Goal: Information Seeking & Learning: Learn about a topic

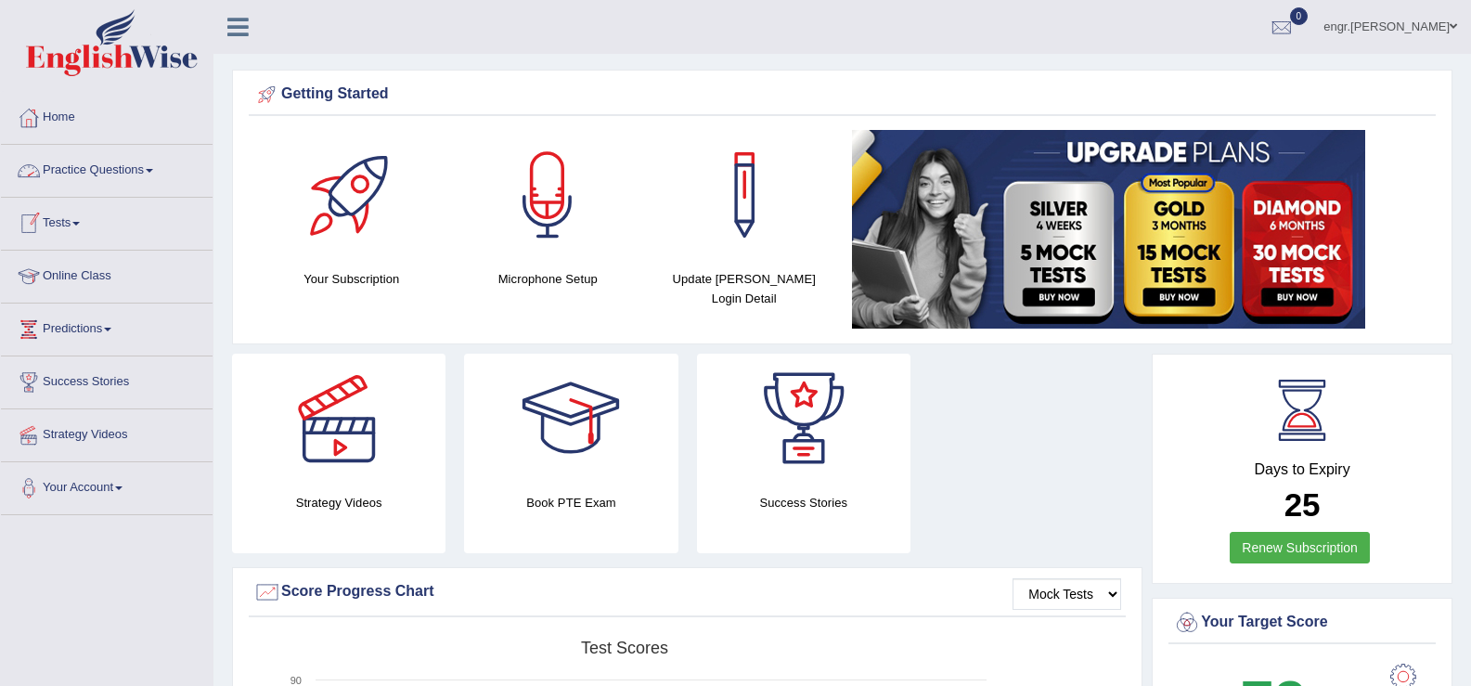
click at [109, 173] on link "Practice Questions" at bounding box center [107, 168] width 212 height 46
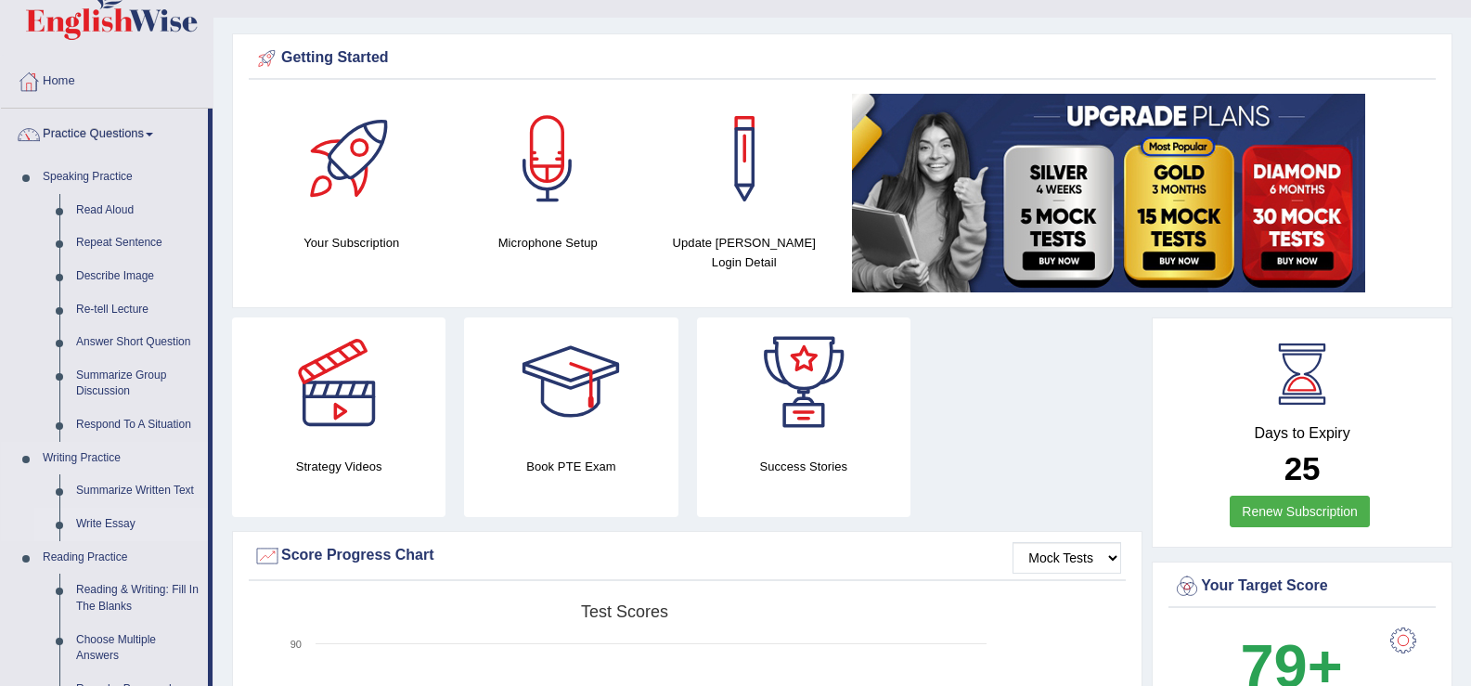
scroll to position [34, 0]
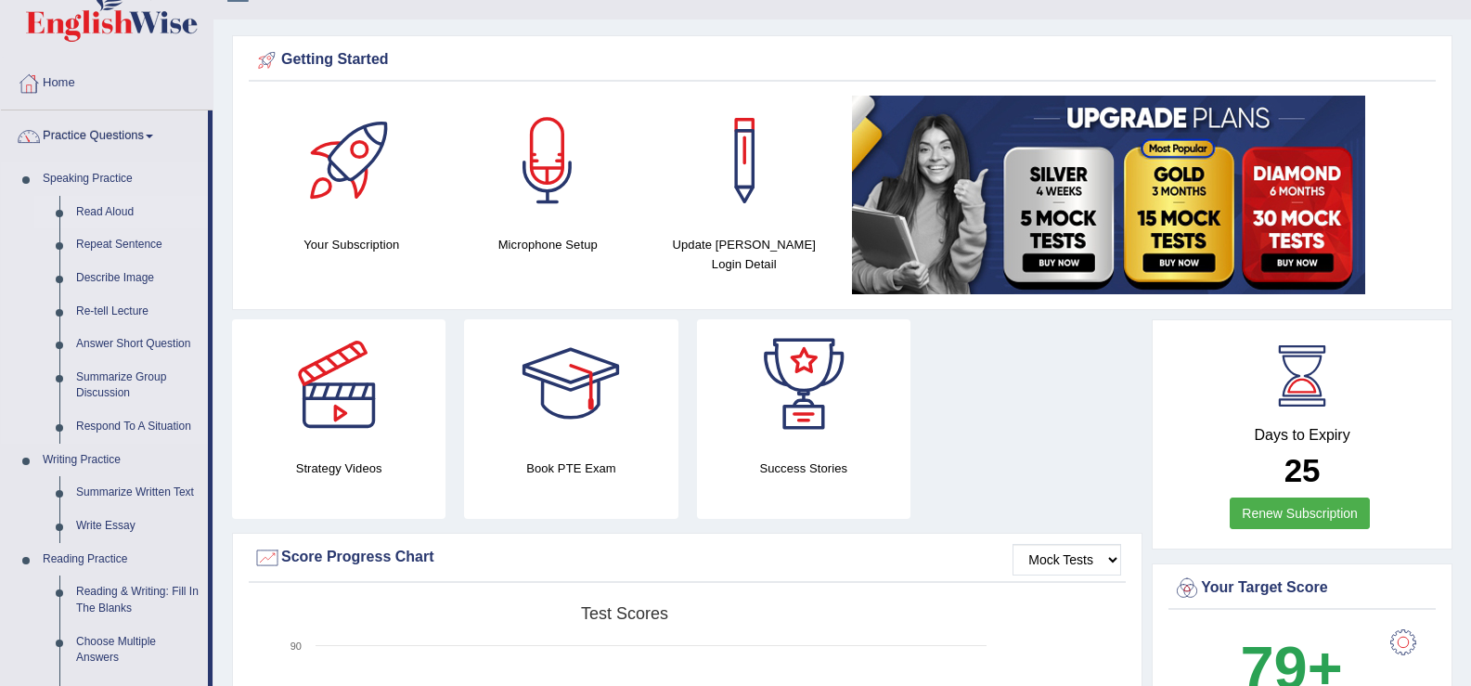
click at [118, 203] on link "Read Aloud" at bounding box center [138, 212] width 140 height 33
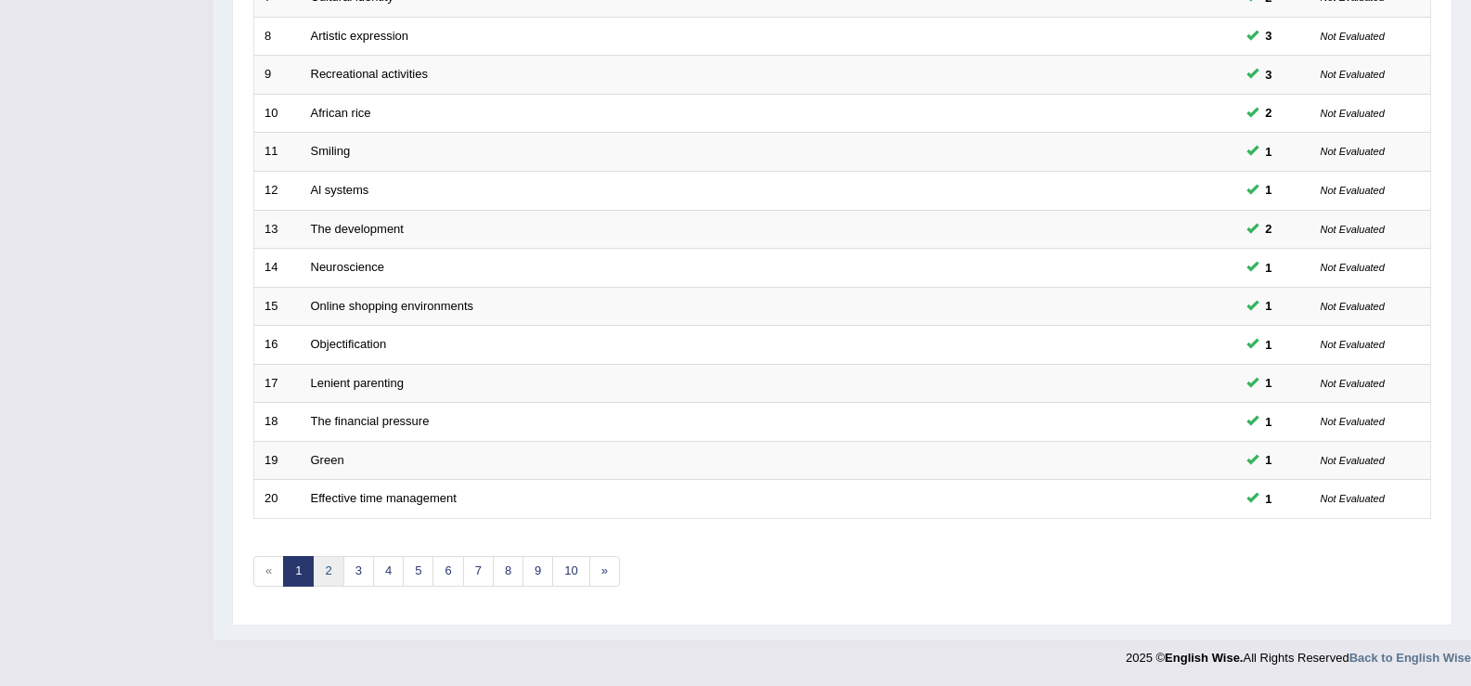
click at [333, 570] on link "2" at bounding box center [328, 571] width 31 height 31
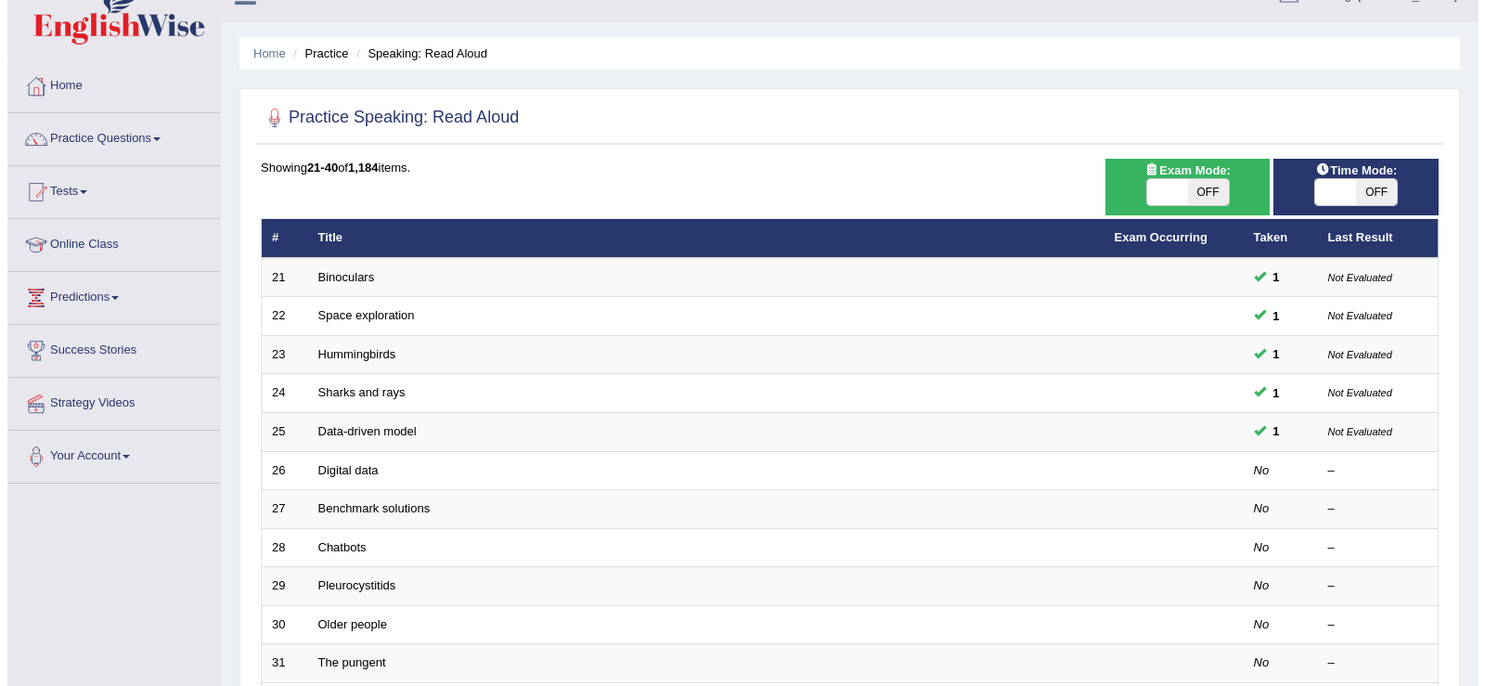
scroll to position [135, 0]
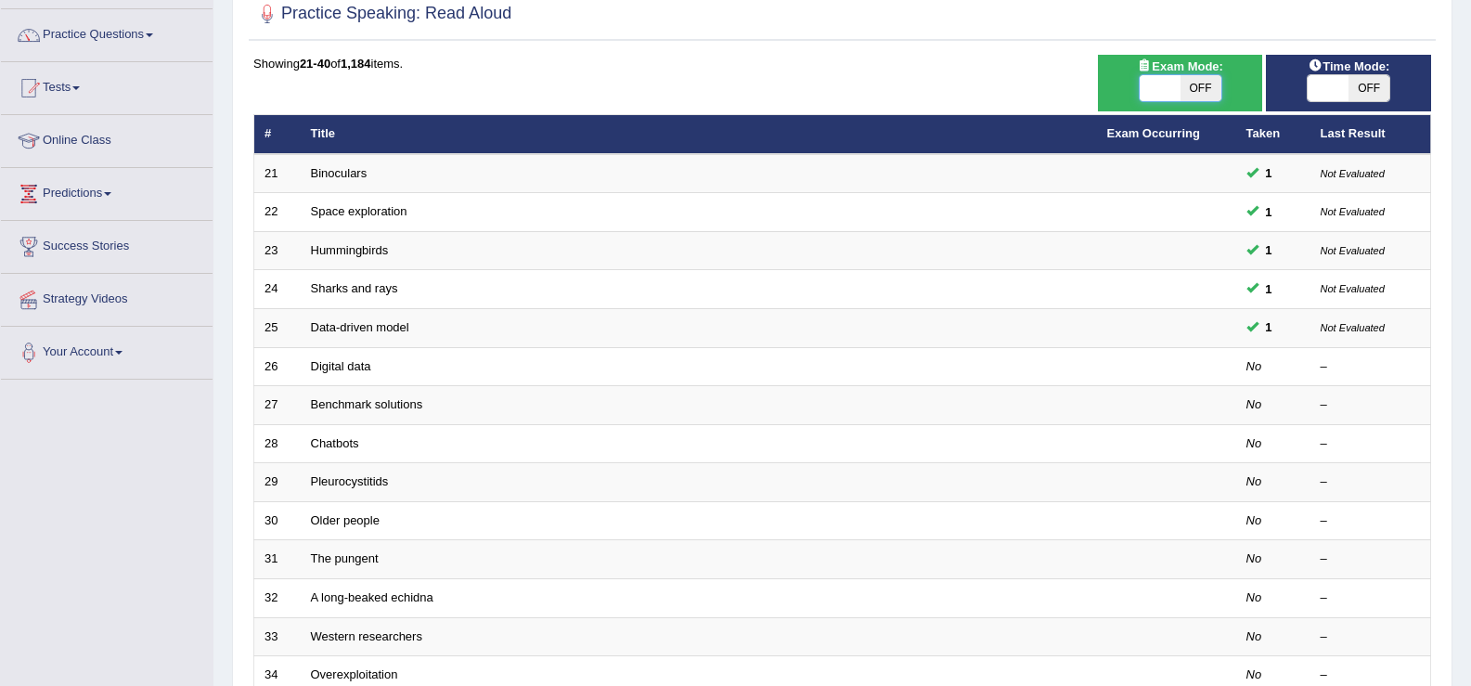
click at [1160, 89] on span at bounding box center [1159, 88] width 41 height 26
checkbox input "true"
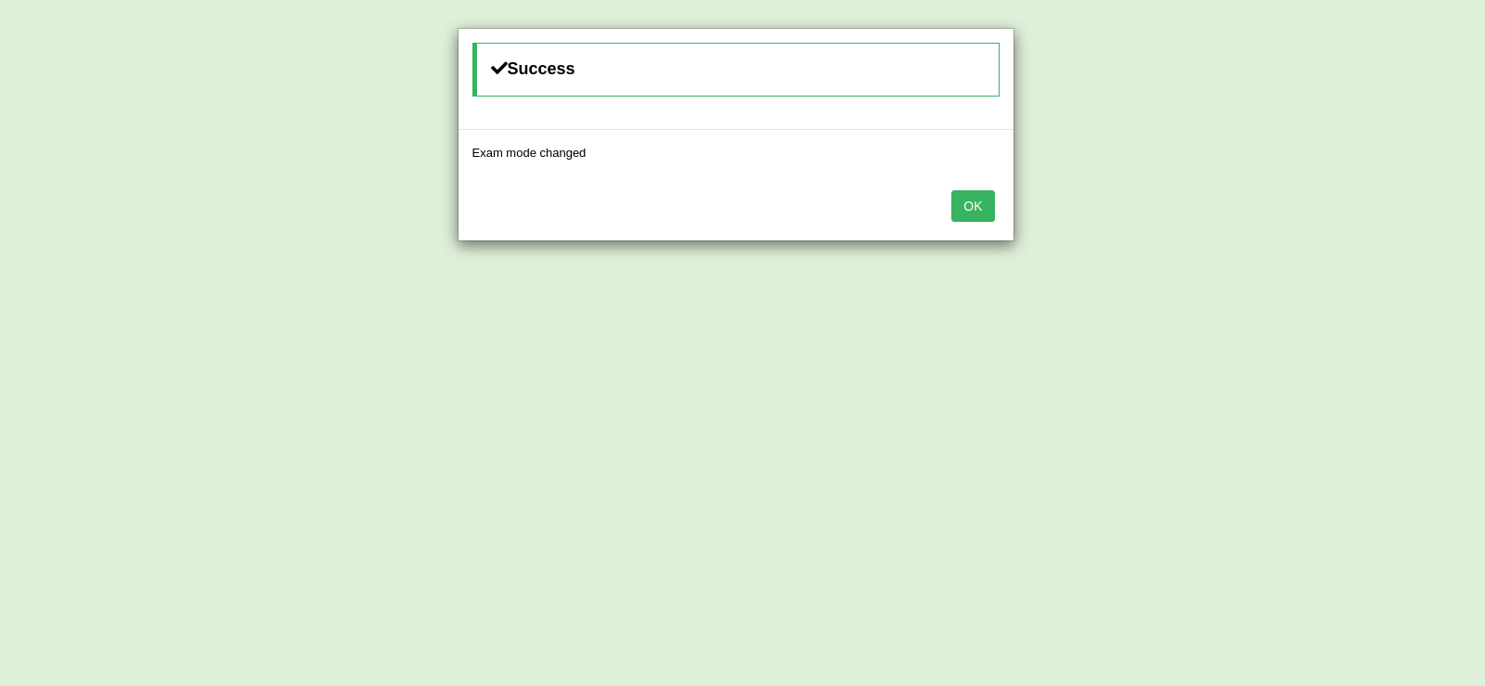
click at [972, 200] on button "OK" at bounding box center [972, 206] width 43 height 32
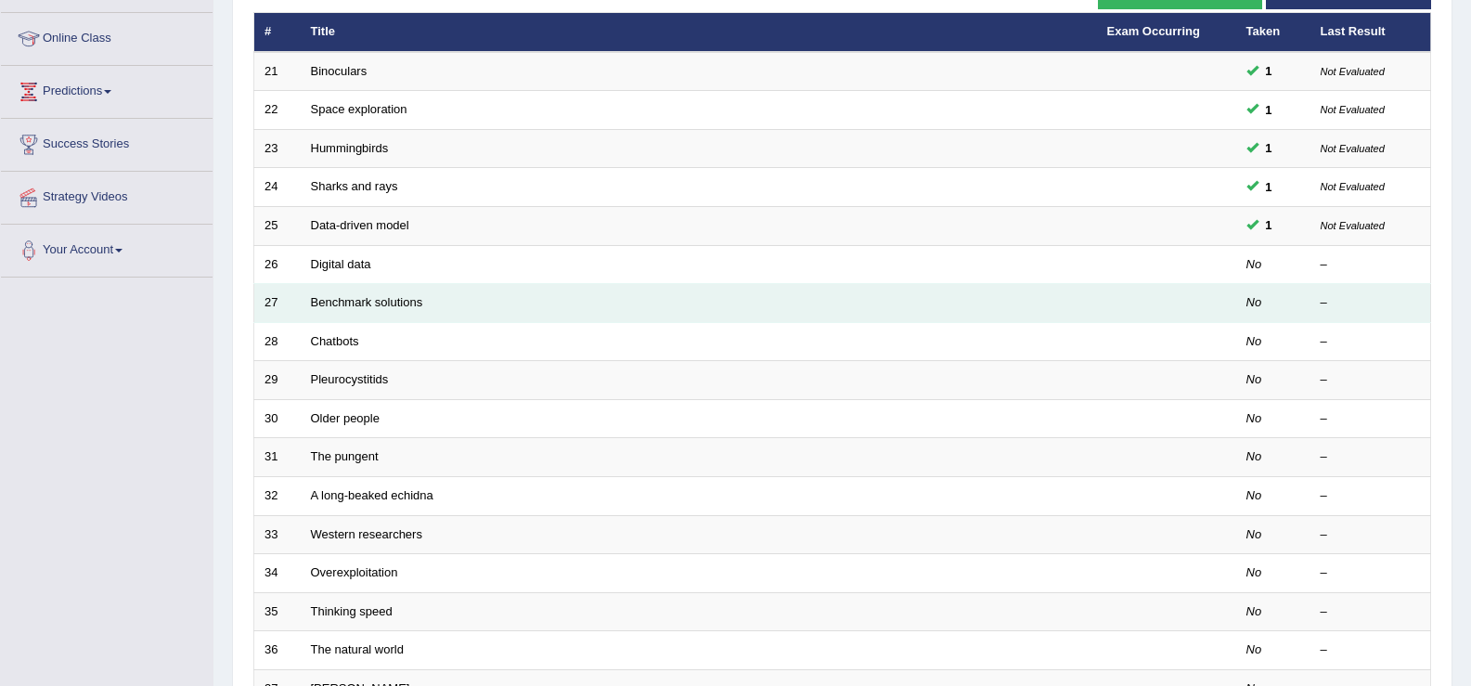
scroll to position [264, 0]
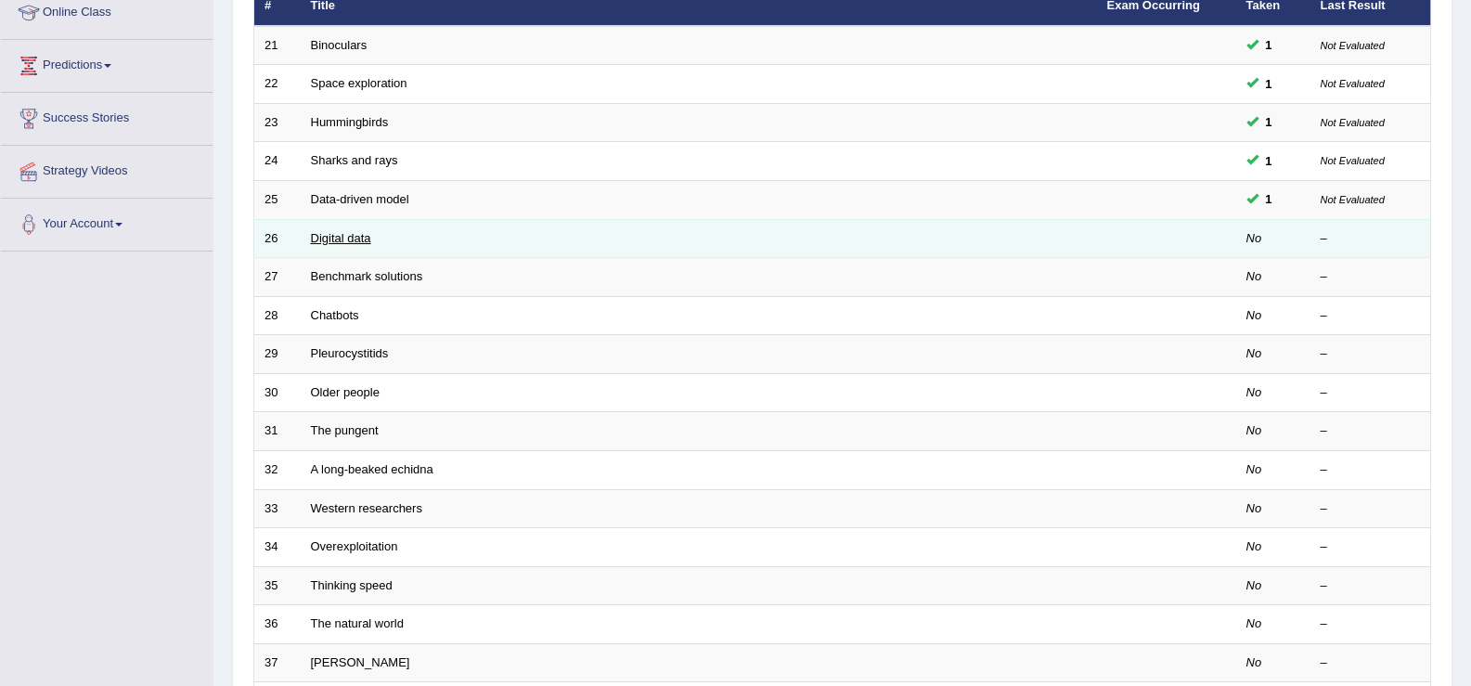
click at [358, 232] on link "Digital data" at bounding box center [341, 238] width 60 height 14
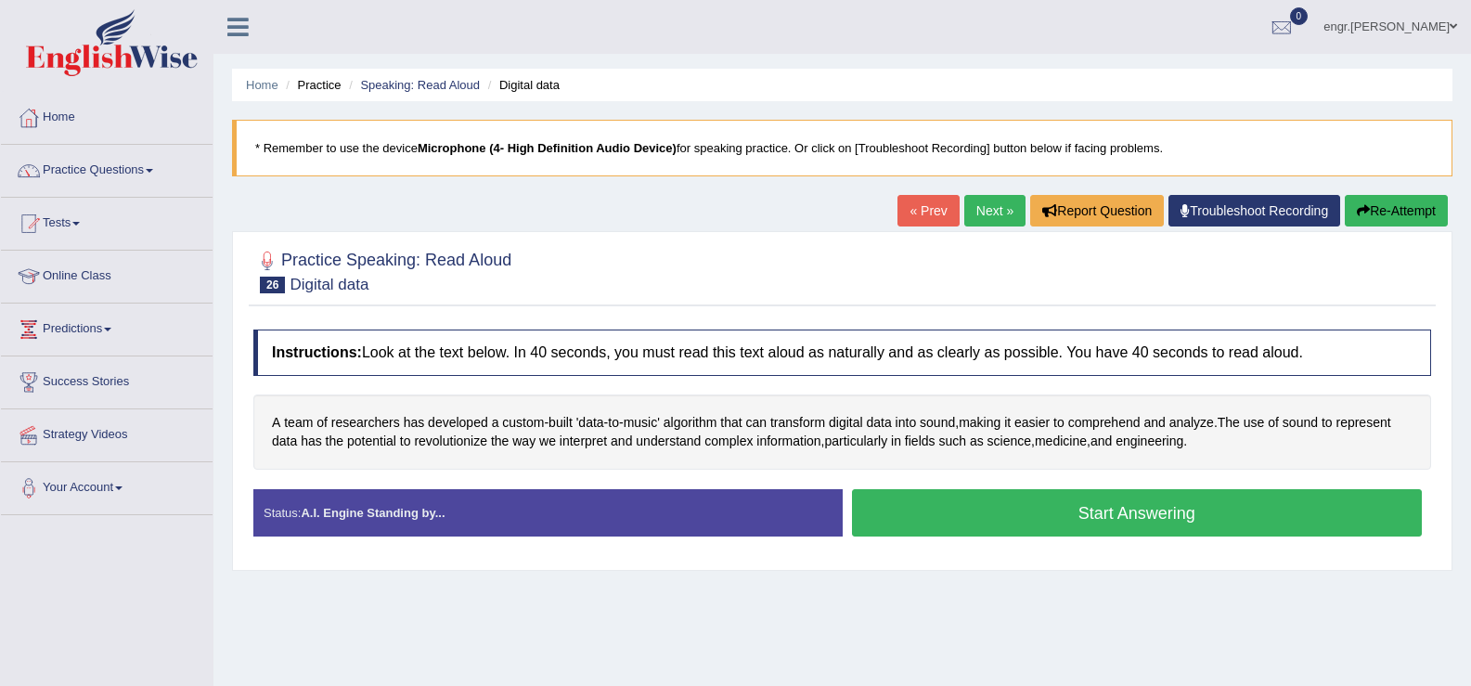
click at [994, 507] on button "Start Answering" at bounding box center [1137, 512] width 571 height 47
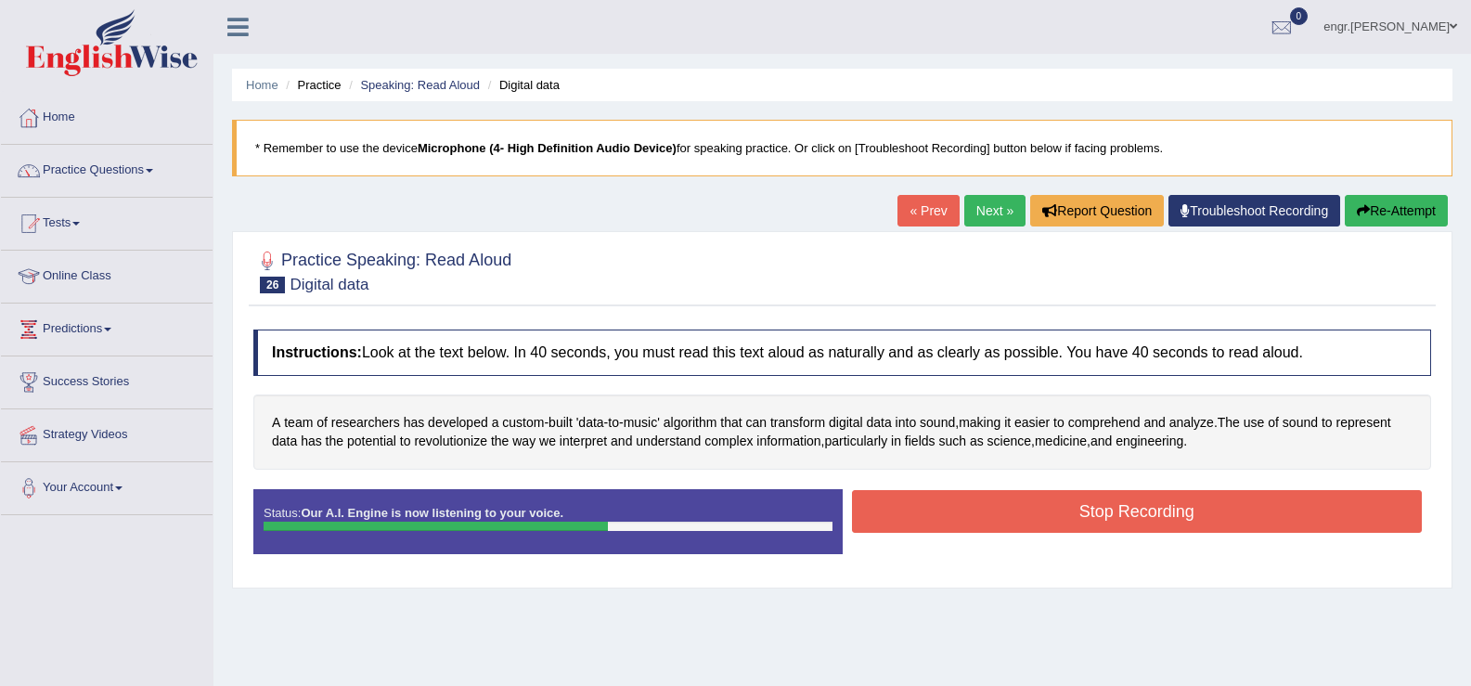
click at [1083, 517] on button "Stop Recording" at bounding box center [1137, 511] width 571 height 43
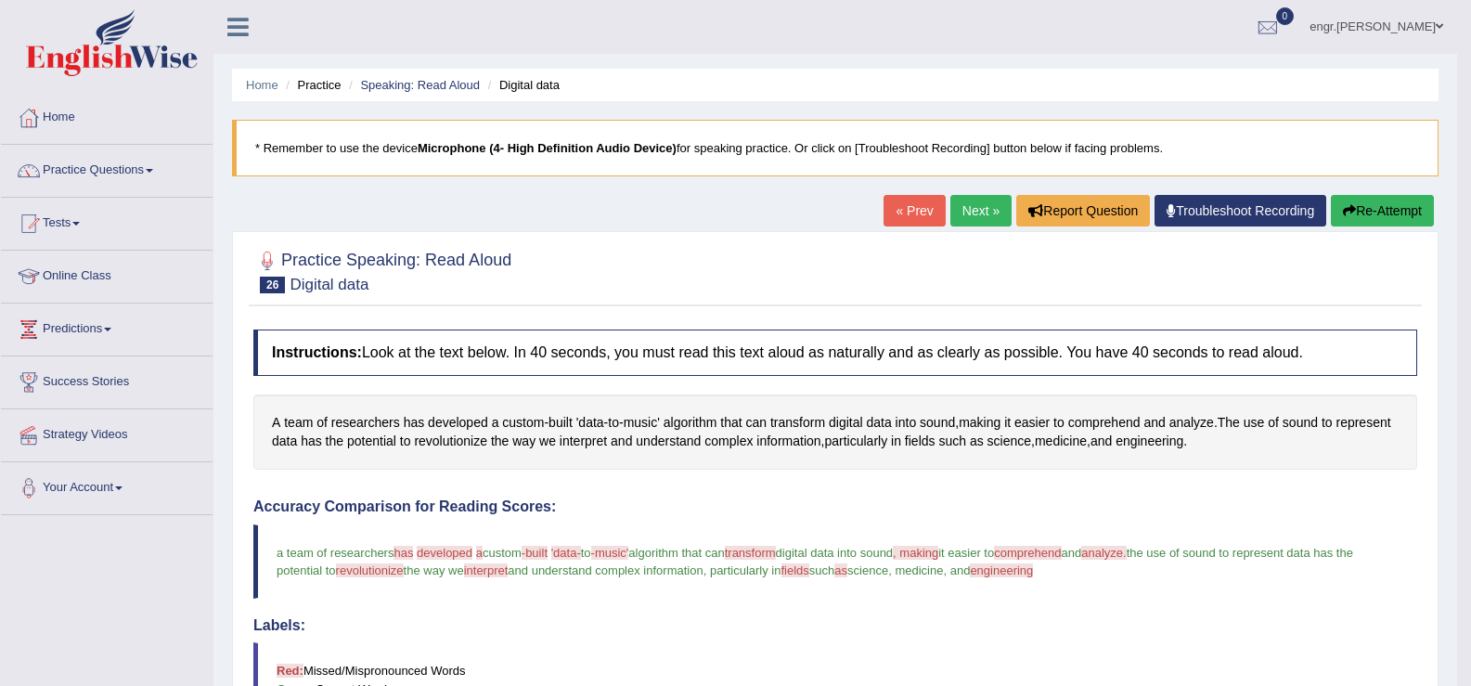
click at [956, 206] on link "Next »" at bounding box center [980, 211] width 61 height 32
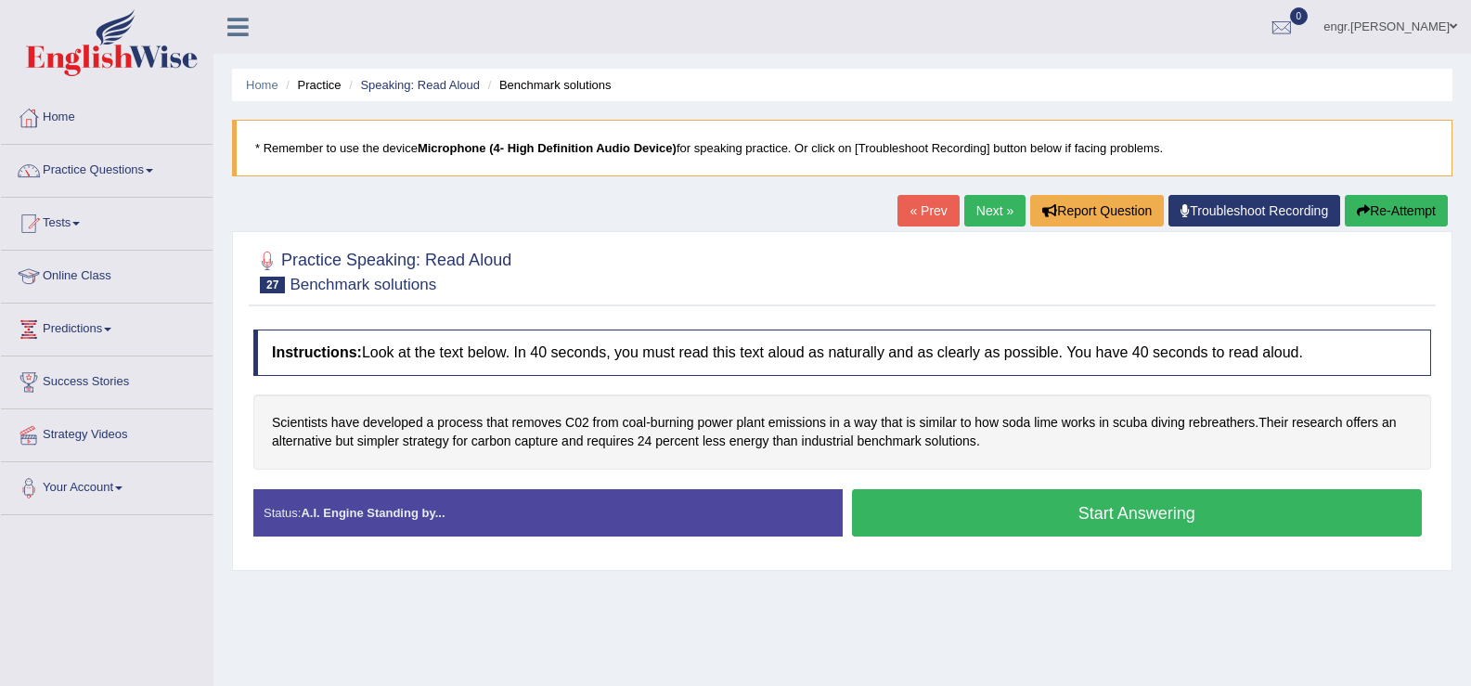
click at [955, 508] on button "Start Answering" at bounding box center [1137, 512] width 571 height 47
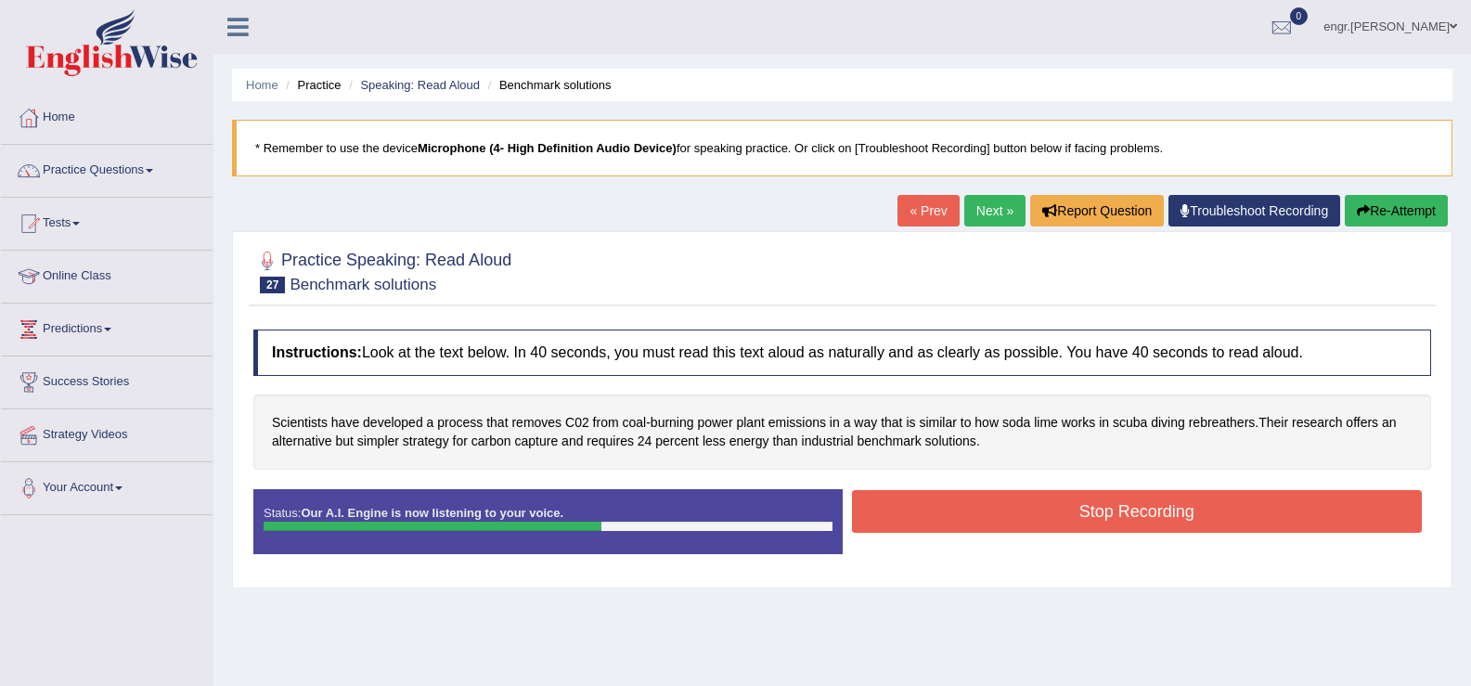
click at [978, 513] on button "Stop Recording" at bounding box center [1137, 511] width 571 height 43
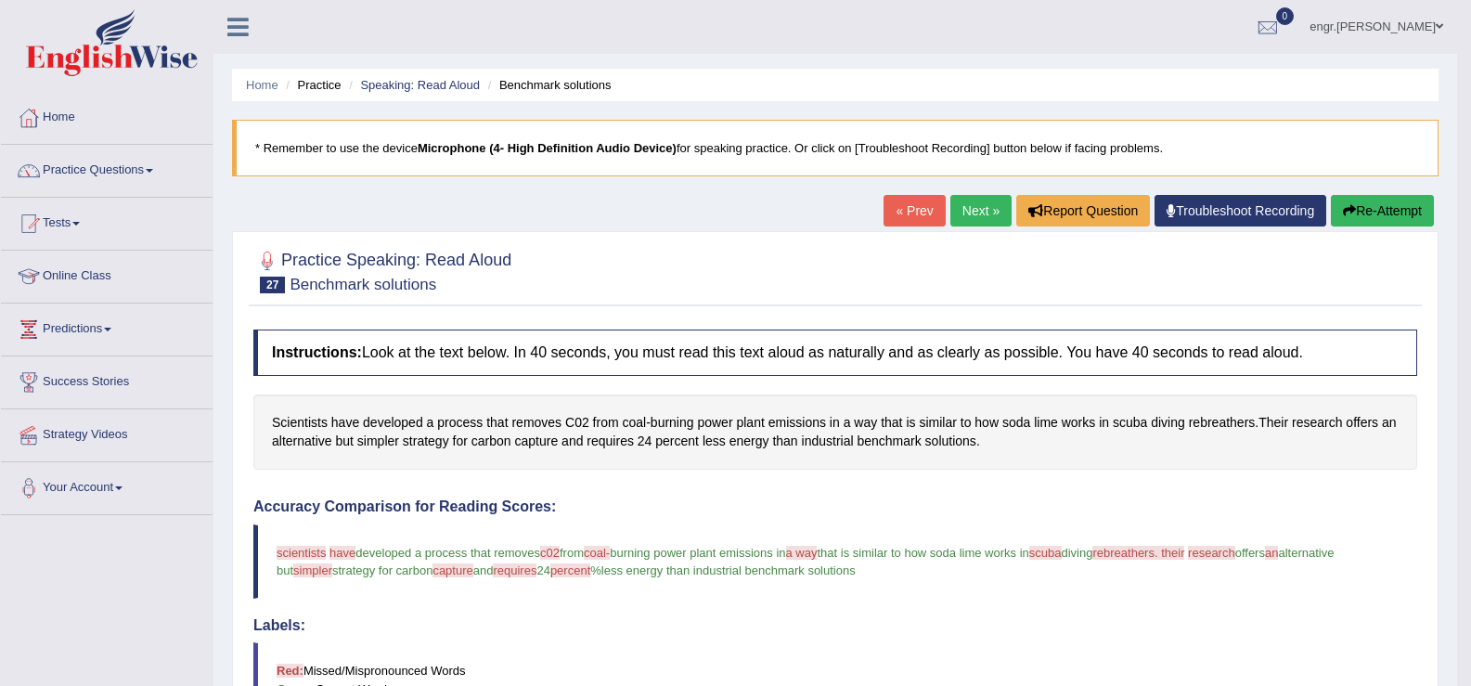
click at [992, 210] on link "Next »" at bounding box center [980, 211] width 61 height 32
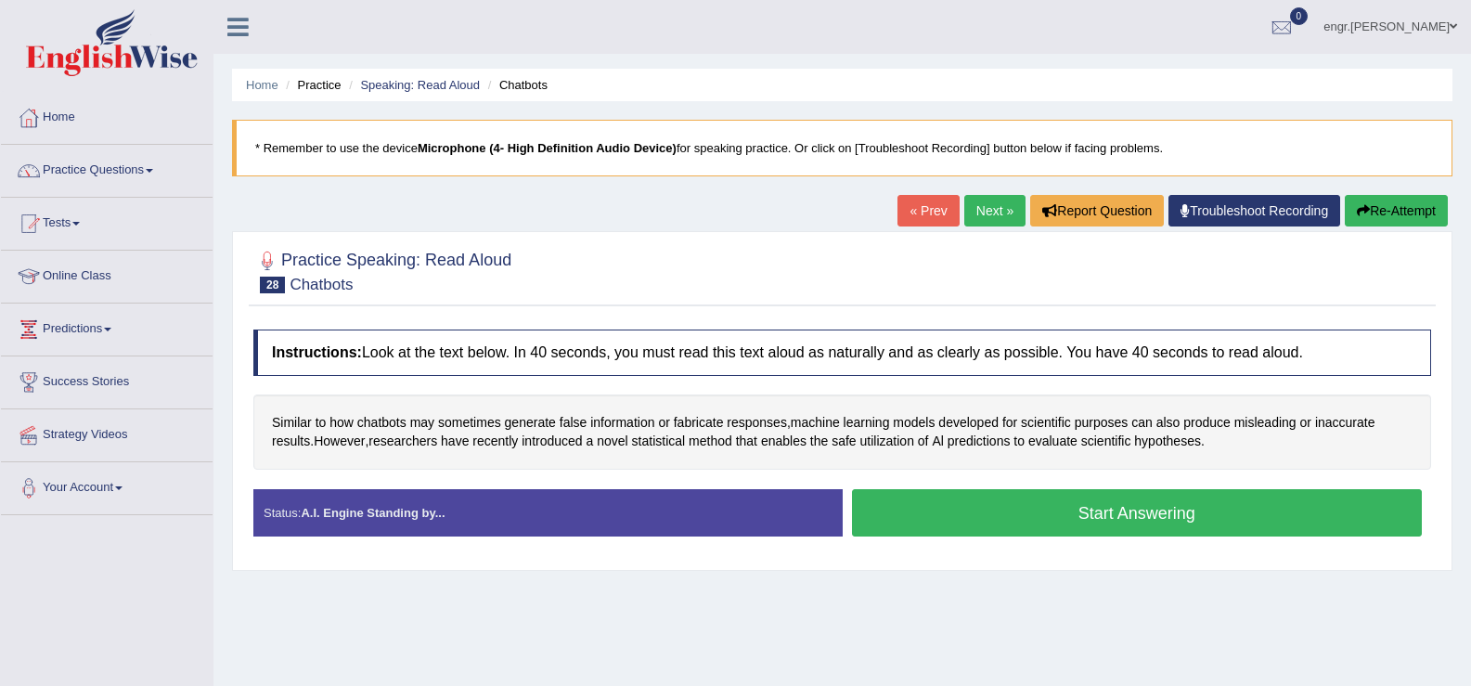
click at [954, 519] on button "Start Answering" at bounding box center [1137, 512] width 571 height 47
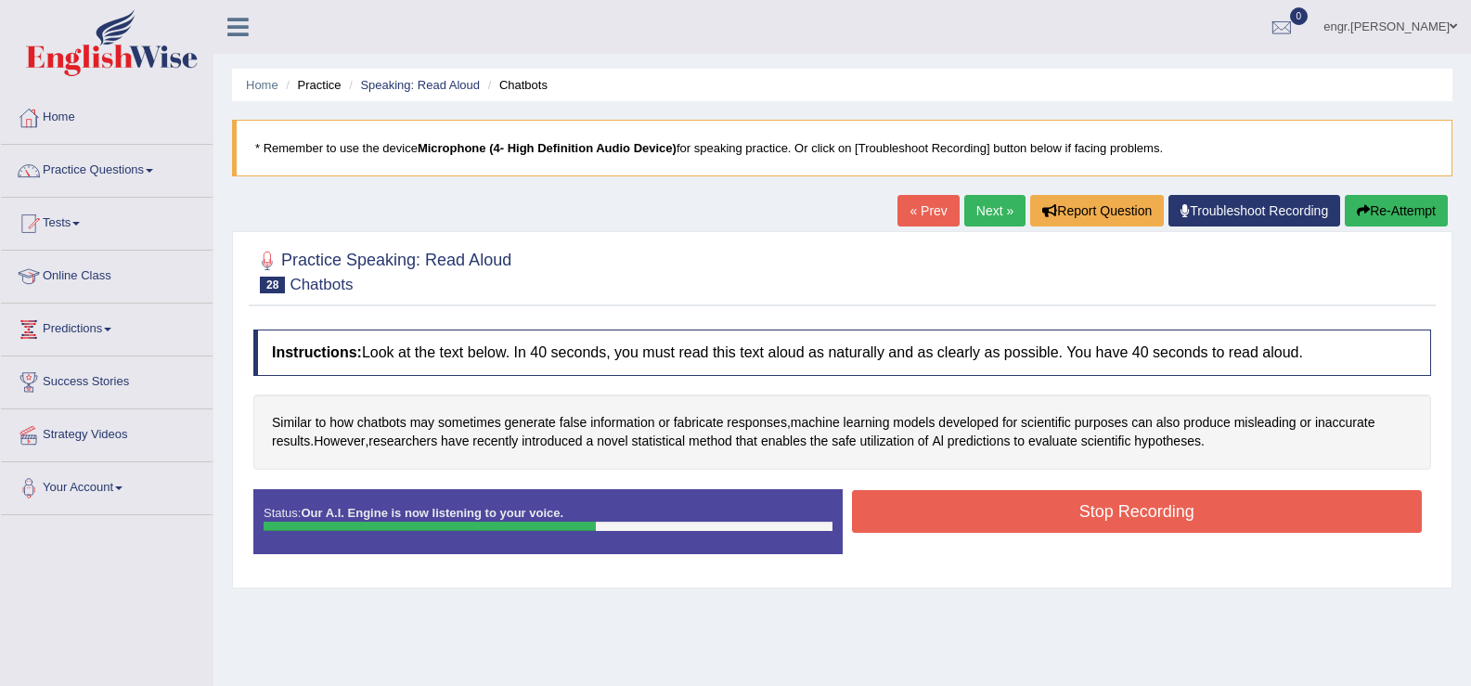
click at [977, 515] on button "Stop Recording" at bounding box center [1137, 511] width 571 height 43
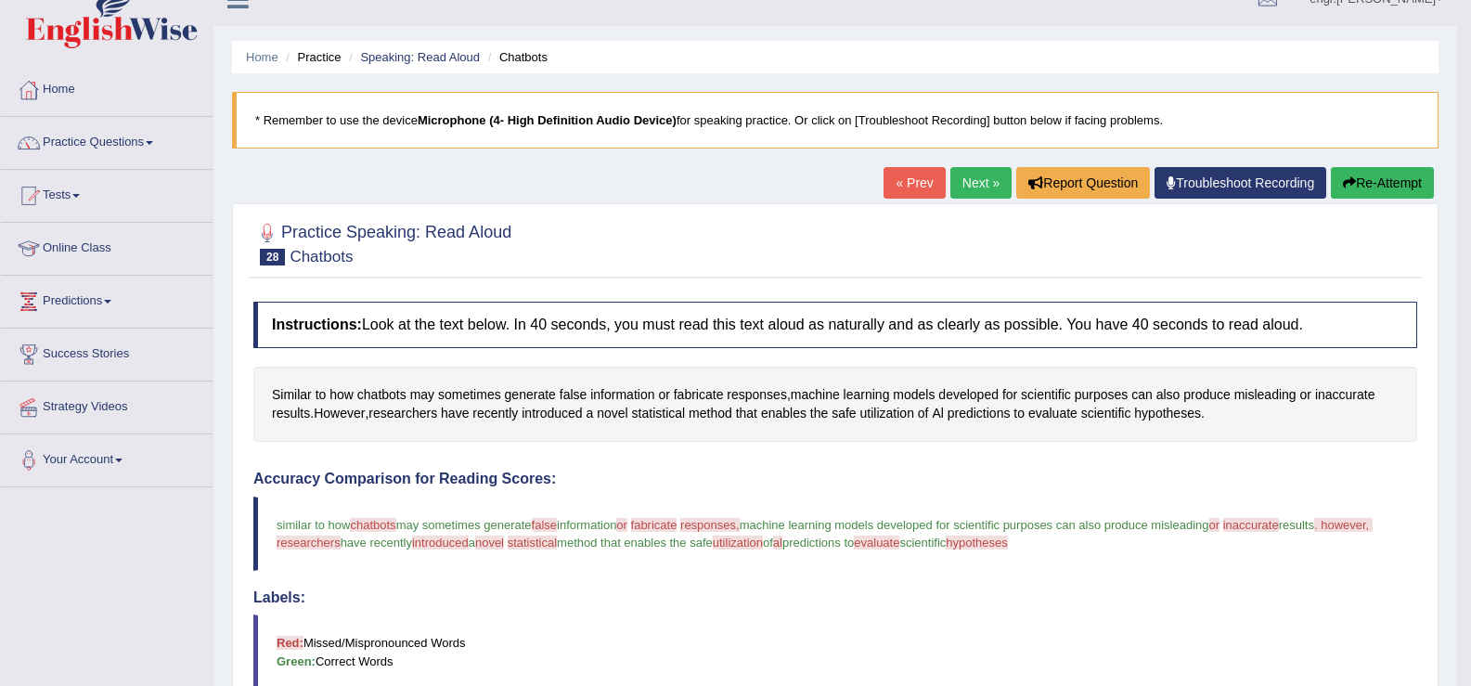
scroll to position [27, 0]
click at [984, 187] on link "Next »" at bounding box center [980, 184] width 61 height 32
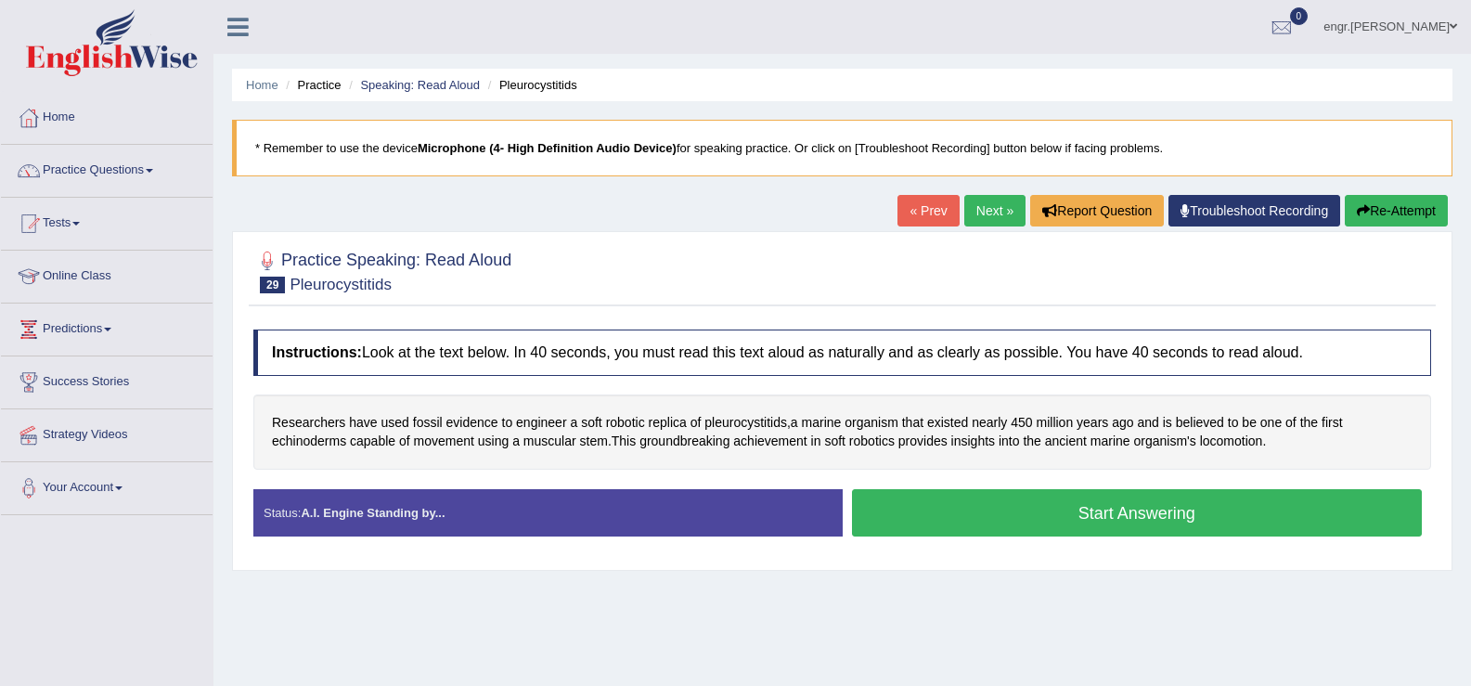
click at [1012, 521] on button "Start Answering" at bounding box center [1137, 512] width 571 height 47
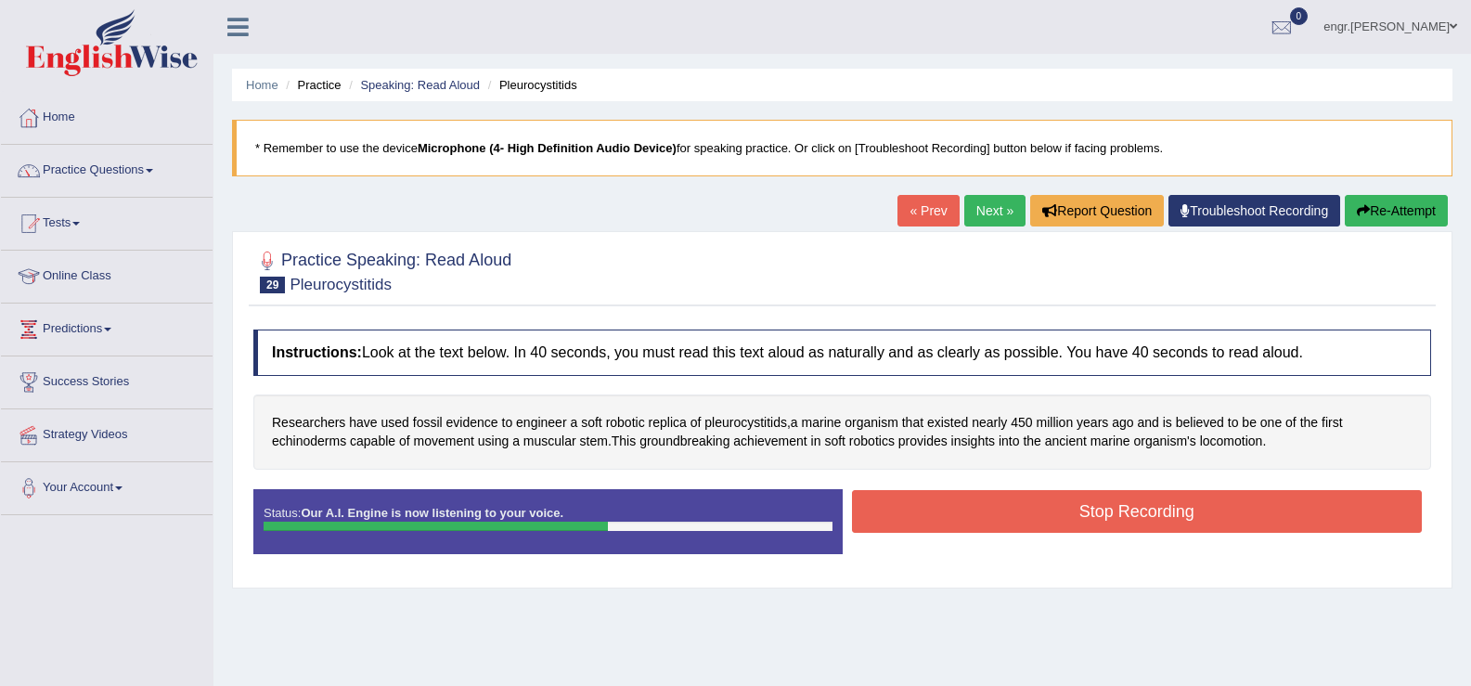
click at [968, 534] on div "Stop Recording" at bounding box center [1137, 513] width 589 height 47
click at [968, 517] on button "Stop Recording" at bounding box center [1137, 511] width 571 height 43
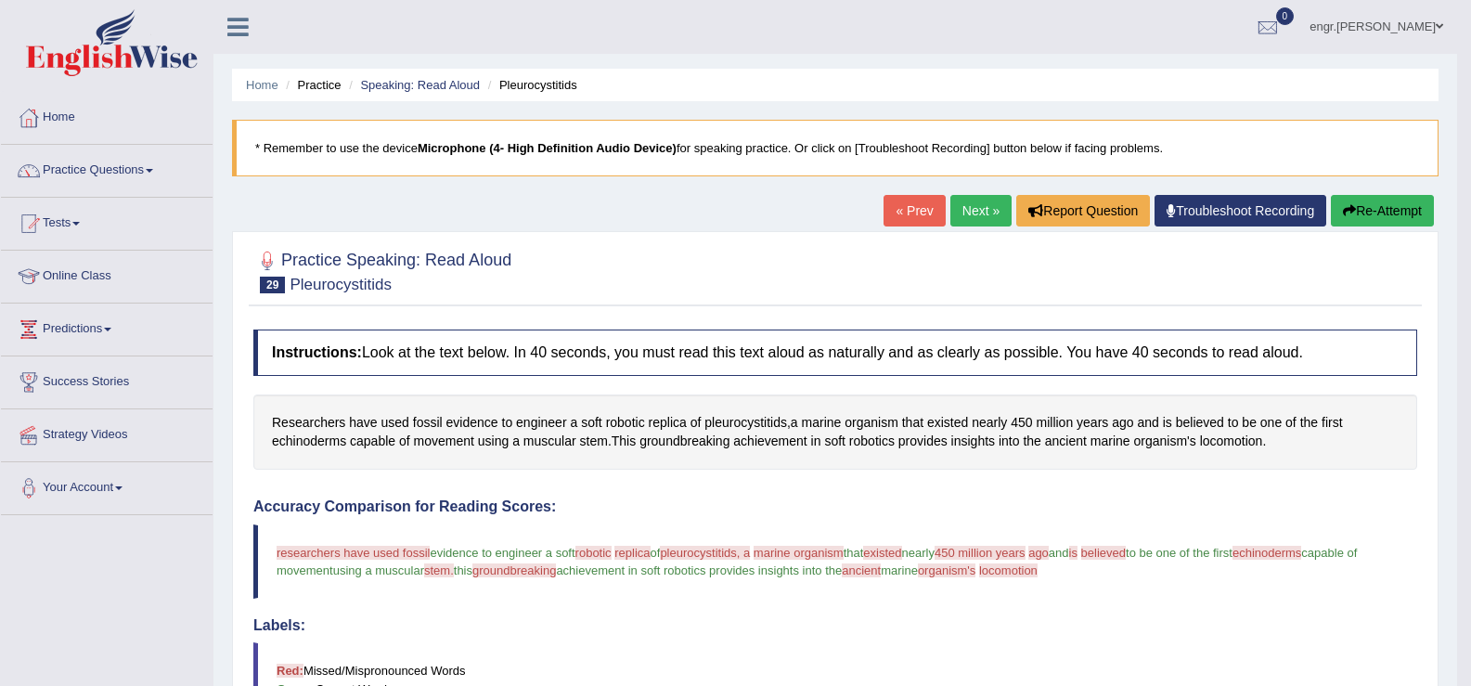
click at [950, 210] on link "Next »" at bounding box center [980, 211] width 61 height 32
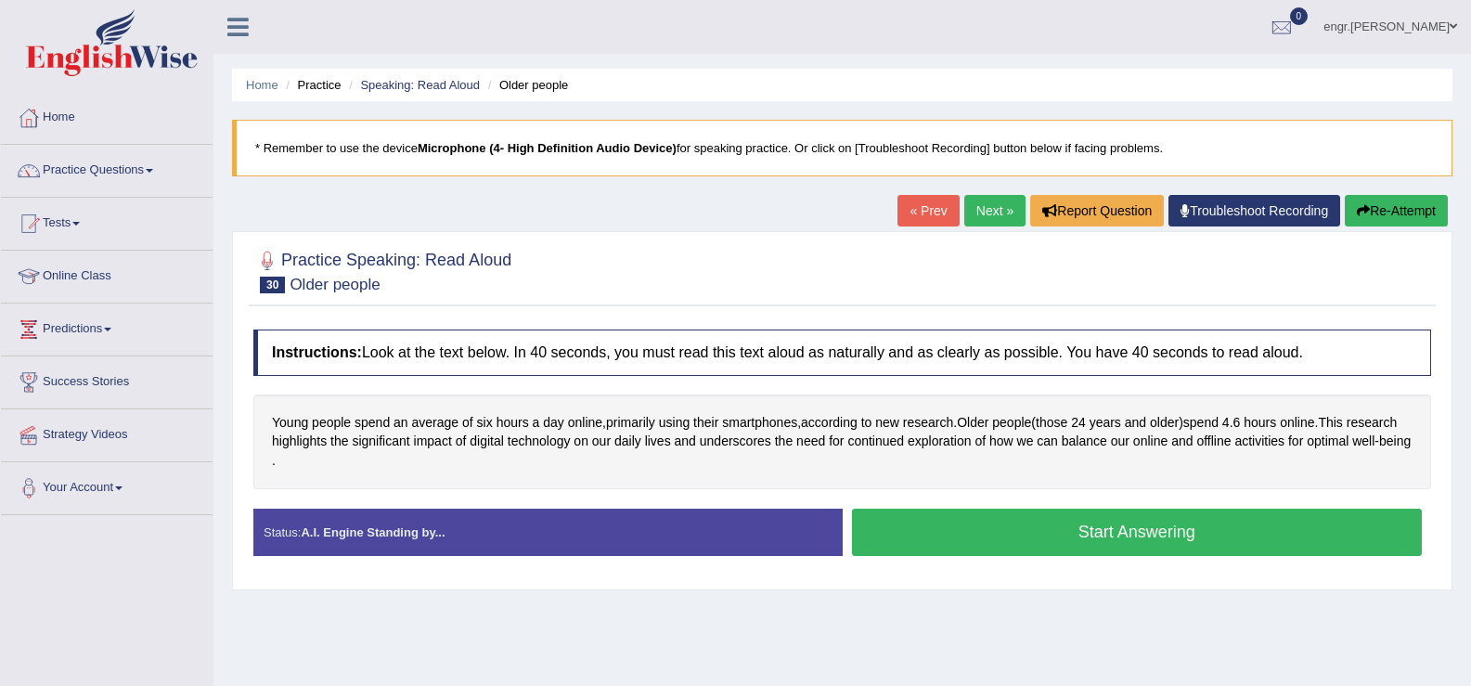
click at [963, 525] on button "Start Answering" at bounding box center [1137, 531] width 571 height 47
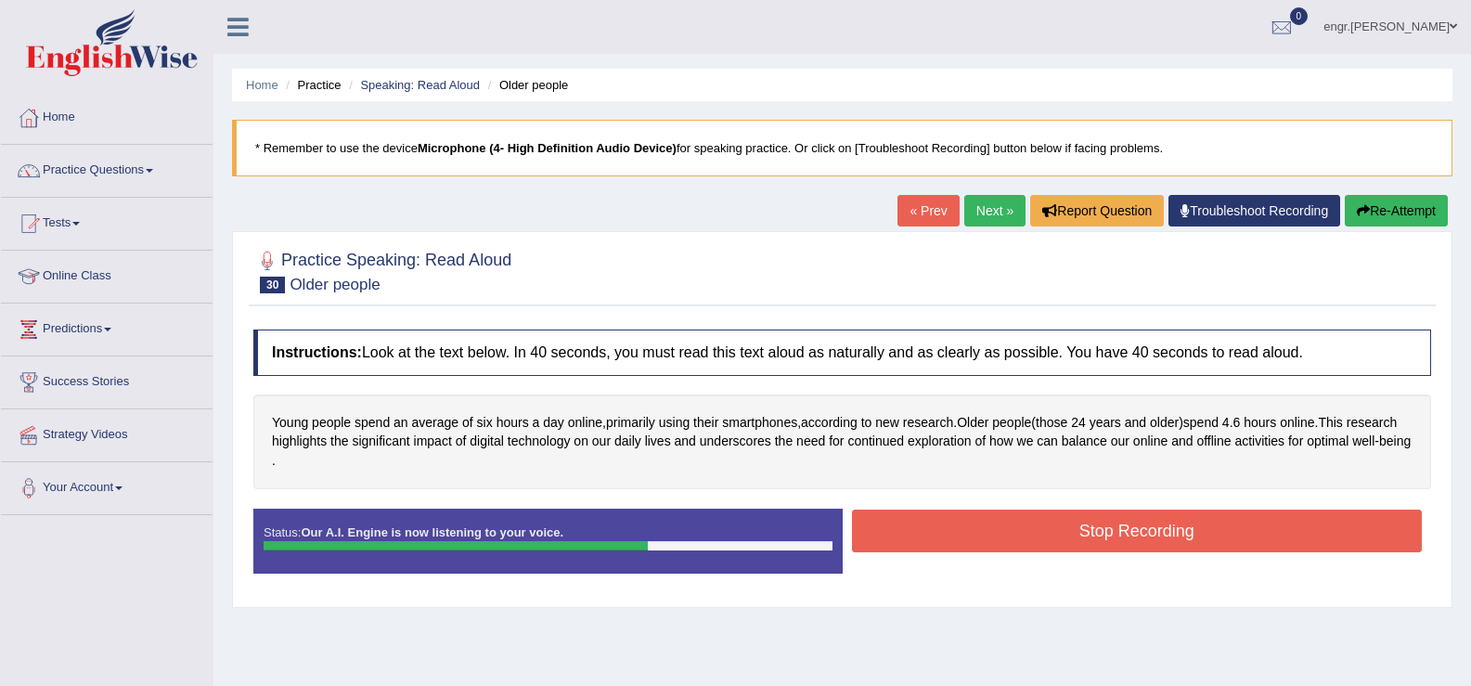
click at [983, 525] on button "Stop Recording" at bounding box center [1137, 530] width 571 height 43
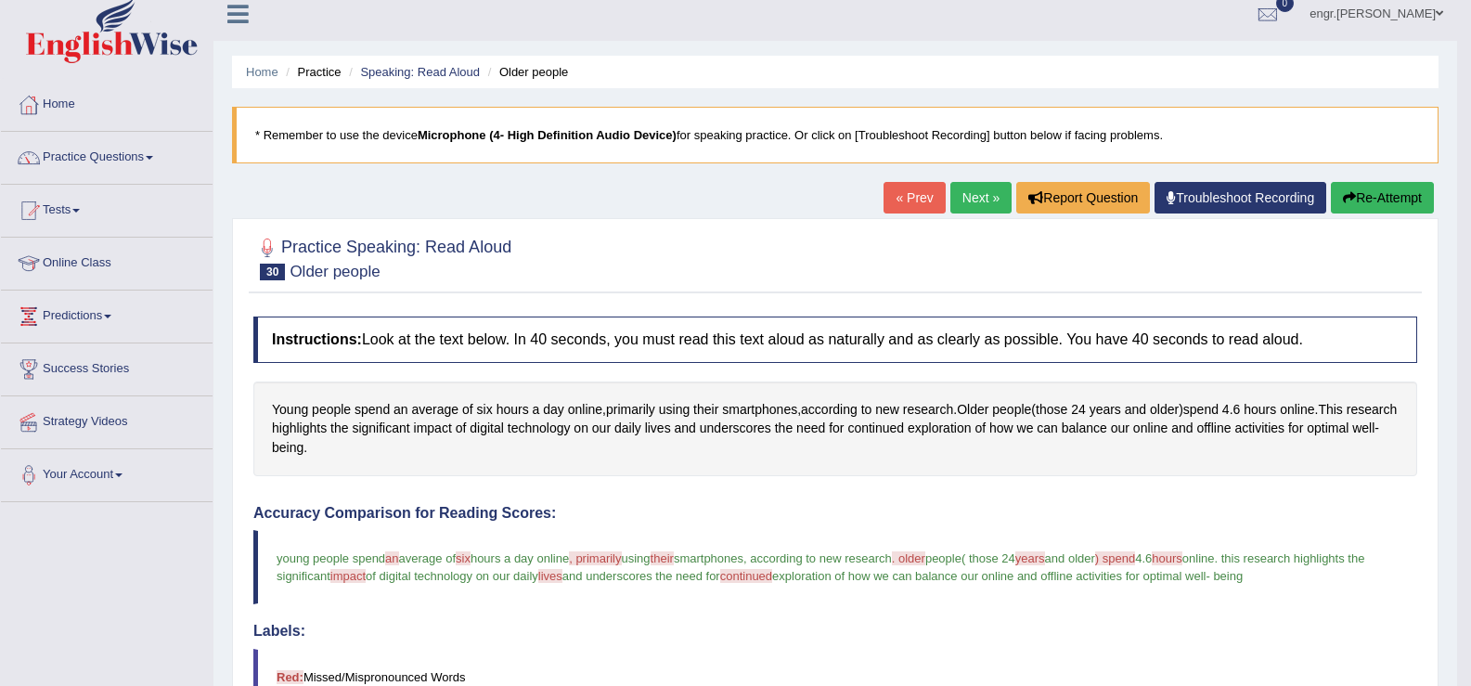
scroll to position [8, 0]
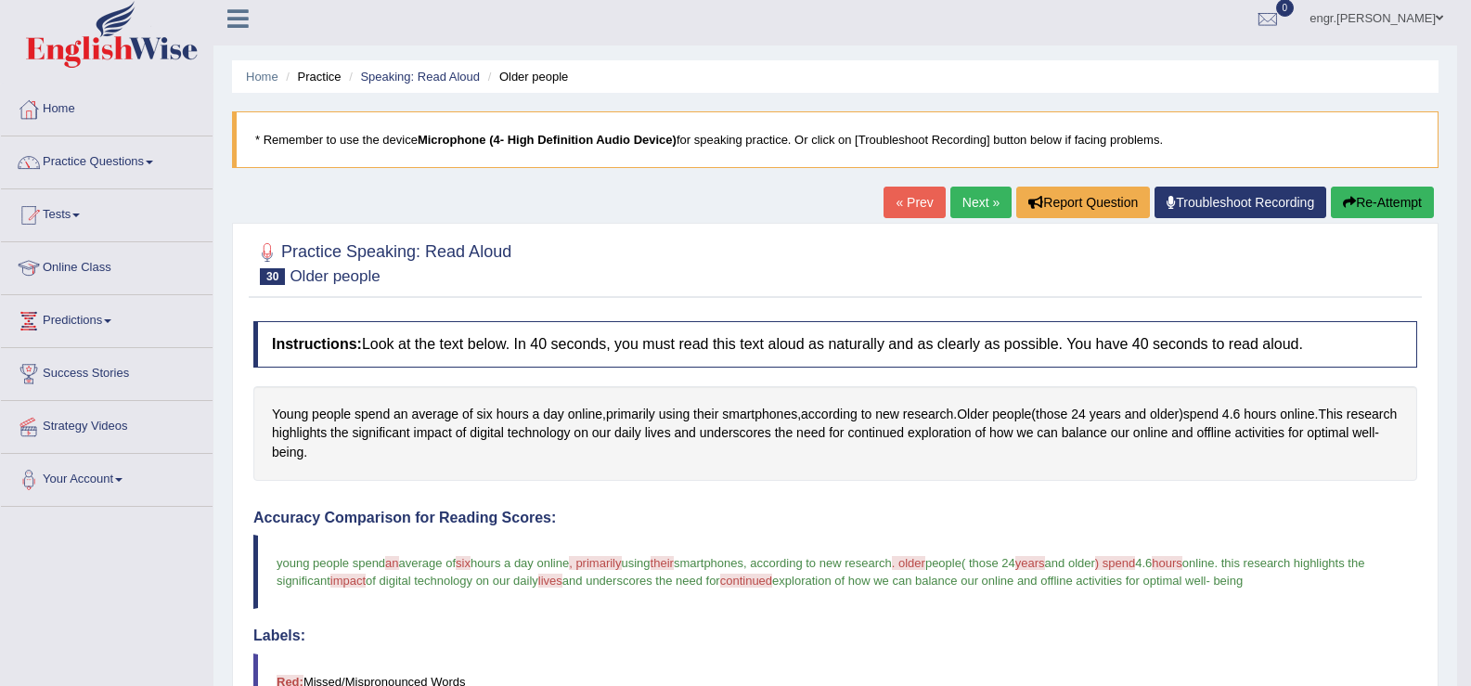
click at [971, 205] on link "Next »" at bounding box center [980, 203] width 61 height 32
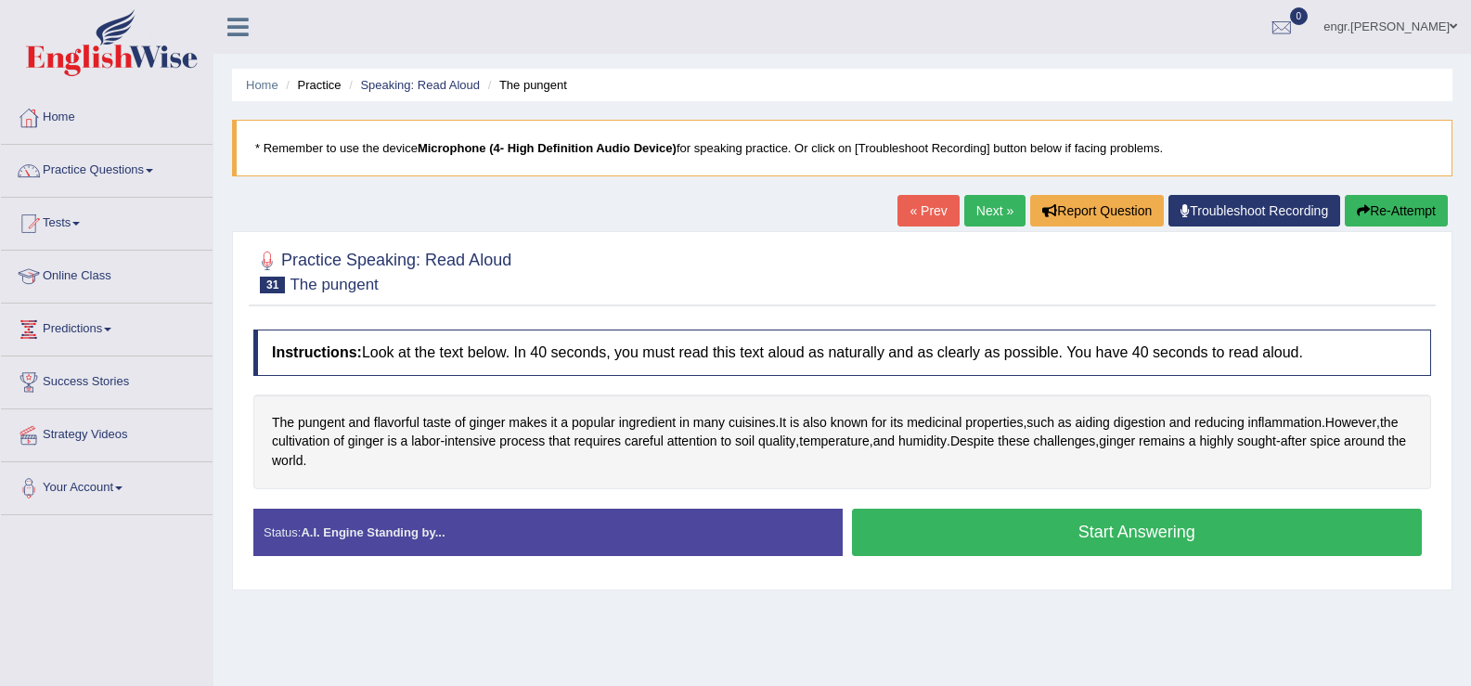
click at [1063, 542] on button "Start Answering" at bounding box center [1137, 531] width 571 height 47
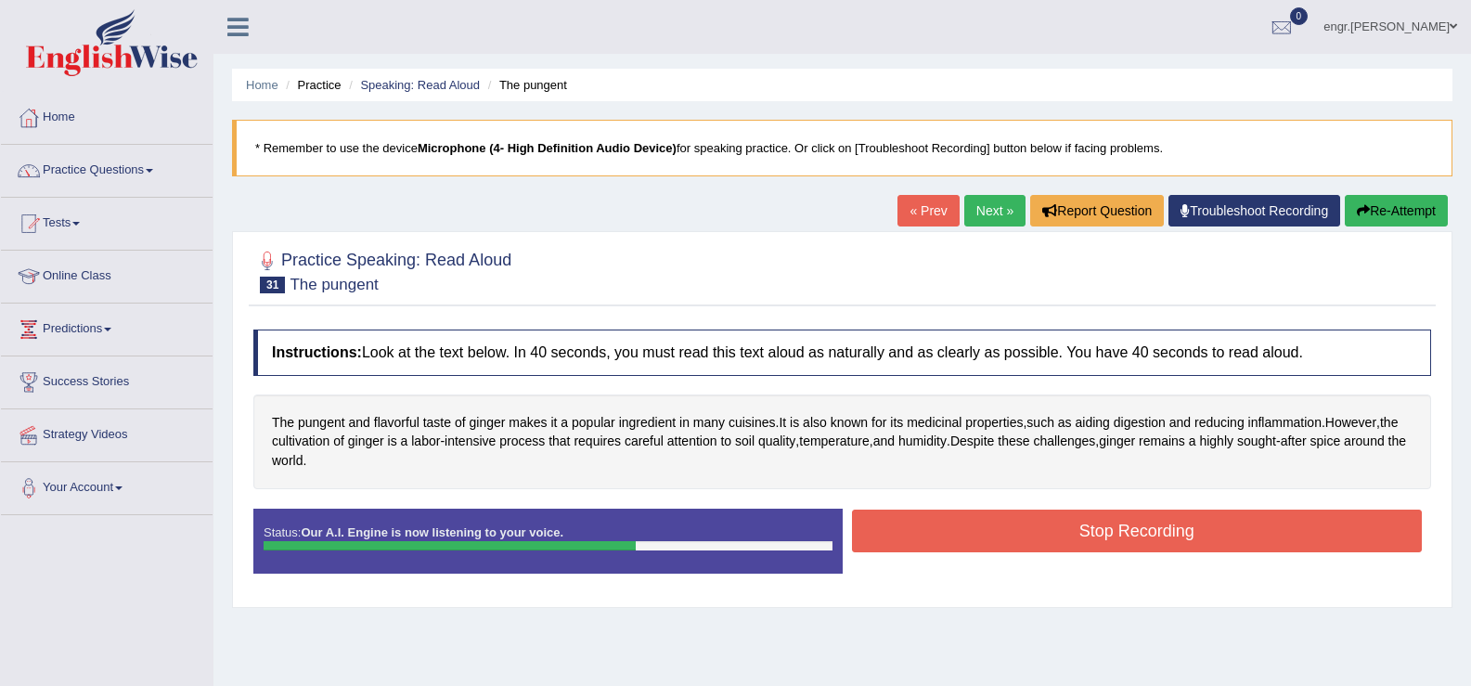
click at [1026, 546] on button "Stop Recording" at bounding box center [1137, 530] width 571 height 43
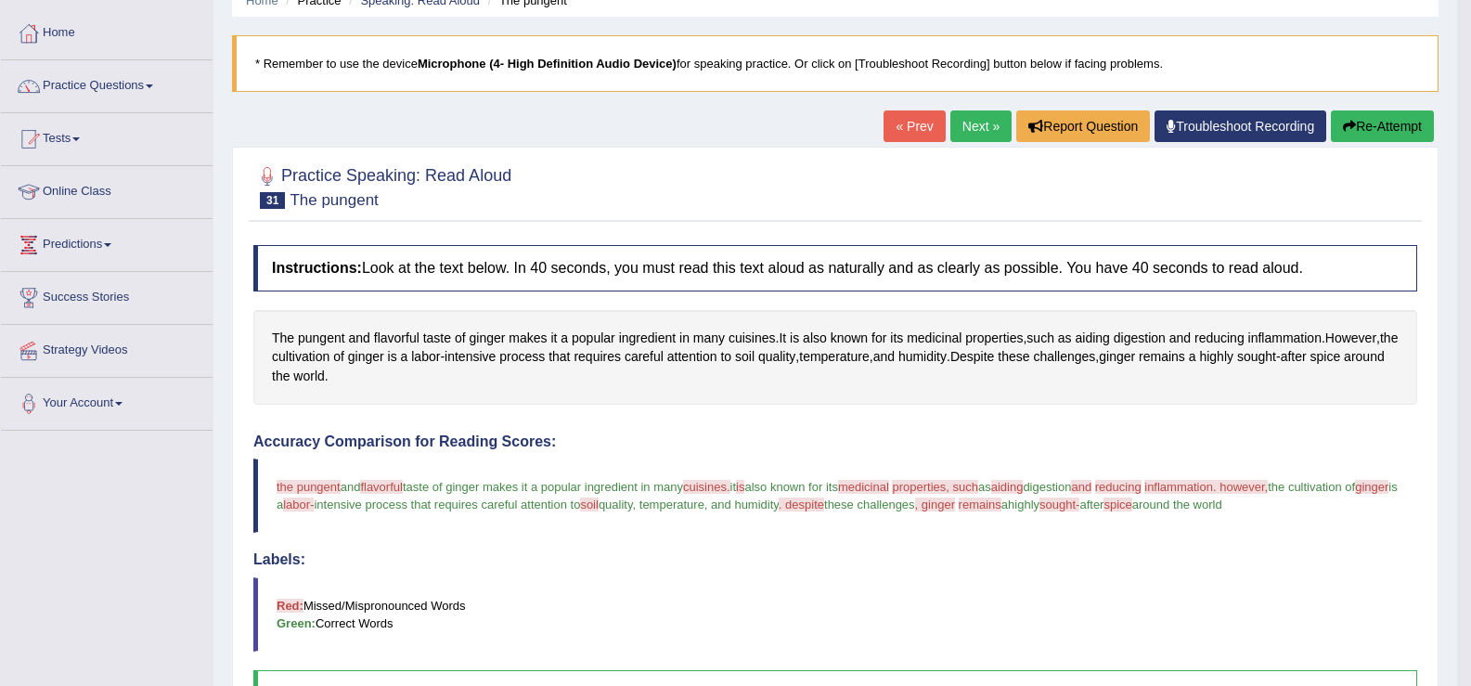
scroll to position [81, 0]
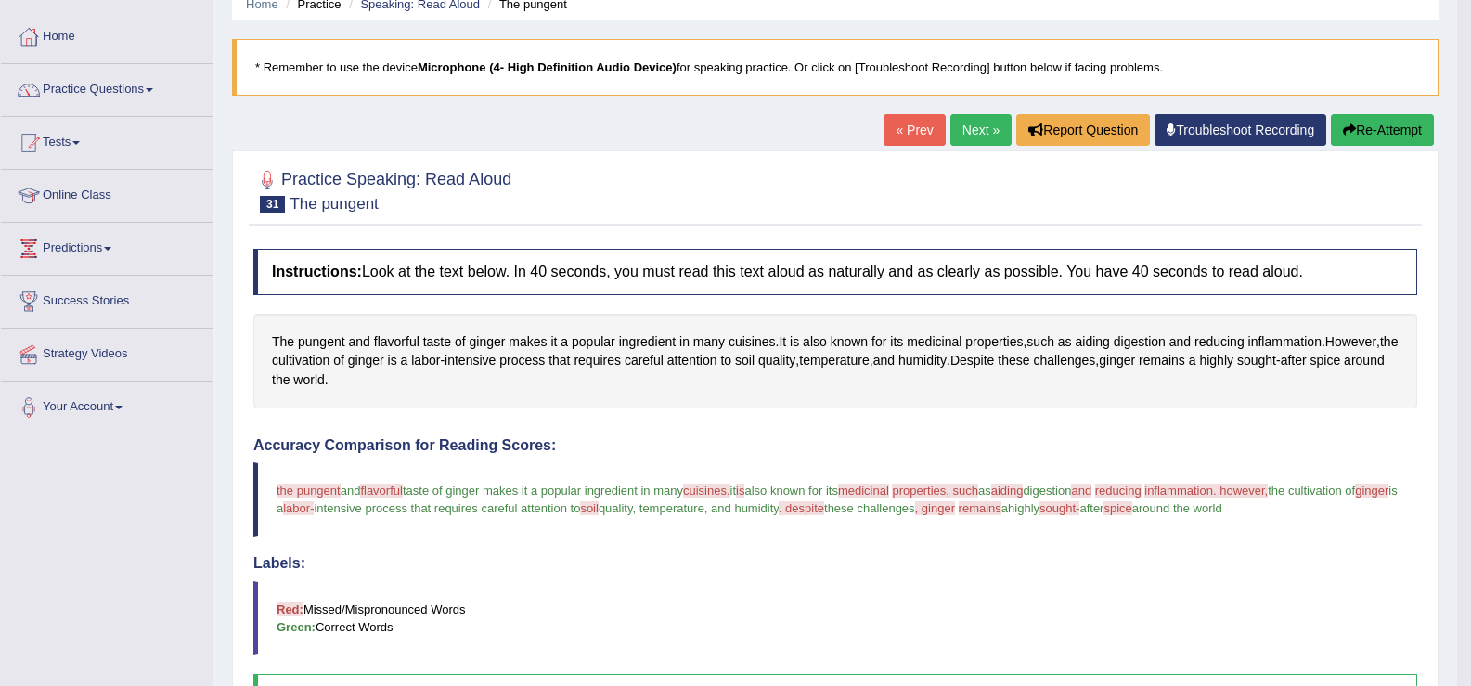
click at [958, 121] on link "Next »" at bounding box center [980, 130] width 61 height 32
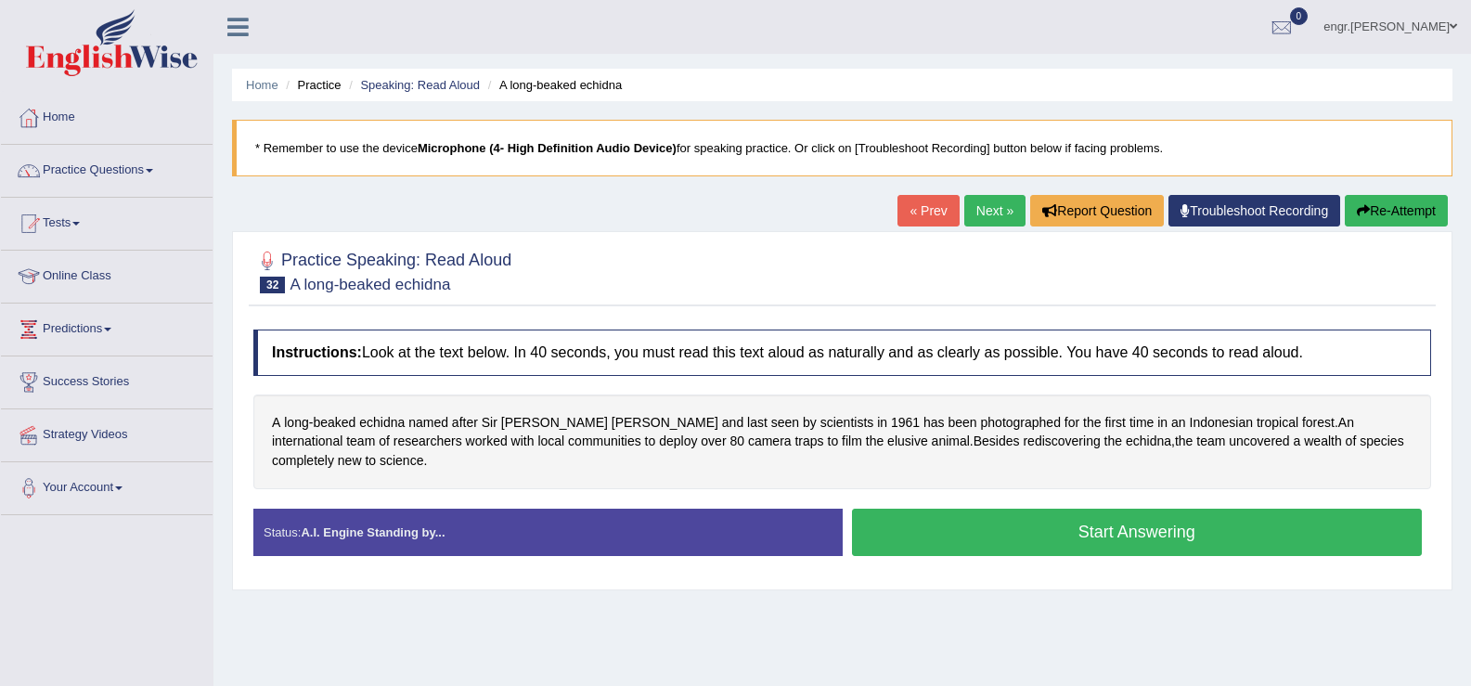
click at [1046, 532] on button "Start Answering" at bounding box center [1137, 531] width 571 height 47
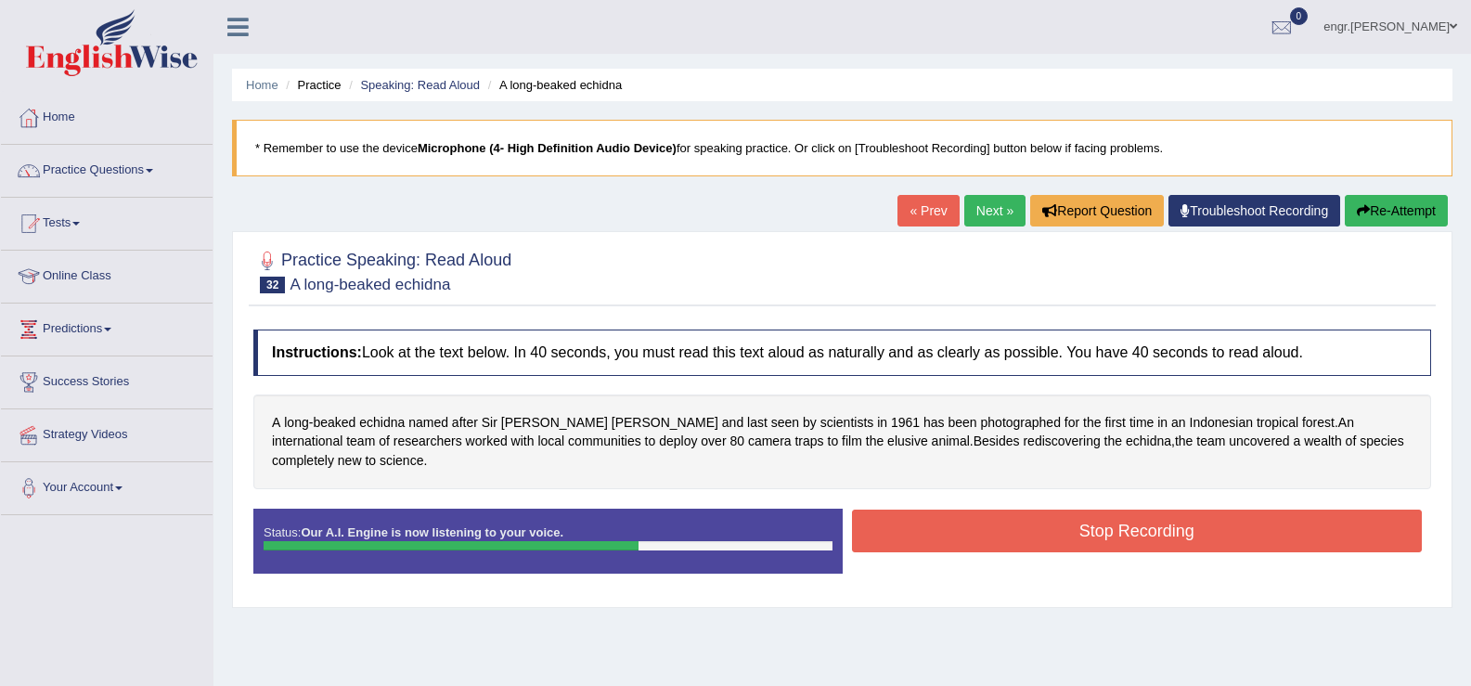
click at [1070, 541] on button "Stop Recording" at bounding box center [1137, 530] width 571 height 43
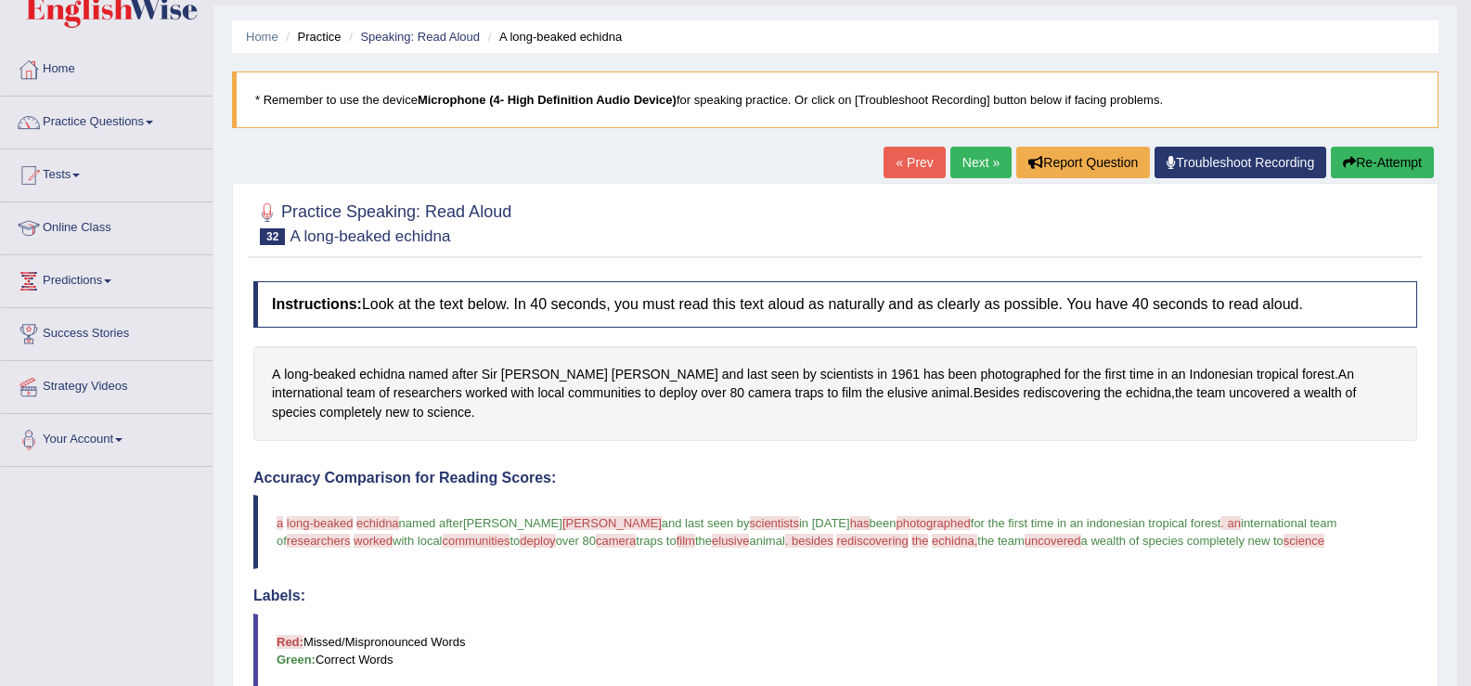
scroll to position [40, 0]
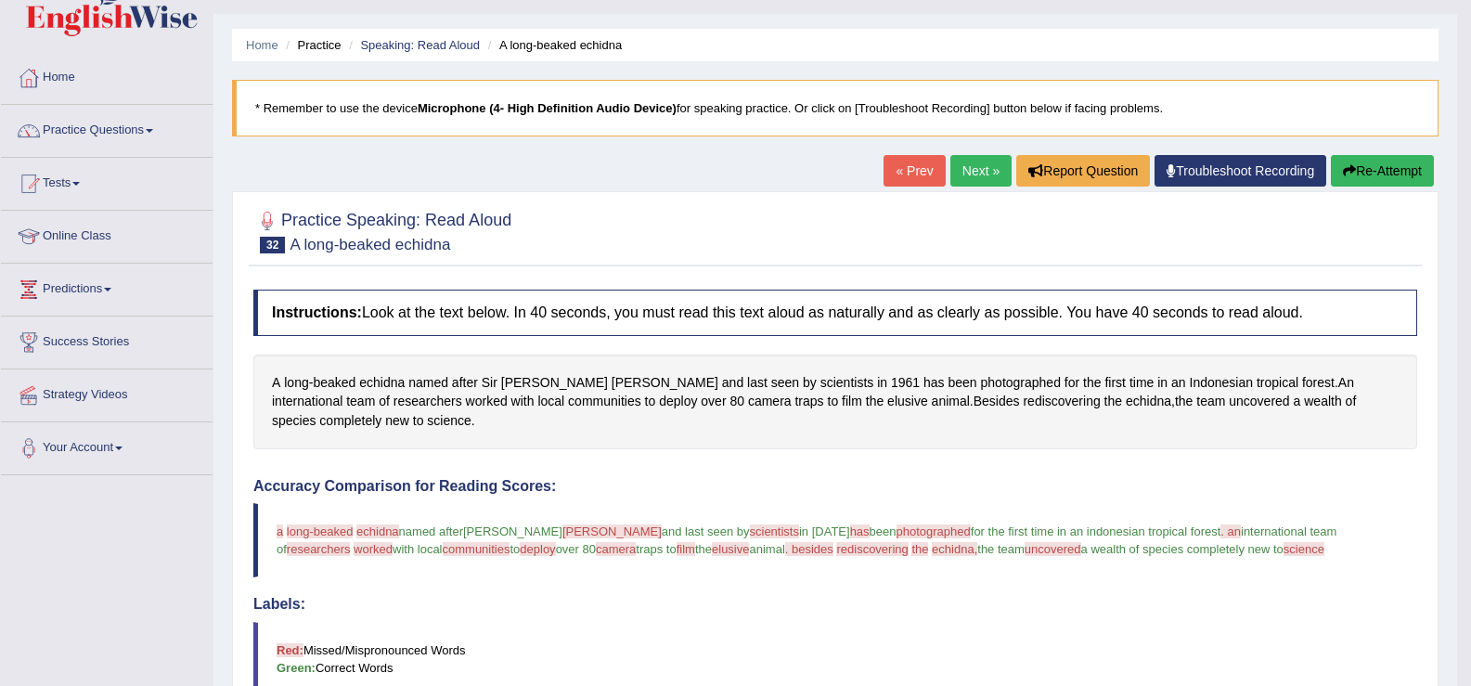
click at [964, 174] on link "Next »" at bounding box center [980, 171] width 61 height 32
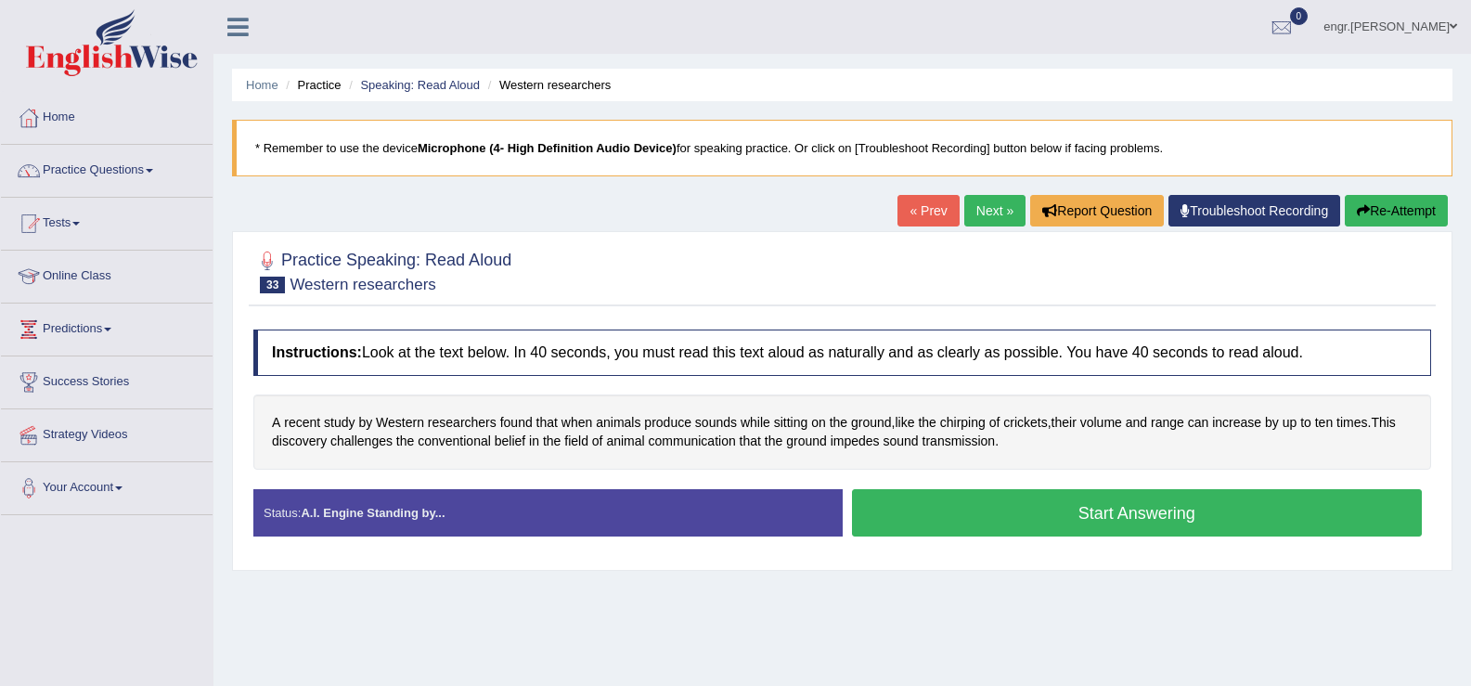
click at [933, 500] on button "Start Answering" at bounding box center [1137, 512] width 571 height 47
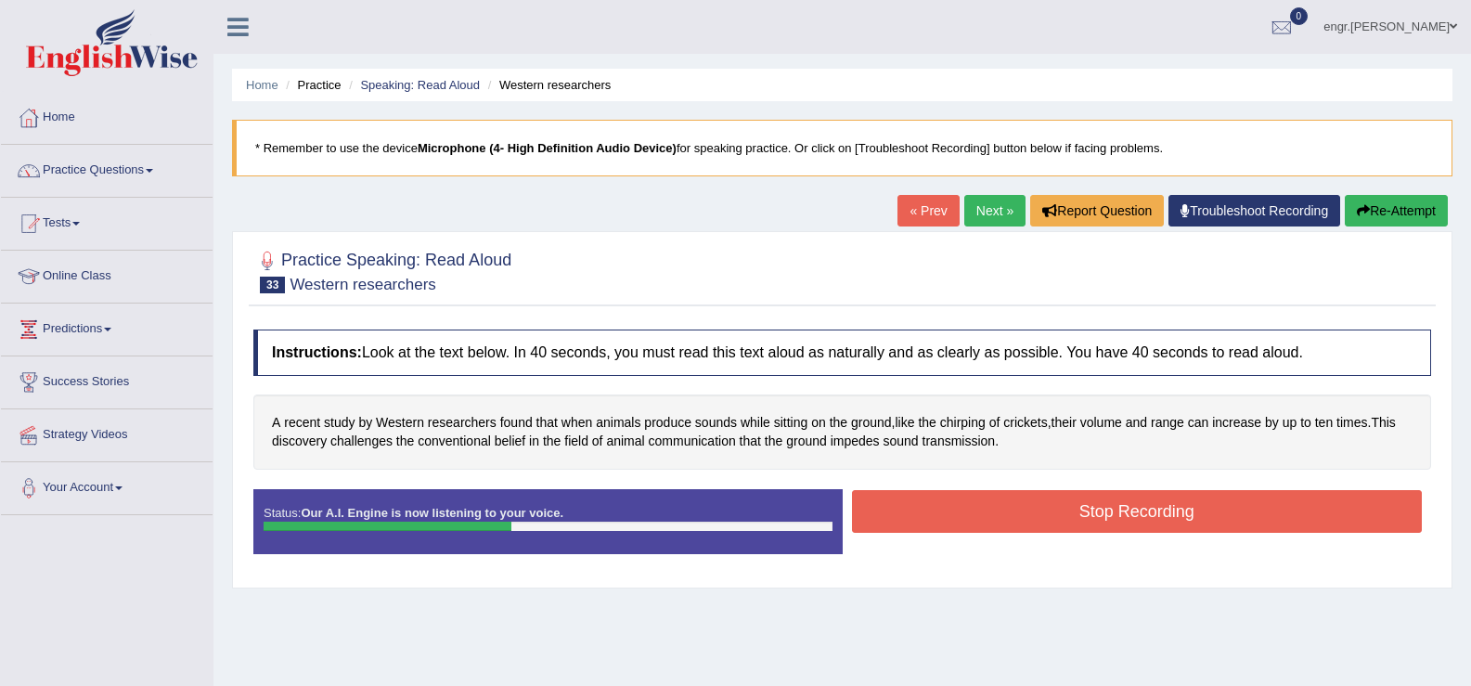
click at [988, 495] on button "Stop Recording" at bounding box center [1137, 511] width 571 height 43
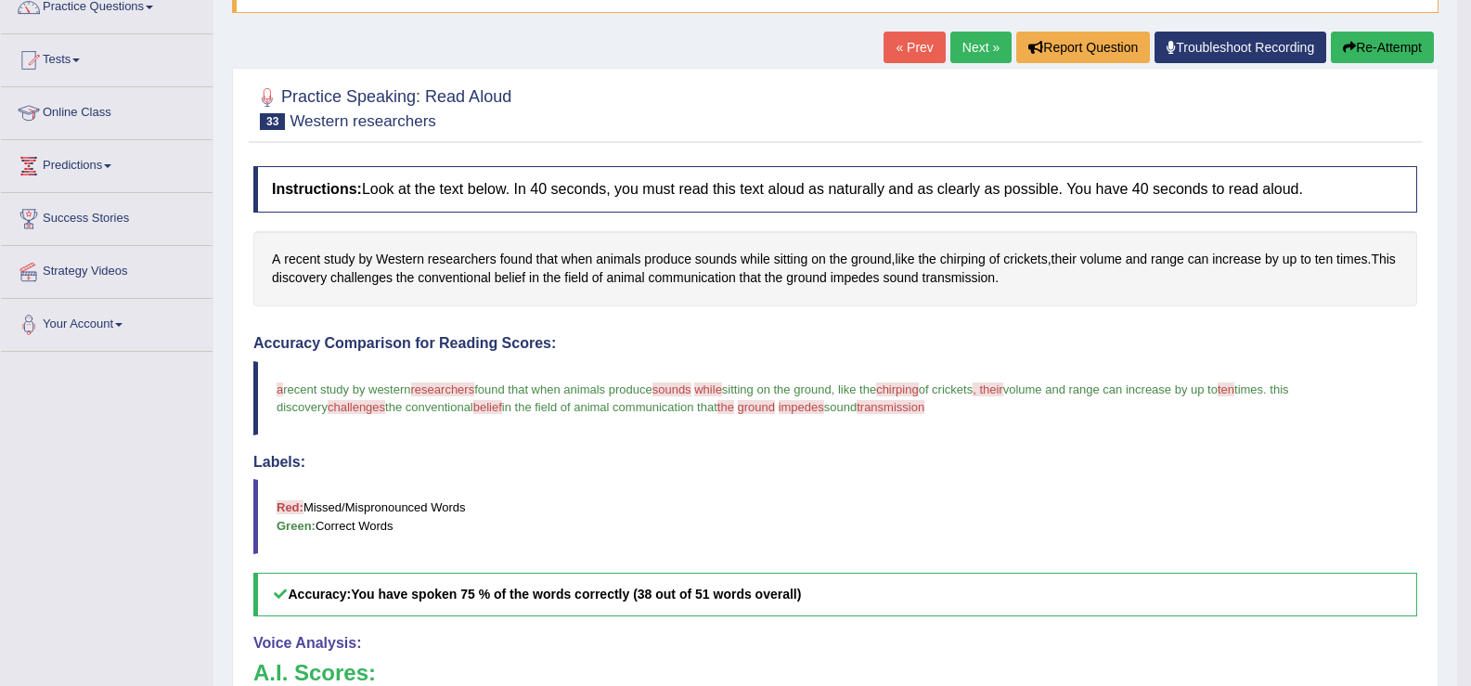
scroll to position [153, 0]
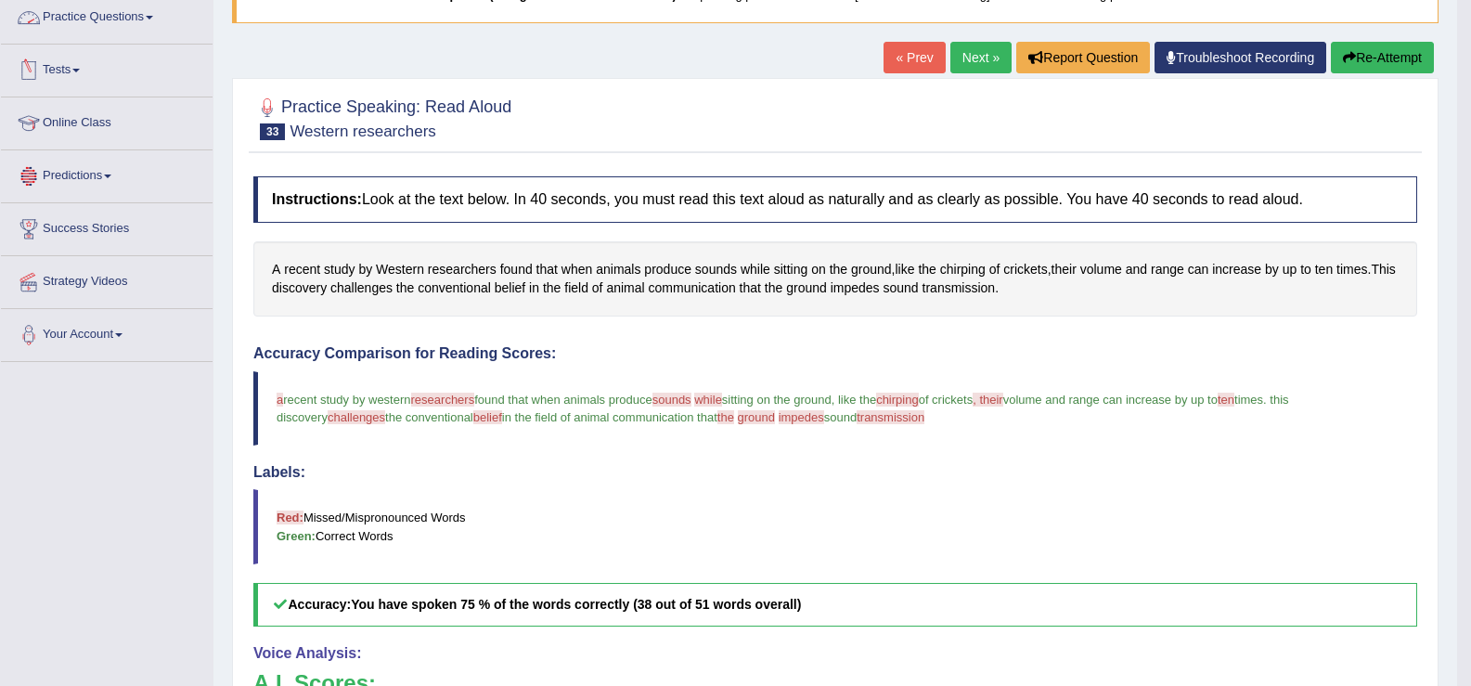
click at [110, 24] on link "Practice Questions" at bounding box center [107, 15] width 212 height 46
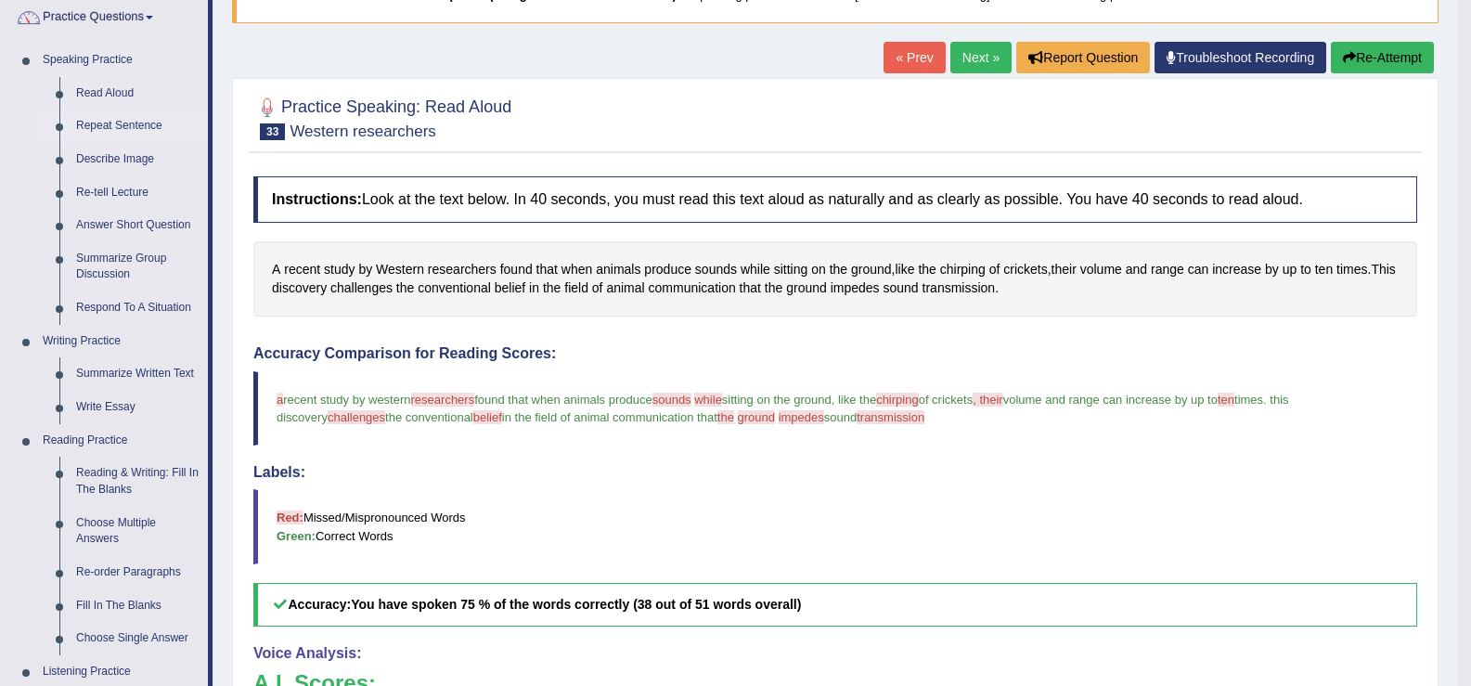
click at [135, 128] on link "Repeat Sentence" at bounding box center [138, 125] width 140 height 33
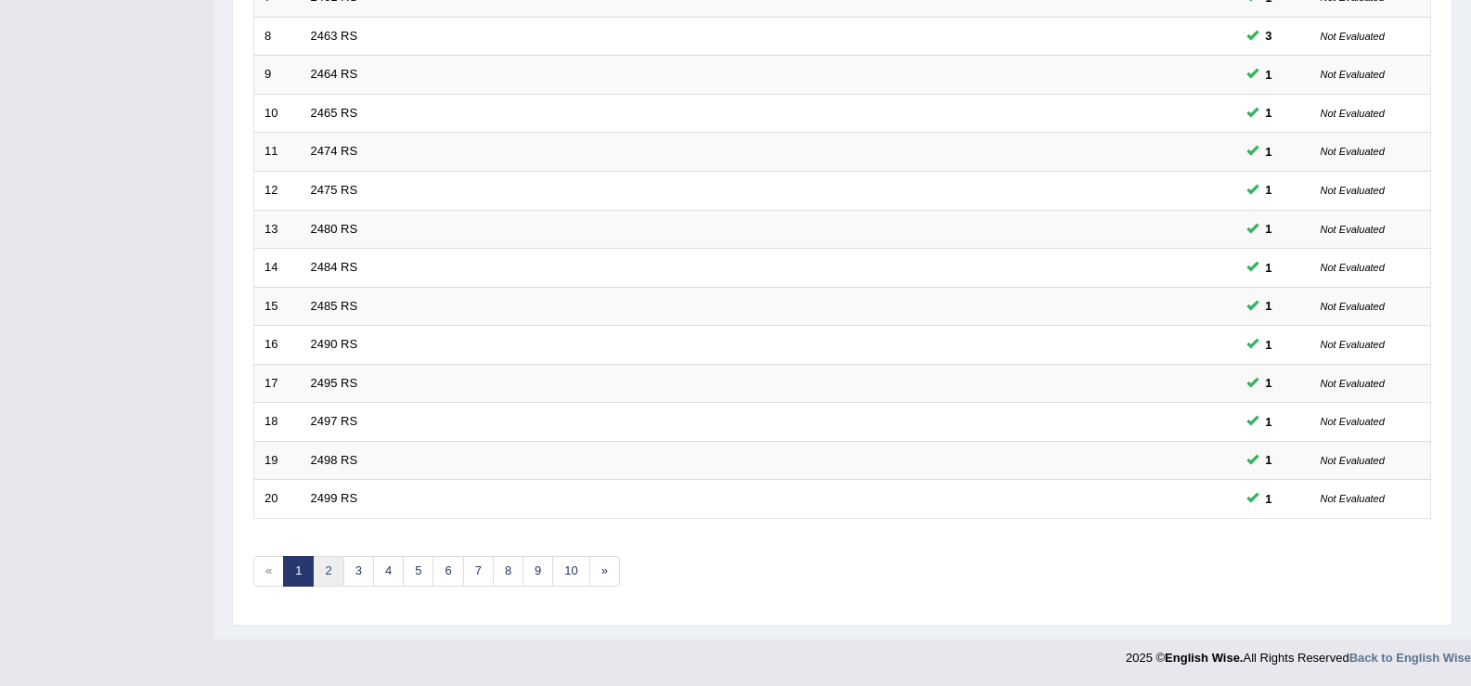
click at [323, 576] on link "2" at bounding box center [328, 571] width 31 height 31
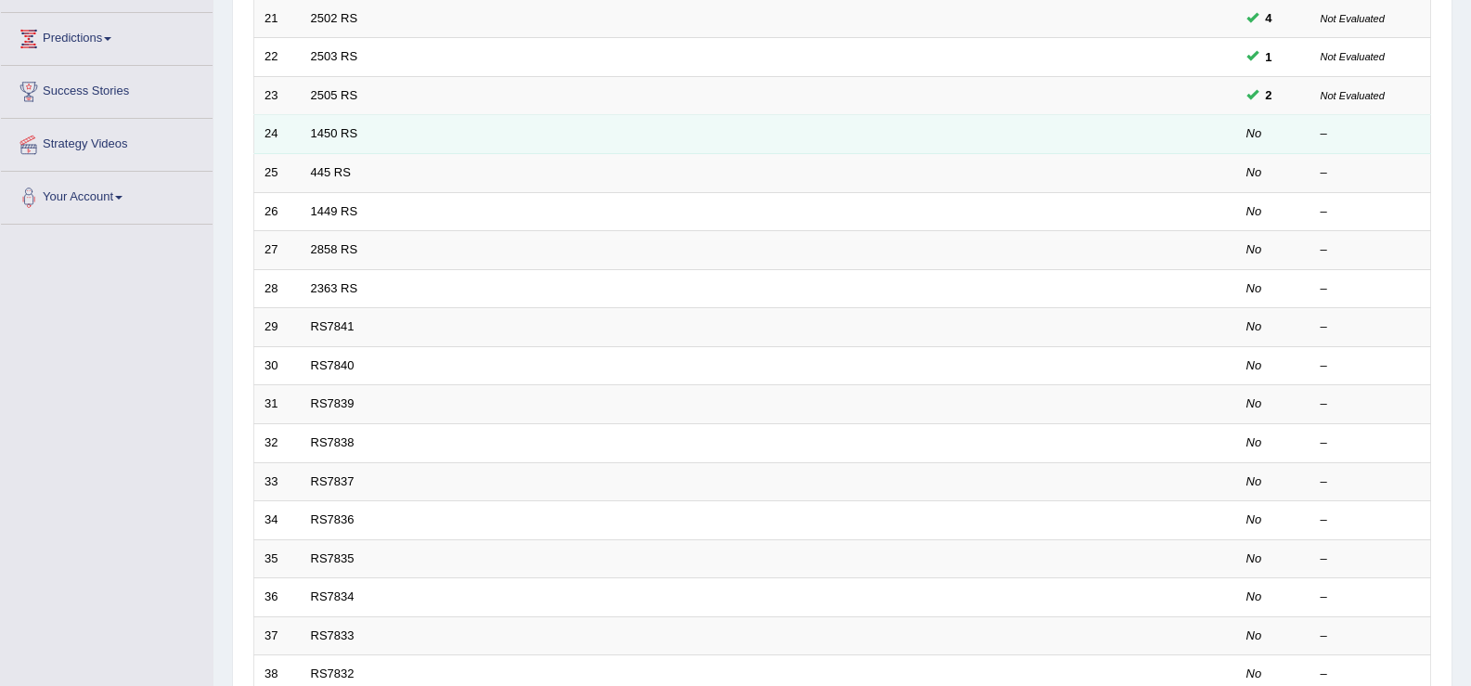
scroll to position [288, 0]
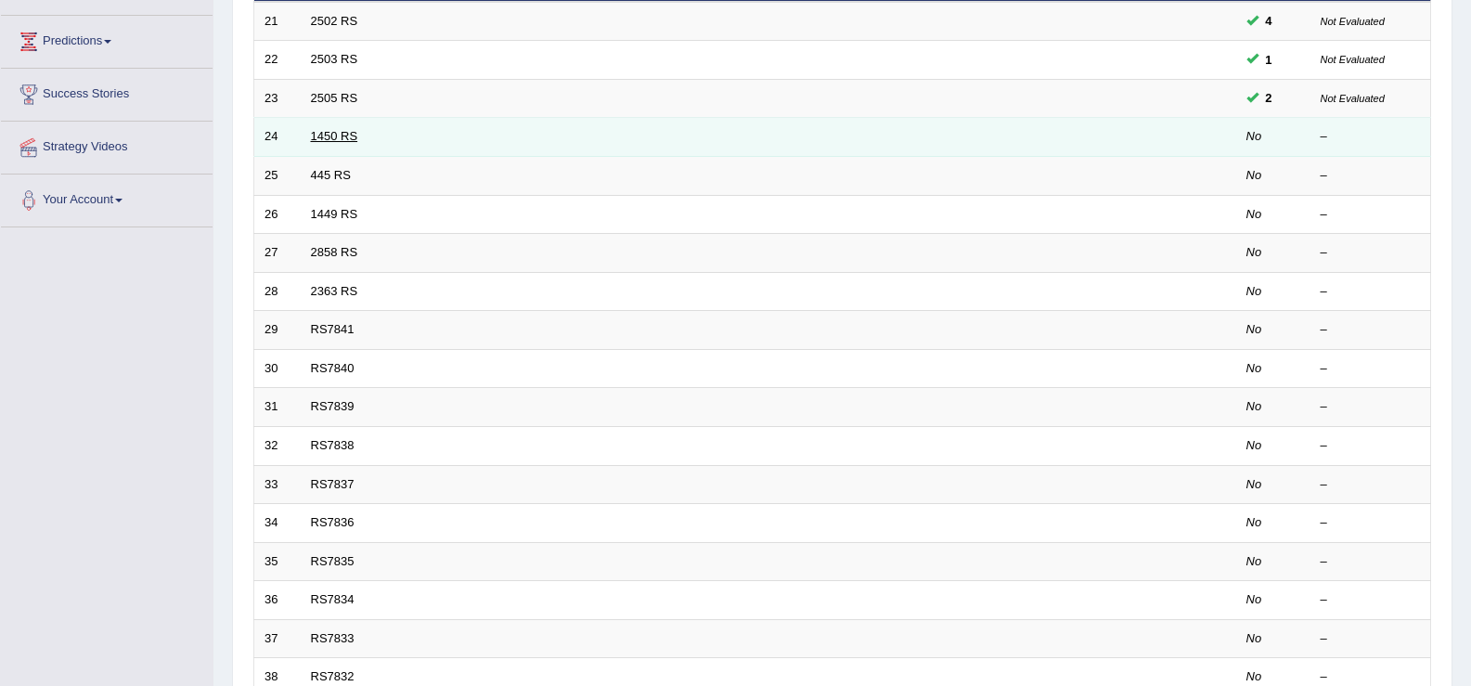
click at [341, 135] on link "1450 RS" at bounding box center [334, 136] width 47 height 14
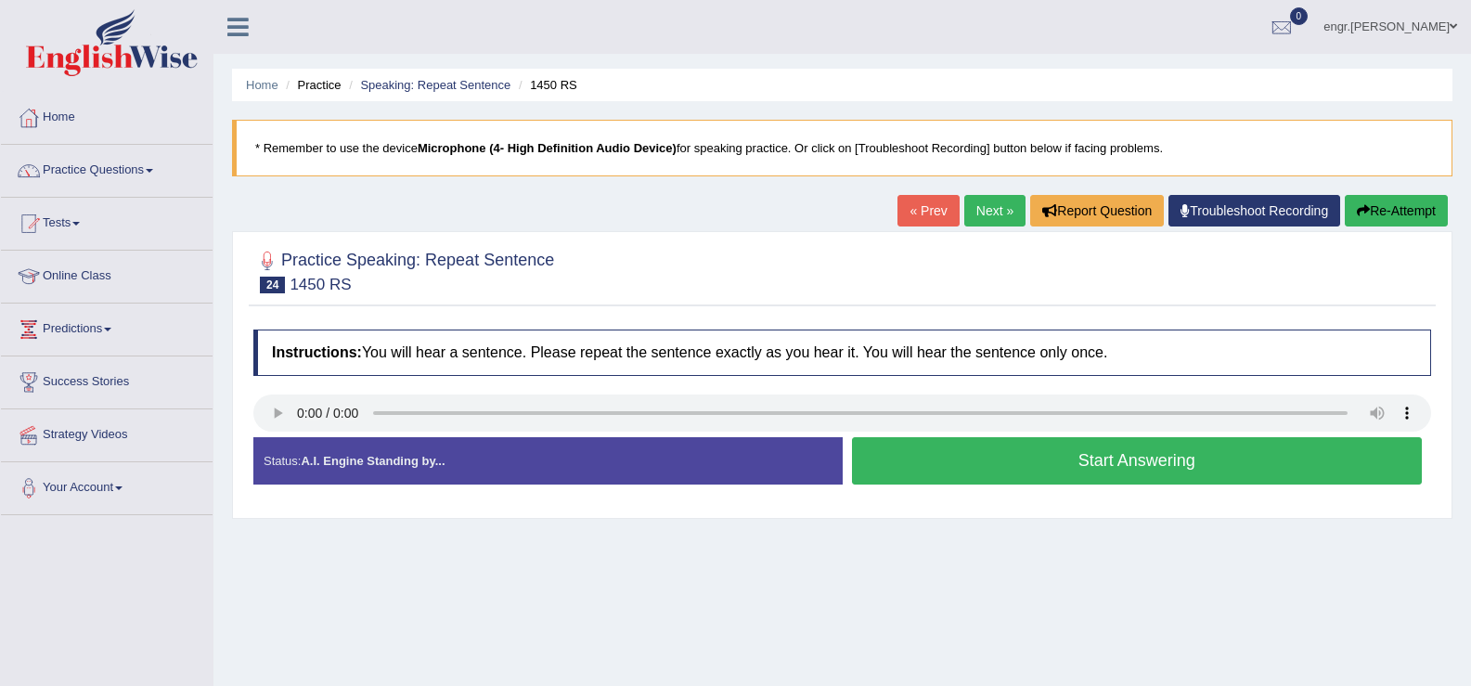
click at [929, 470] on button "Start Answering" at bounding box center [1137, 460] width 571 height 47
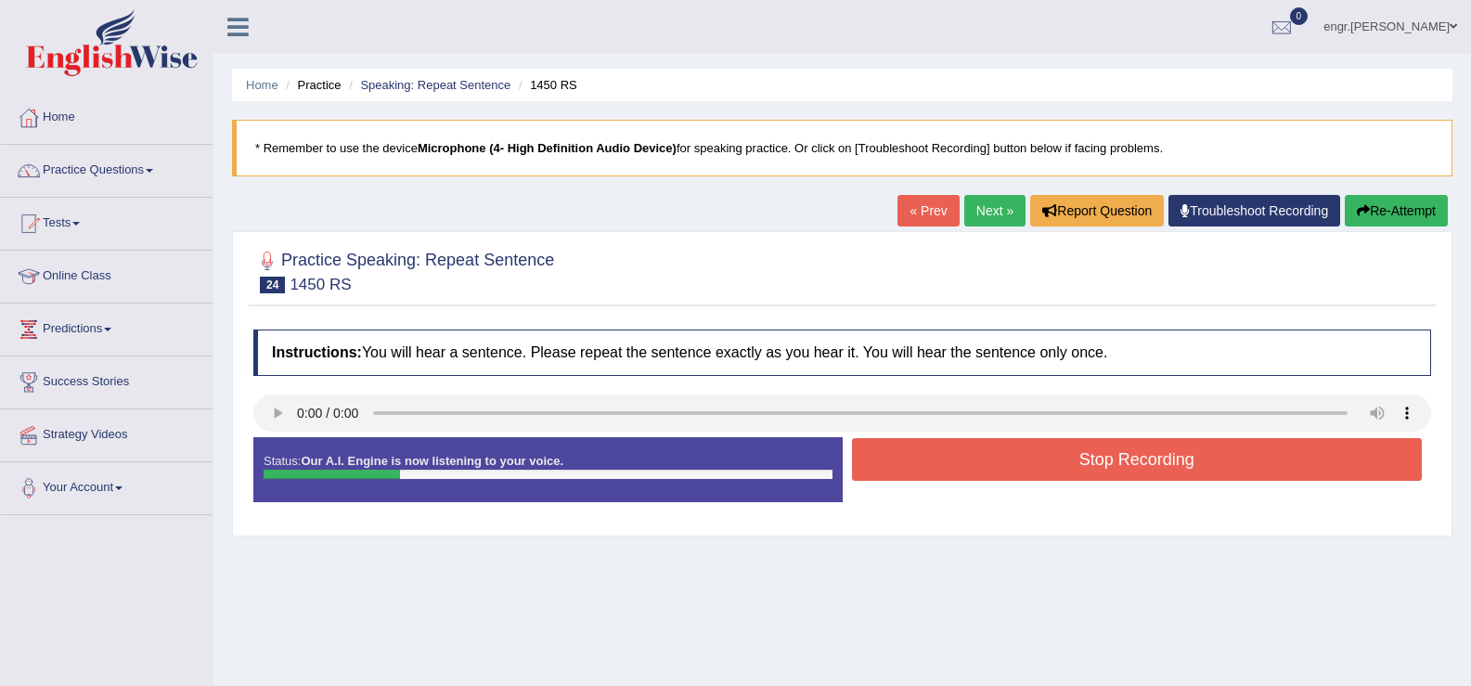
click at [1387, 209] on button "Re-Attempt" at bounding box center [1396, 211] width 103 height 32
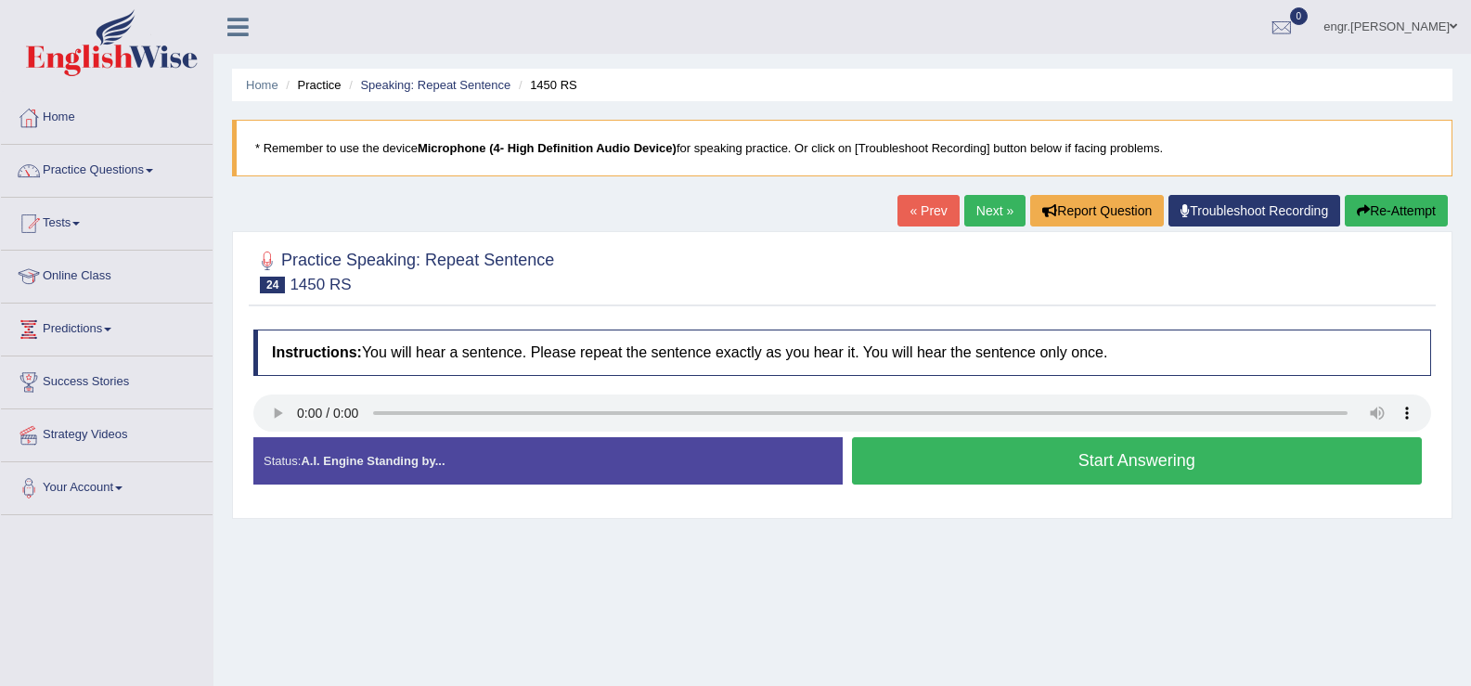
click at [992, 459] on button "Start Answering" at bounding box center [1137, 460] width 571 height 47
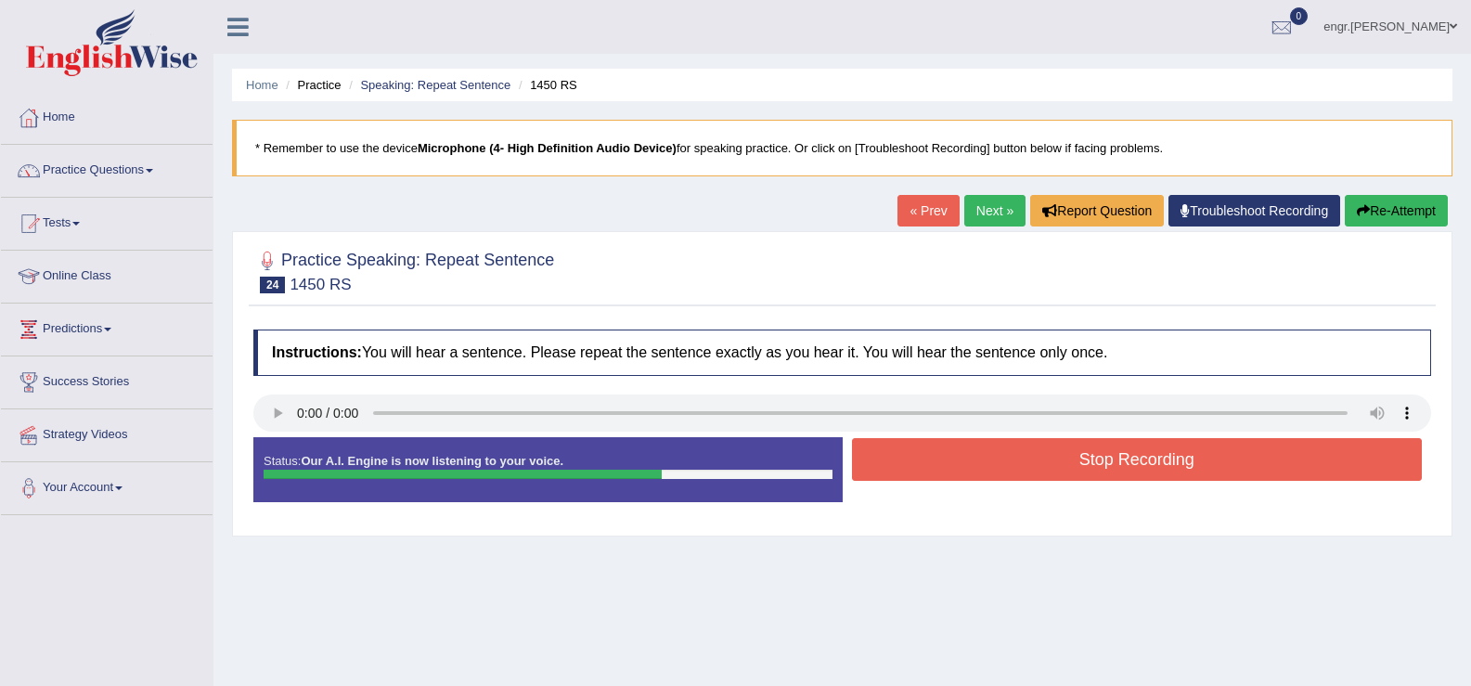
click at [1023, 465] on button "Stop Recording" at bounding box center [1137, 459] width 571 height 43
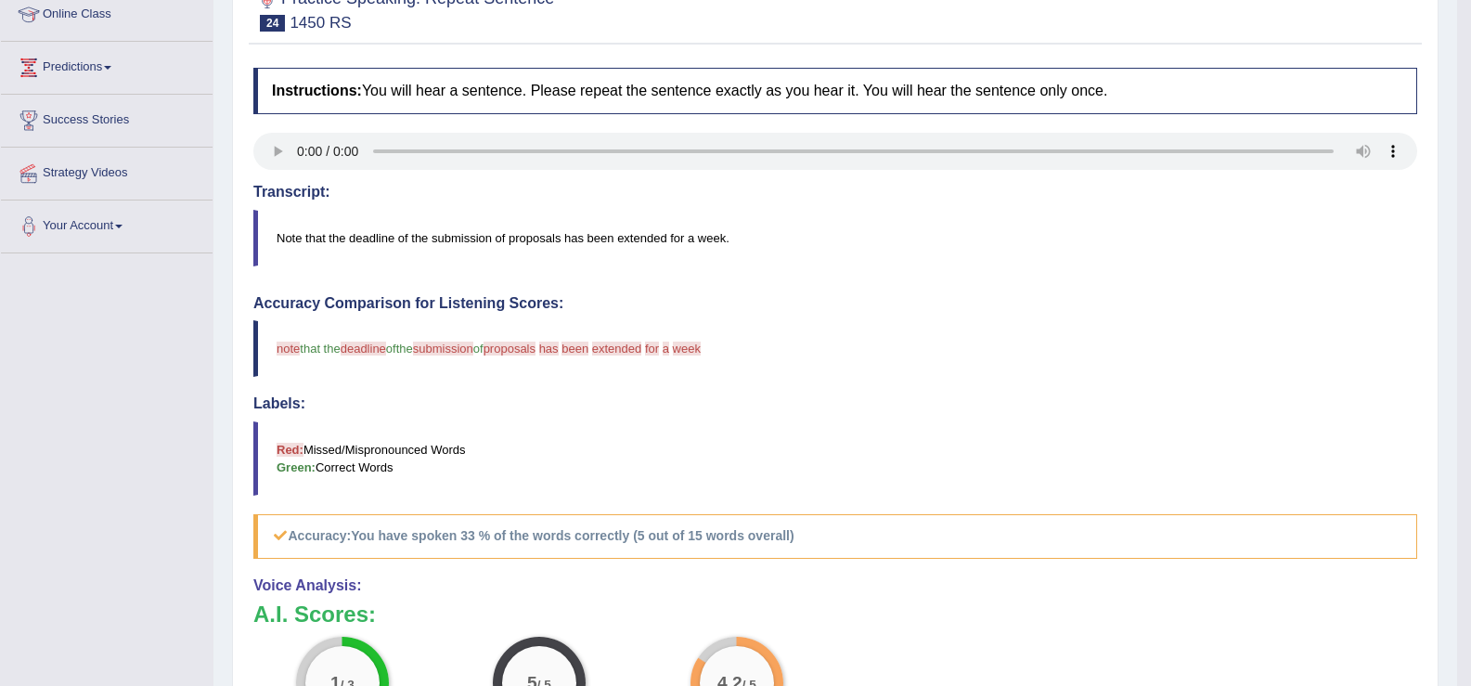
scroll to position [234, 0]
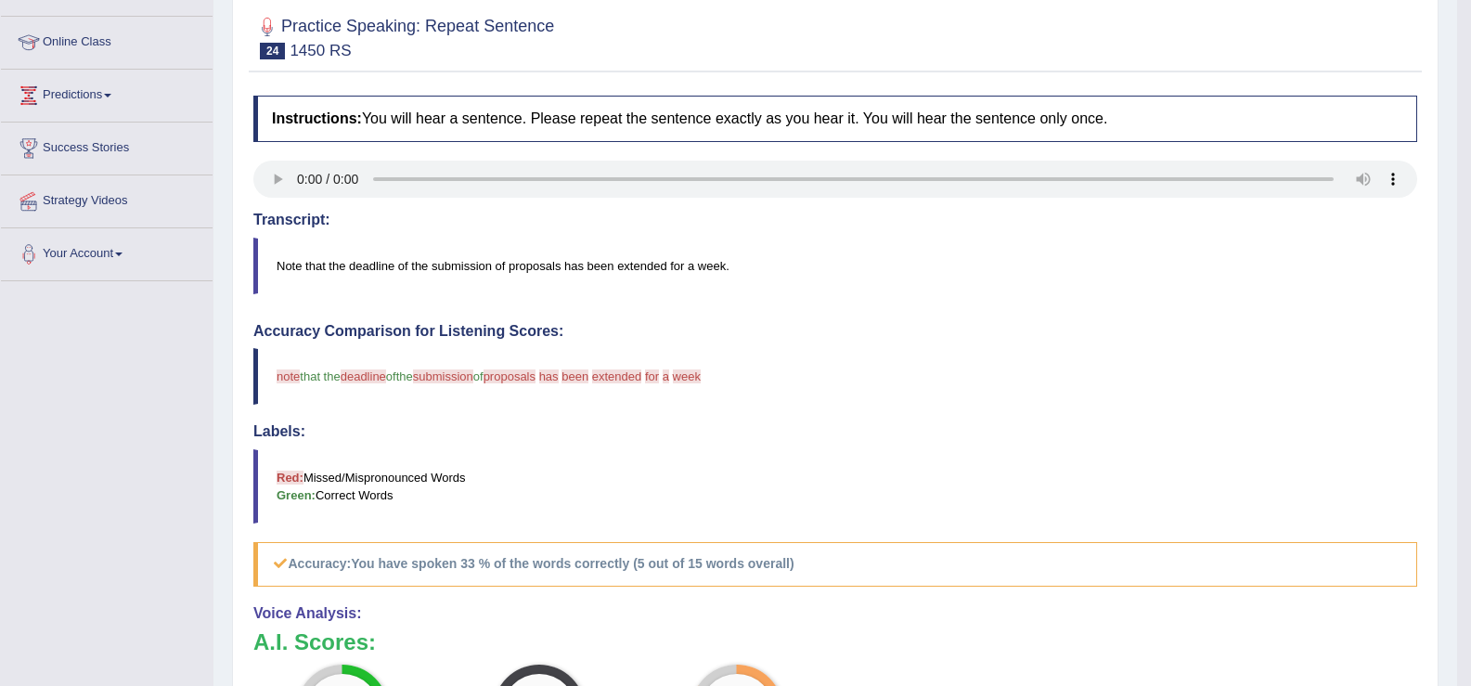
click at [523, 377] on span "proposals" at bounding box center [509, 376] width 52 height 14
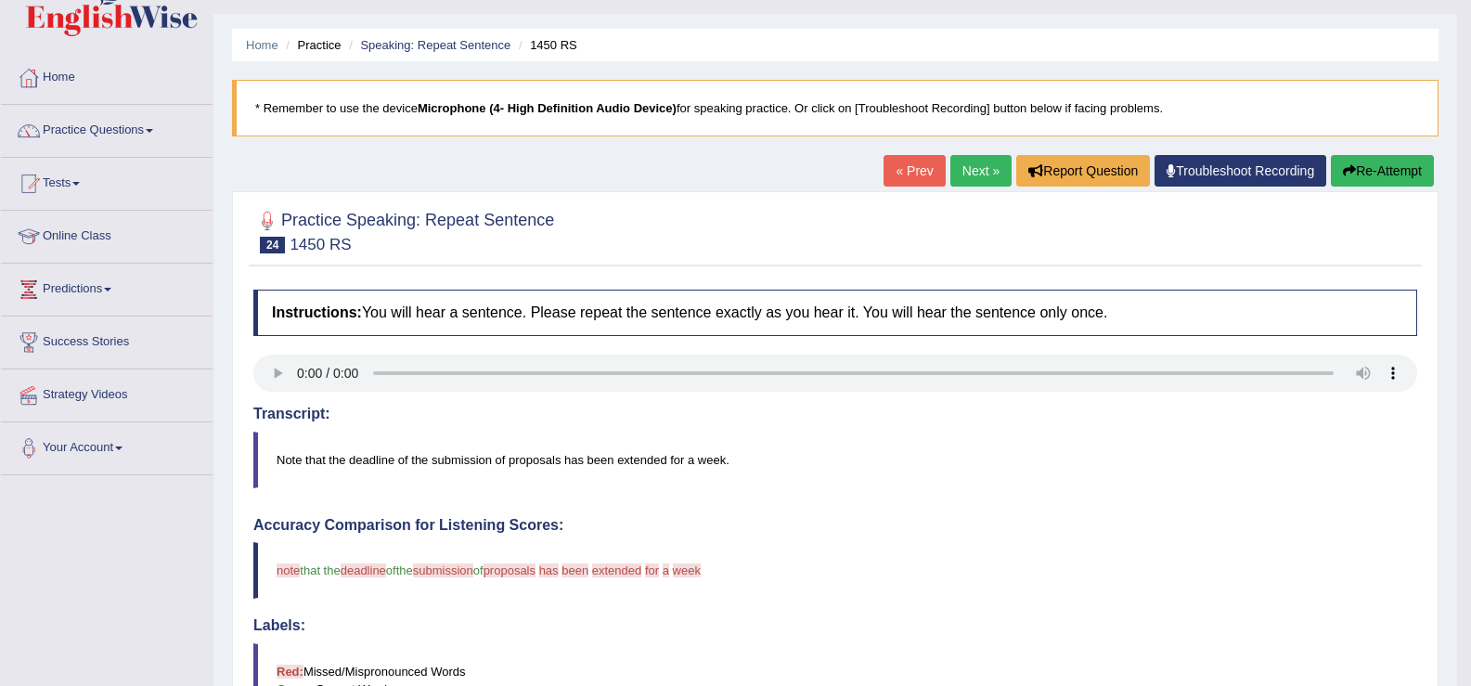
scroll to position [0, 0]
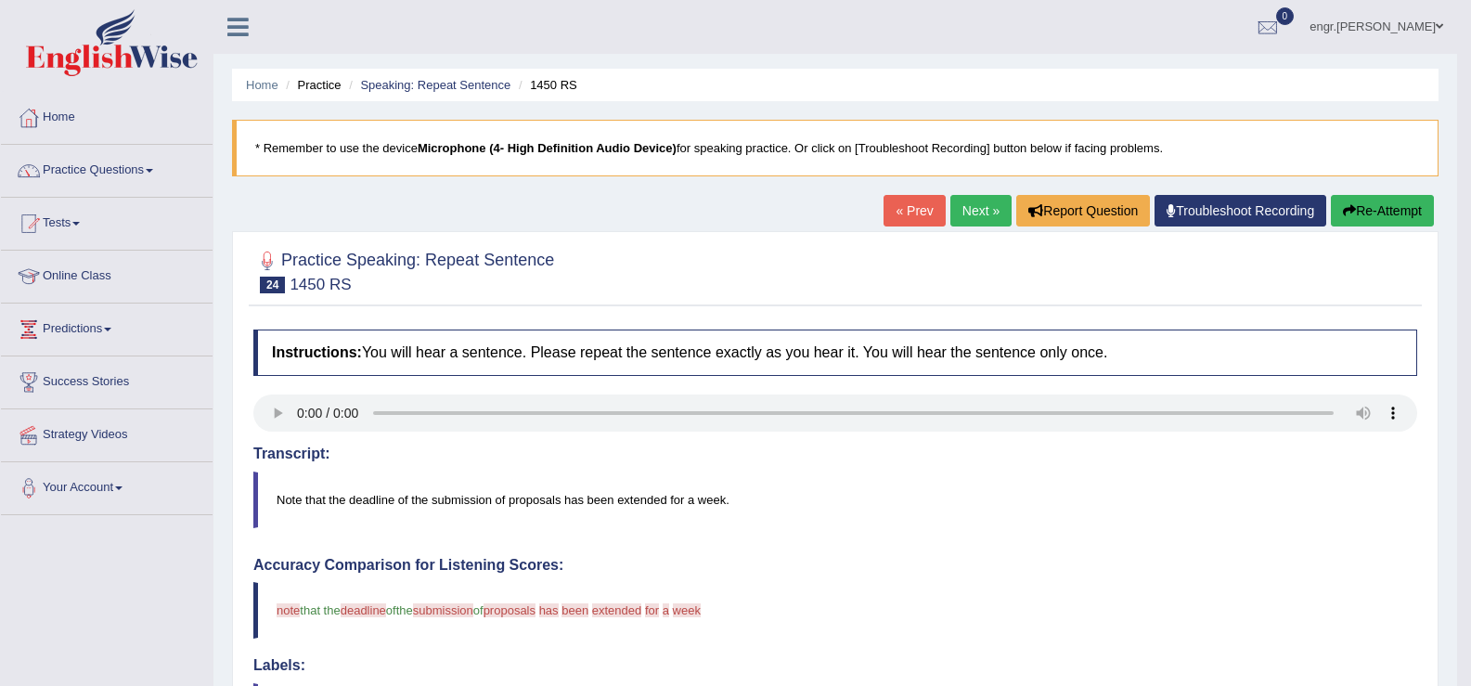
click at [974, 205] on link "Next »" at bounding box center [980, 211] width 61 height 32
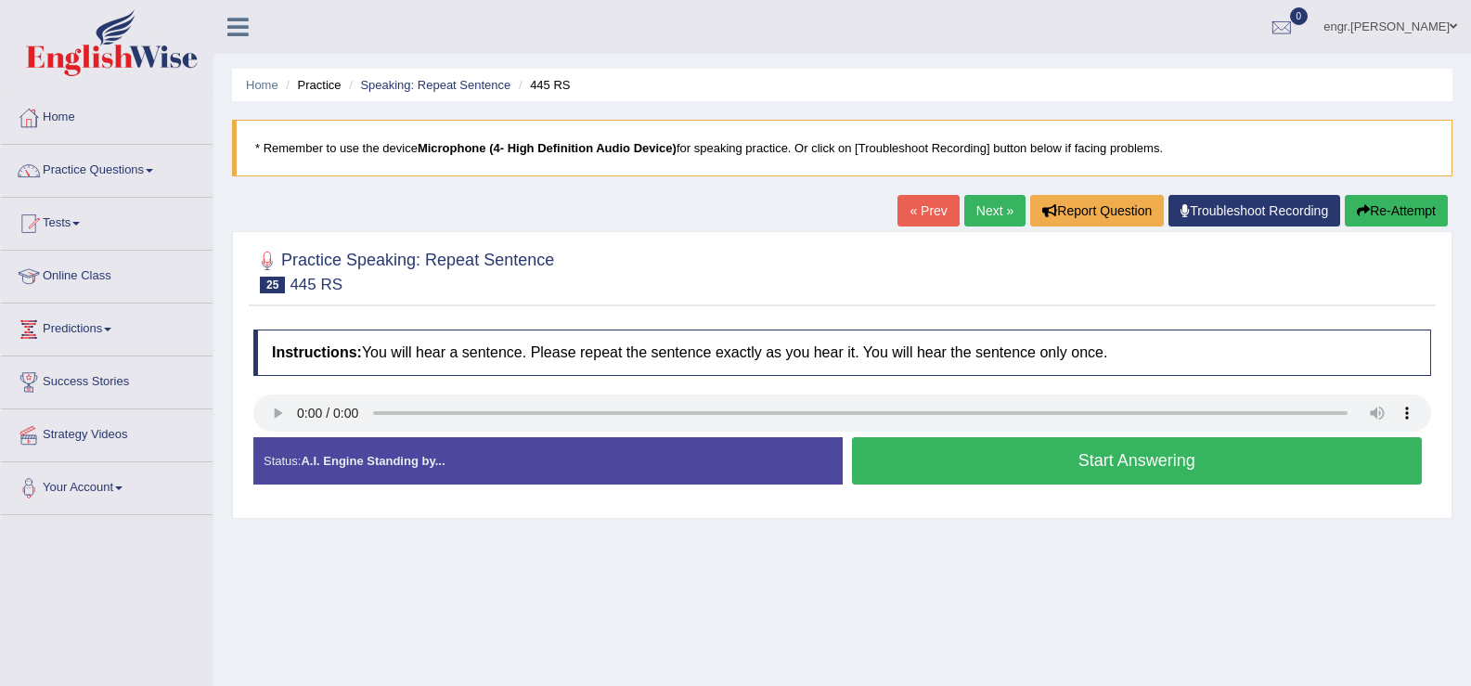
click at [969, 455] on button "Start Answering" at bounding box center [1137, 460] width 571 height 47
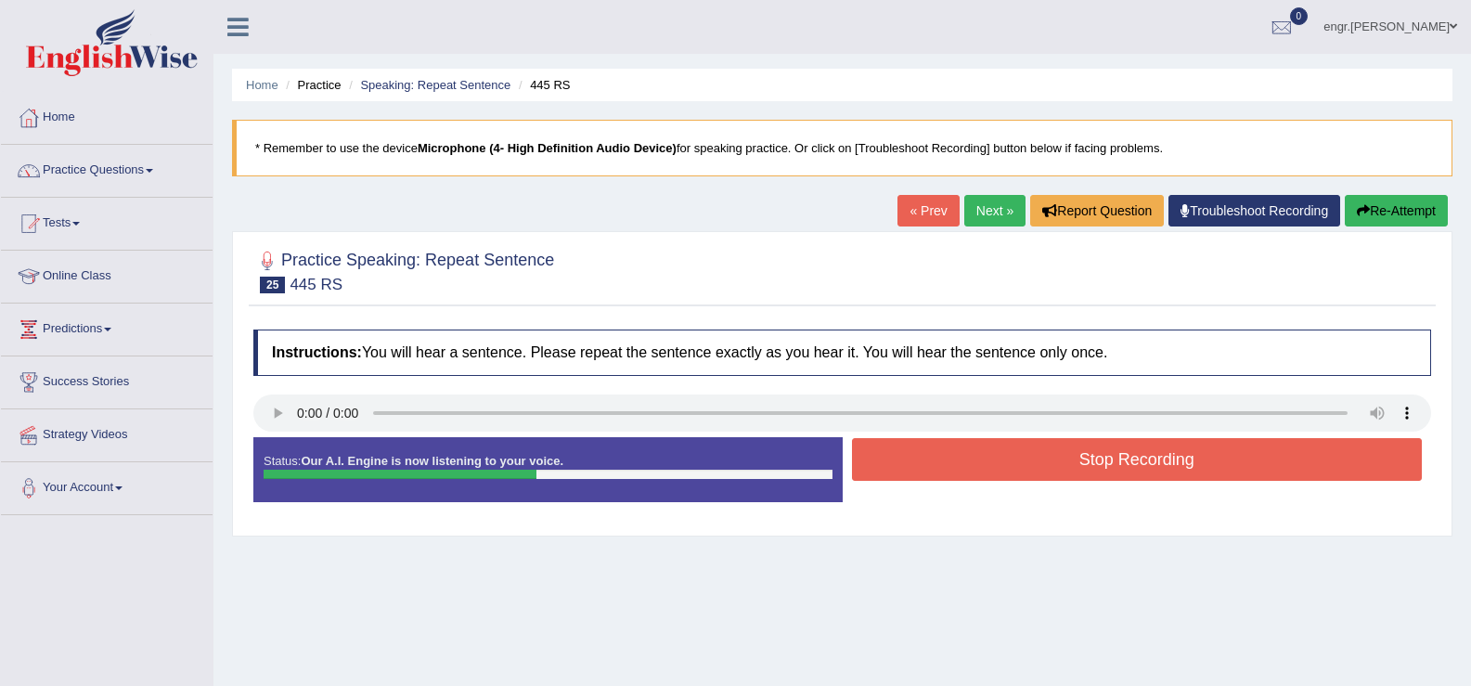
click at [993, 454] on button "Stop Recording" at bounding box center [1137, 459] width 571 height 43
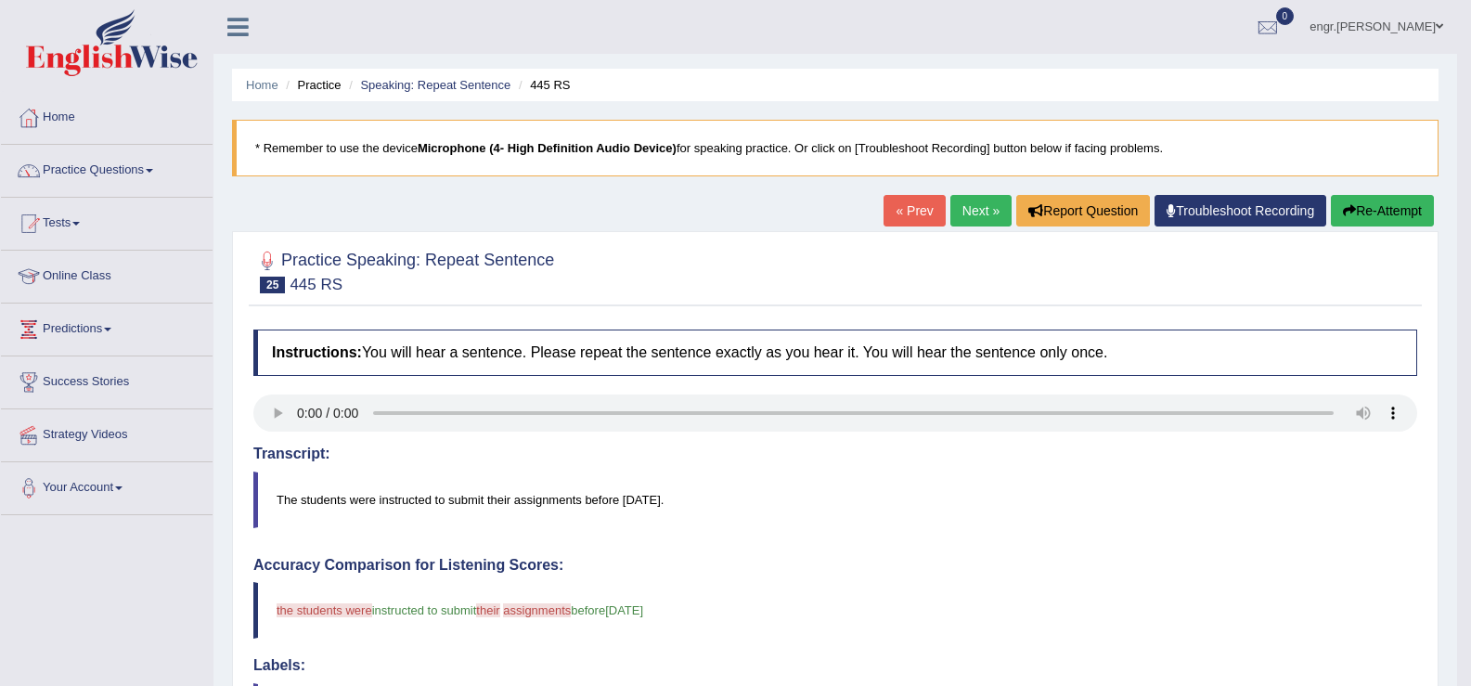
click at [970, 212] on link "Next »" at bounding box center [980, 211] width 61 height 32
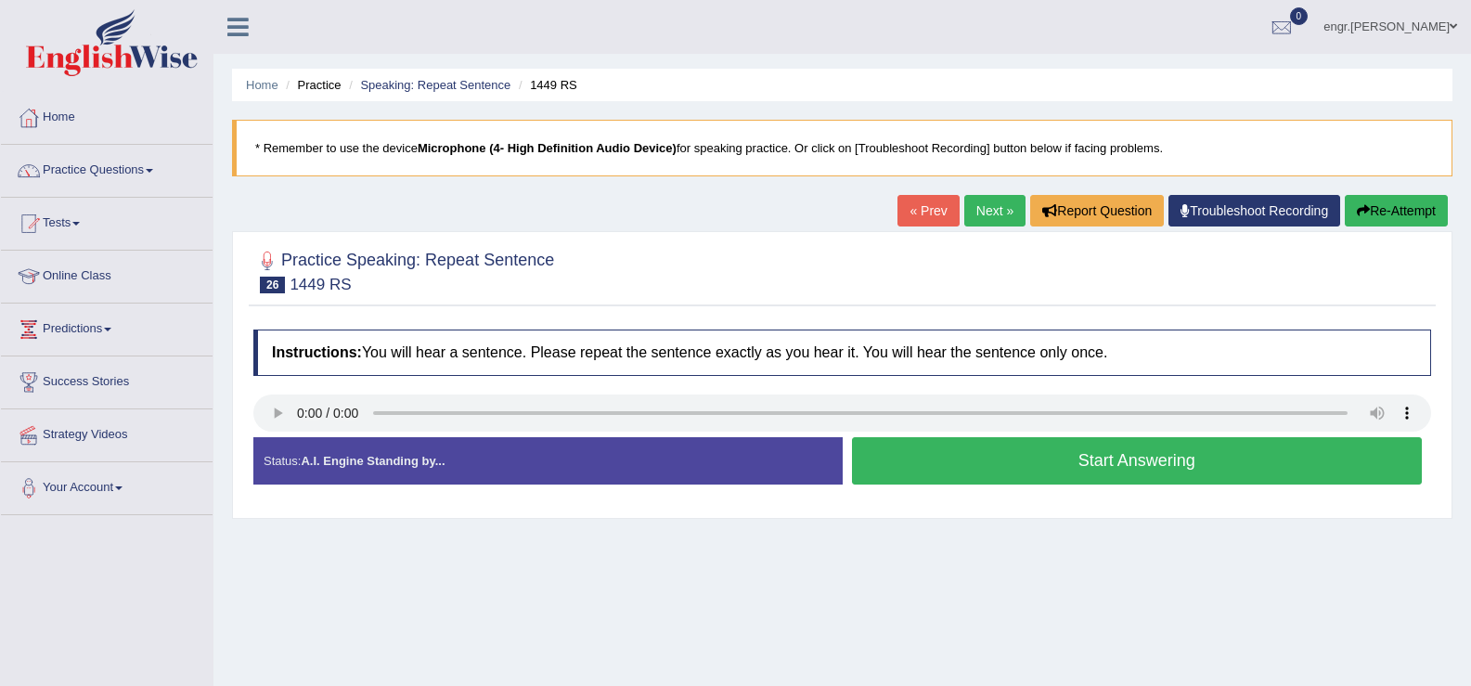
click at [954, 458] on button "Start Answering" at bounding box center [1137, 460] width 571 height 47
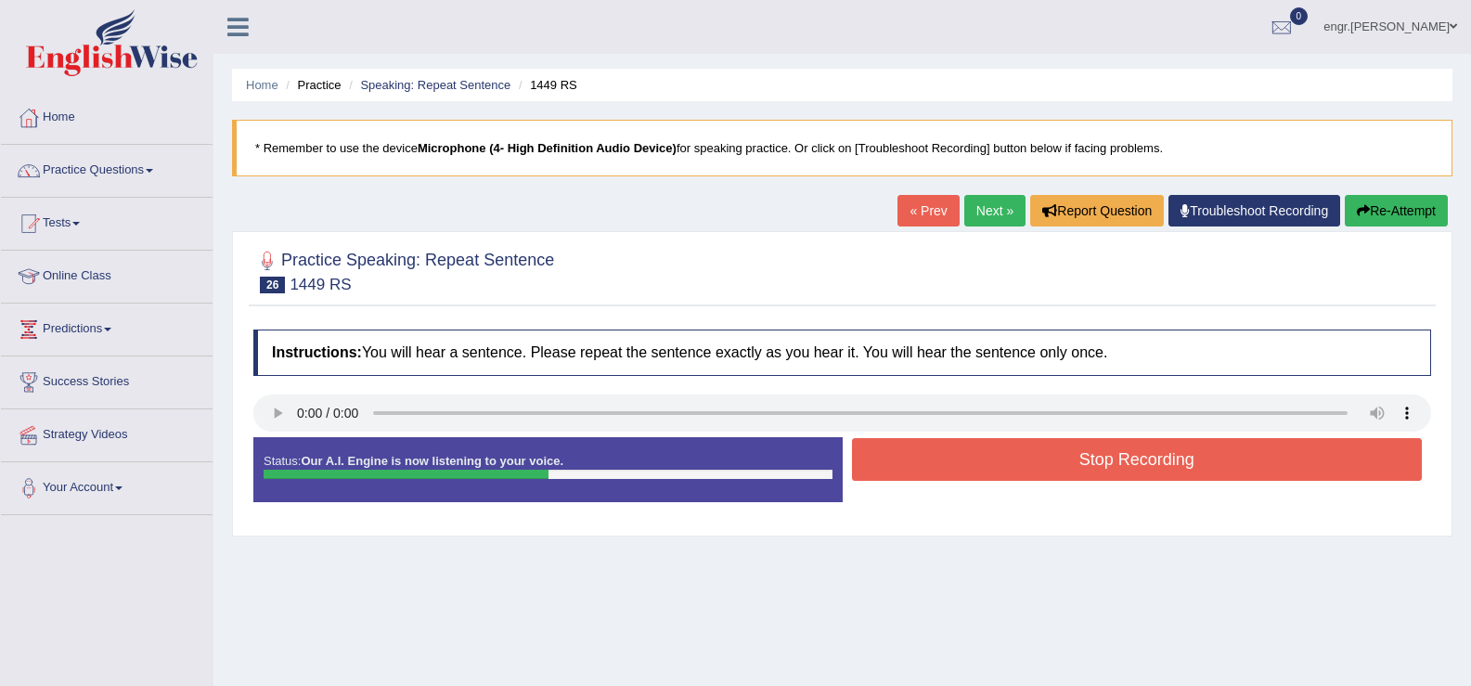
click at [959, 468] on button "Stop Recording" at bounding box center [1137, 459] width 571 height 43
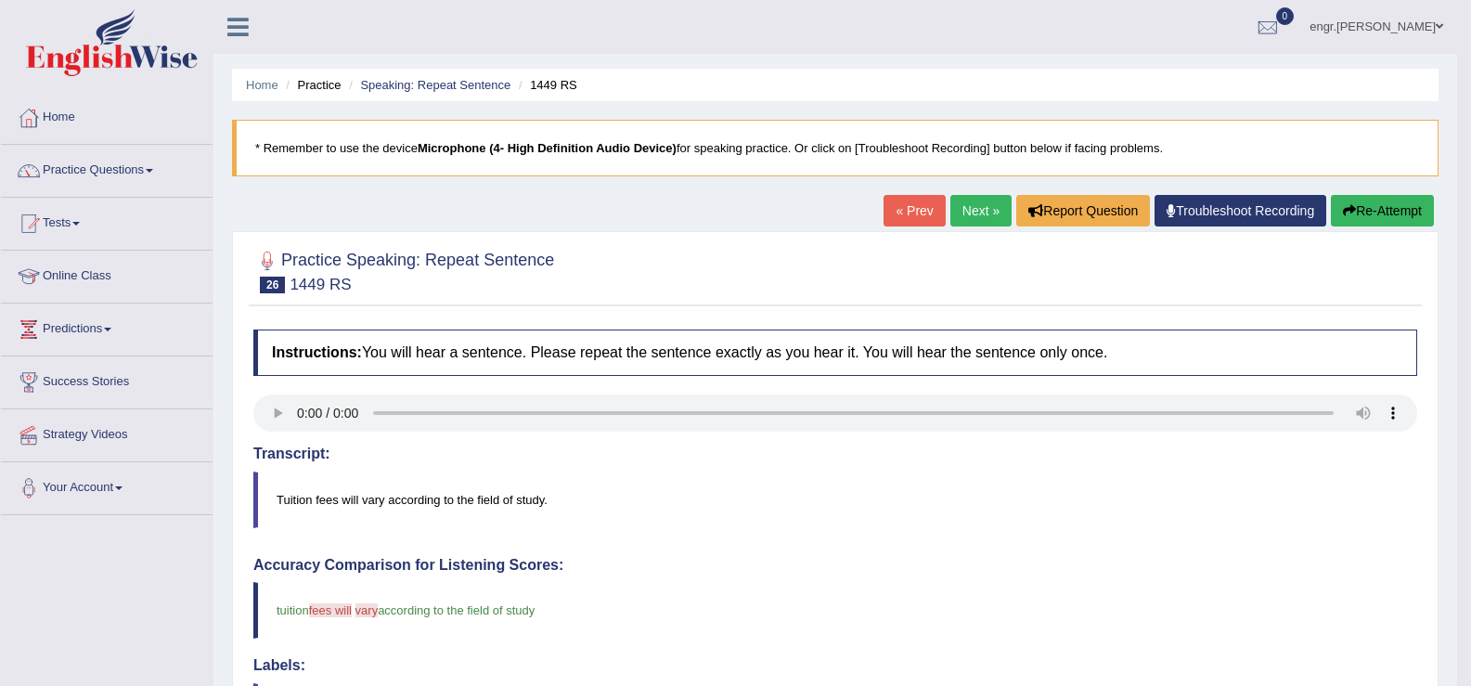
click at [984, 210] on link "Next »" at bounding box center [980, 211] width 61 height 32
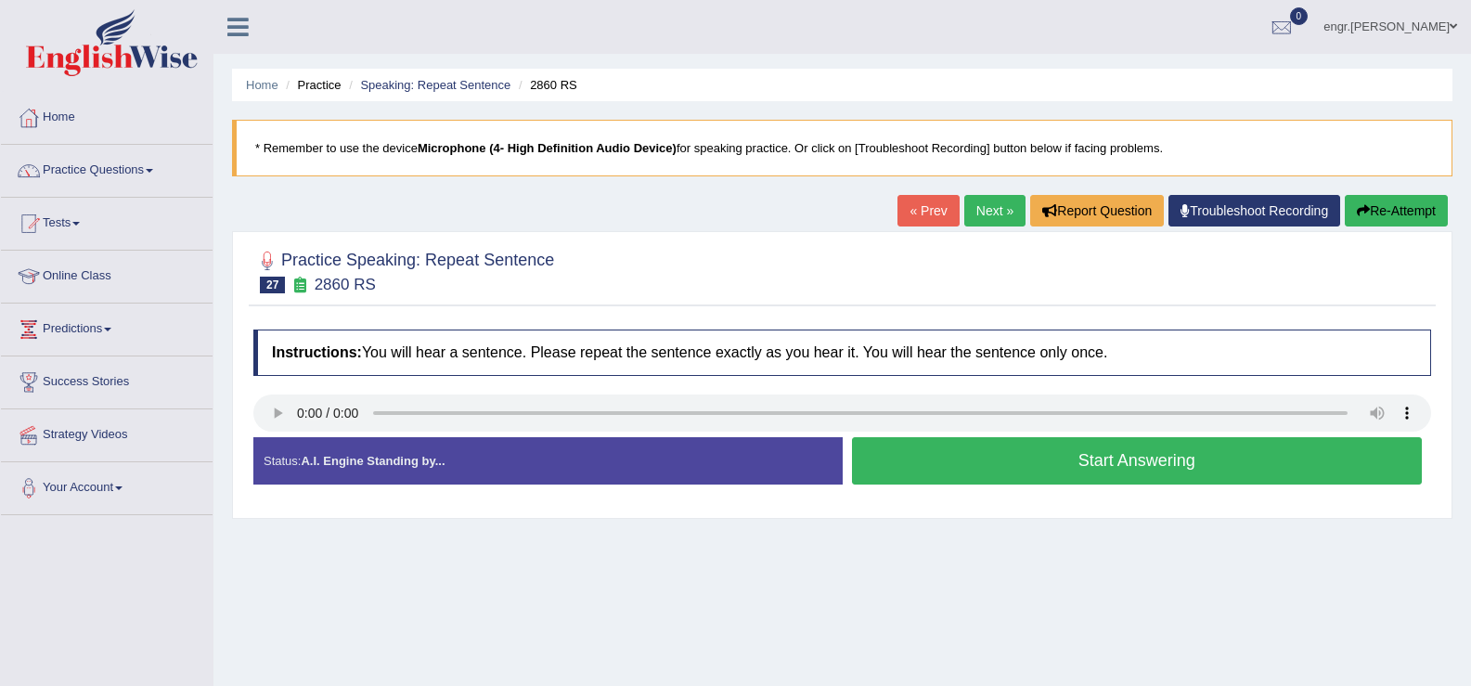
click at [950, 459] on button "Start Answering" at bounding box center [1137, 460] width 571 height 47
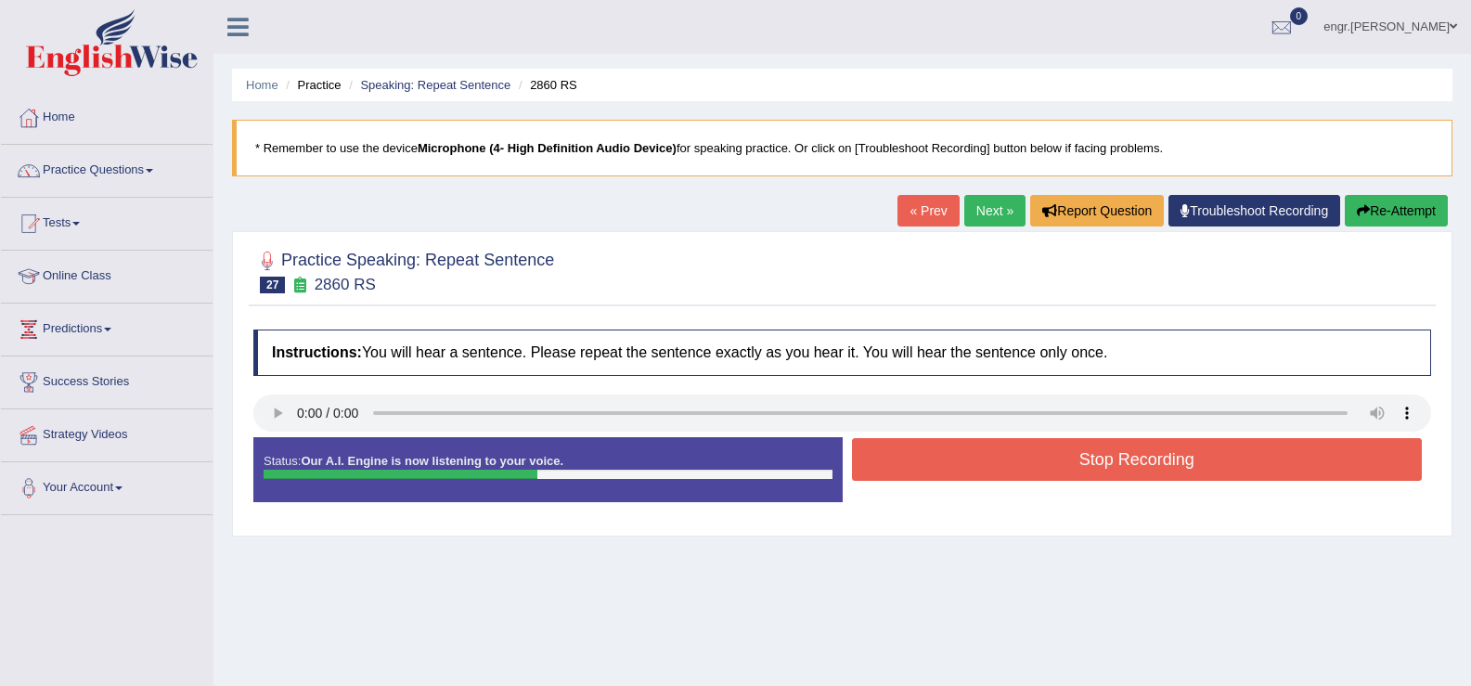
click at [883, 464] on button "Stop Recording" at bounding box center [1137, 459] width 571 height 43
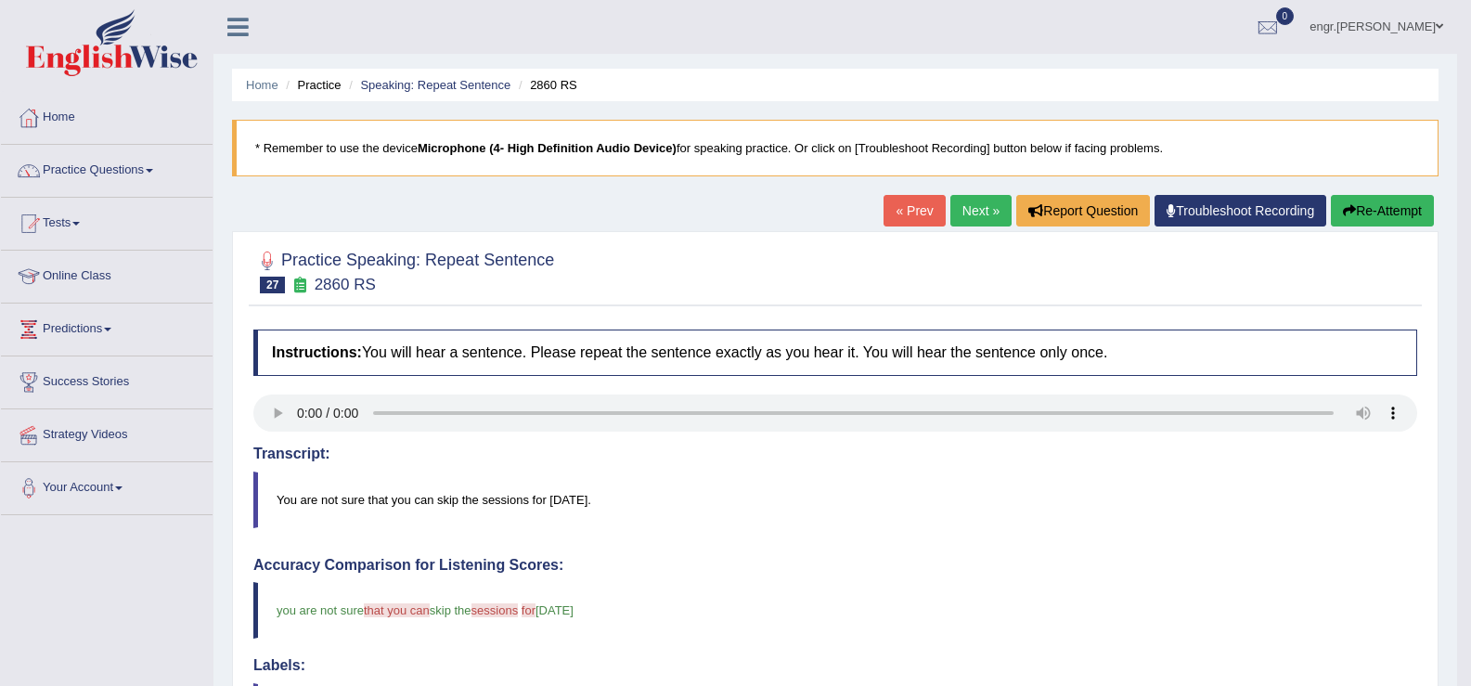
click at [983, 218] on link "Next »" at bounding box center [980, 211] width 61 height 32
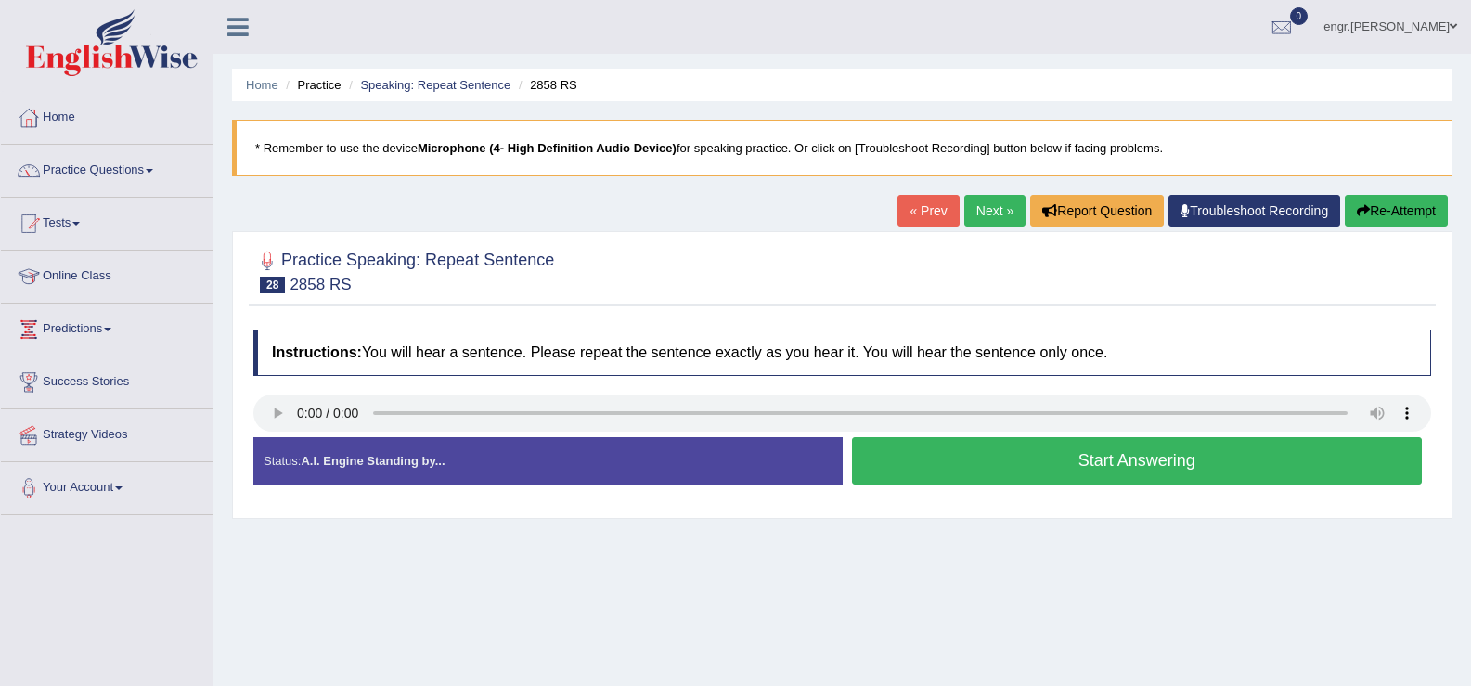
click at [1022, 461] on button "Start Answering" at bounding box center [1137, 460] width 571 height 47
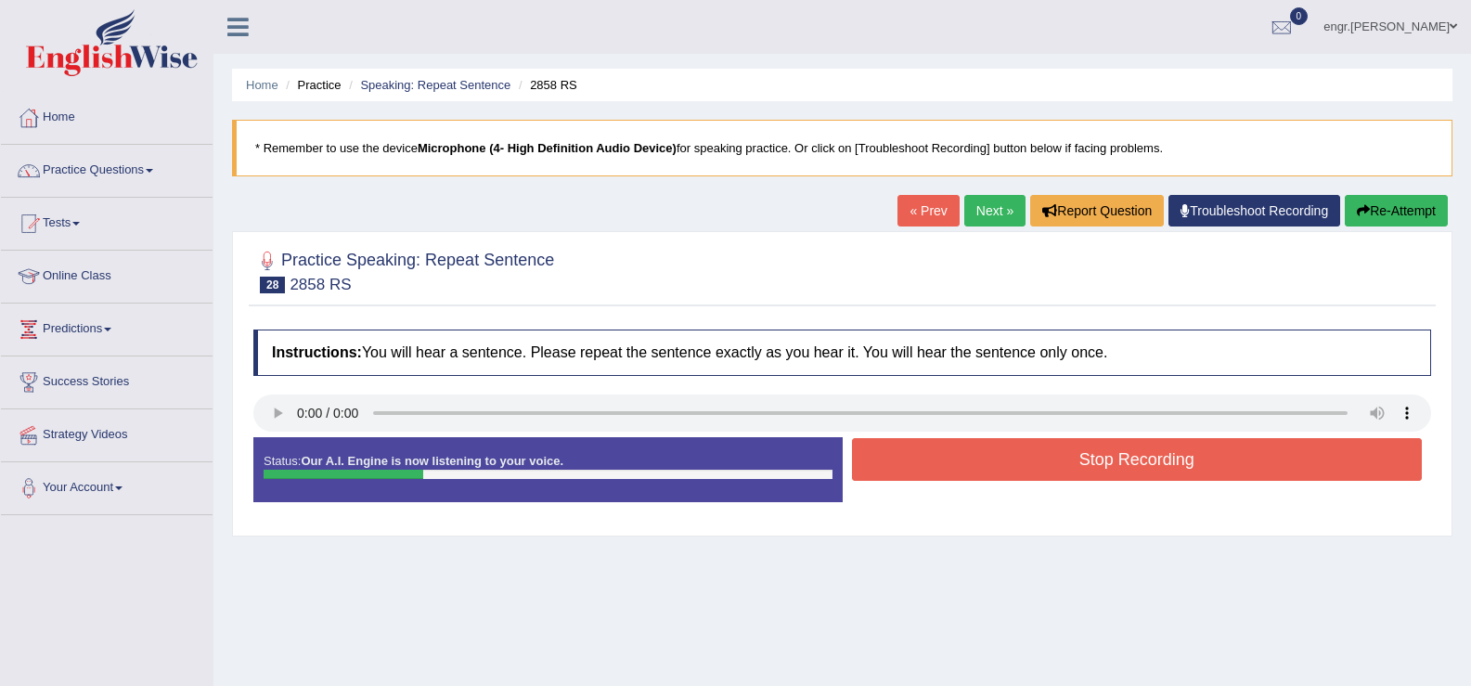
click at [992, 470] on button "Stop Recording" at bounding box center [1137, 459] width 571 height 43
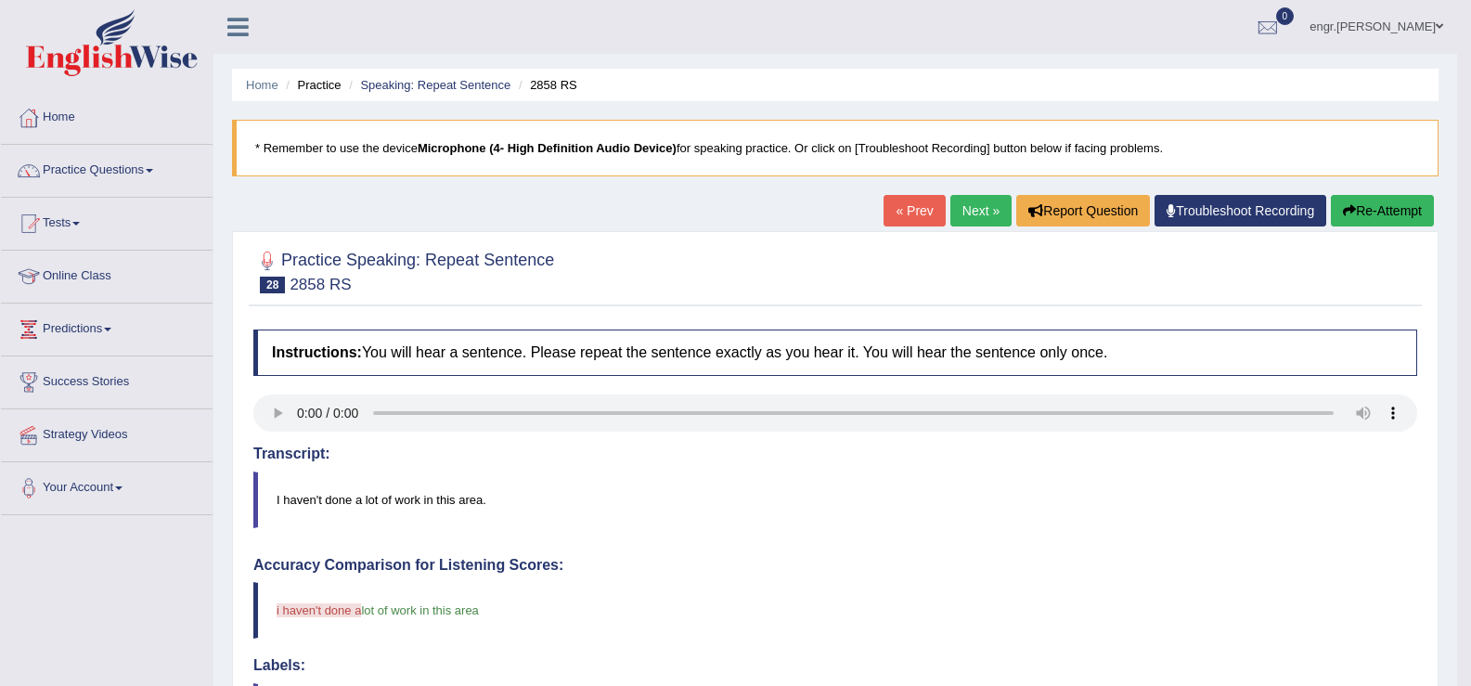
click at [975, 218] on link "Next »" at bounding box center [980, 211] width 61 height 32
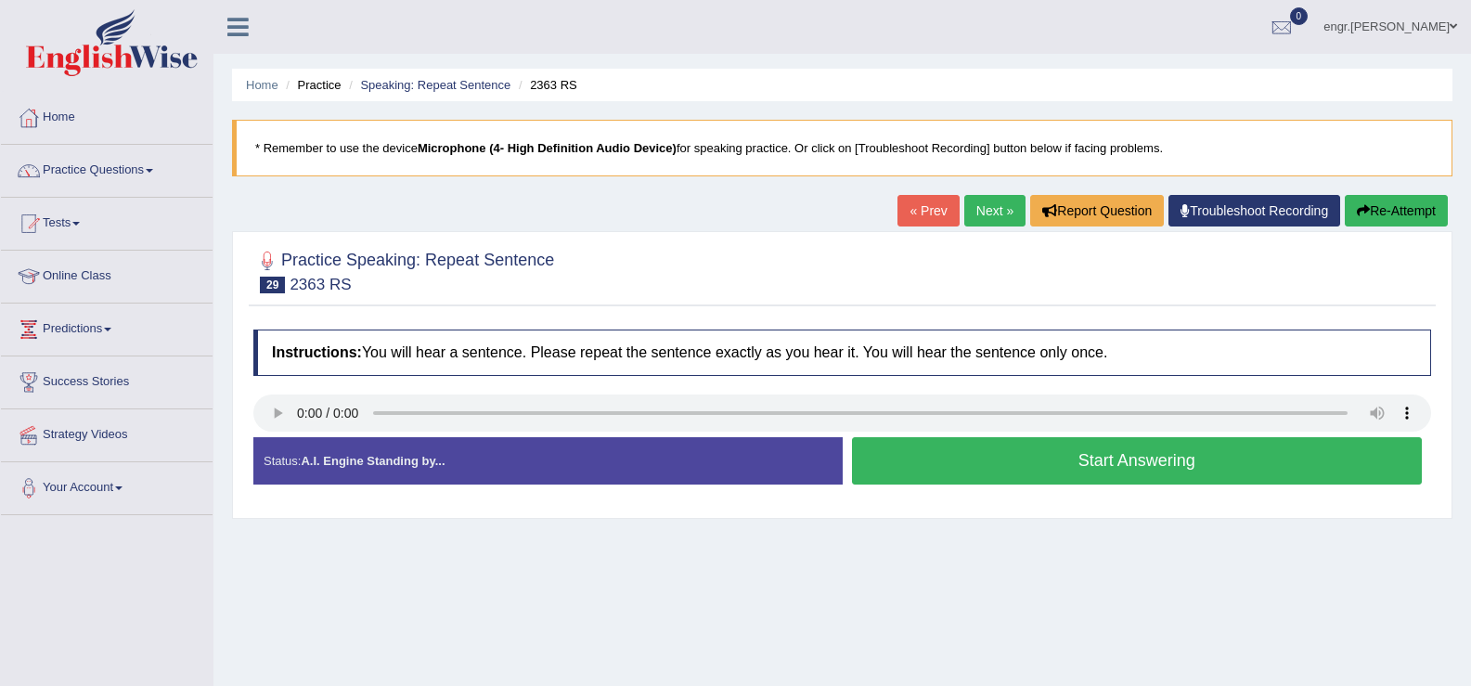
click at [953, 457] on button "Start Answering" at bounding box center [1137, 460] width 571 height 47
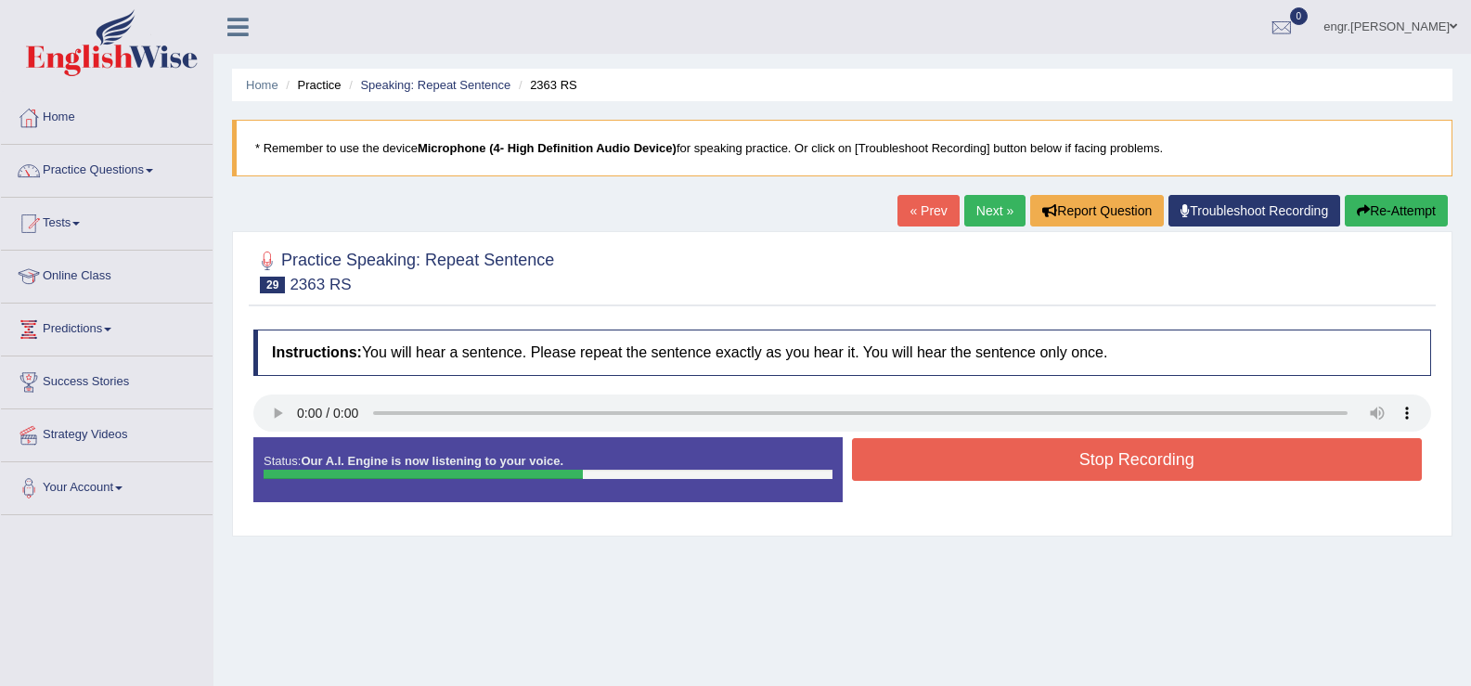
click at [1001, 445] on button "Stop Recording" at bounding box center [1137, 459] width 571 height 43
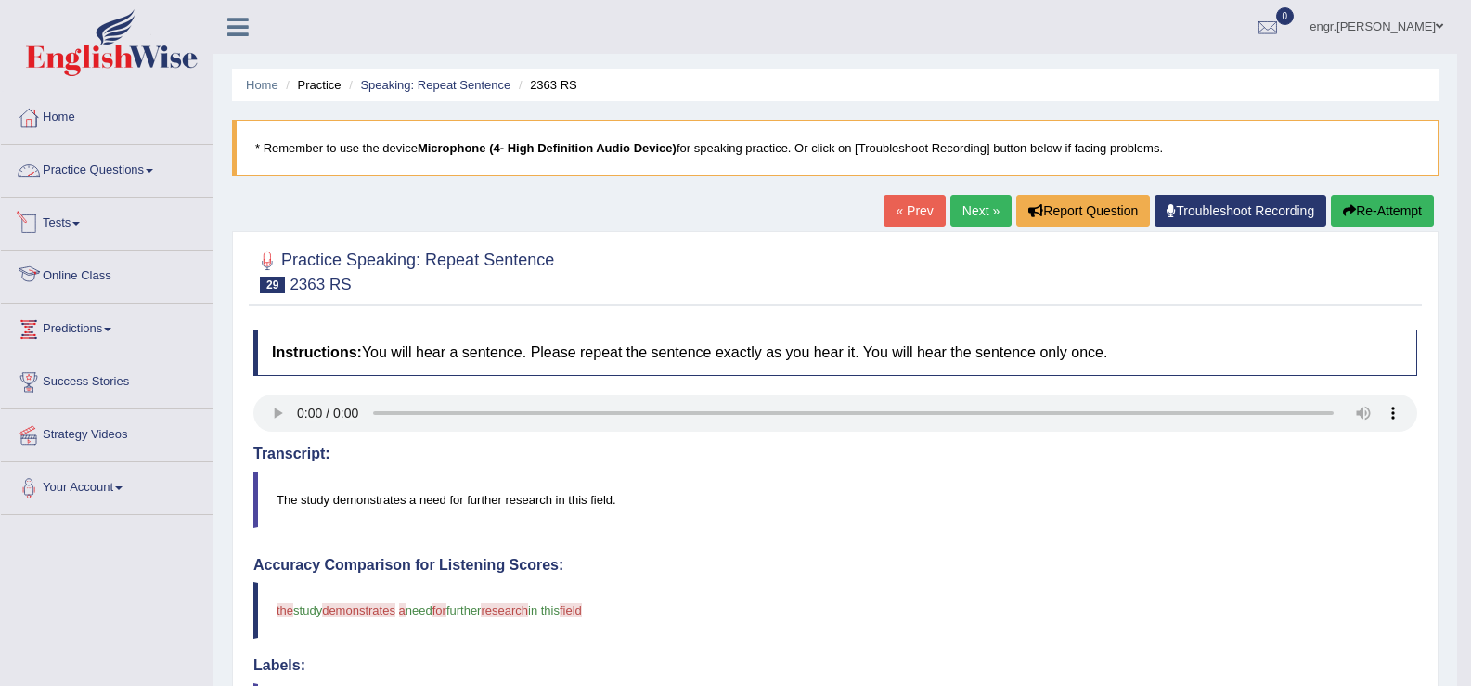
click at [124, 170] on link "Practice Questions" at bounding box center [107, 168] width 212 height 46
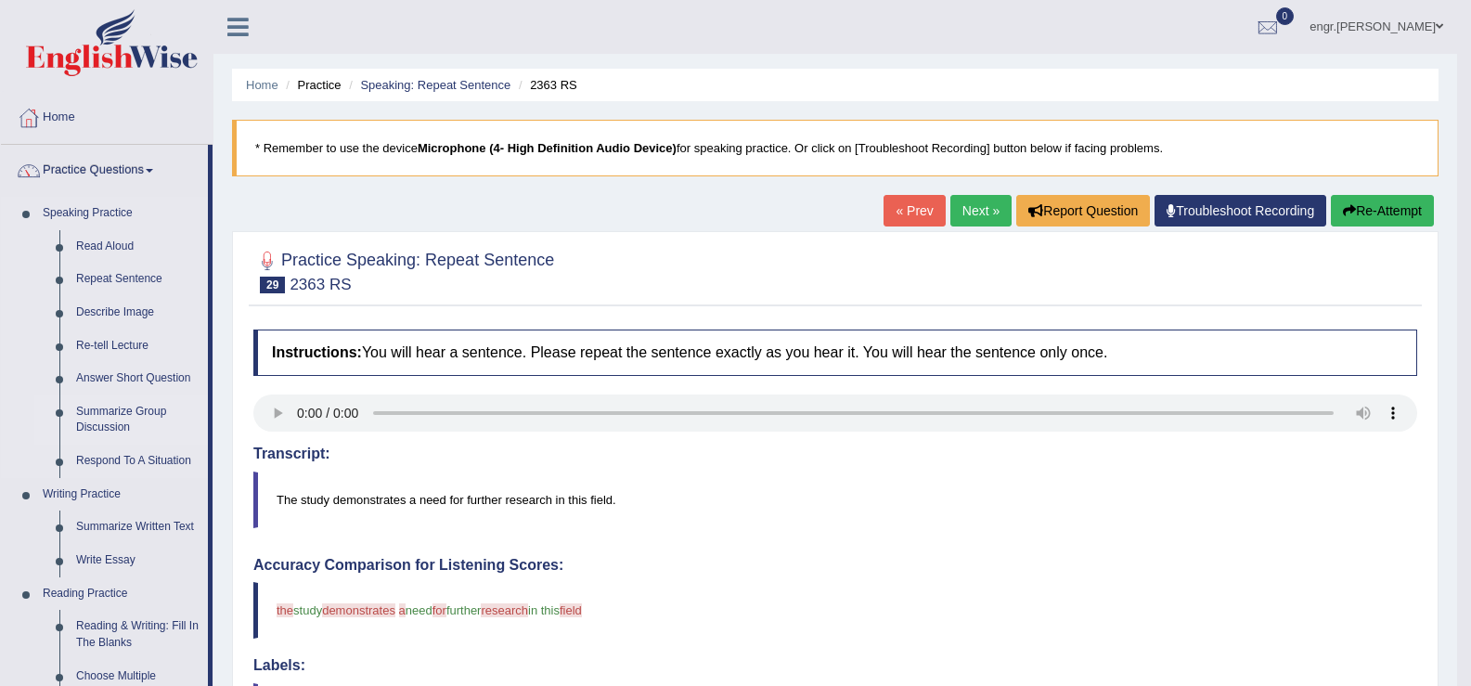
click at [134, 419] on link "Summarize Group Discussion" at bounding box center [138, 419] width 140 height 49
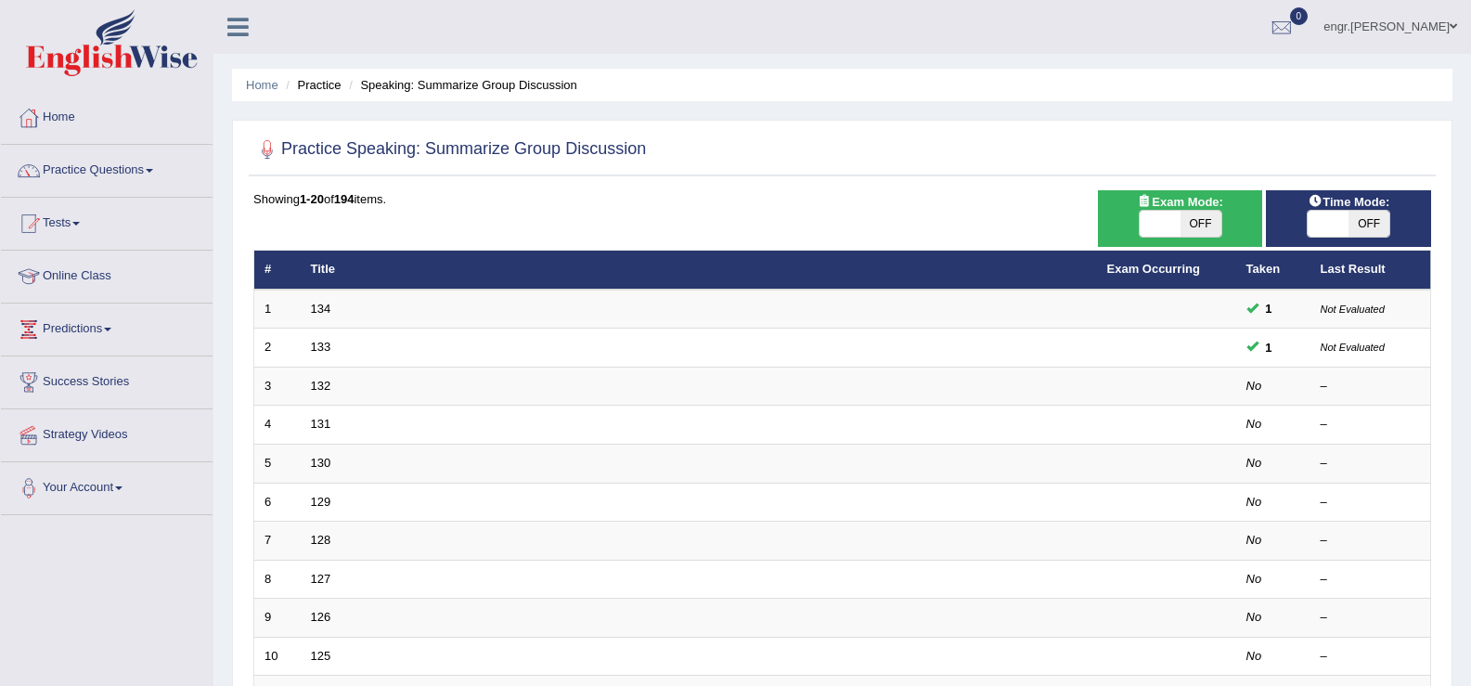
click at [318, 382] on link "132" at bounding box center [321, 386] width 20 height 14
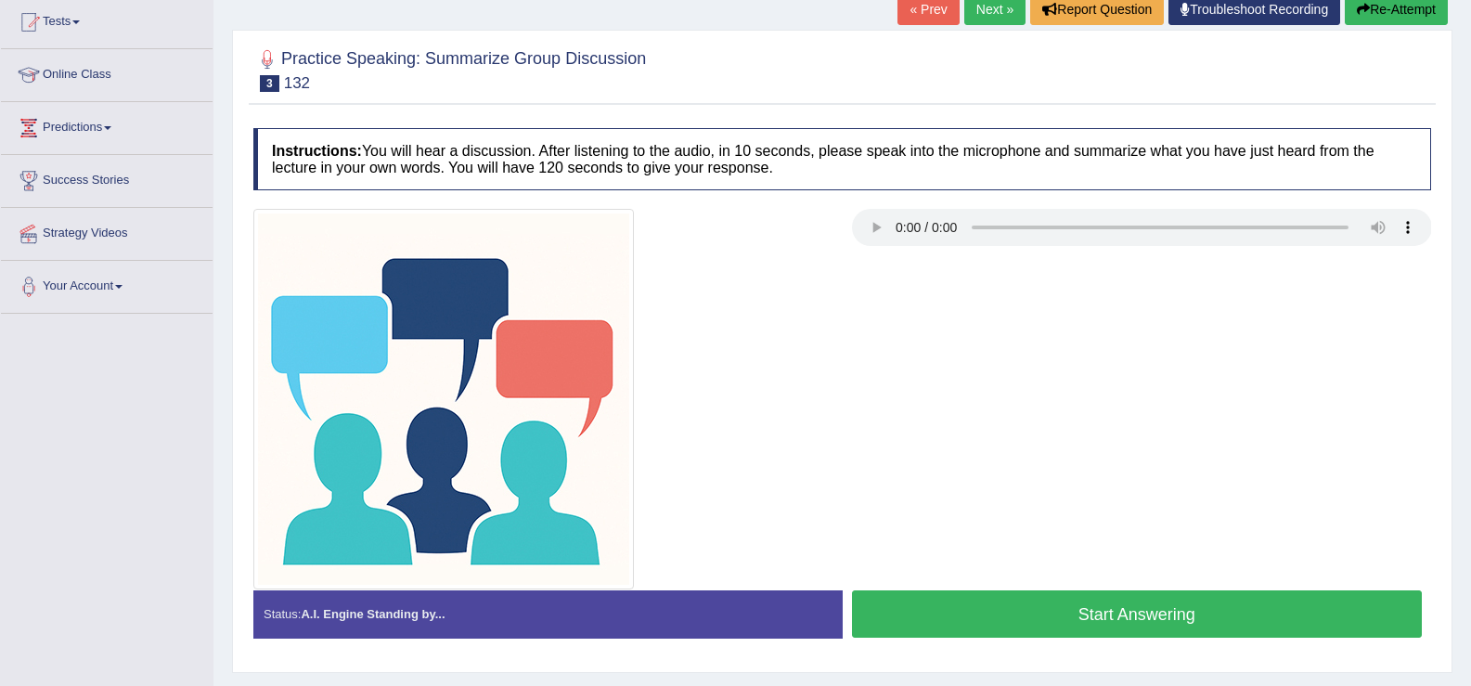
scroll to position [203, 0]
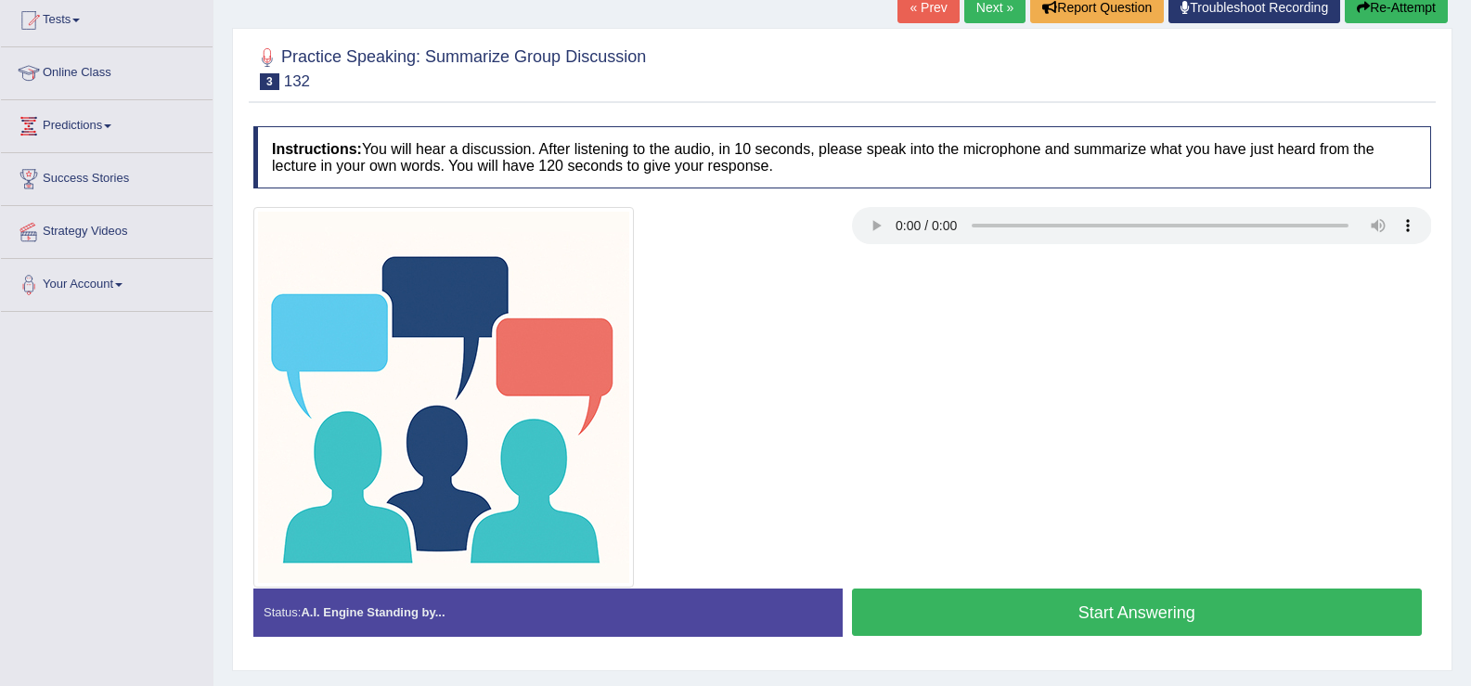
click at [972, 624] on button "Start Answering" at bounding box center [1137, 611] width 571 height 47
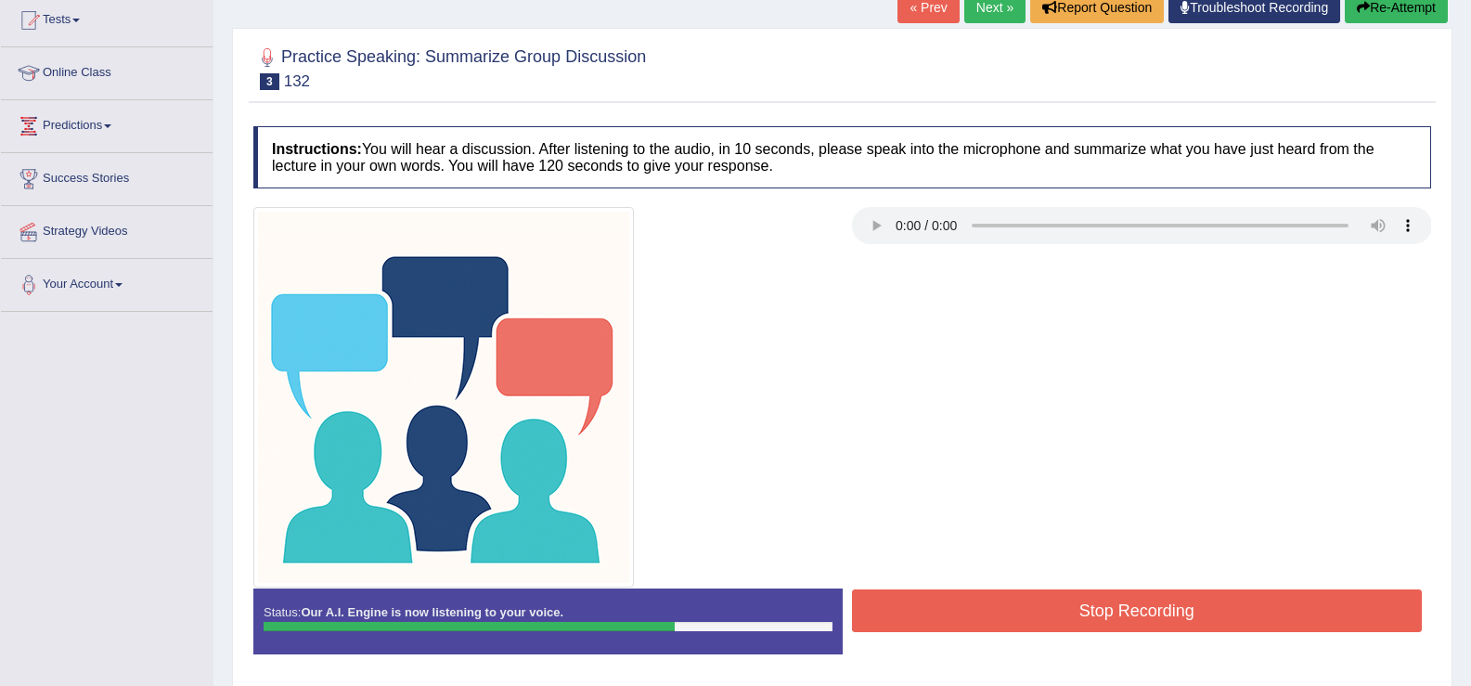
click at [1056, 612] on button "Stop Recording" at bounding box center [1137, 610] width 571 height 43
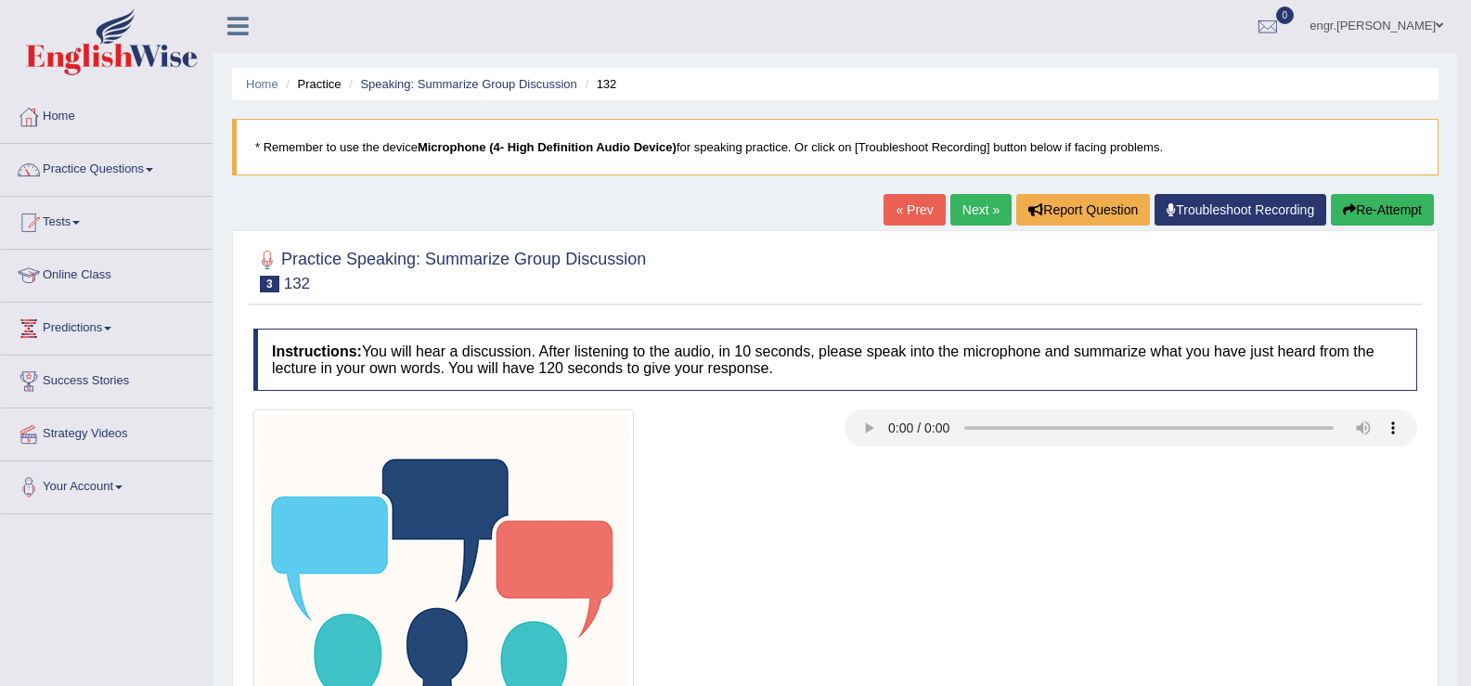
scroll to position [0, 0]
click at [956, 212] on link "Next »" at bounding box center [980, 211] width 61 height 32
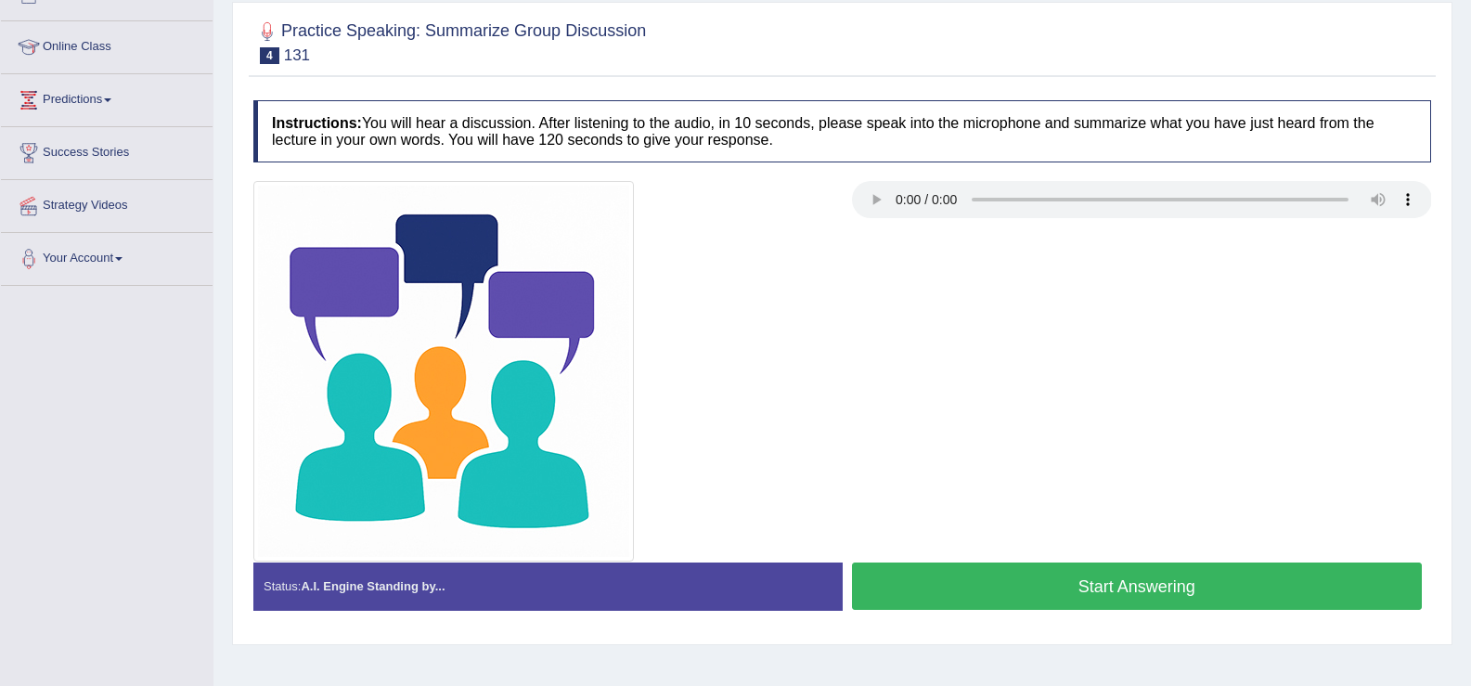
click at [993, 580] on button "Start Answering" at bounding box center [1137, 585] width 571 height 47
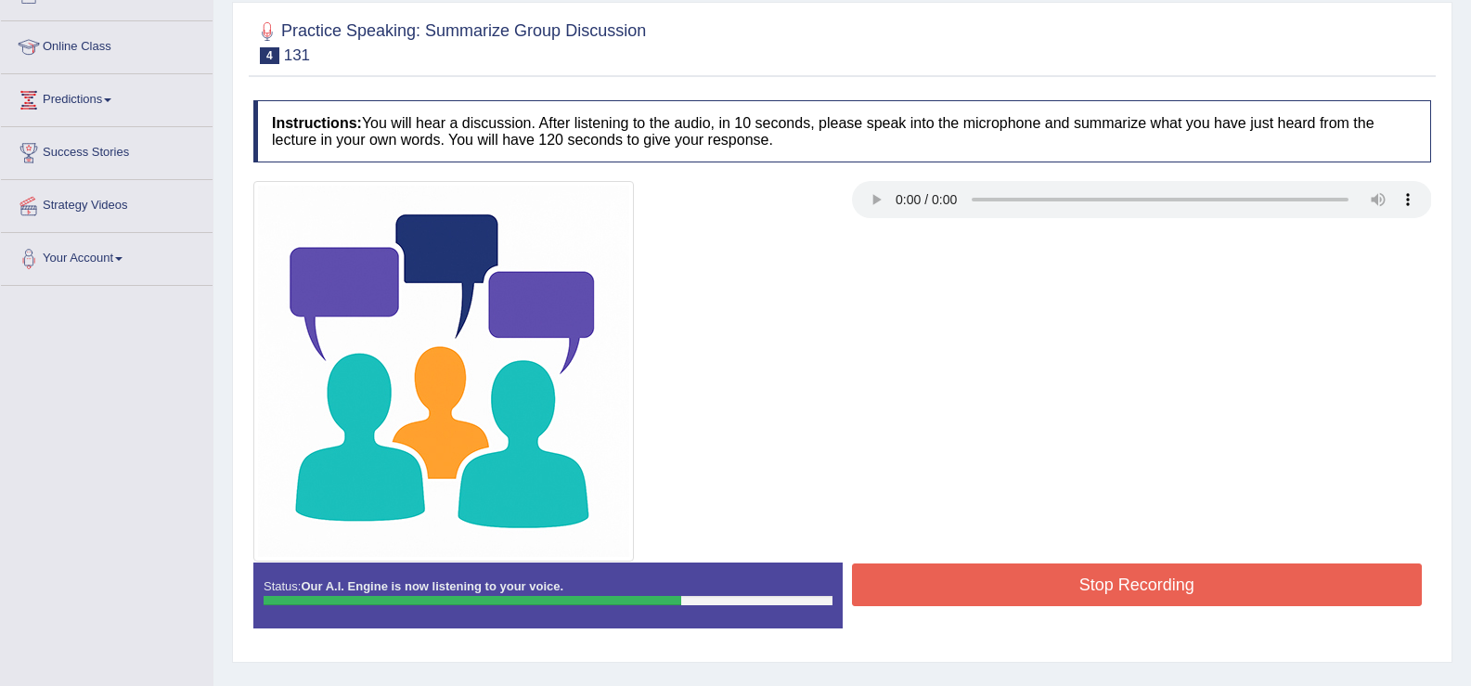
click at [993, 580] on button "Stop Recording" at bounding box center [1137, 584] width 571 height 43
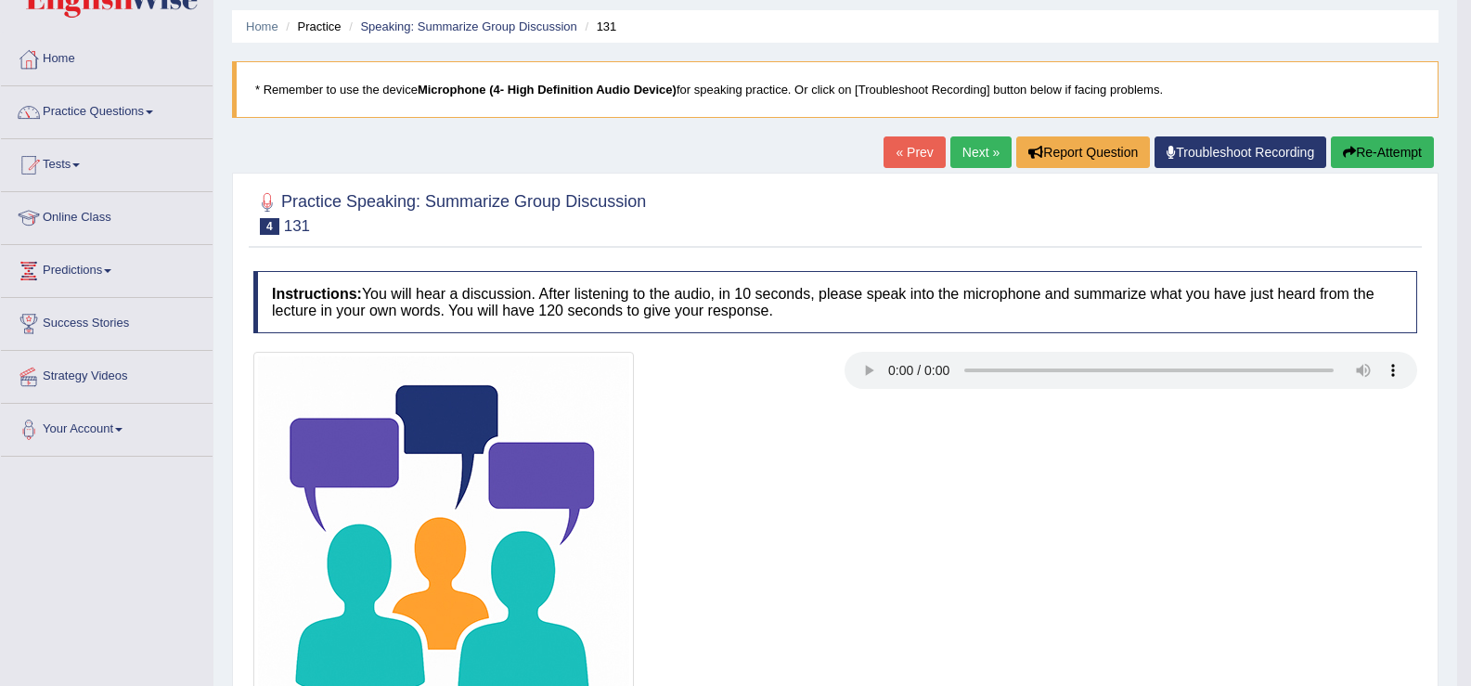
scroll to position [34, 0]
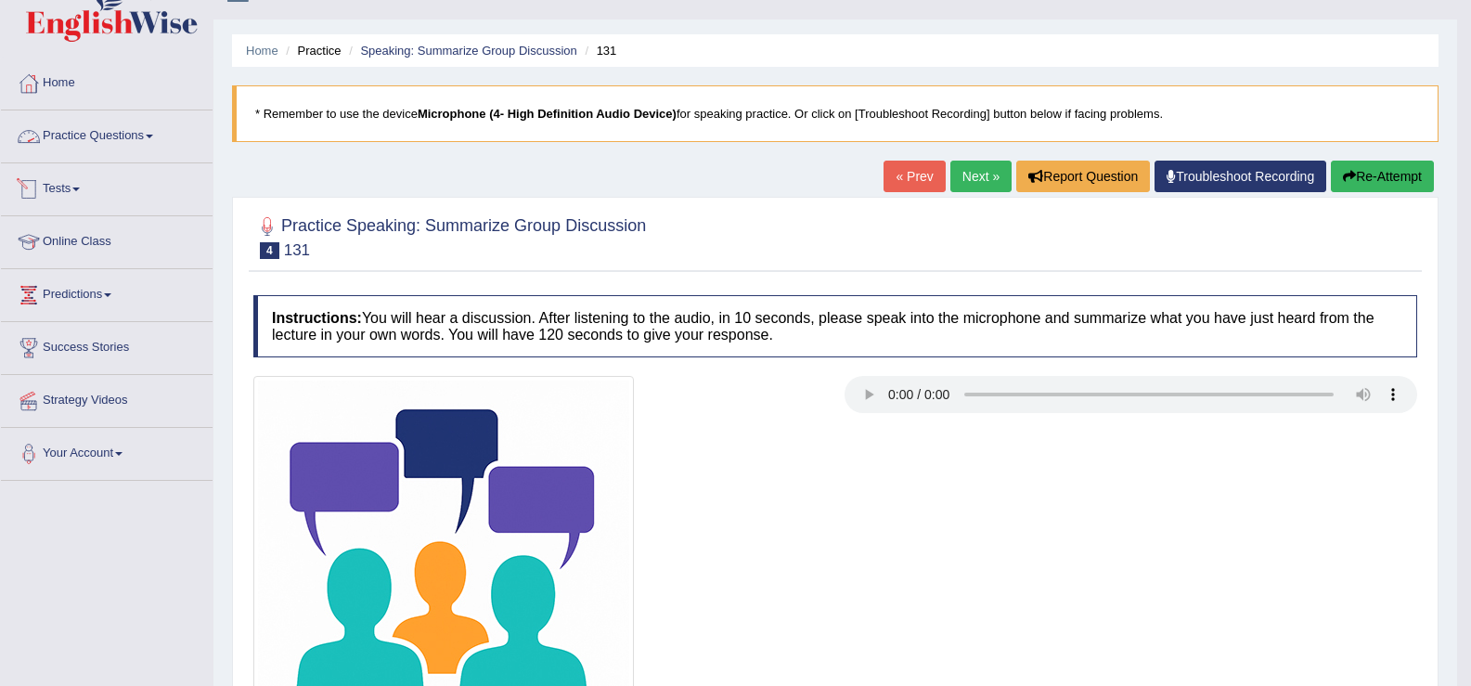
click at [102, 130] on link "Practice Questions" at bounding box center [107, 133] width 212 height 46
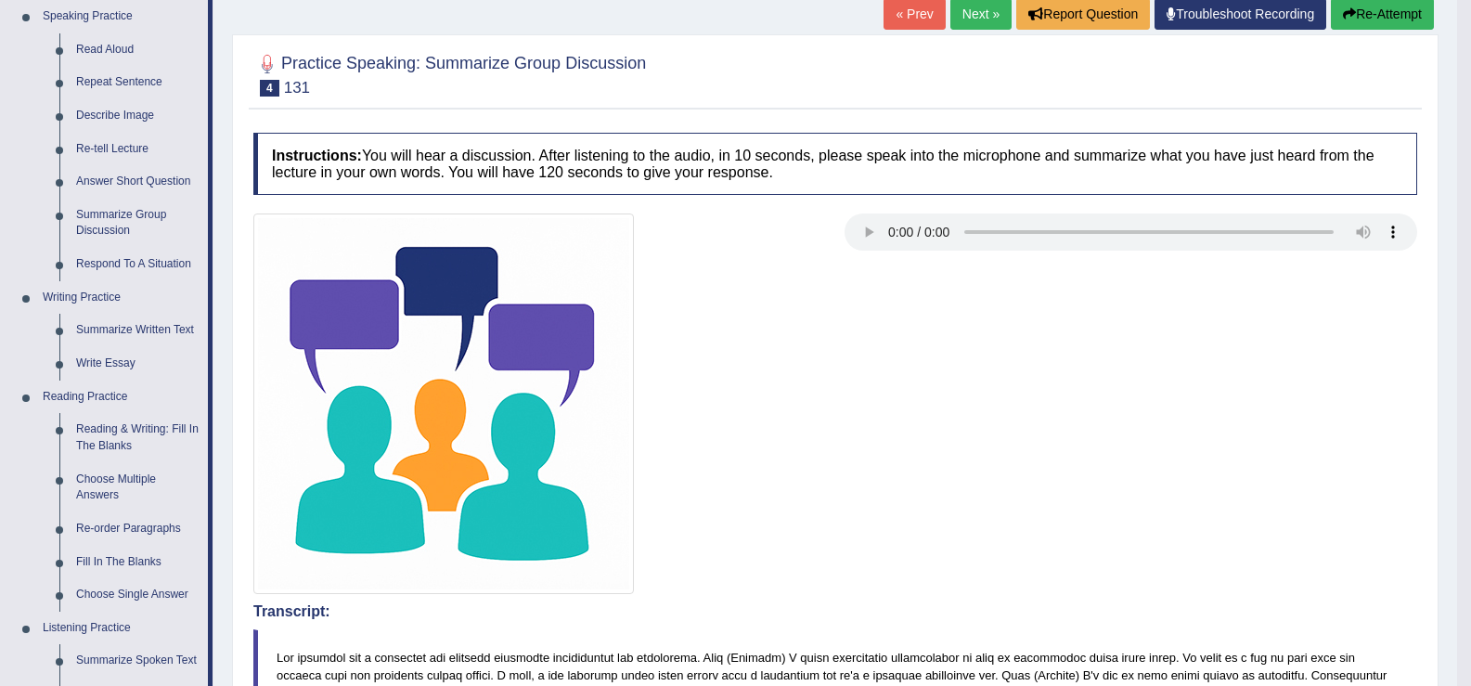
scroll to position [209, 0]
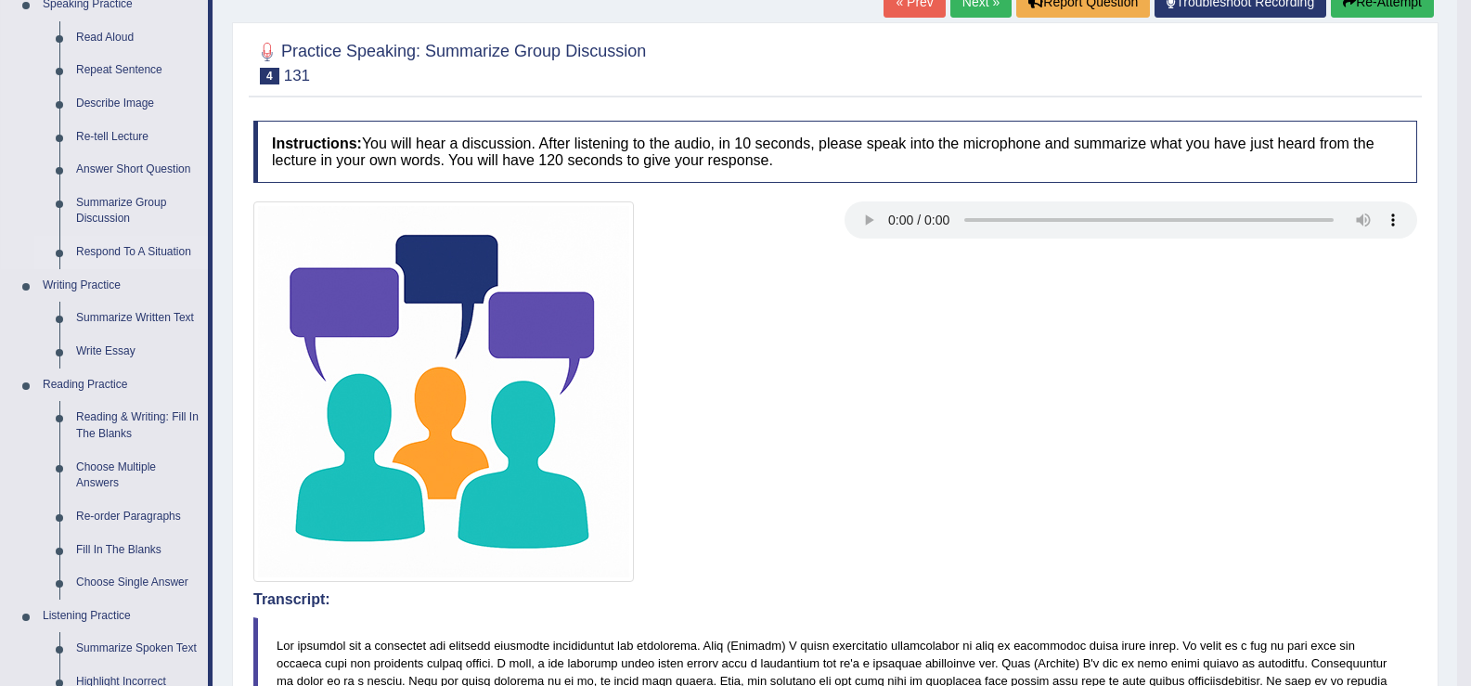
click at [140, 252] on link "Respond To A Situation" at bounding box center [138, 252] width 140 height 33
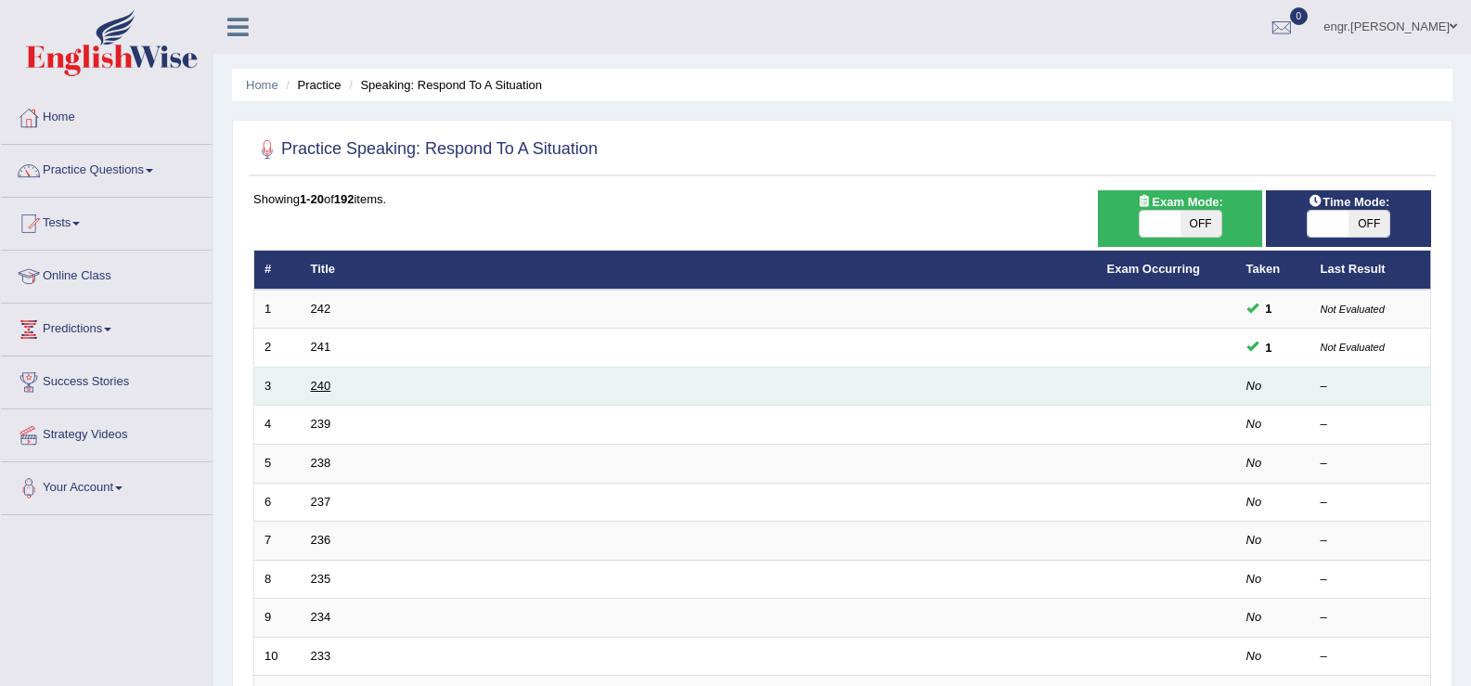
click at [312, 384] on link "240" at bounding box center [321, 386] width 20 height 14
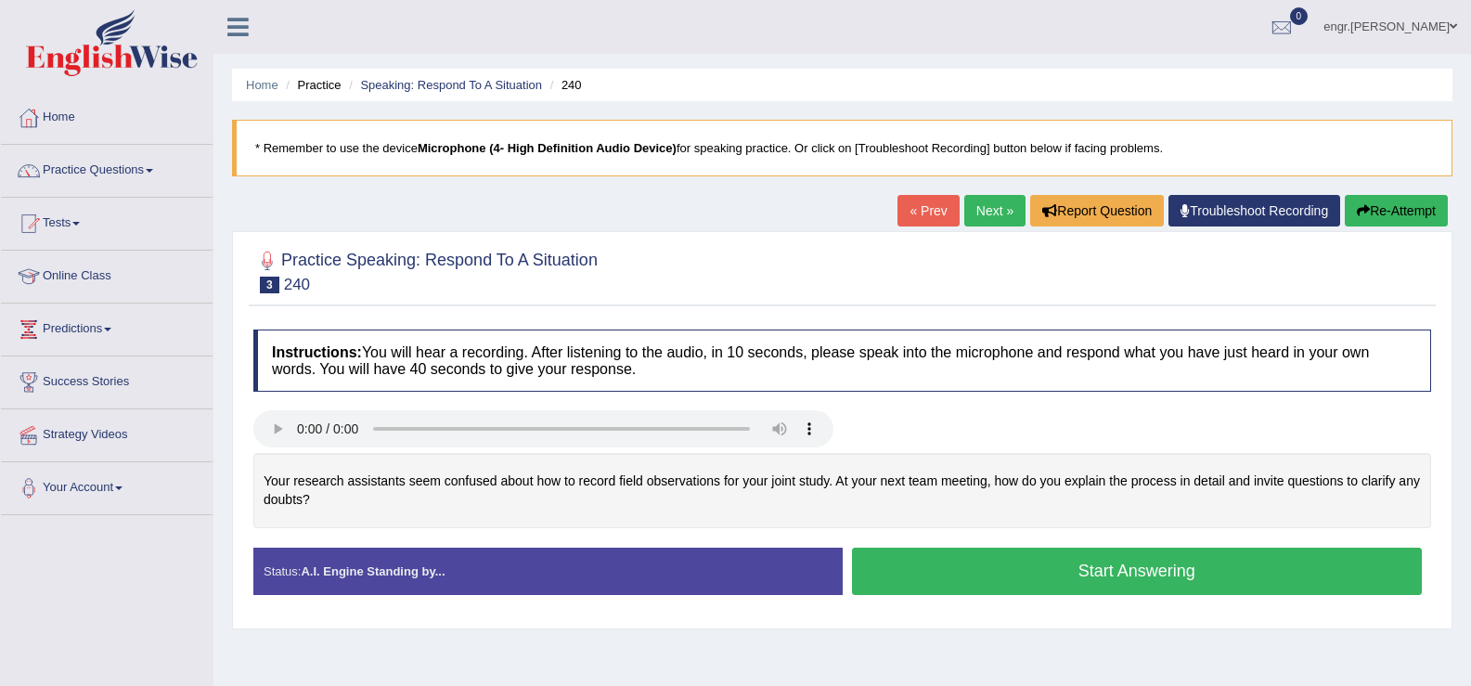
click at [941, 586] on button "Start Answering" at bounding box center [1137, 570] width 571 height 47
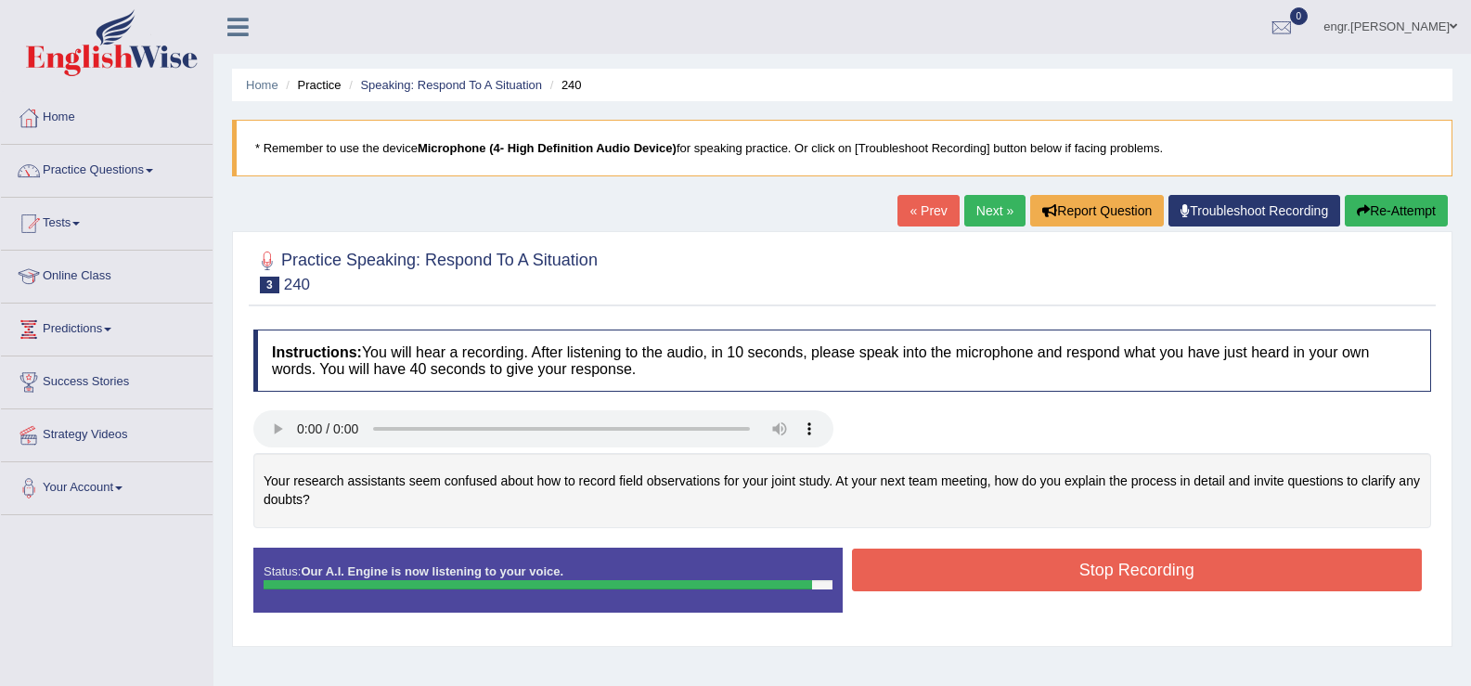
click at [952, 568] on button "Stop Recording" at bounding box center [1137, 569] width 571 height 43
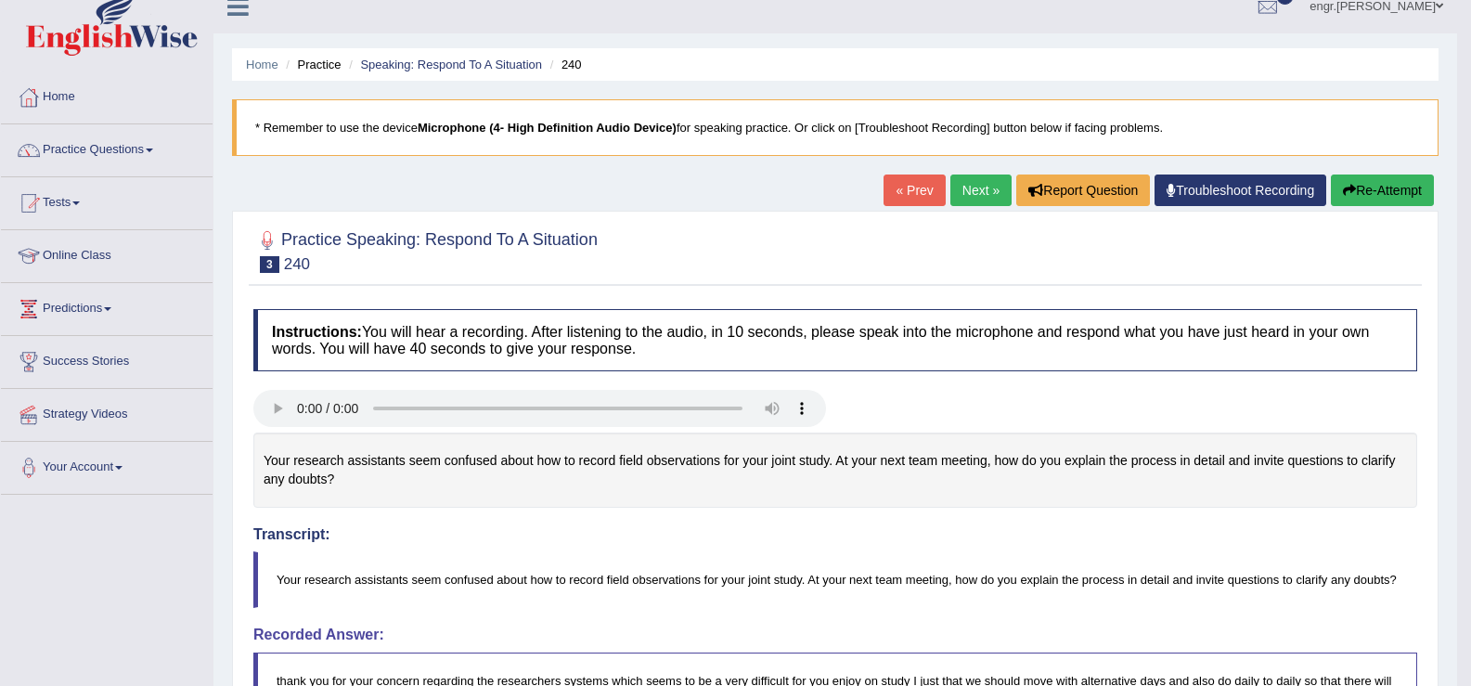
scroll to position [19, 0]
click at [974, 180] on link "Next »" at bounding box center [980, 191] width 61 height 32
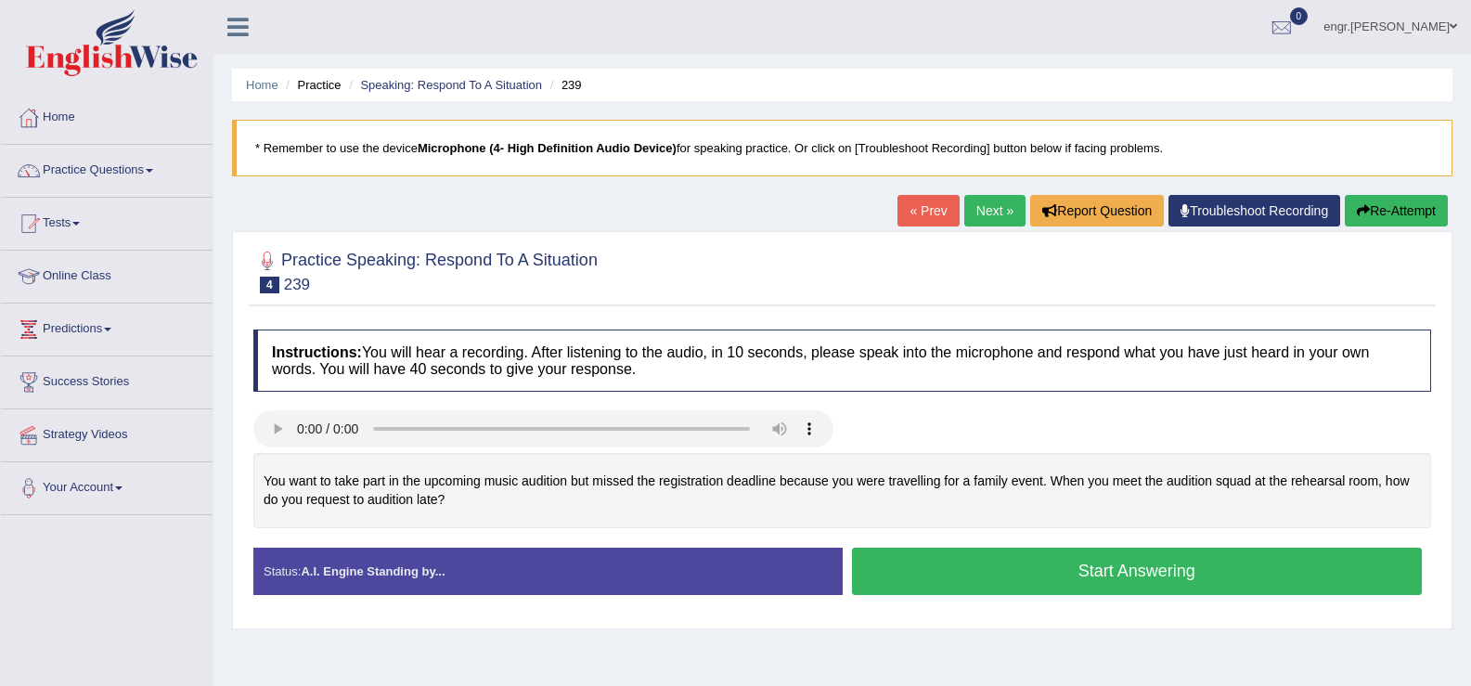
click at [1010, 578] on button "Start Answering" at bounding box center [1137, 570] width 571 height 47
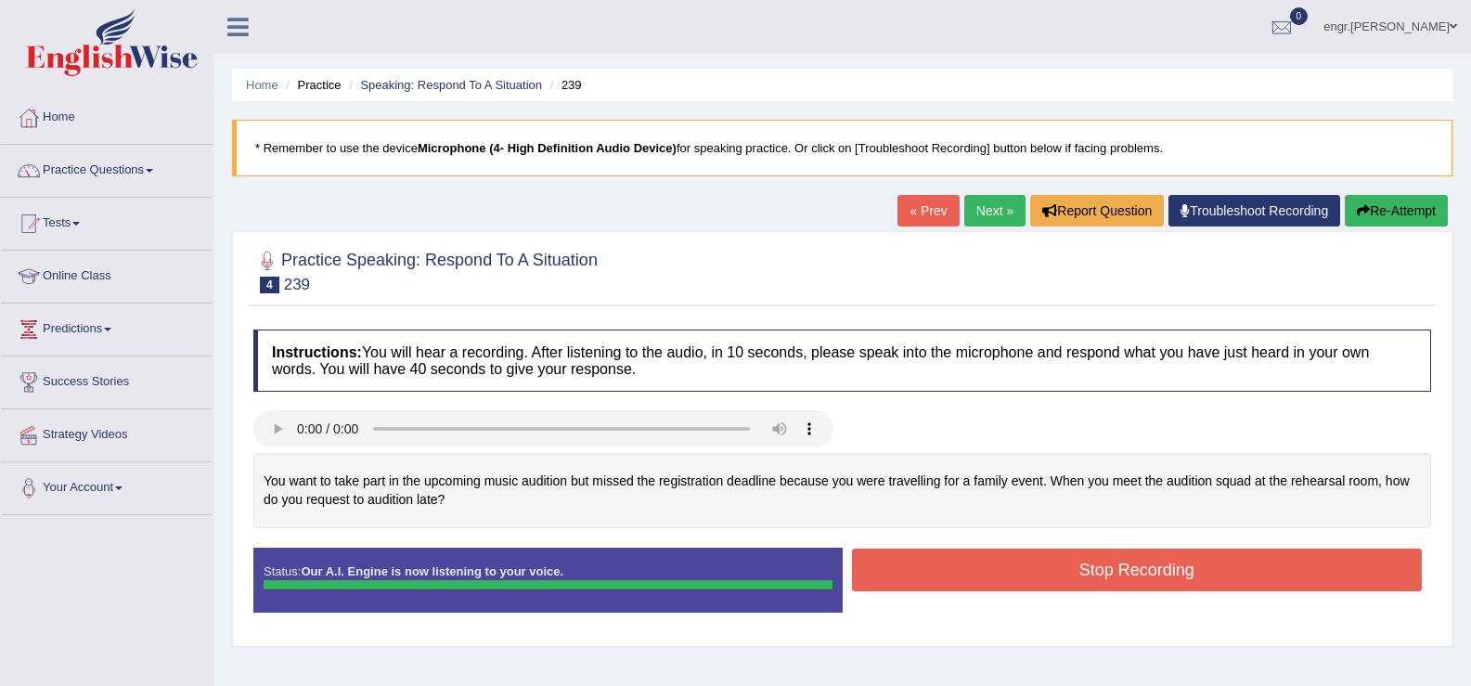
click at [995, 557] on div "Instructions: You will hear a recording. After listening to the audio, in 10 se…" at bounding box center [842, 478] width 1187 height 316
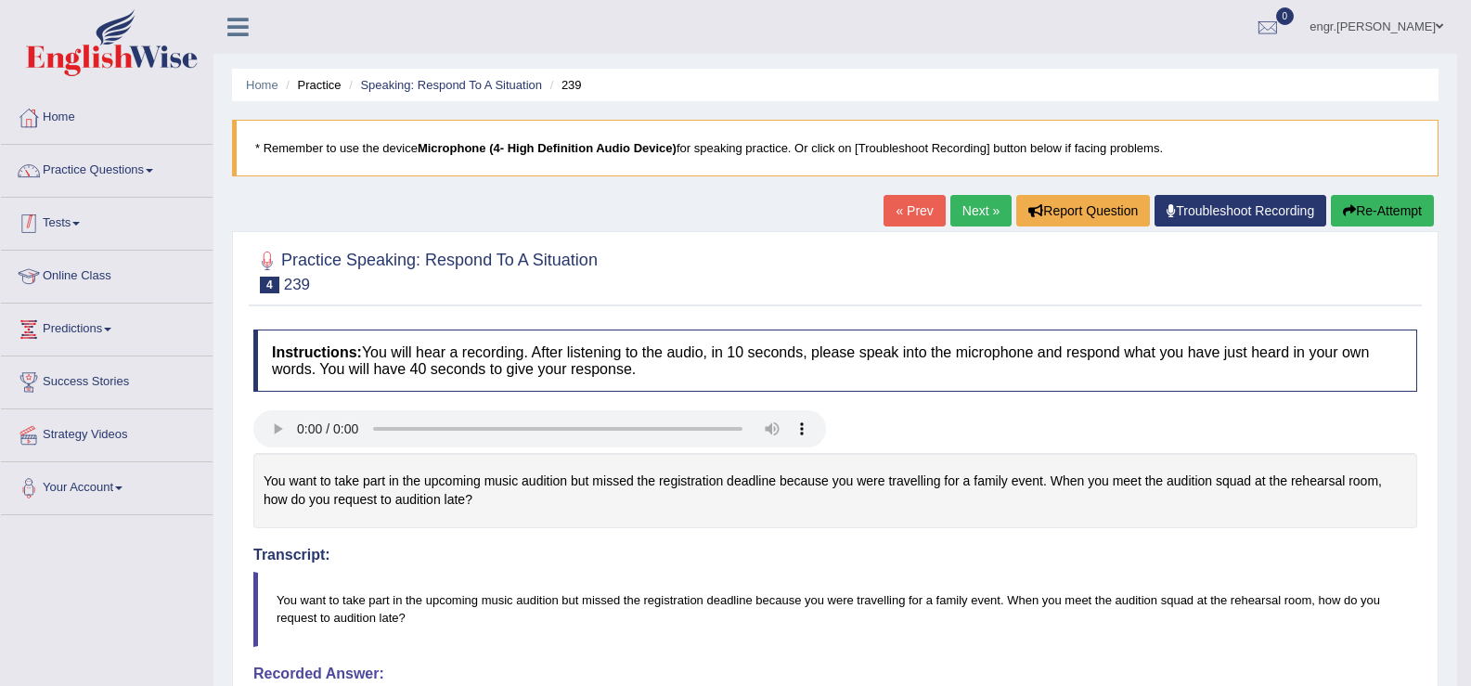
click at [115, 193] on li "Practice Questions Speaking Practice Read Aloud Repeat Sentence Describe Image …" at bounding box center [107, 171] width 212 height 53
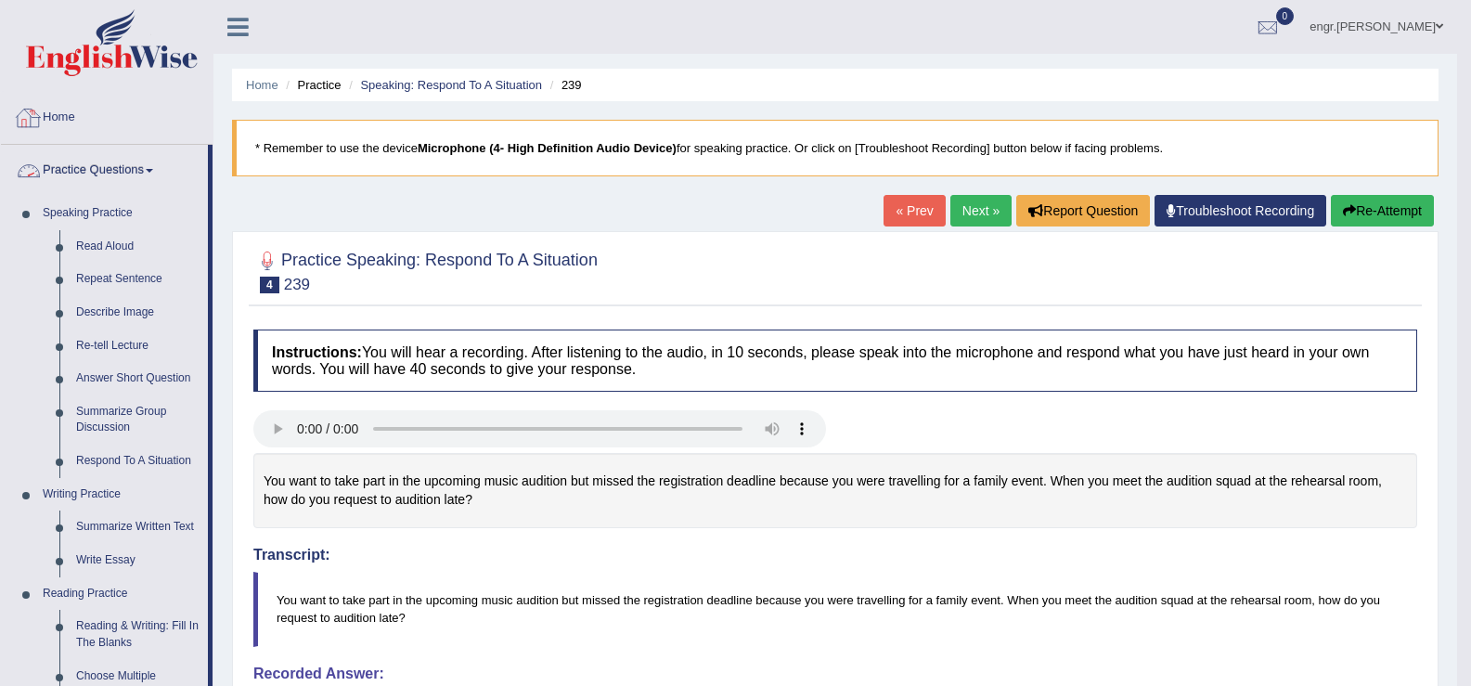
click at [111, 177] on link "Practice Questions" at bounding box center [104, 168] width 207 height 46
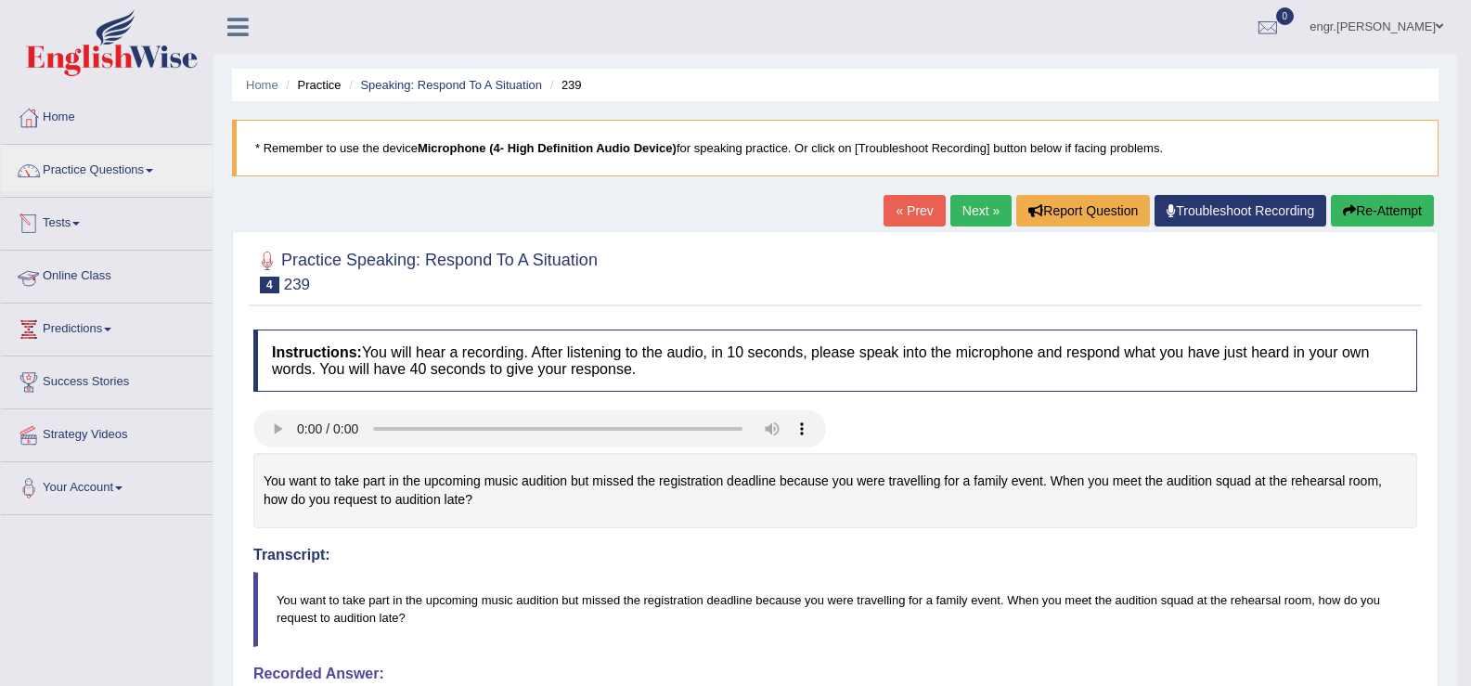
click at [100, 278] on link "Online Class" at bounding box center [107, 274] width 212 height 46
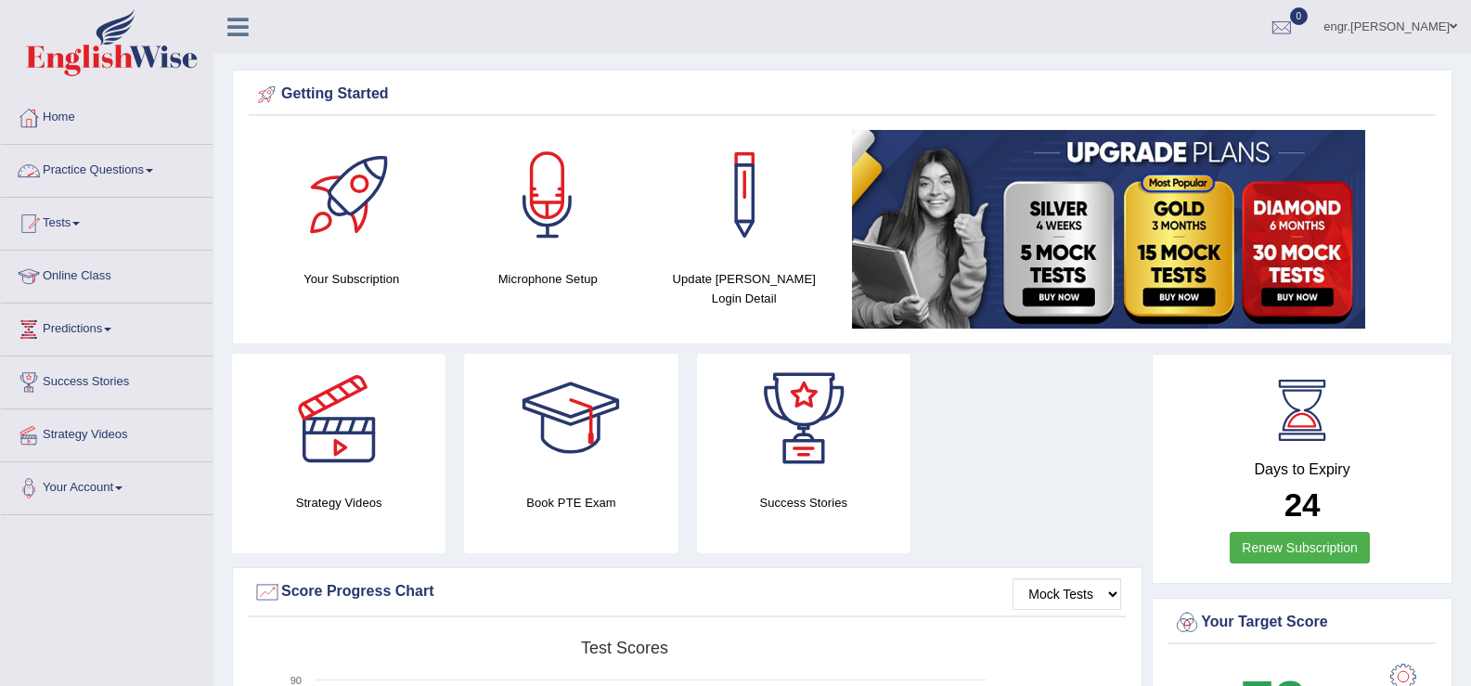
click at [135, 171] on link "Practice Questions" at bounding box center [107, 168] width 212 height 46
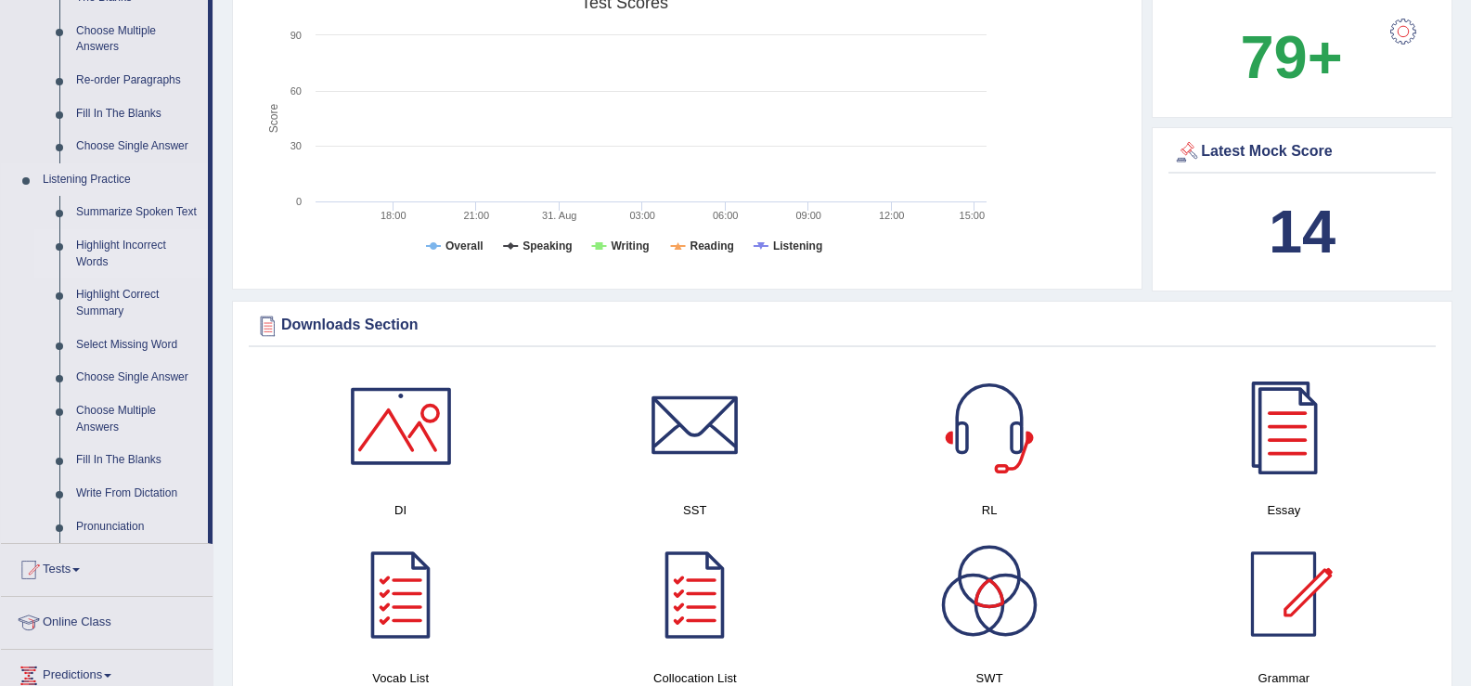
scroll to position [827, 0]
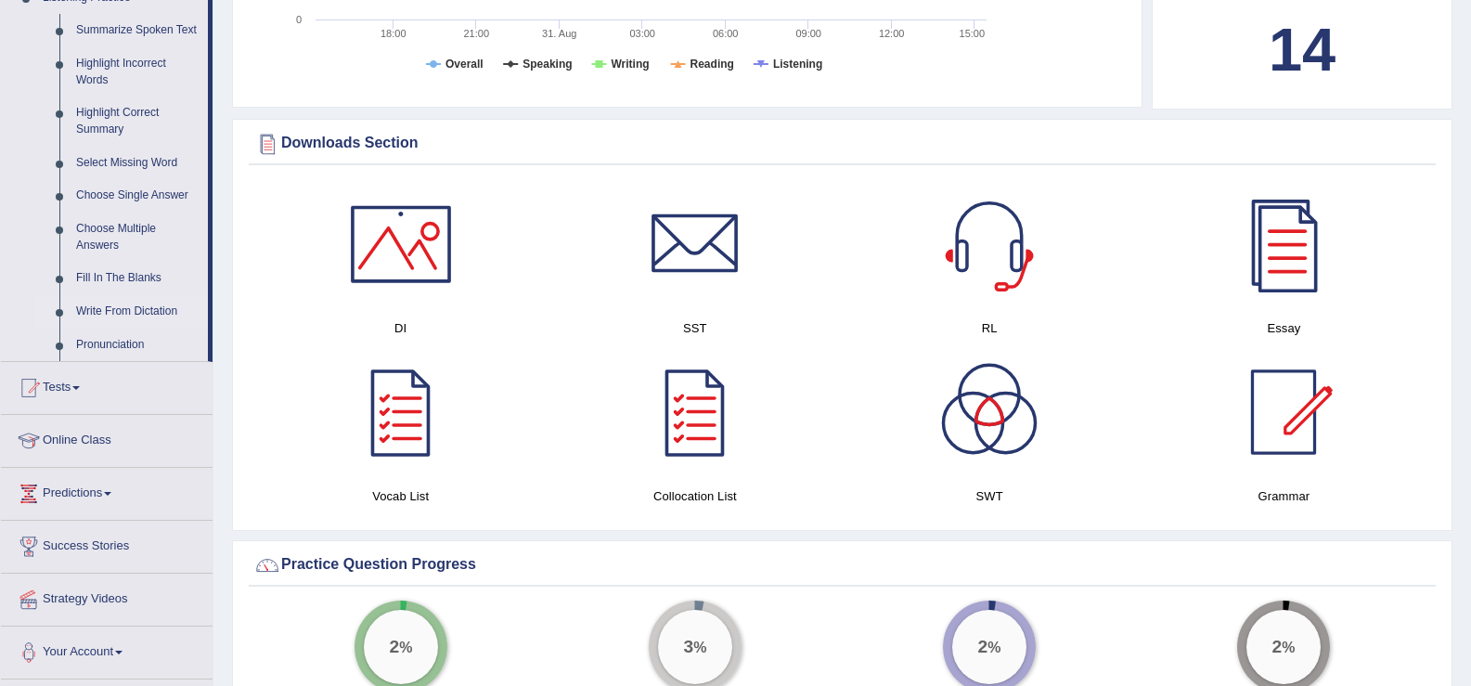
click at [152, 307] on link "Write From Dictation" at bounding box center [138, 311] width 140 height 33
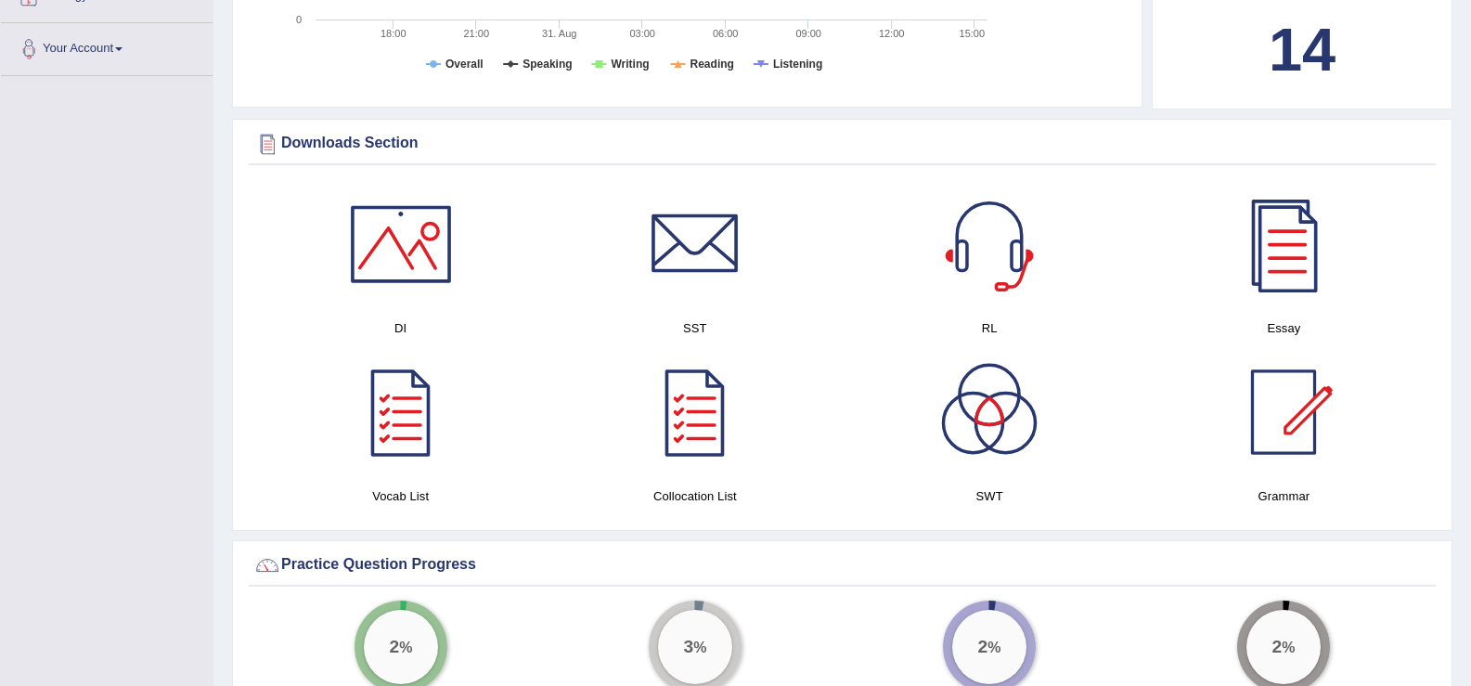
scroll to position [433, 0]
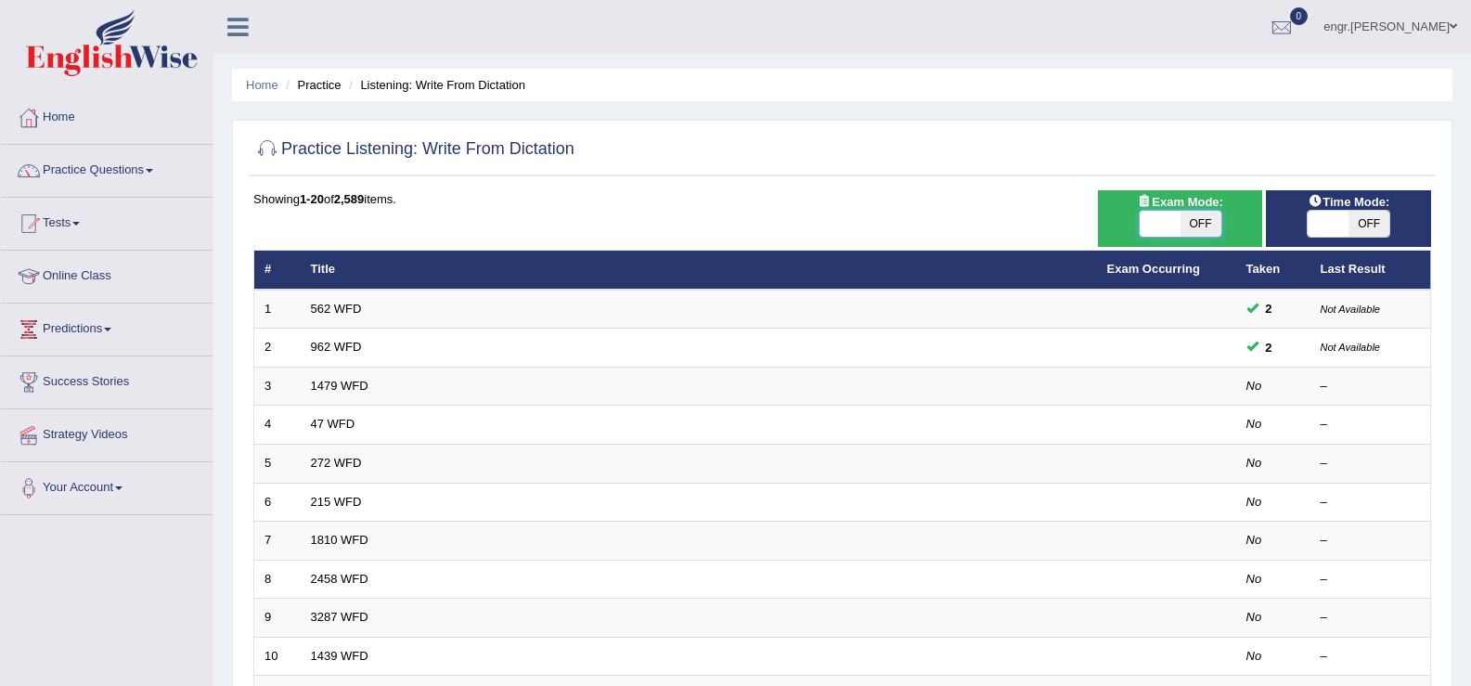
click at [1152, 223] on span at bounding box center [1159, 224] width 41 height 26
checkbox input "true"
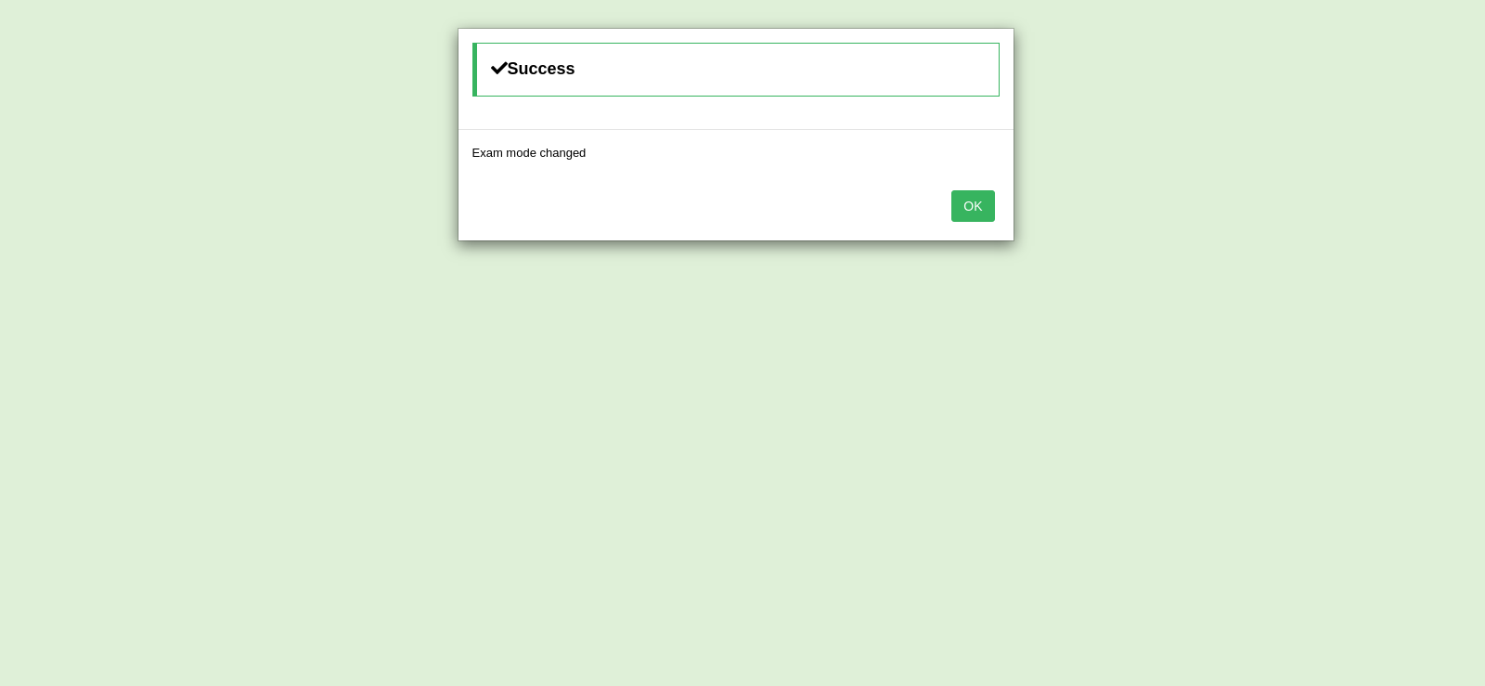
click at [984, 211] on button "OK" at bounding box center [972, 206] width 43 height 32
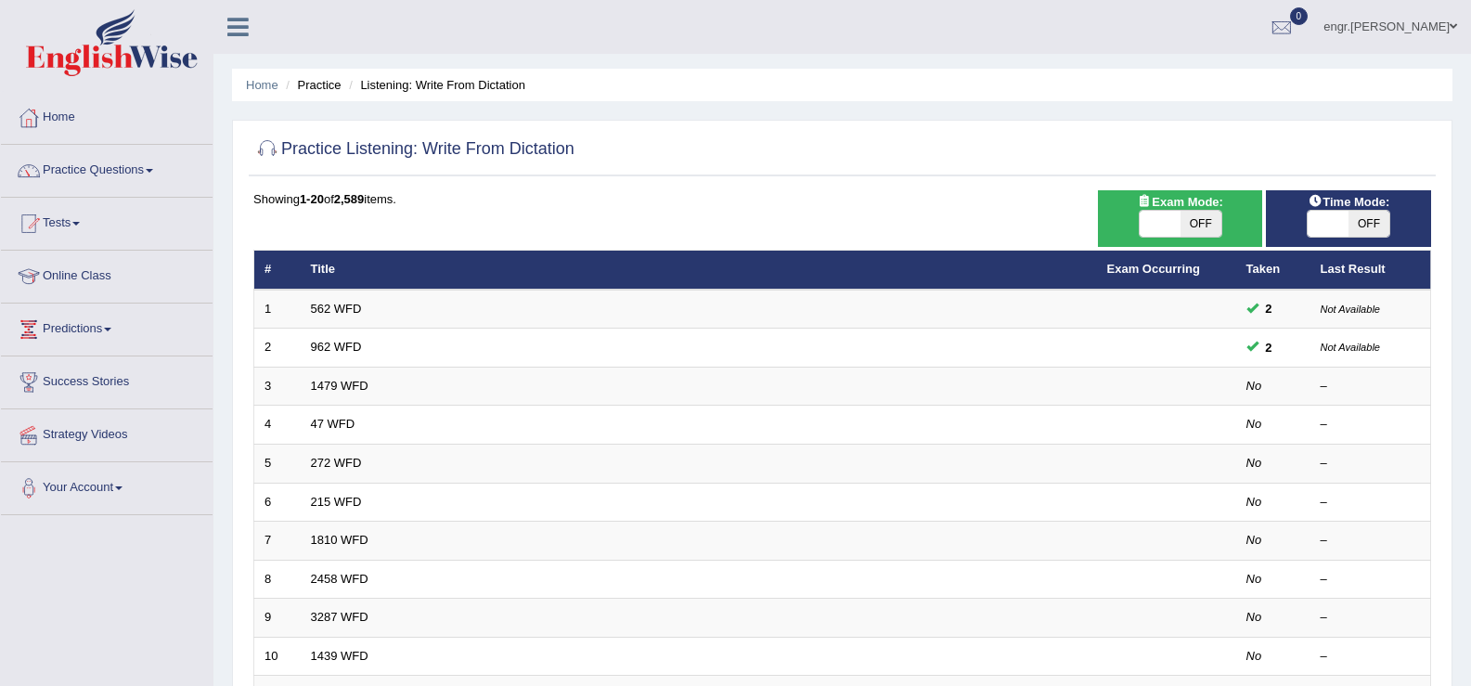
click at [1324, 219] on span at bounding box center [1327, 224] width 41 height 26
checkbox input "true"
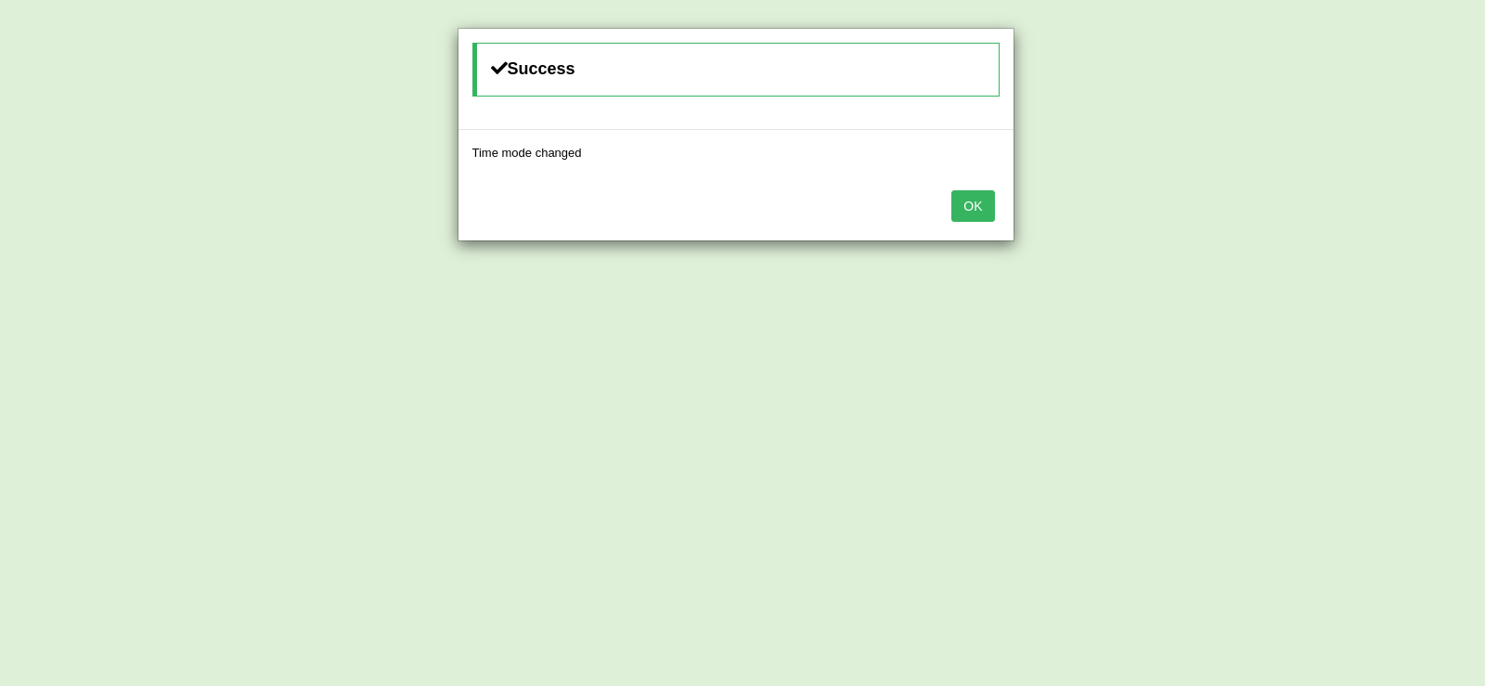
click at [974, 190] on button "OK" at bounding box center [972, 206] width 43 height 32
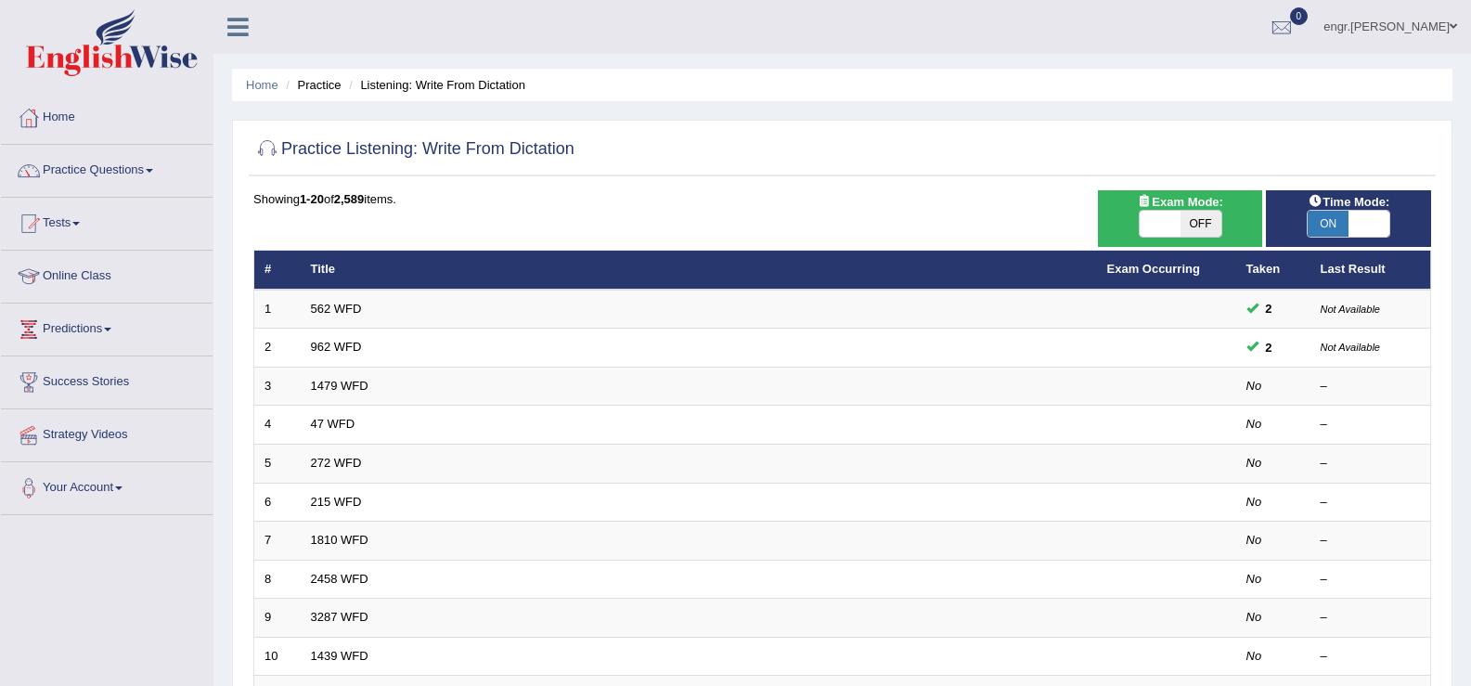
click at [1187, 233] on span "OFF" at bounding box center [1200, 224] width 41 height 26
checkbox input "true"
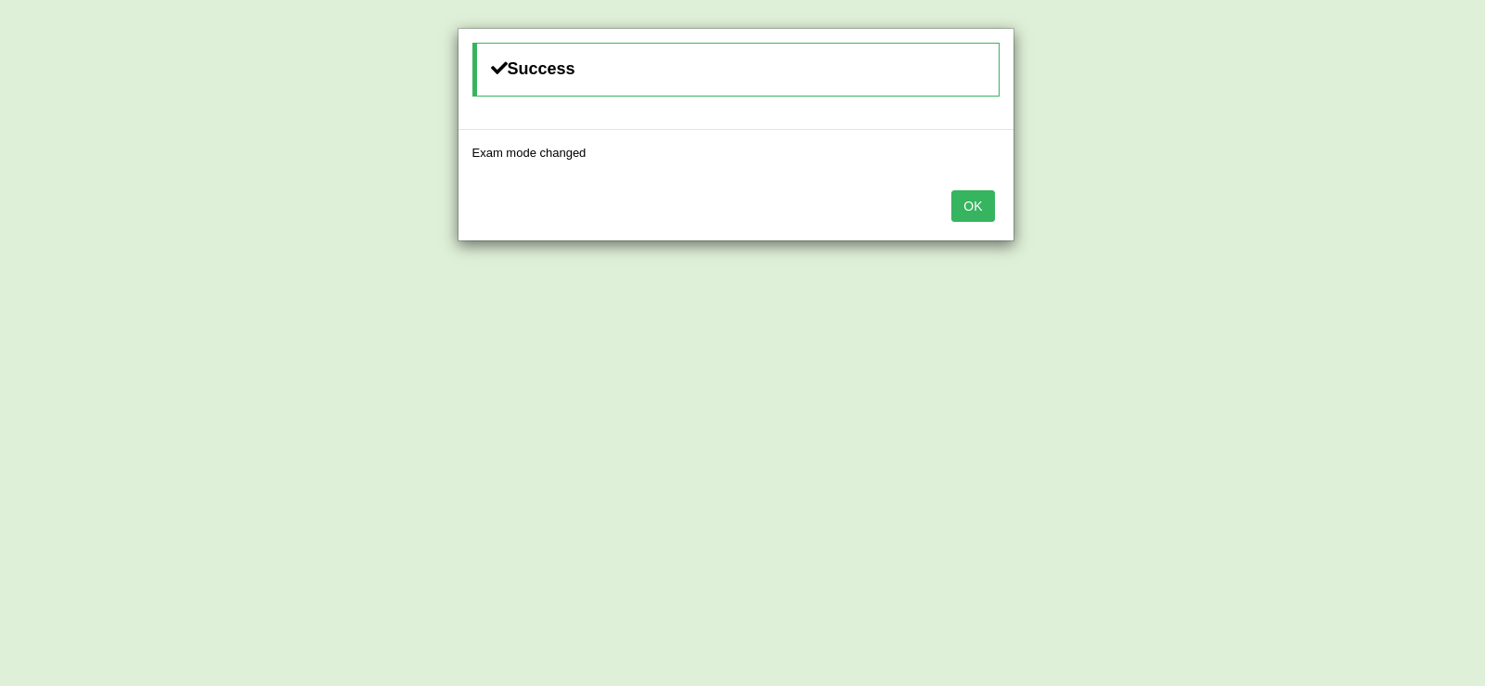
click at [954, 212] on button "OK" at bounding box center [972, 206] width 43 height 32
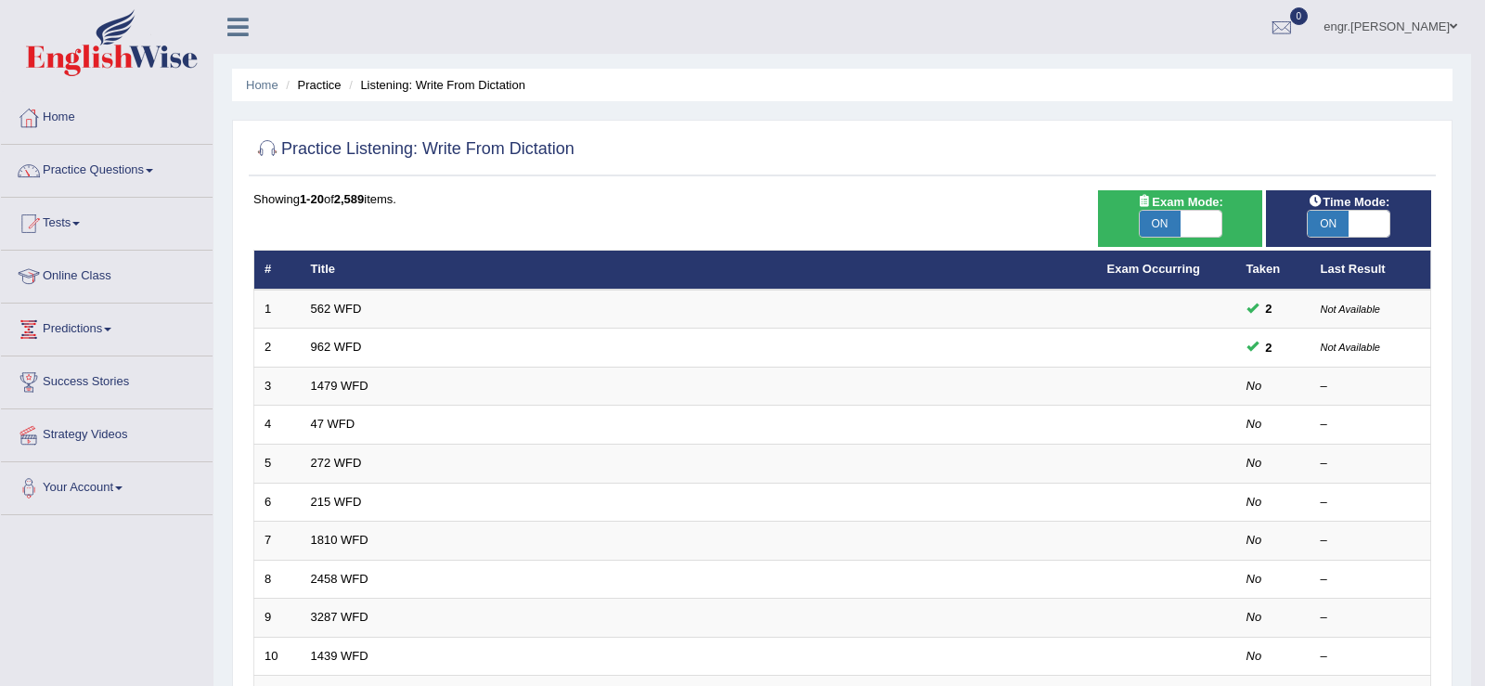
click at [954, 212] on body "Toggle navigation Home Practice Questions Speaking Practice Read Aloud Repeat S…" at bounding box center [742, 343] width 1485 height 686
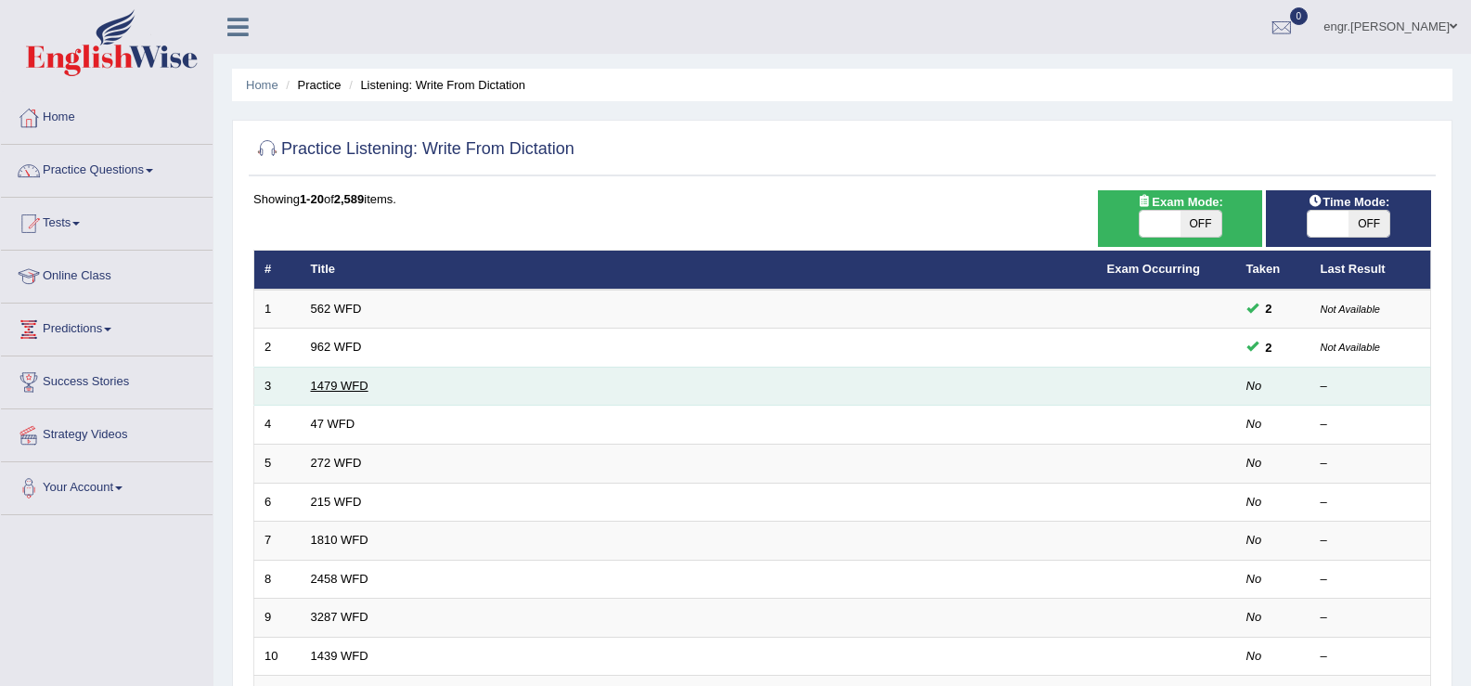
click at [349, 380] on link "1479 WFD" at bounding box center [340, 386] width 58 height 14
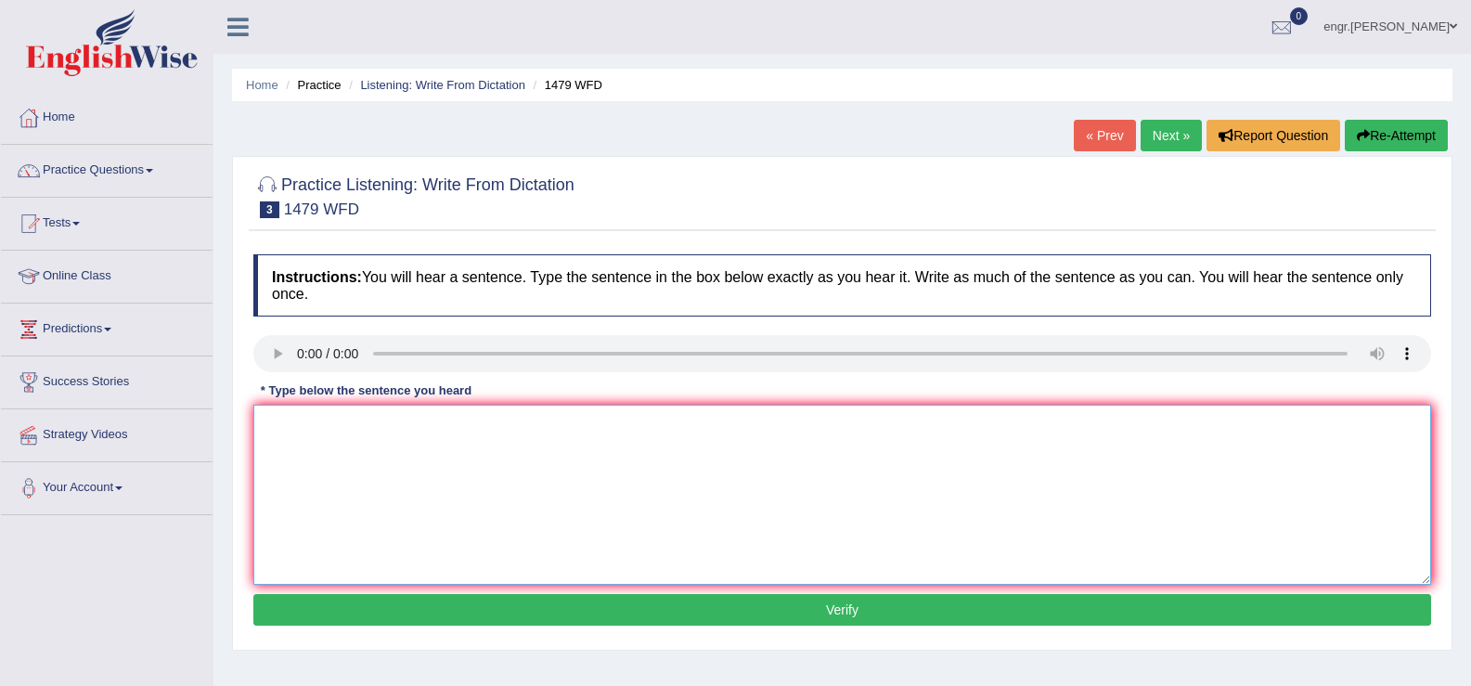
click at [338, 509] on textarea at bounding box center [842, 495] width 1178 height 180
type textarea "The Teachers require students to attend a ceremony held in the summer vacations."
click at [520, 611] on button "Verify" at bounding box center [842, 610] width 1178 height 32
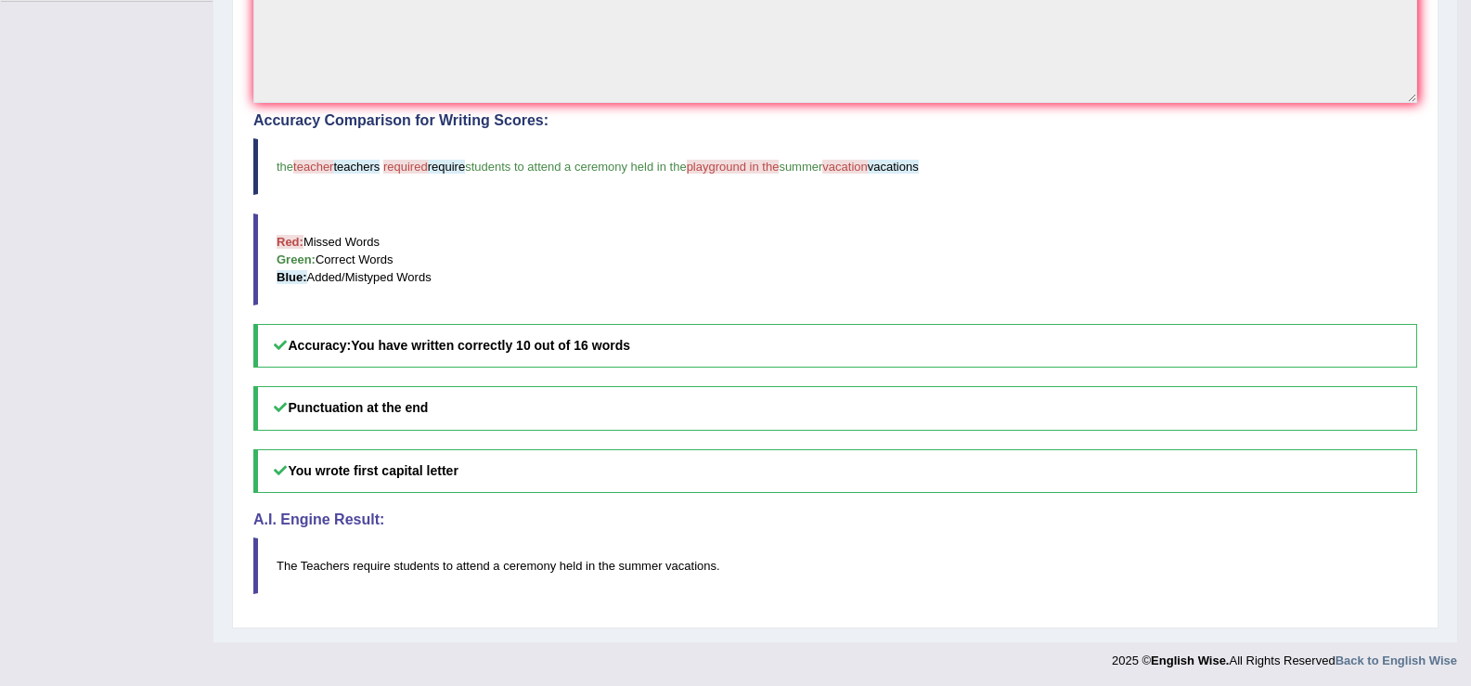
scroll to position [516, 0]
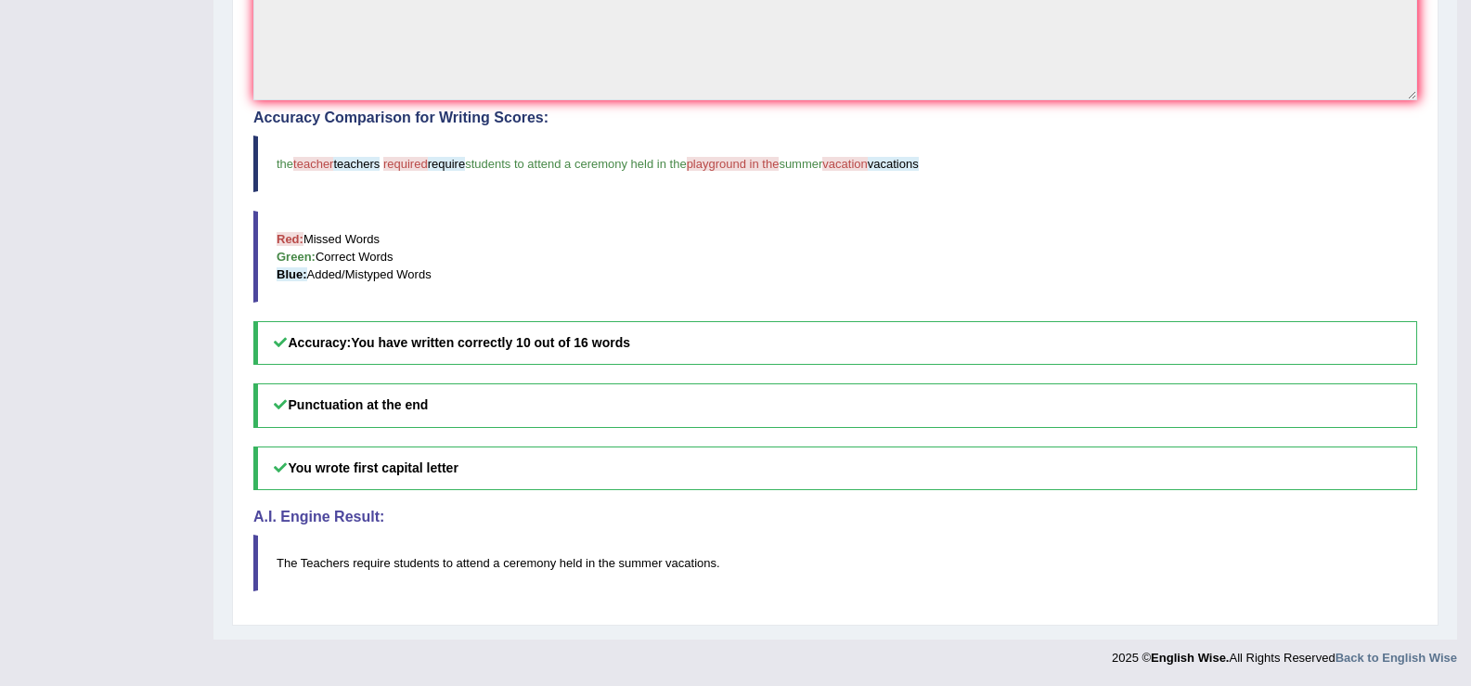
click at [480, 400] on h5 "Punctuation at the end" at bounding box center [835, 405] width 1164 height 44
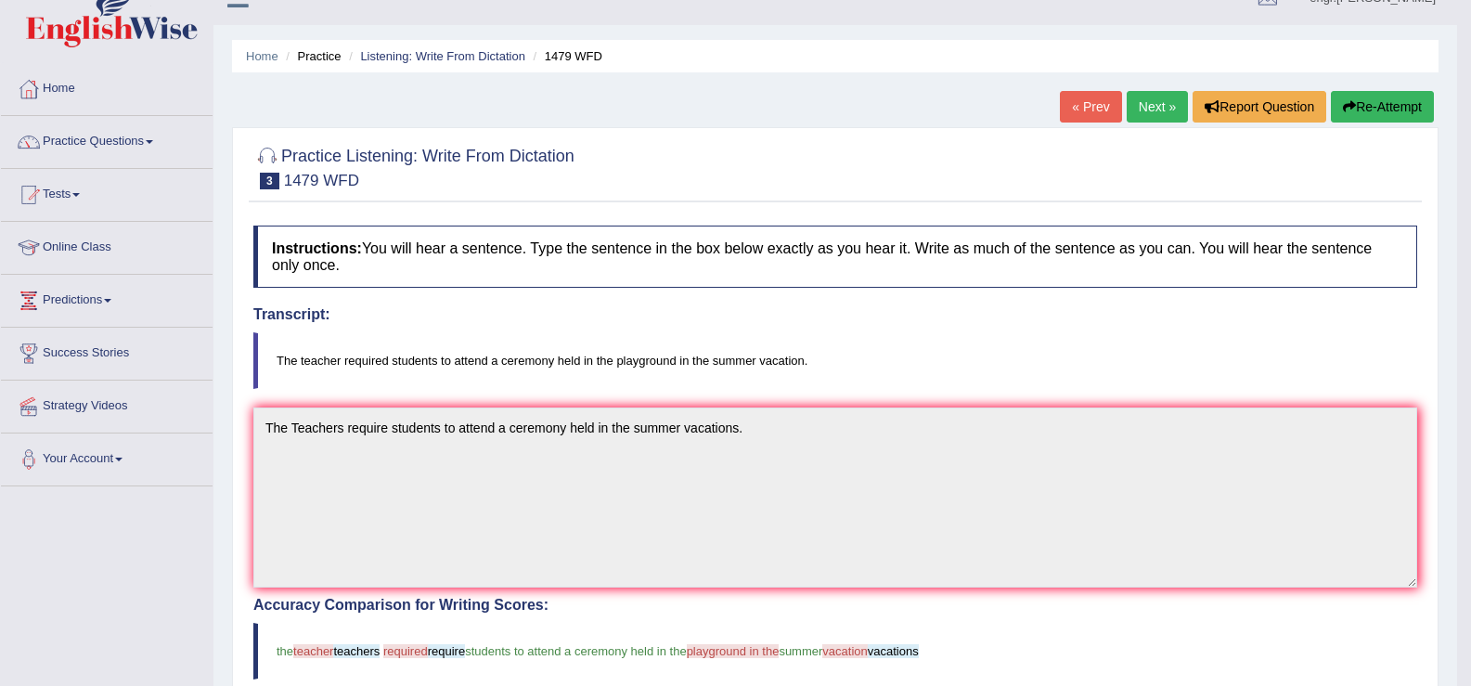
scroll to position [0, 0]
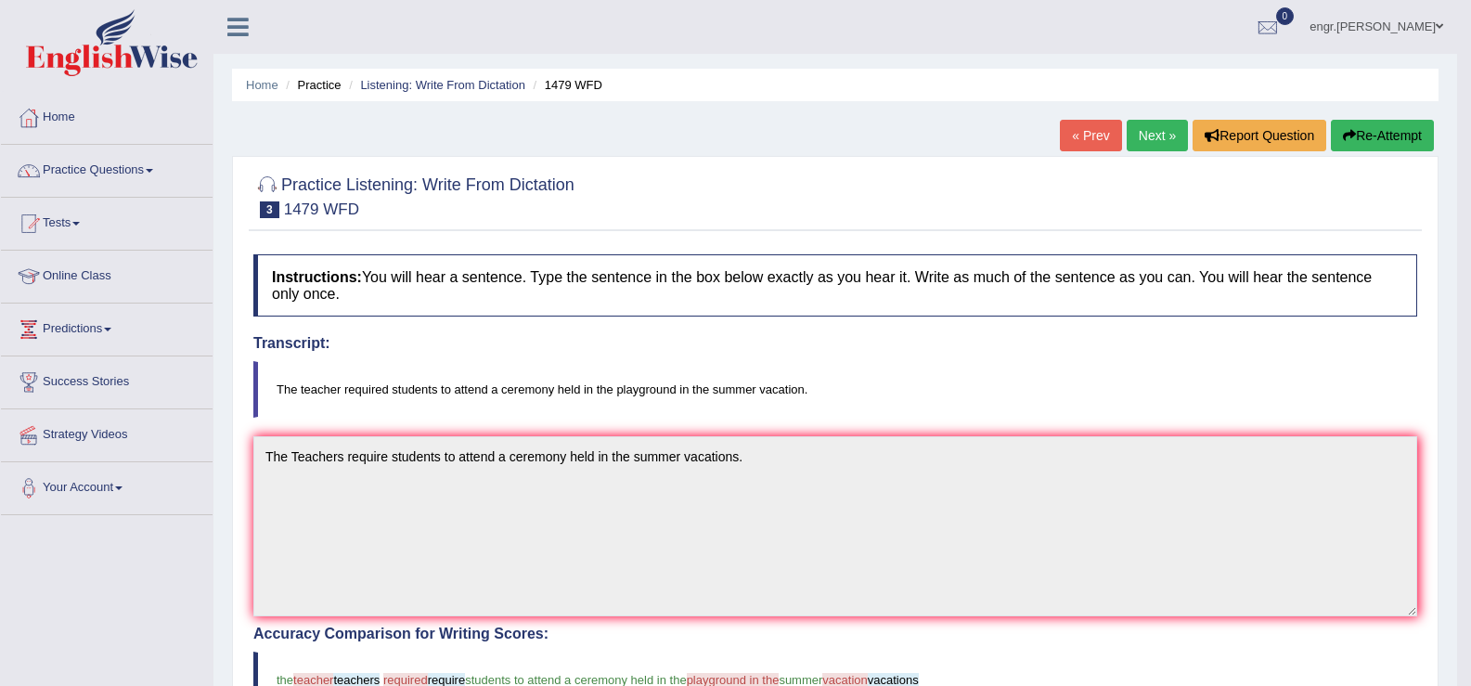
click at [1146, 127] on link "Next »" at bounding box center [1156, 136] width 61 height 32
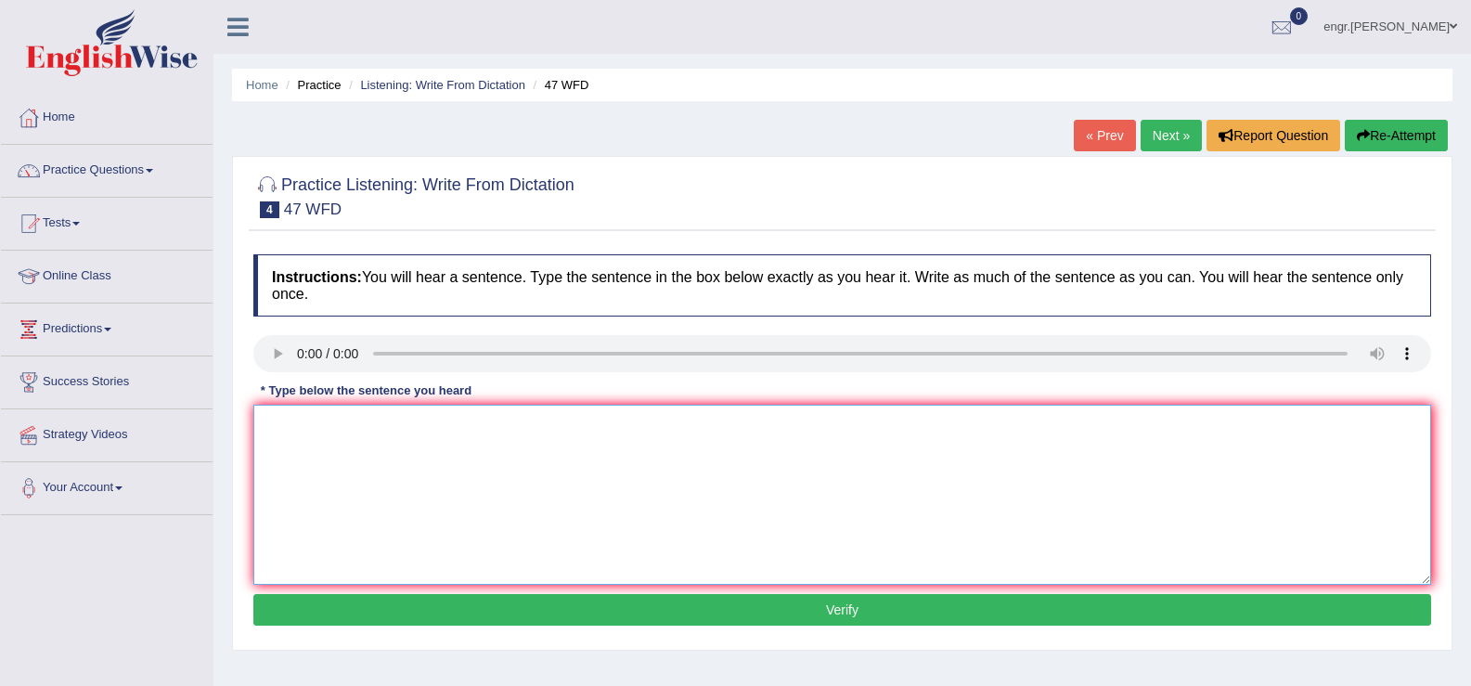
click at [336, 460] on textarea at bounding box center [842, 495] width 1178 height 180
type textarea "Two drops of heated solution are add in the test tube."
click at [417, 607] on button "Verify" at bounding box center [842, 610] width 1178 height 32
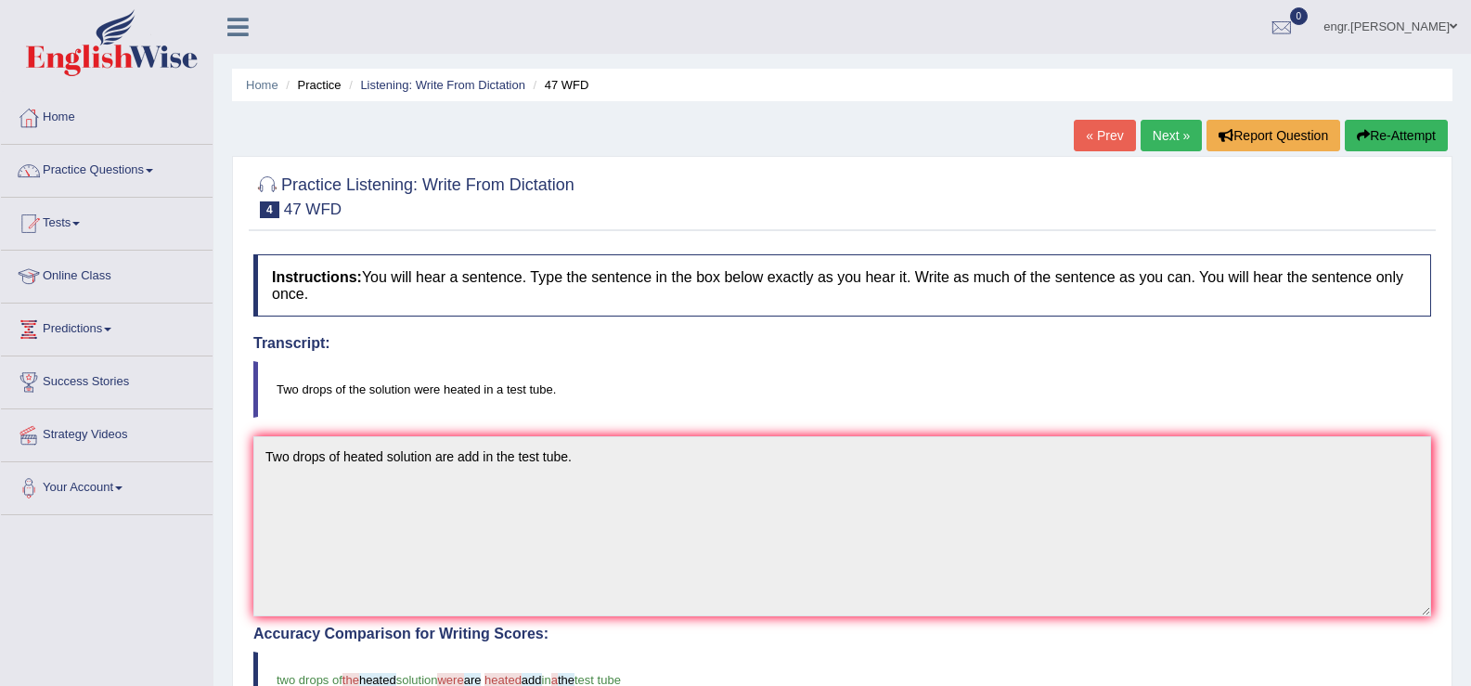
click at [1168, 132] on link "Next »" at bounding box center [1170, 136] width 61 height 32
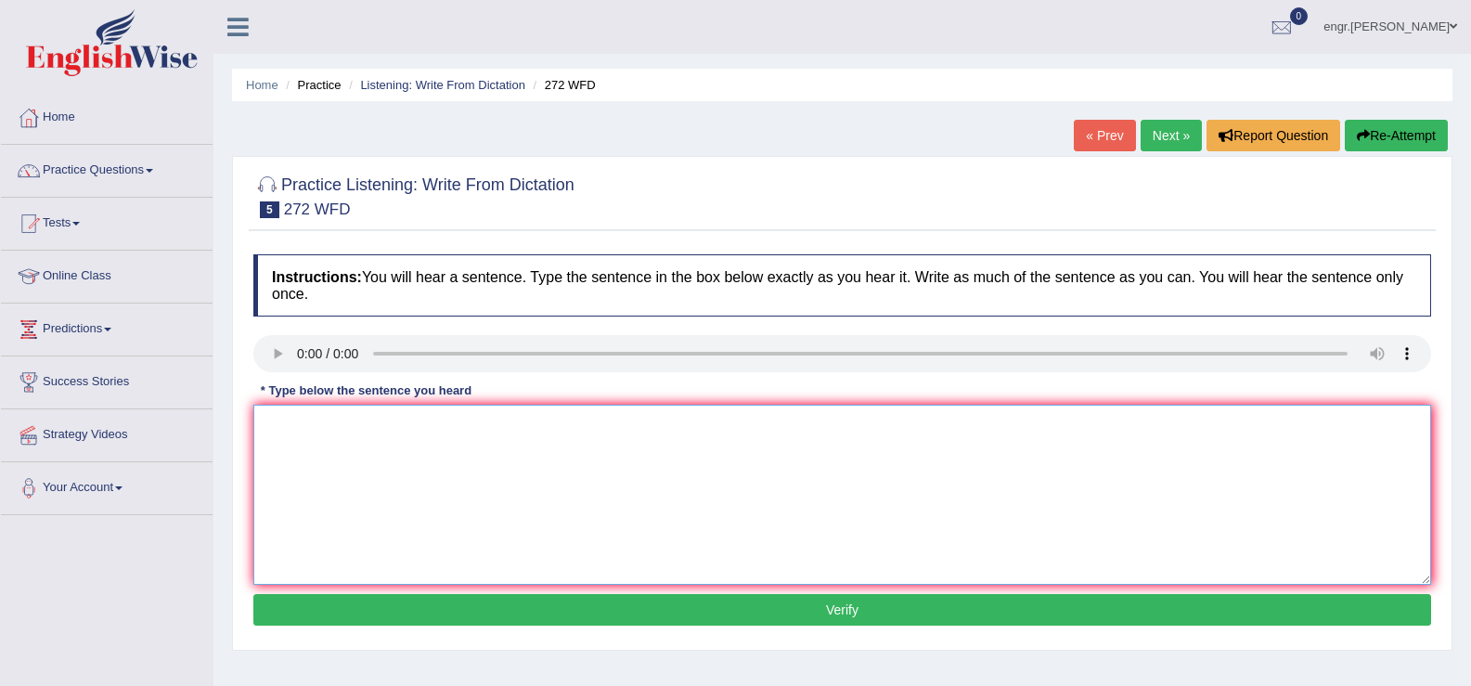
click at [330, 478] on textarea at bounding box center [842, 495] width 1178 height 180
type textarea "The Development had great impact on the environment."
click at [405, 603] on button "Verify" at bounding box center [842, 610] width 1178 height 32
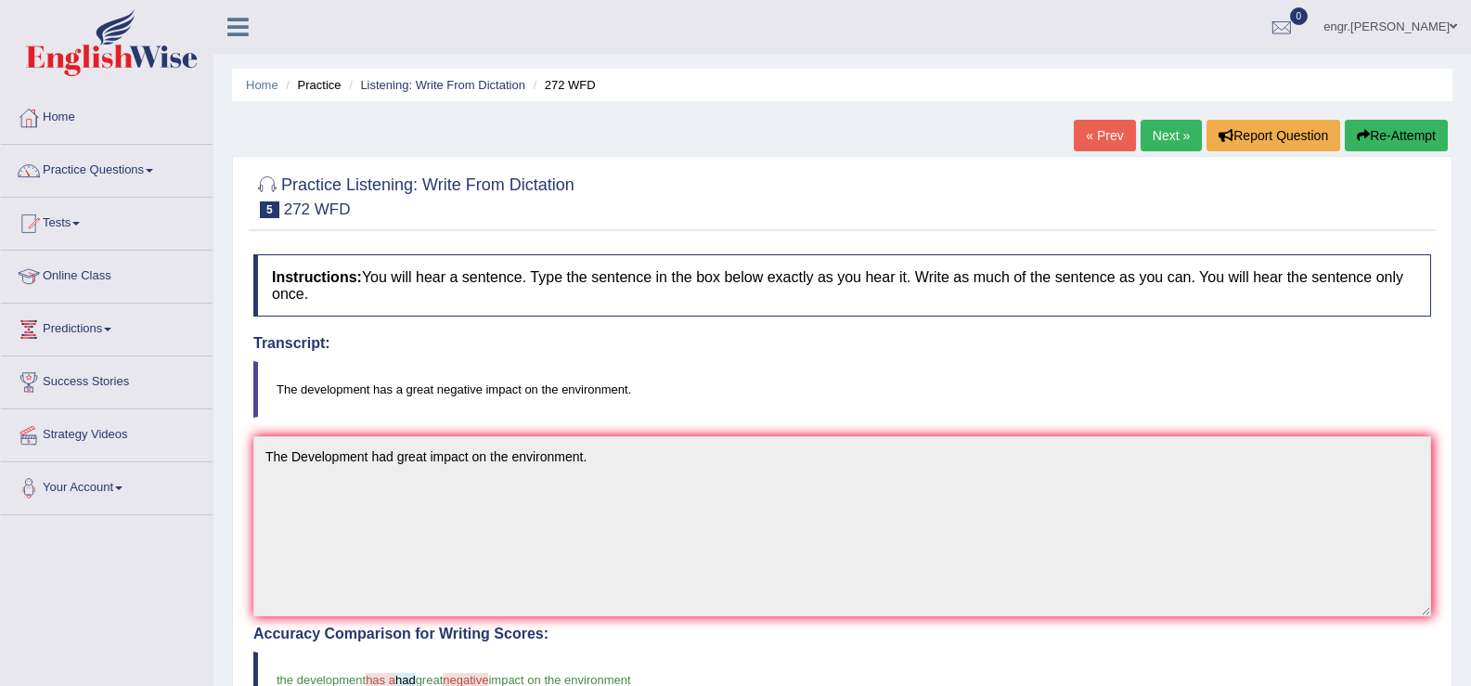
click at [1163, 122] on link "Next »" at bounding box center [1170, 136] width 61 height 32
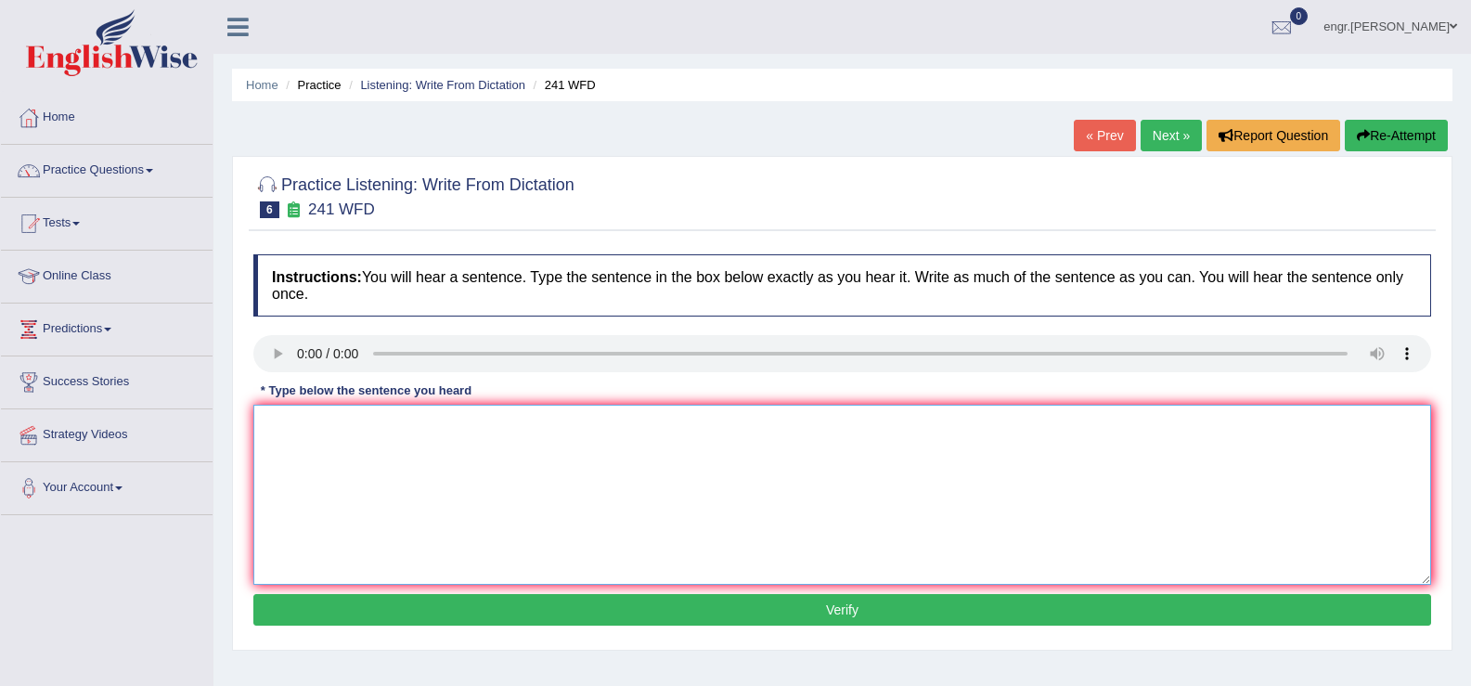
click at [317, 478] on textarea at bounding box center [842, 495] width 1178 height 180
type textarea "Please check the information on the website for the opening time."
click at [440, 606] on button "Verify" at bounding box center [842, 610] width 1178 height 32
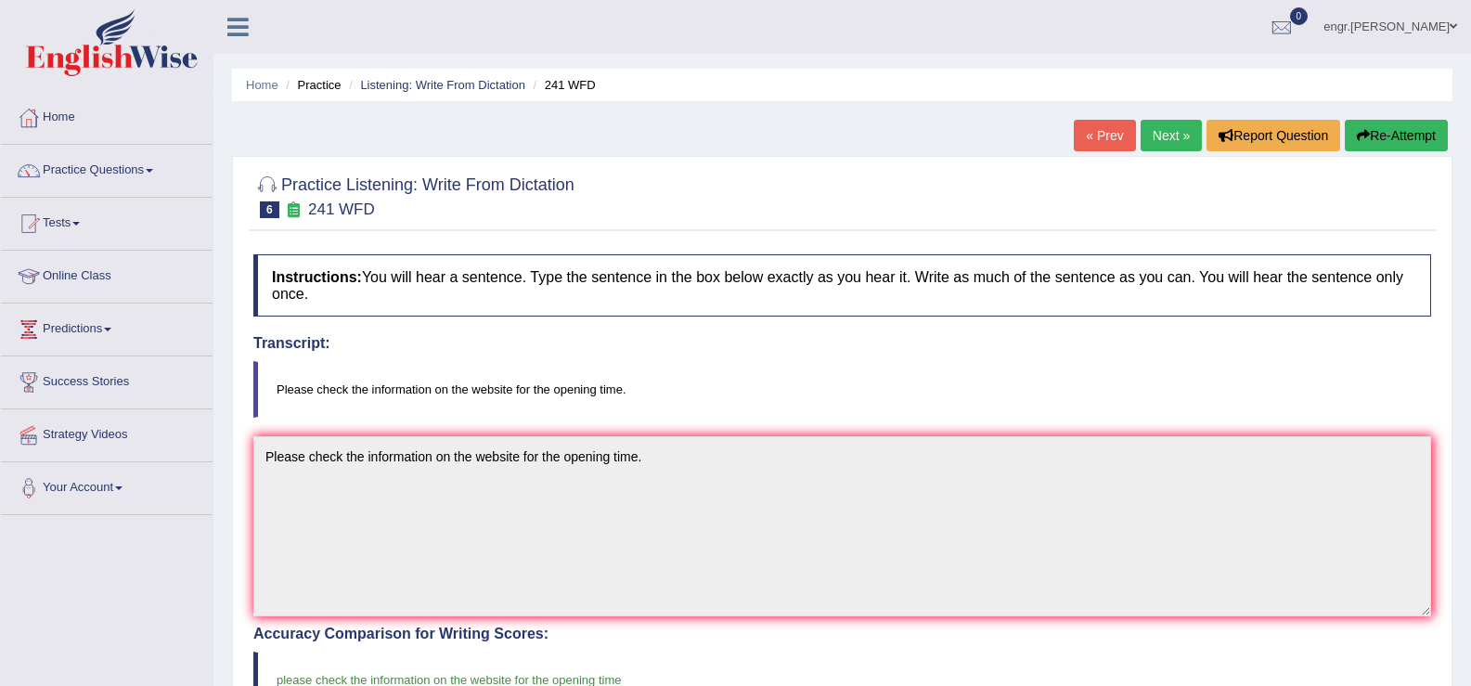
click at [1155, 130] on link "Next »" at bounding box center [1170, 136] width 61 height 32
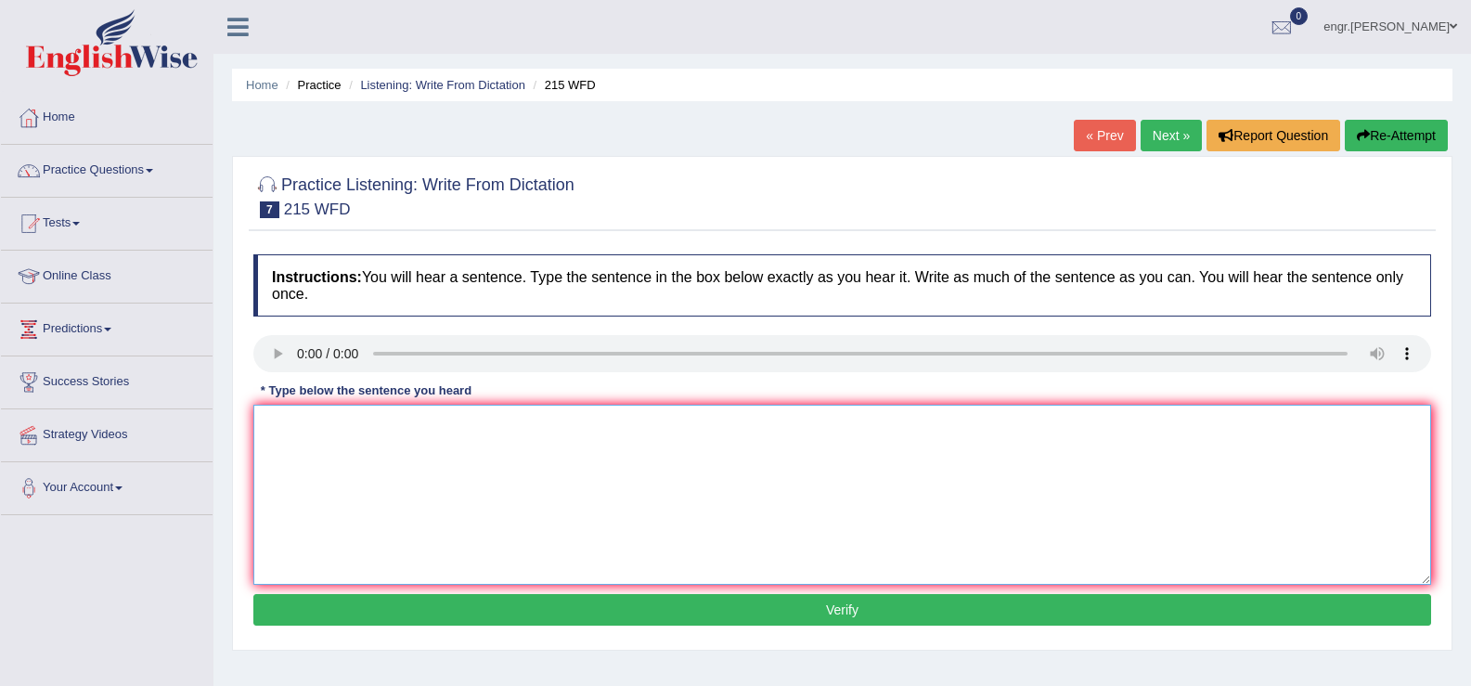
click at [337, 491] on textarea at bounding box center [842, 495] width 1178 height 180
type textarea "Science is found everywhere in the society today."
click at [431, 612] on button "Verify" at bounding box center [842, 610] width 1178 height 32
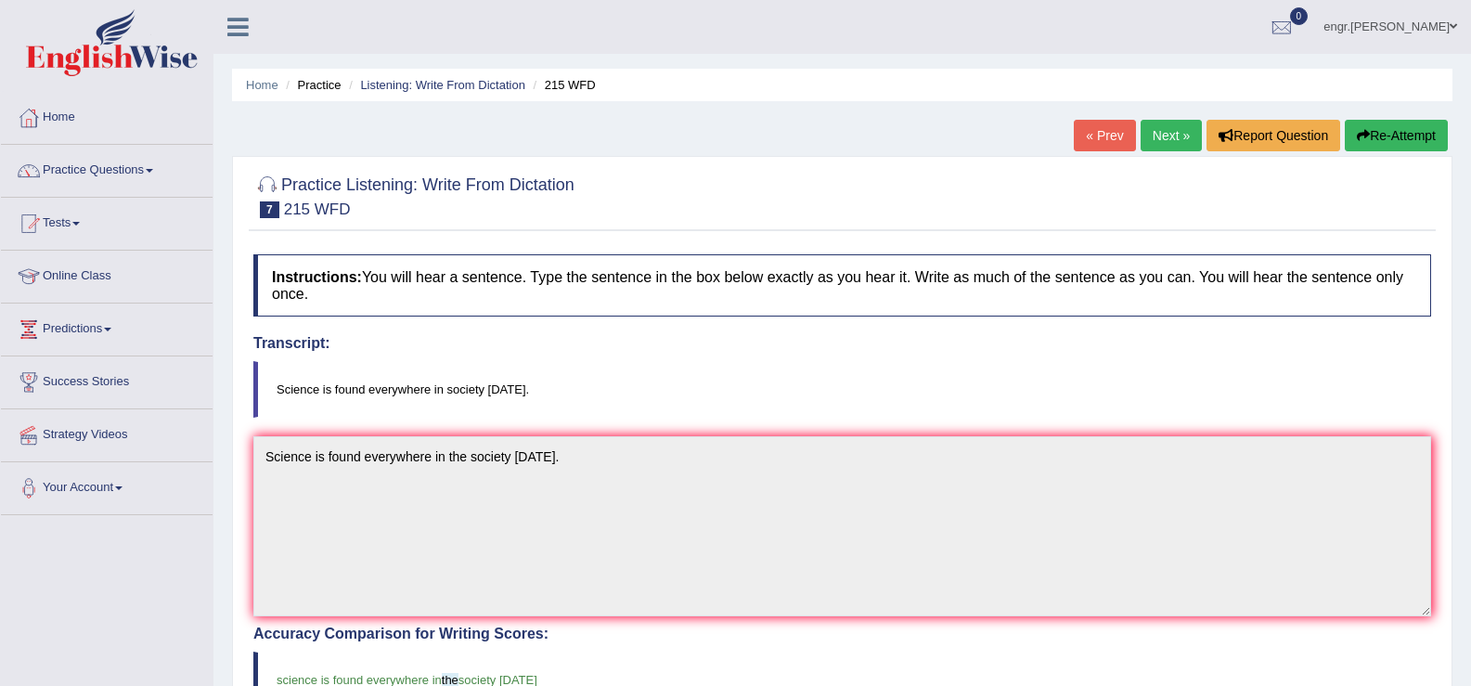
click at [1184, 125] on link "Next »" at bounding box center [1170, 136] width 61 height 32
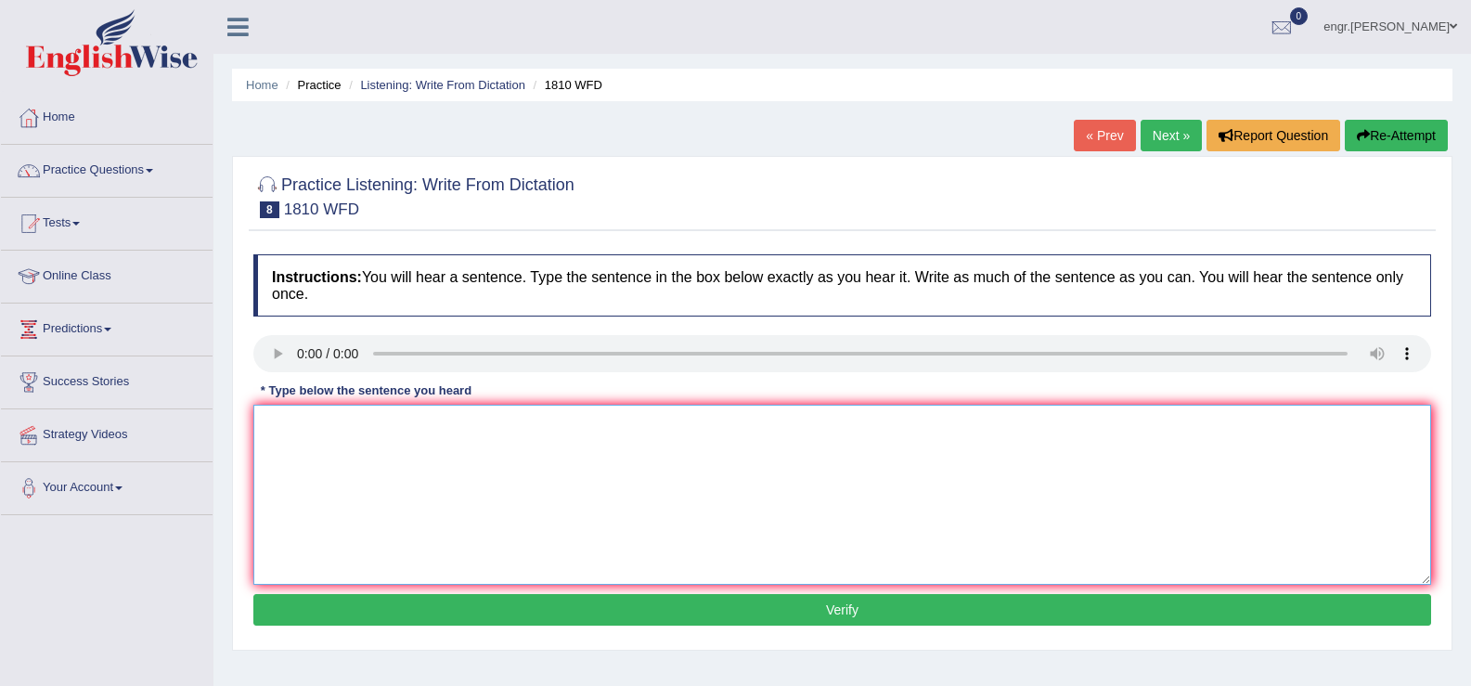
click at [338, 445] on textarea at bounding box center [842, 495] width 1178 height 180
type textarea "You can borrow eight books from the library at a time."
click at [460, 615] on button "Verify" at bounding box center [842, 610] width 1178 height 32
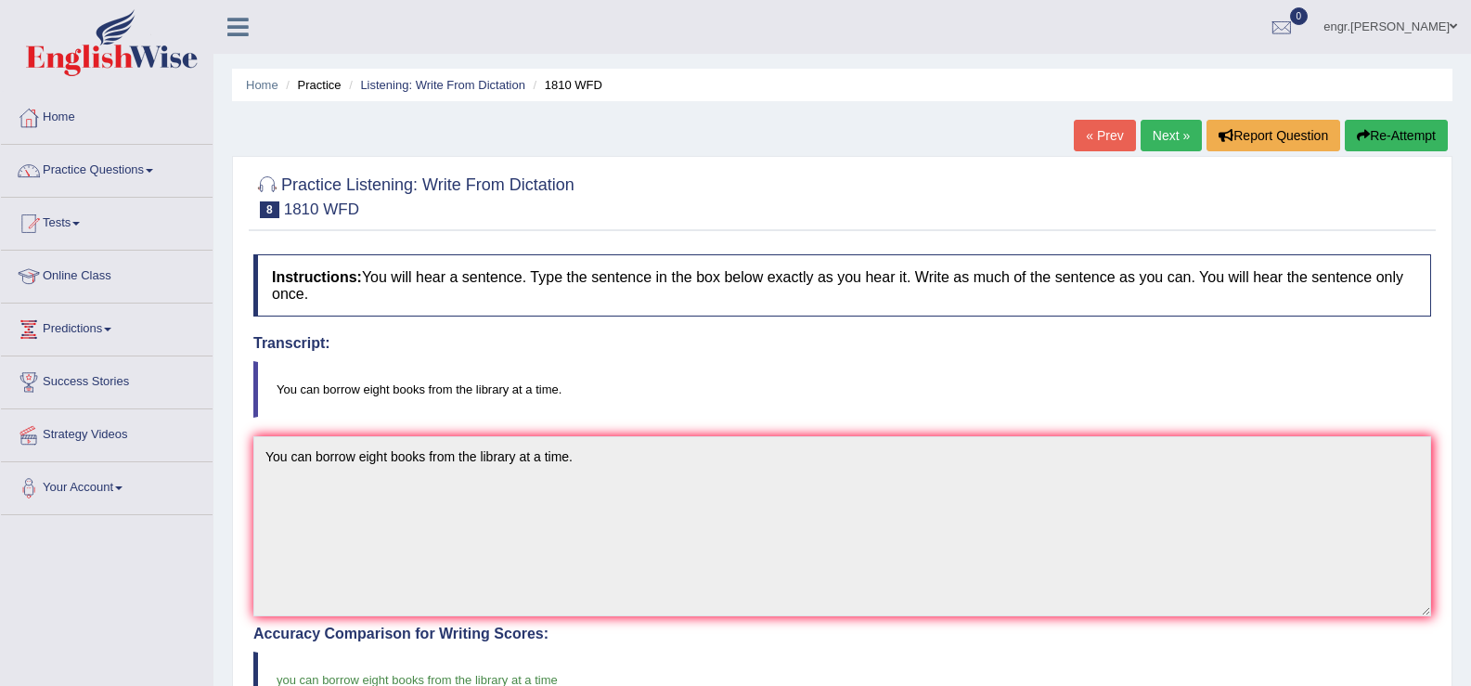
click at [1154, 148] on link "Next »" at bounding box center [1170, 136] width 61 height 32
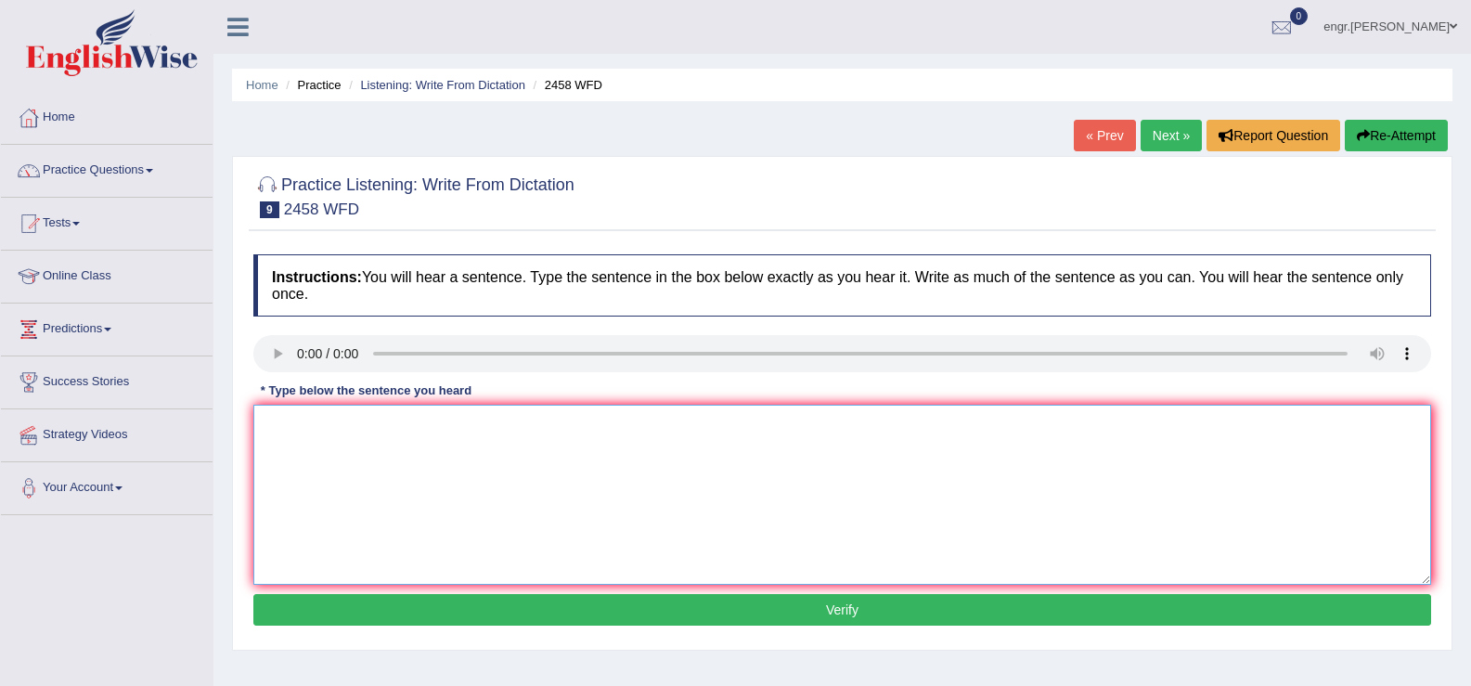
click at [314, 498] on textarea at bounding box center [842, 495] width 1178 height 180
type textarea "Forces are nutritions that are growing popularity every year."
click at [434, 608] on button "Verify" at bounding box center [842, 610] width 1178 height 32
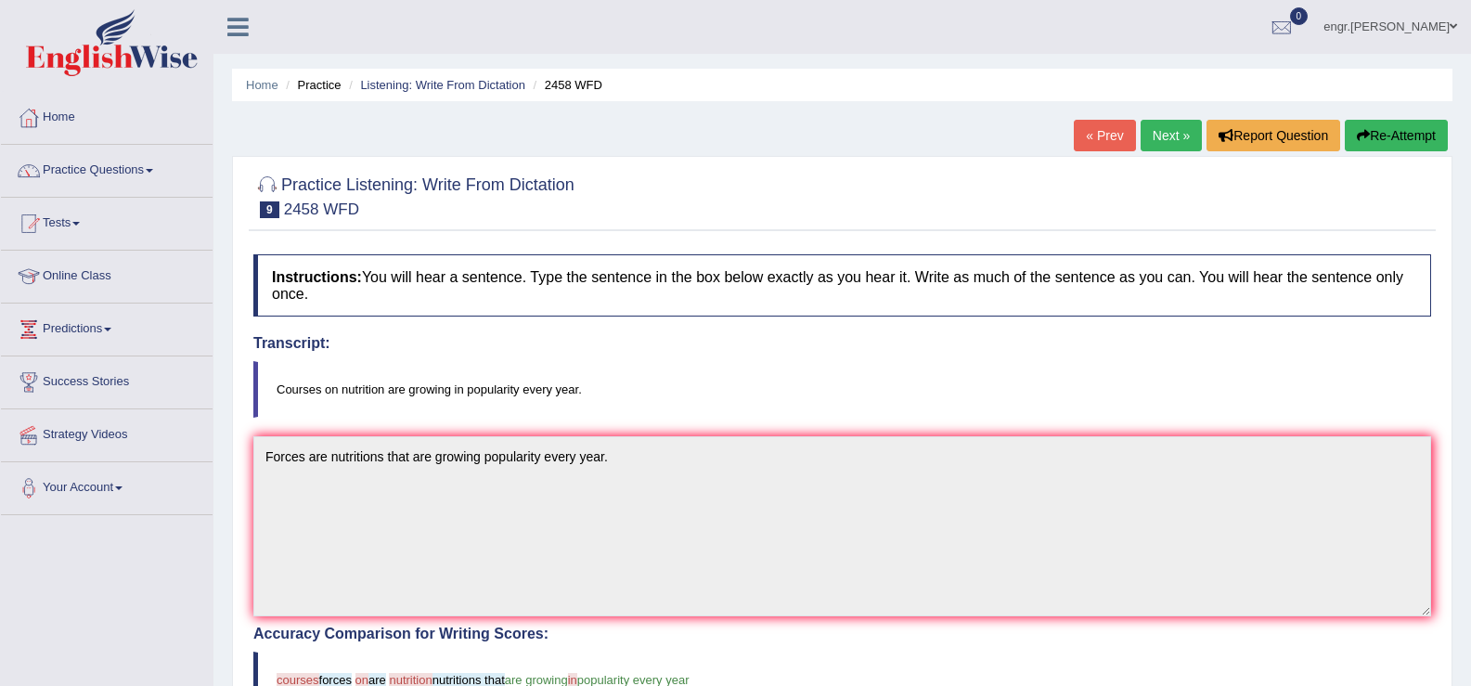
click at [1169, 123] on link "Next »" at bounding box center [1170, 136] width 61 height 32
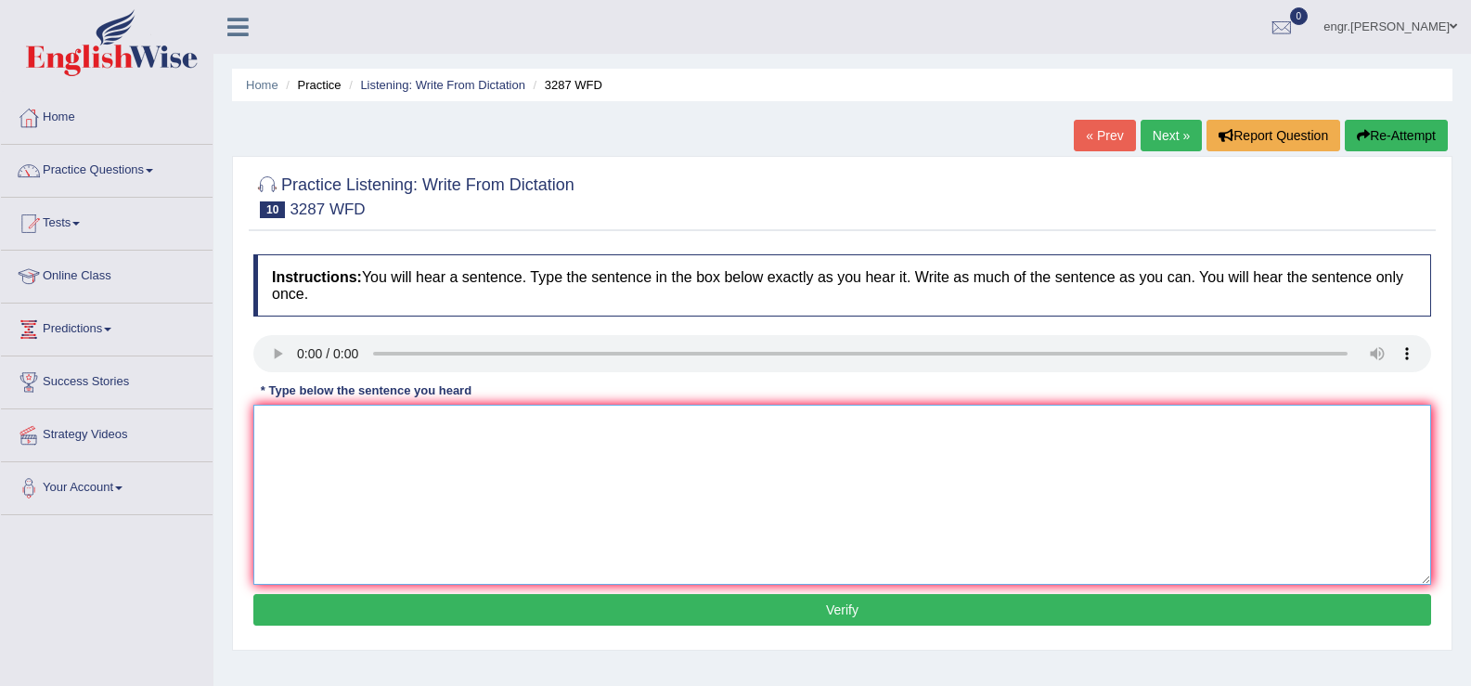
click at [339, 474] on textarea at bounding box center [842, 495] width 1178 height 180
type textarea "A new article has been published about the university last week."
click at [464, 604] on button "Verify" at bounding box center [842, 610] width 1178 height 32
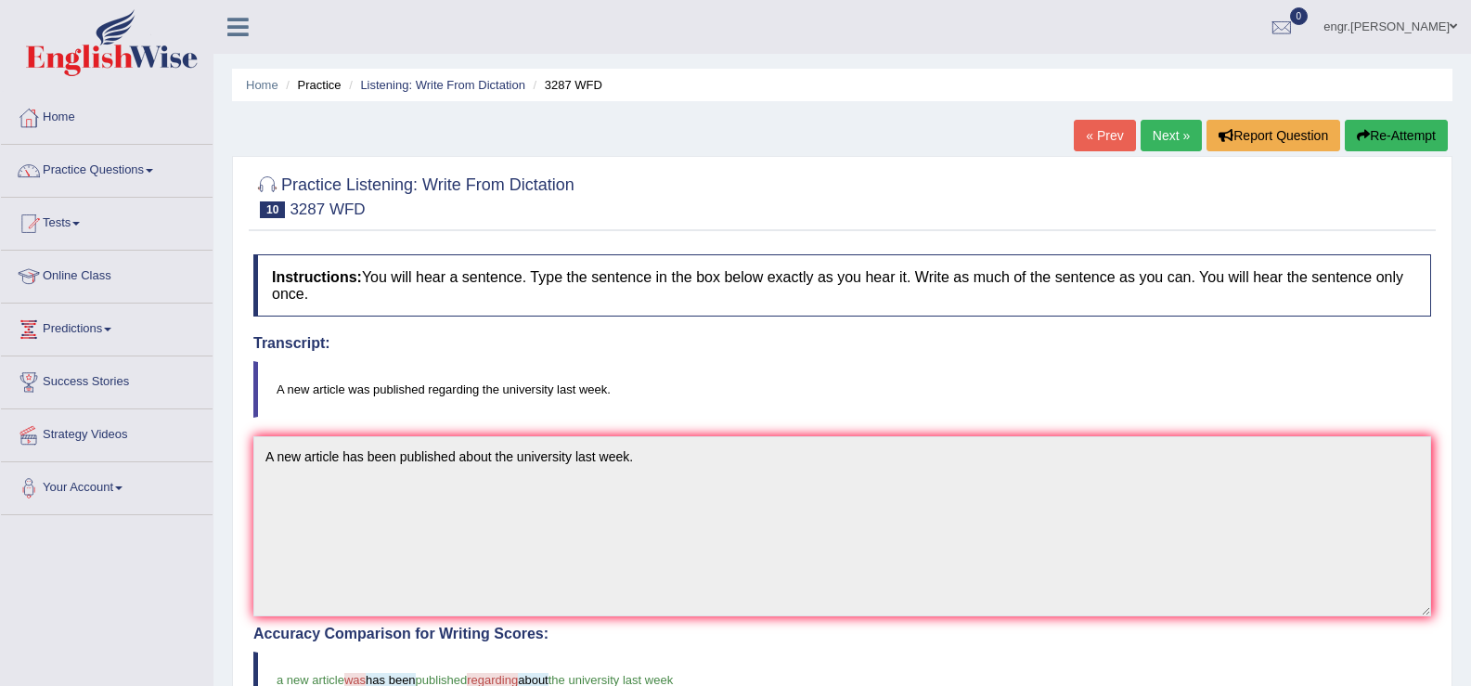
click at [1182, 129] on link "Next »" at bounding box center [1170, 136] width 61 height 32
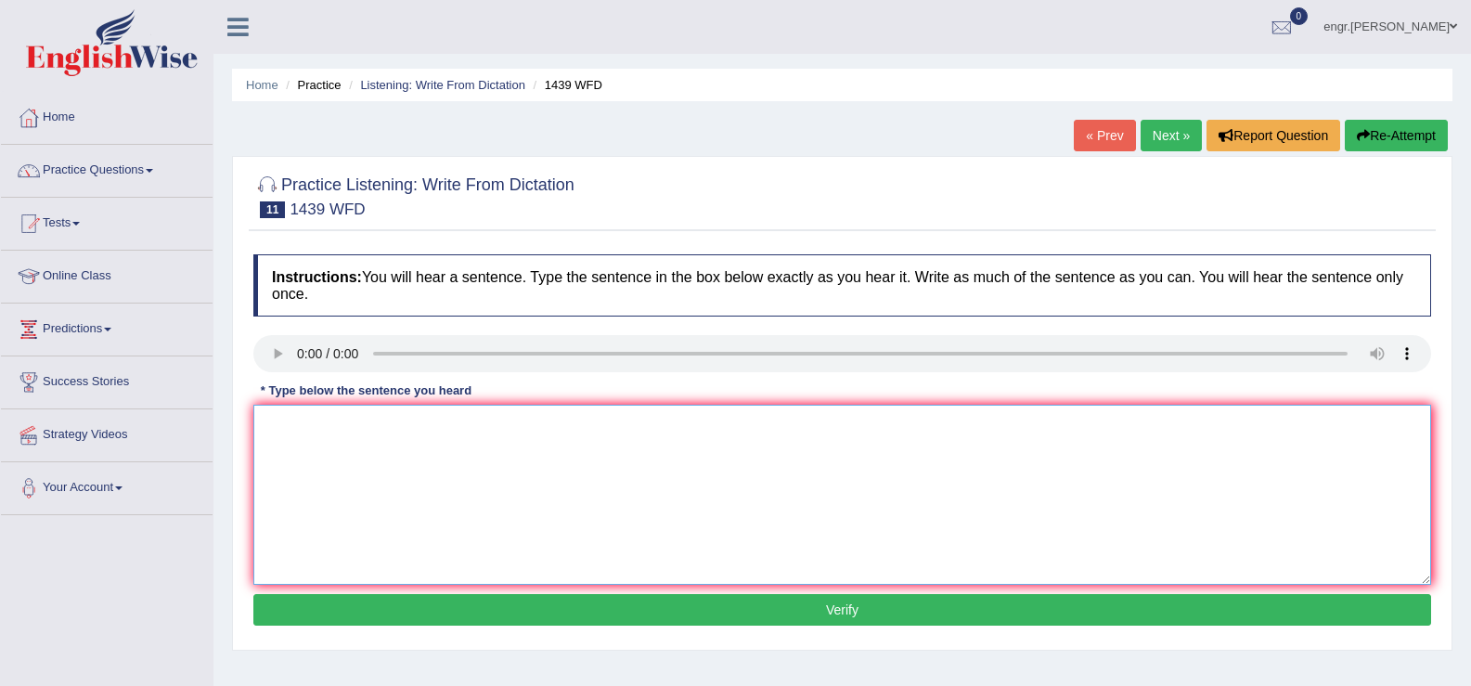
click at [328, 483] on textarea at bounding box center [842, 495] width 1178 height 180
type textarea "The fiction books just passed the counter."
click at [494, 611] on button "Verify" at bounding box center [842, 610] width 1178 height 32
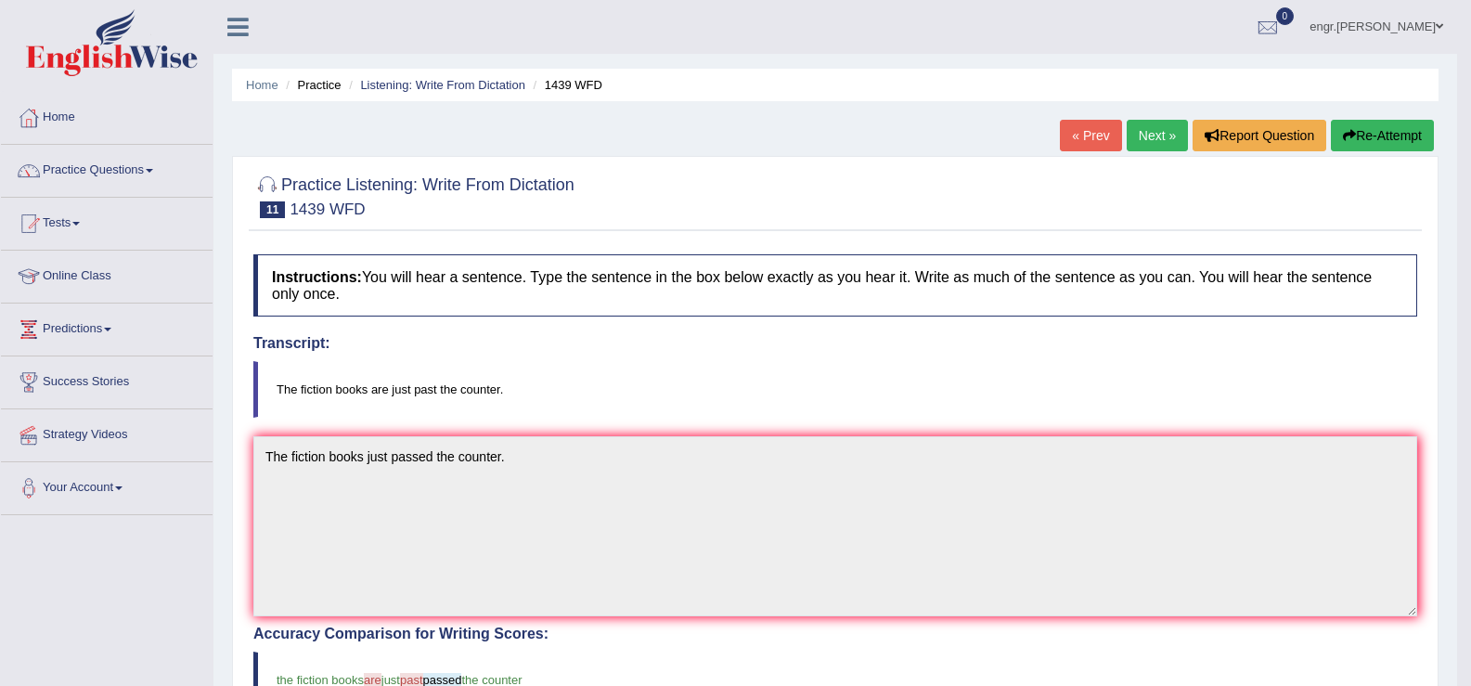
click at [1143, 147] on link "Next »" at bounding box center [1156, 136] width 61 height 32
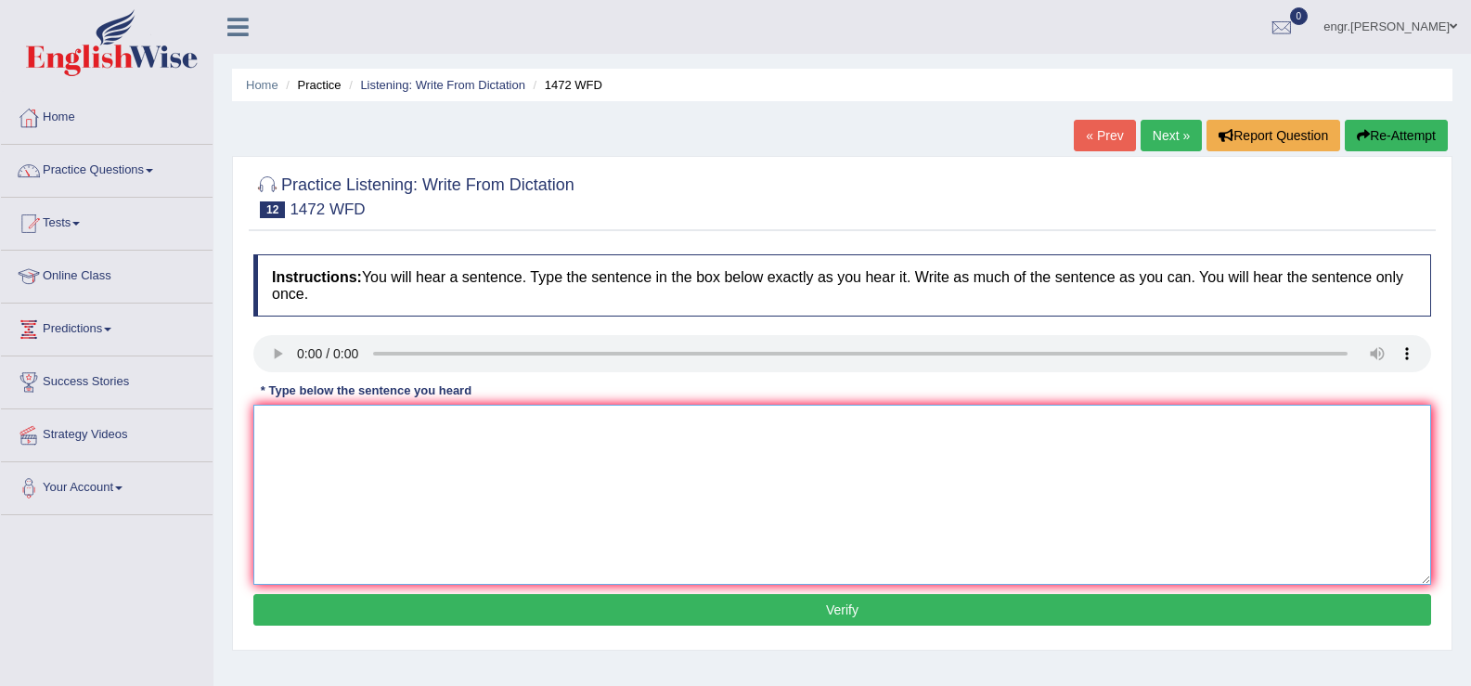
click at [334, 465] on textarea at bounding box center [842, 495] width 1178 height 180
type textarea "The local government had adopted a plan for infrastructure development."
click at [711, 603] on button "Verify" at bounding box center [842, 610] width 1178 height 32
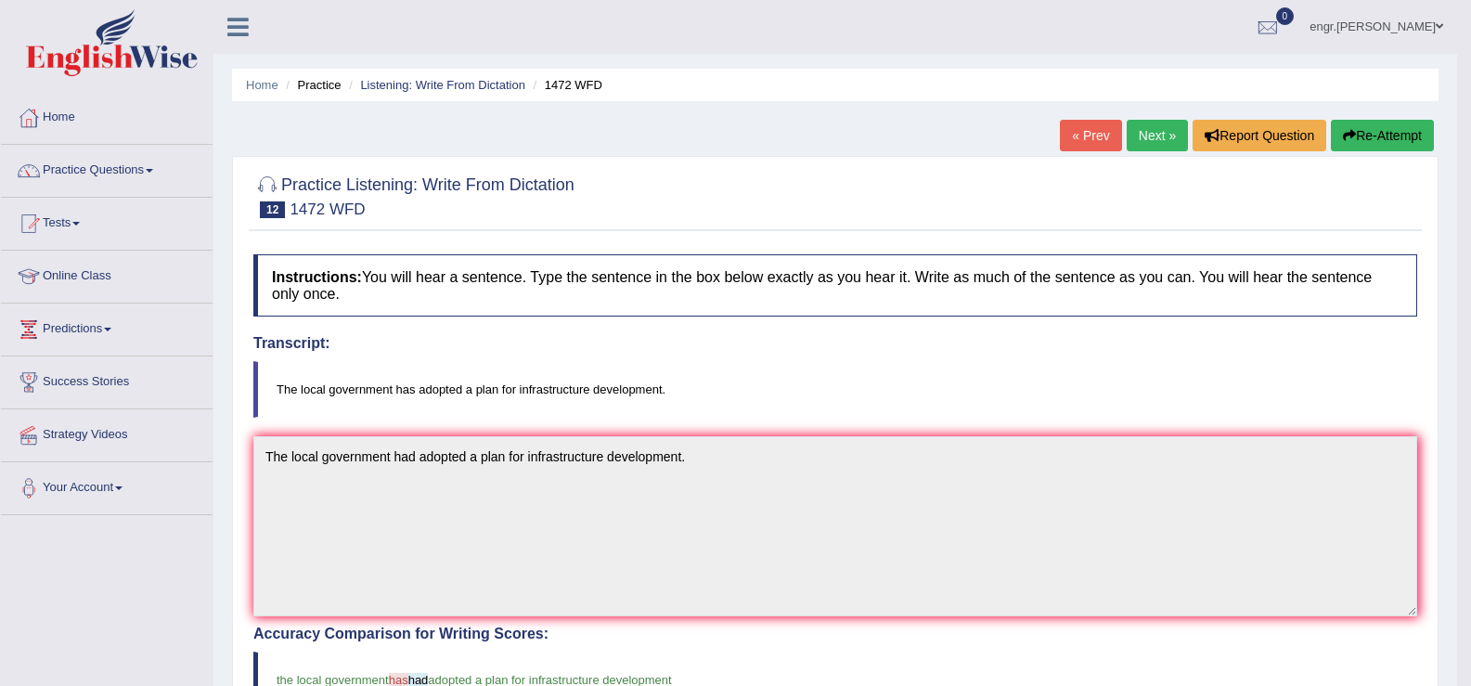
click at [1133, 136] on link "Next »" at bounding box center [1156, 136] width 61 height 32
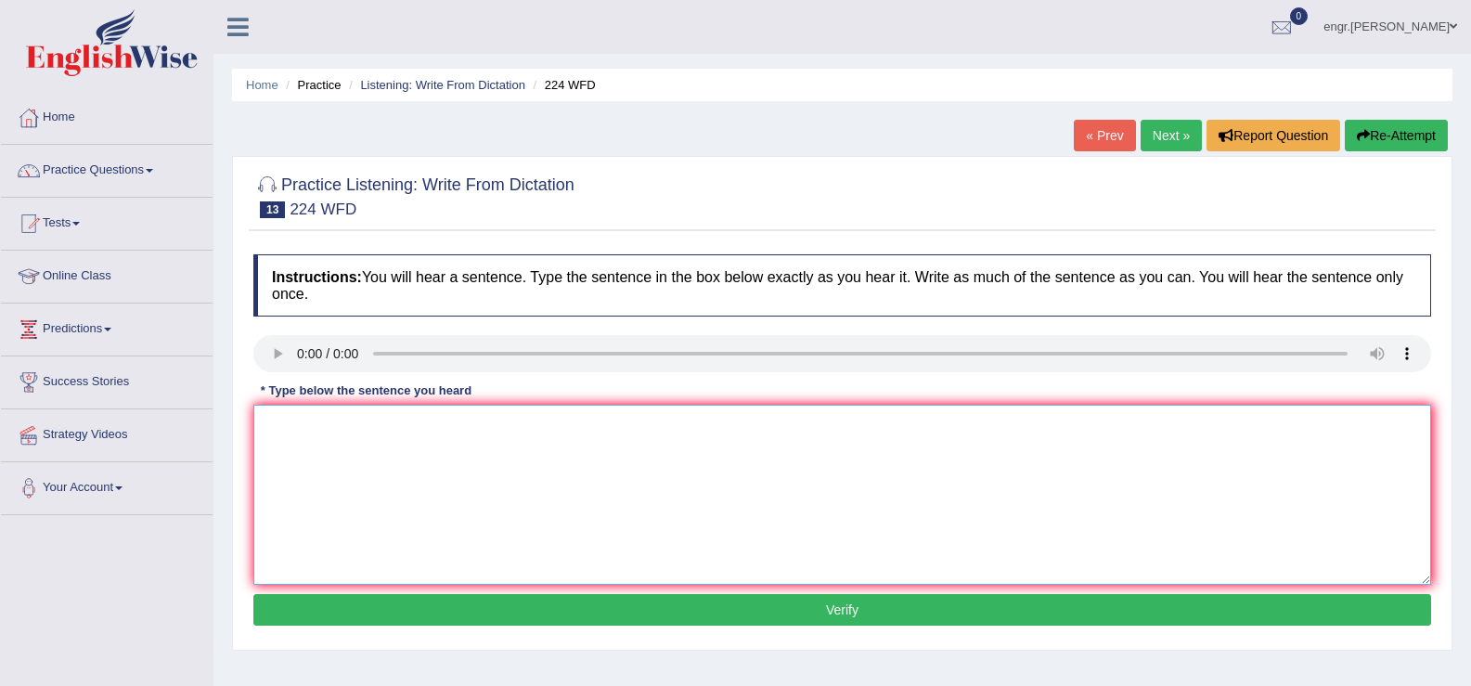
click at [328, 498] on textarea at bounding box center [842, 495] width 1178 height 180
type textarea "In the winter it gets harsh but it won't be an issue if there is a heater."
click at [424, 601] on button "Verify" at bounding box center [842, 610] width 1178 height 32
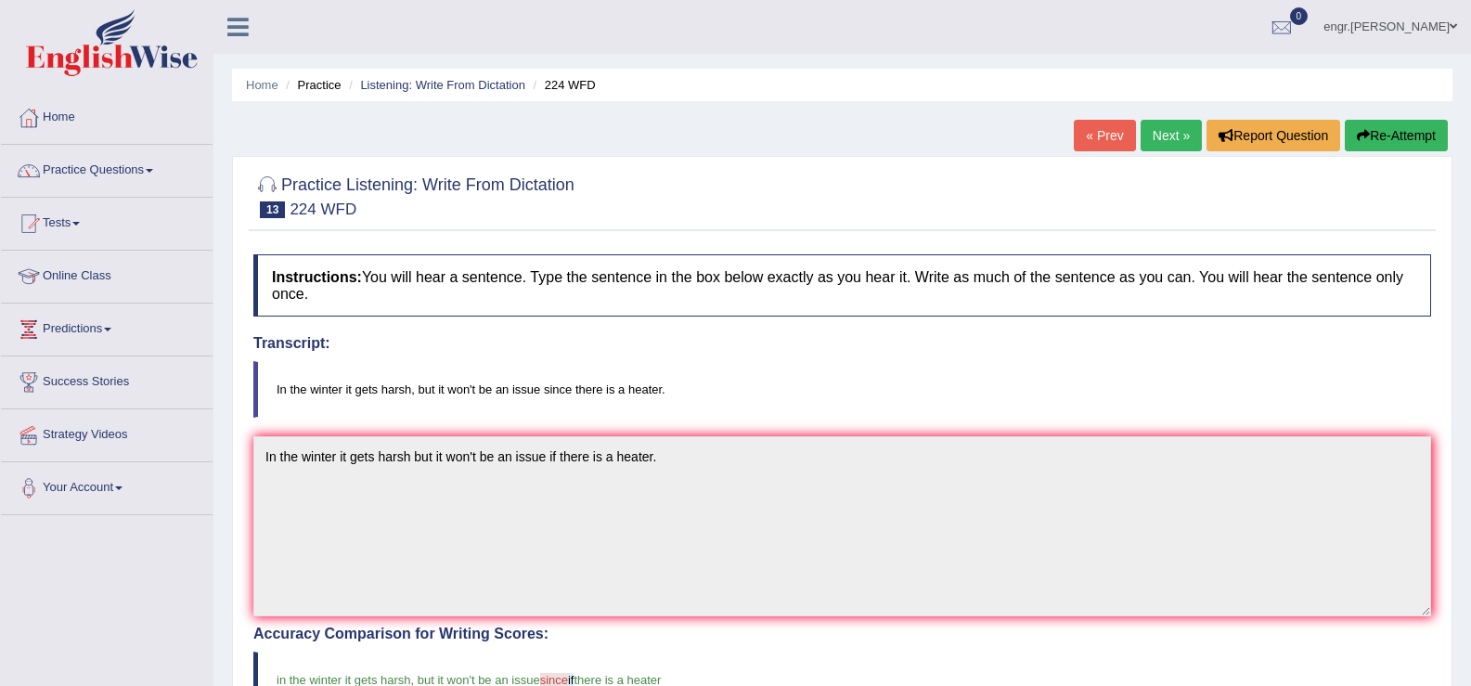
click at [1145, 142] on link "Next »" at bounding box center [1170, 136] width 61 height 32
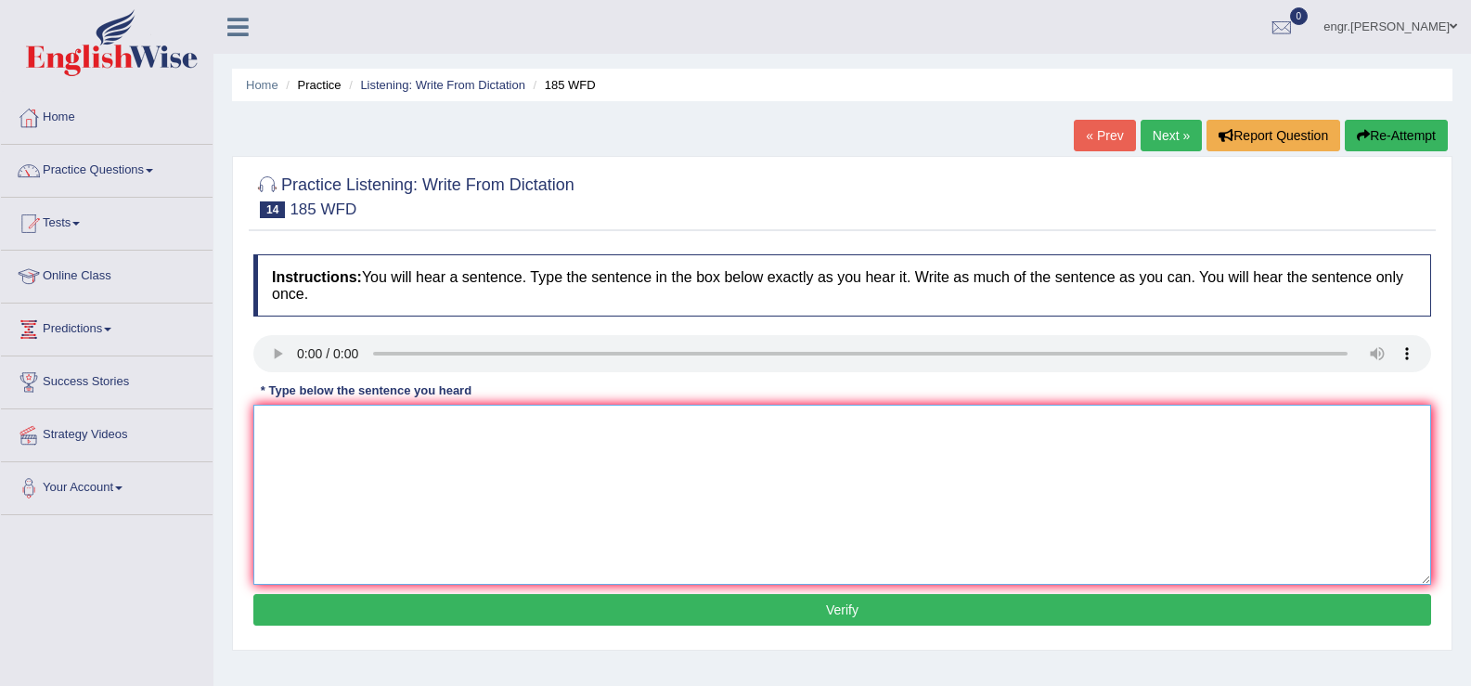
click at [334, 472] on textarea at bounding box center [842, 495] width 1178 height 180
type textarea "Researchers say many students felt stress under academic results."
click at [437, 613] on button "Verify" at bounding box center [842, 610] width 1178 height 32
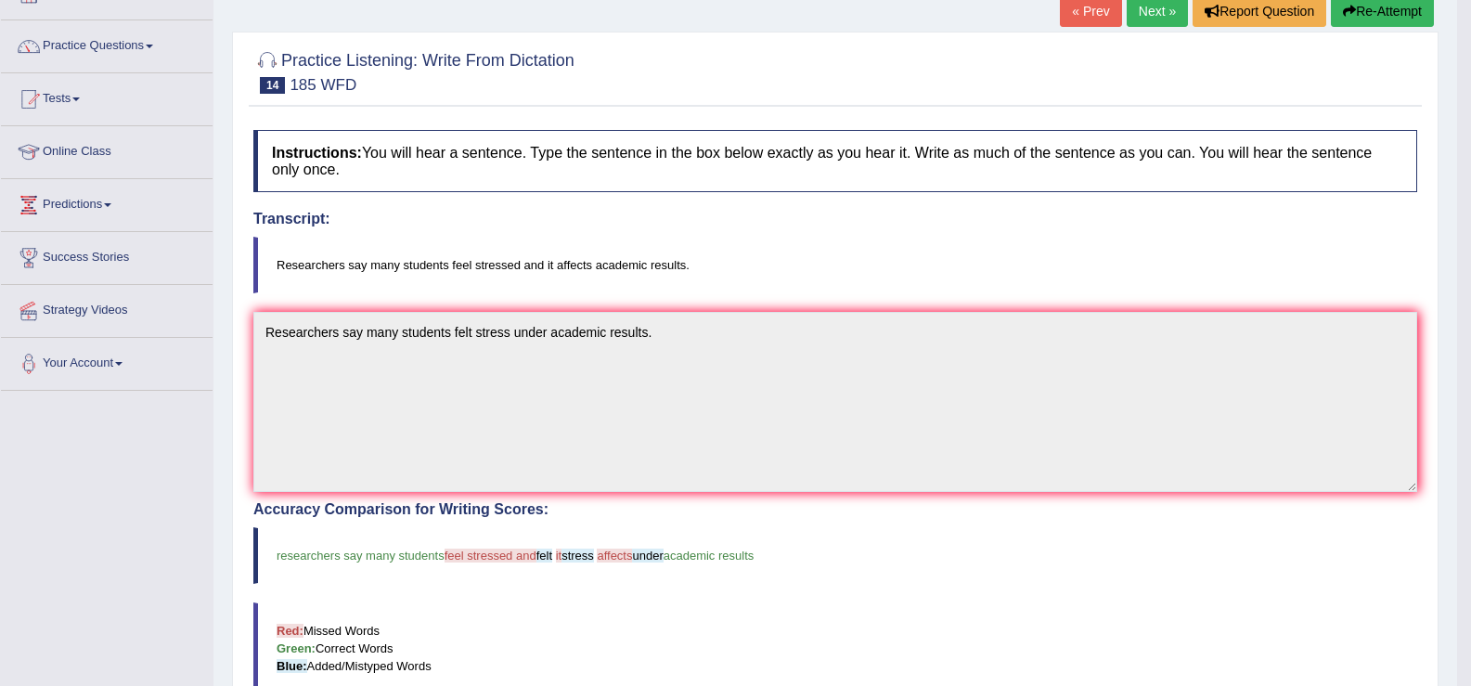
scroll to position [121, 0]
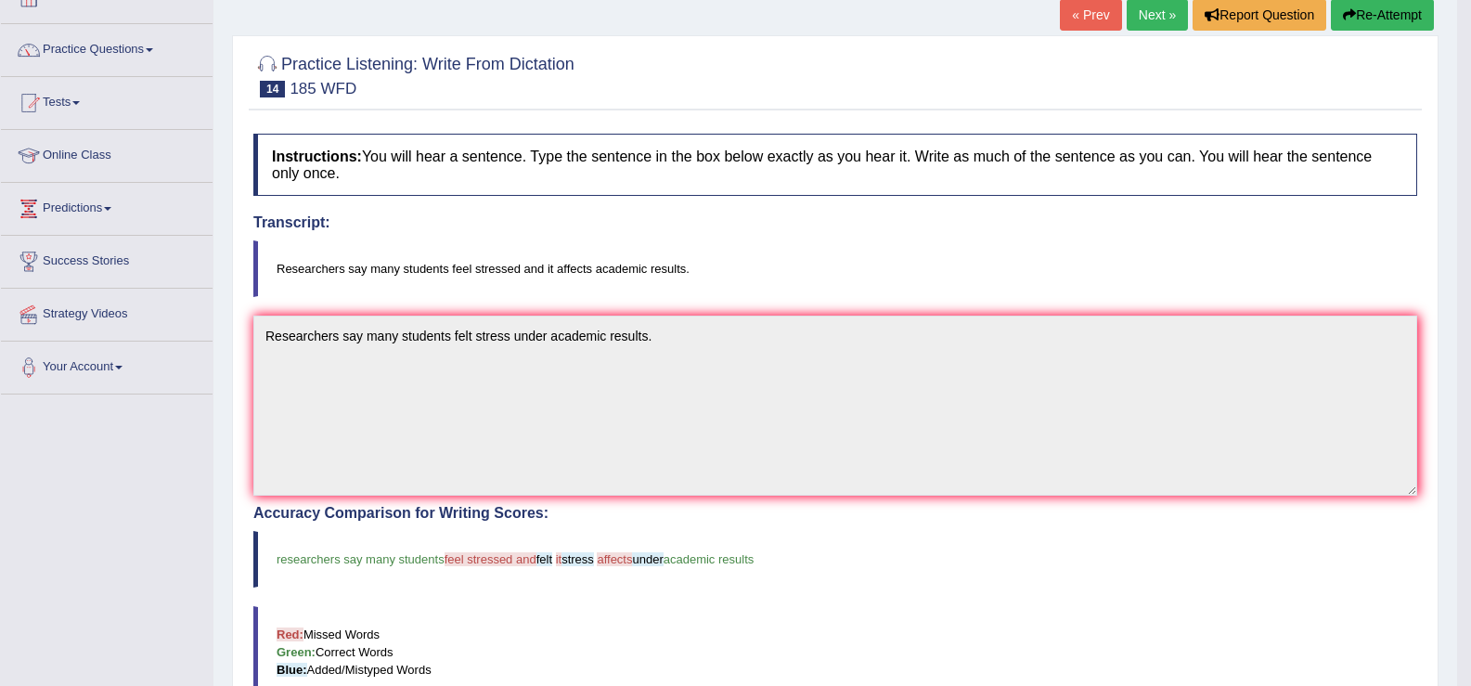
click at [1141, 16] on link "Next »" at bounding box center [1156, 15] width 61 height 32
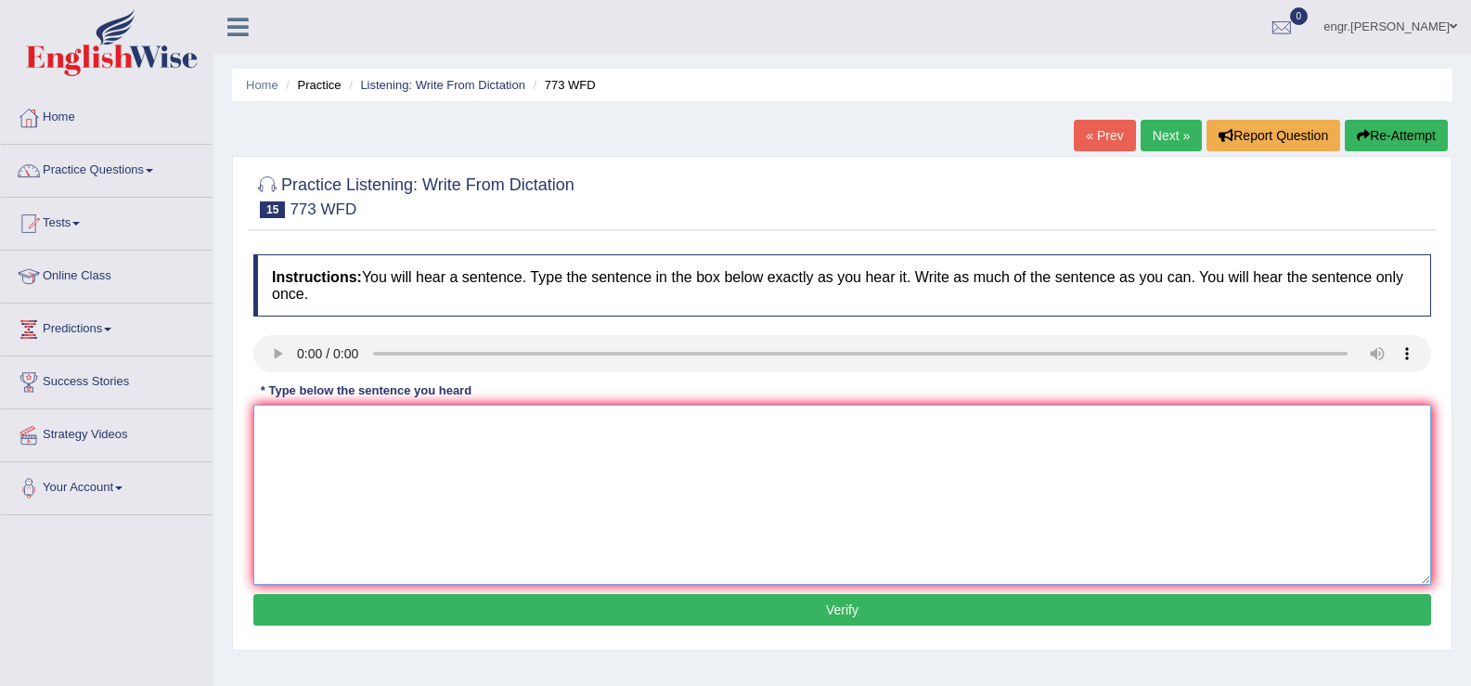
click at [312, 455] on textarea at bounding box center [842, 495] width 1178 height 180
type textarea "Gravity is extra ordinary weak and its nearly impossible to study at quantum le…"
click at [442, 604] on button "Verify" at bounding box center [842, 610] width 1178 height 32
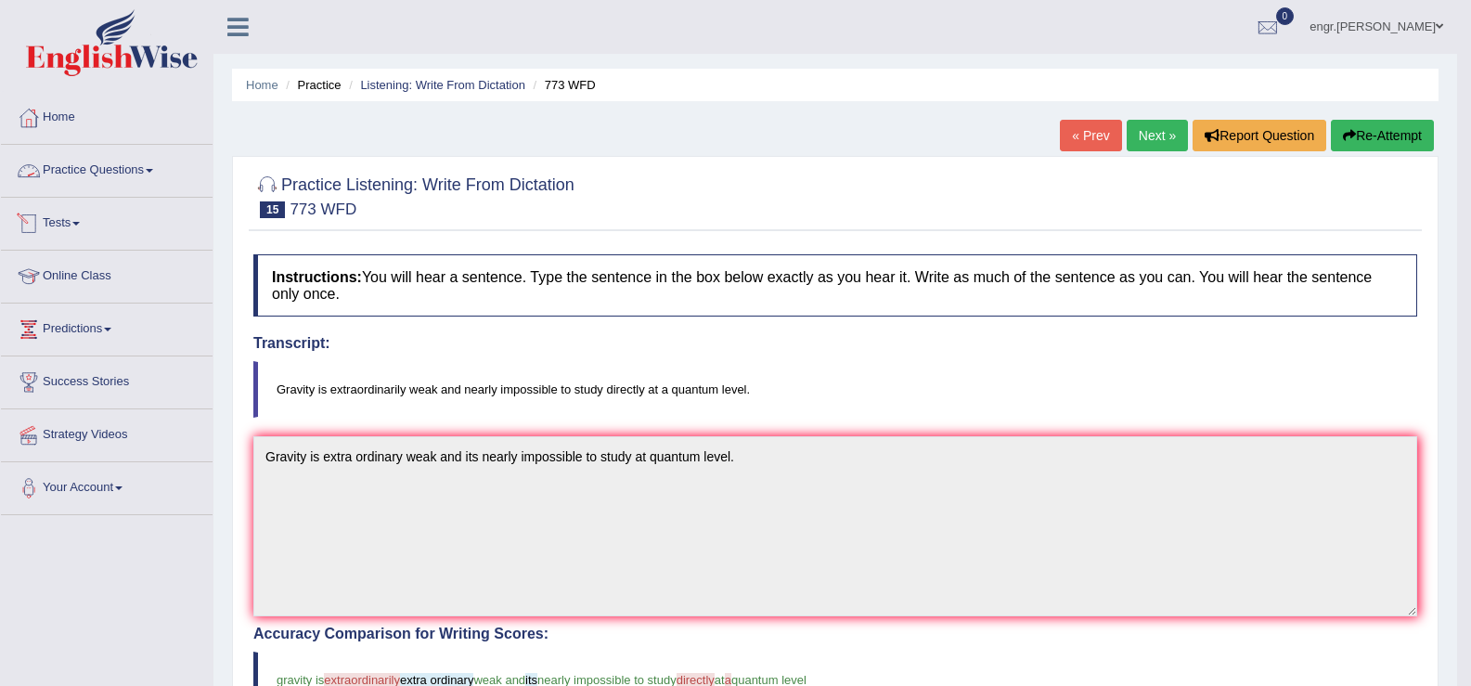
click at [135, 151] on link "Practice Questions" at bounding box center [107, 168] width 212 height 46
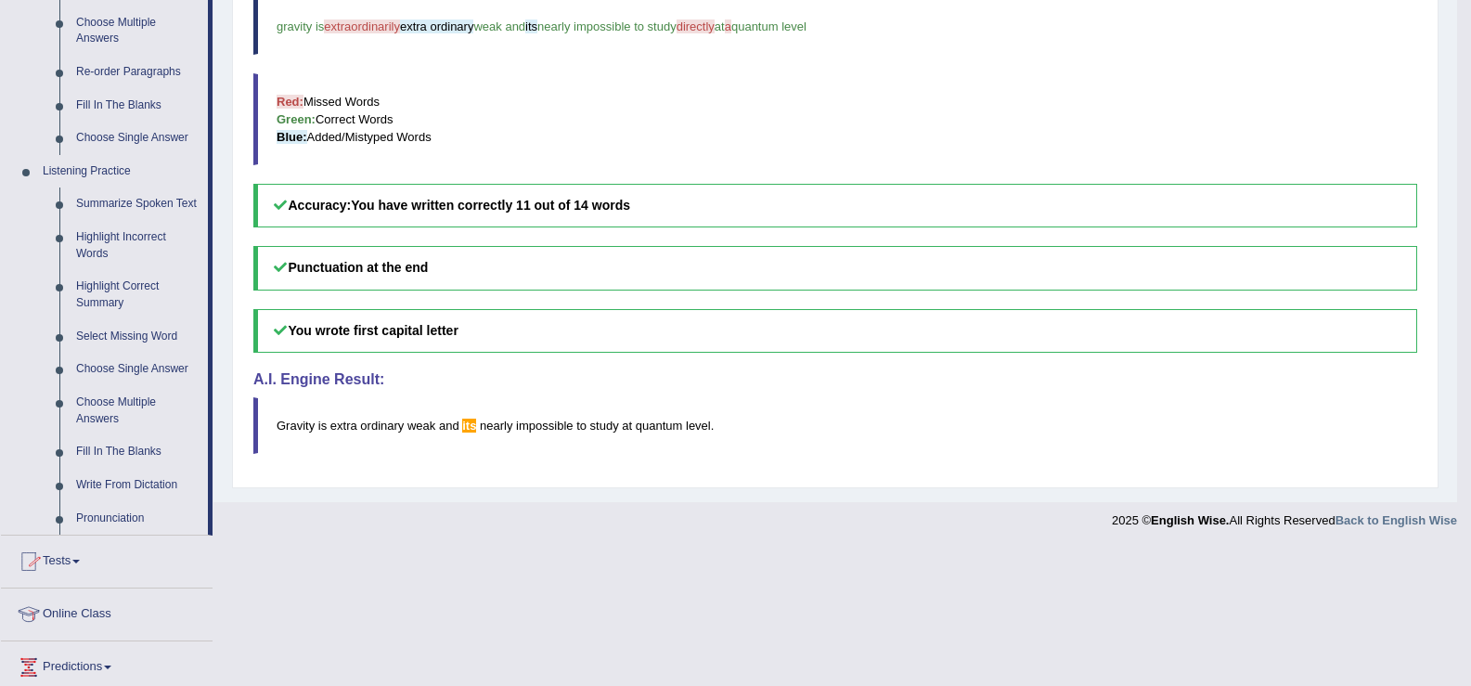
scroll to position [801, 0]
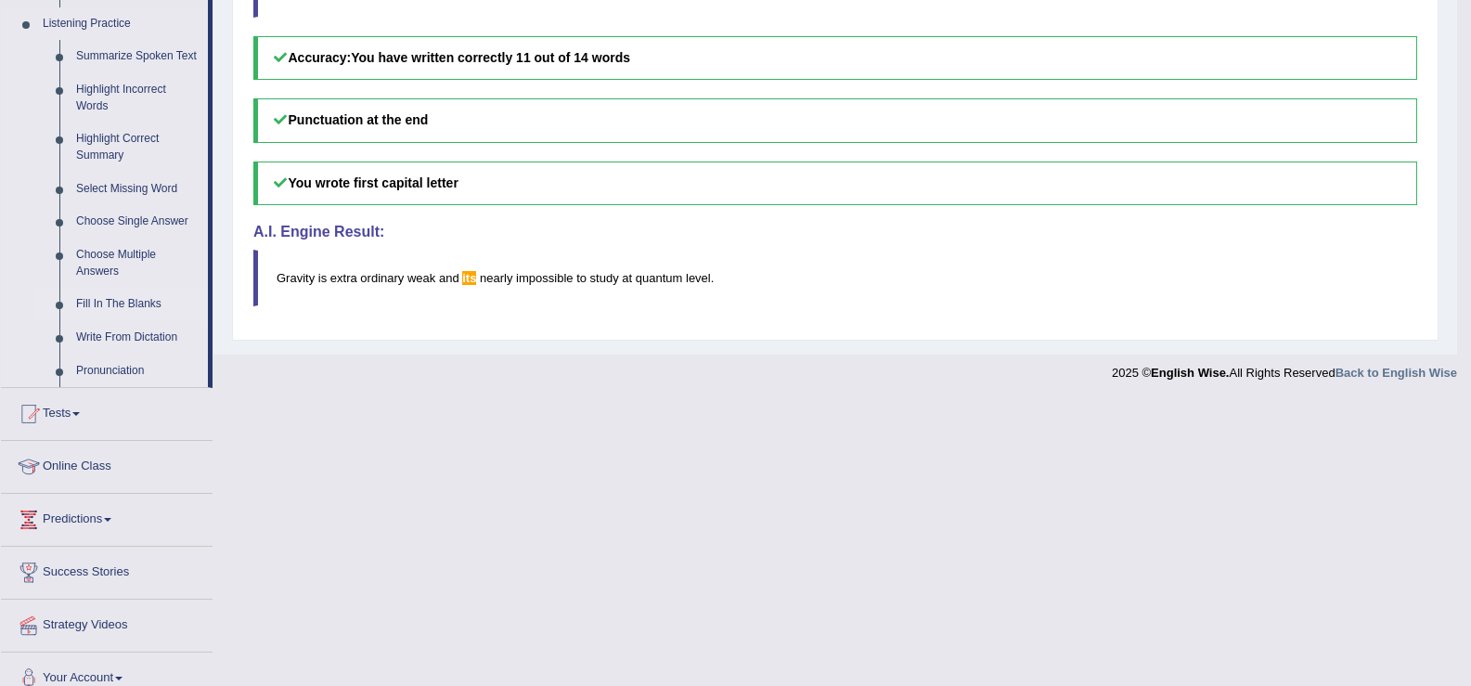
click at [140, 297] on link "Fill In The Blanks" at bounding box center [138, 304] width 140 height 33
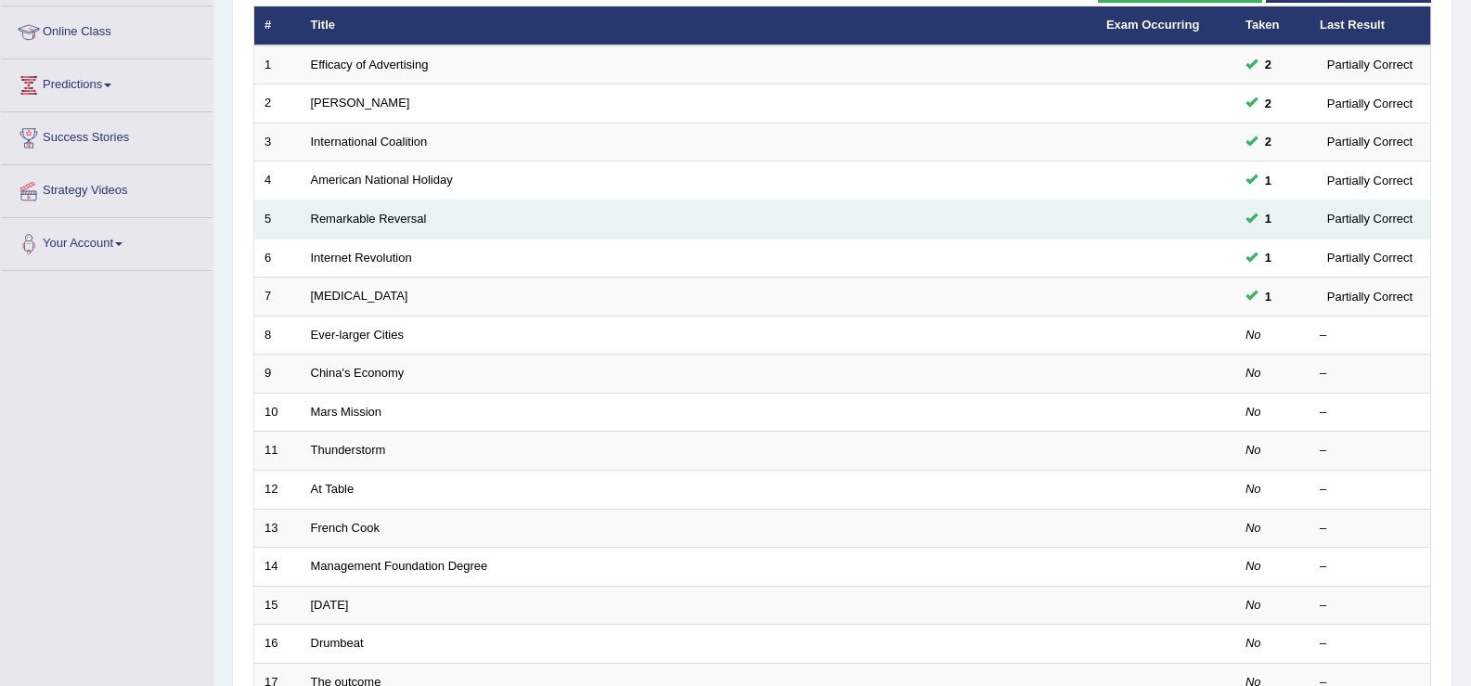
scroll to position [278, 0]
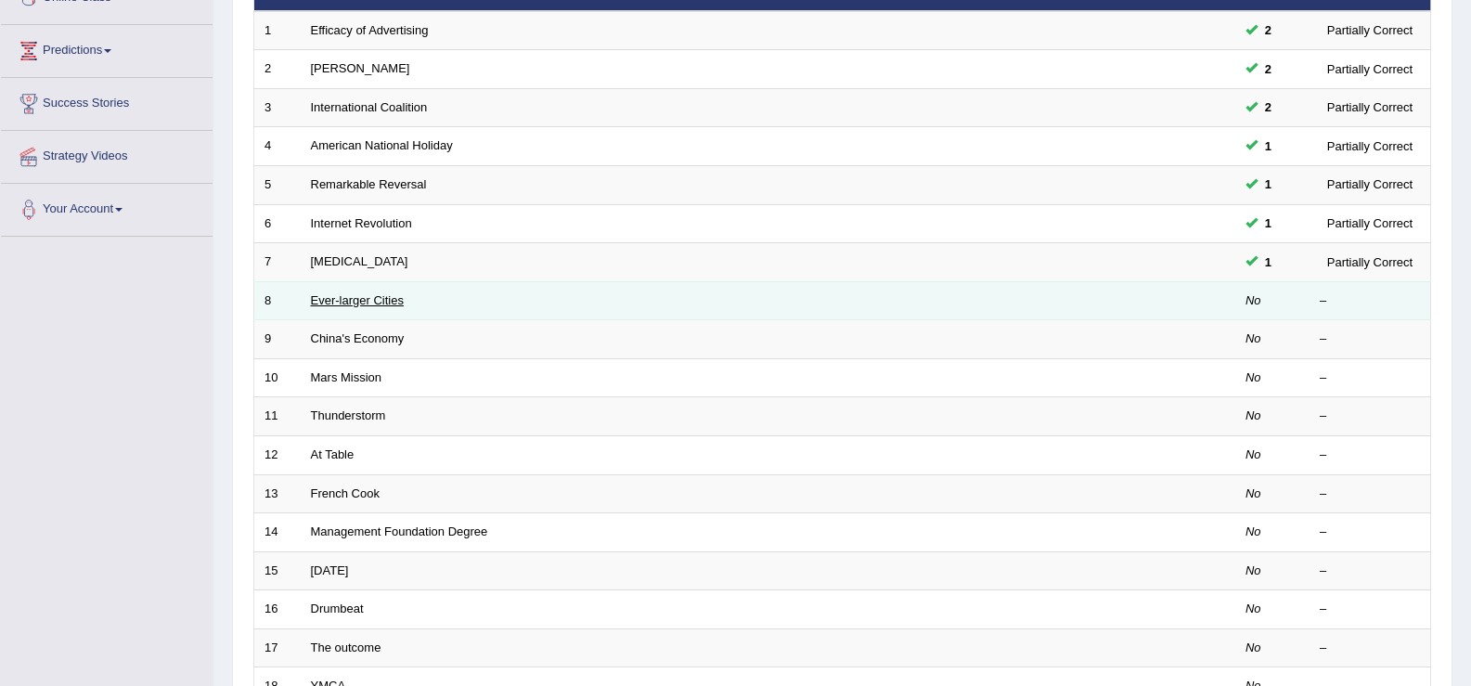
click at [379, 305] on link "Ever-larger Cities" at bounding box center [357, 300] width 93 height 14
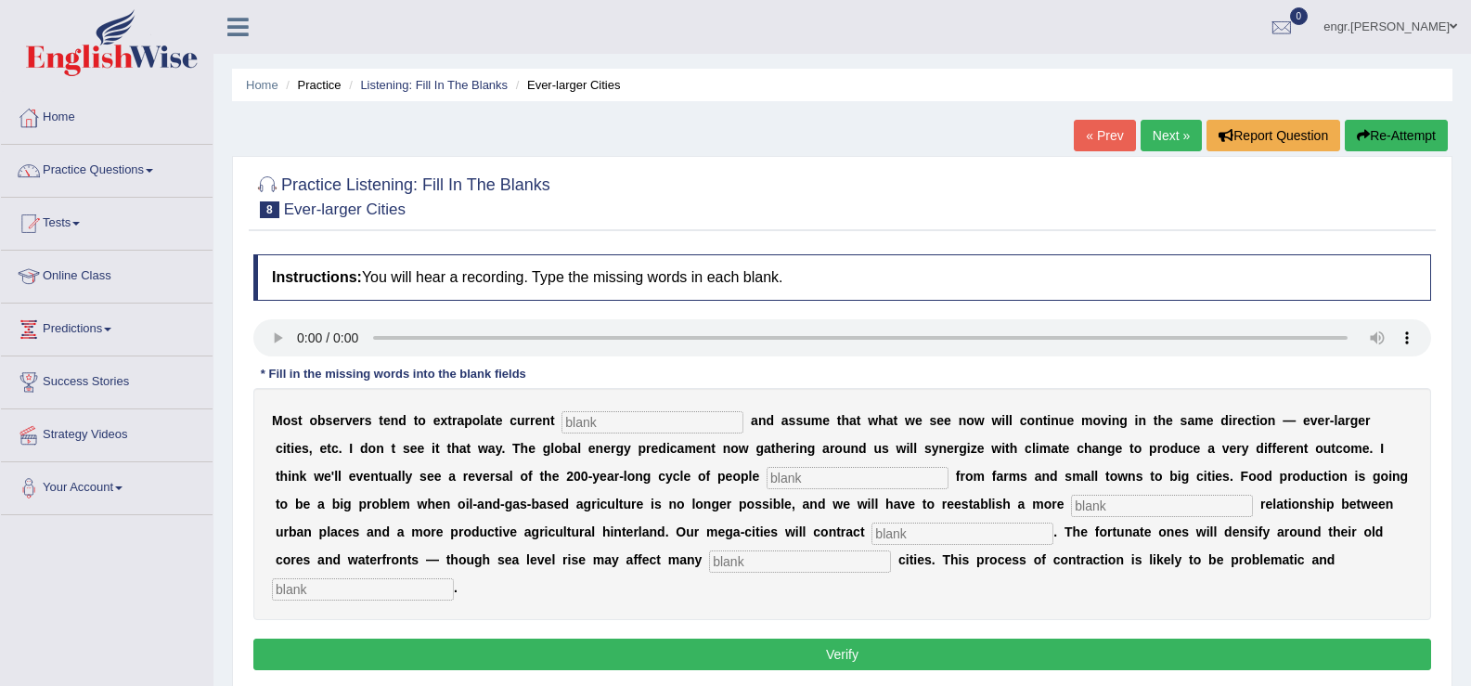
click at [586, 431] on input "text" at bounding box center [652, 422] width 182 height 22
type input "trends"
click at [863, 478] on input "text" at bounding box center [857, 478] width 182 height 22
type input "moving"
click at [1098, 499] on input "text" at bounding box center [1162, 506] width 182 height 22
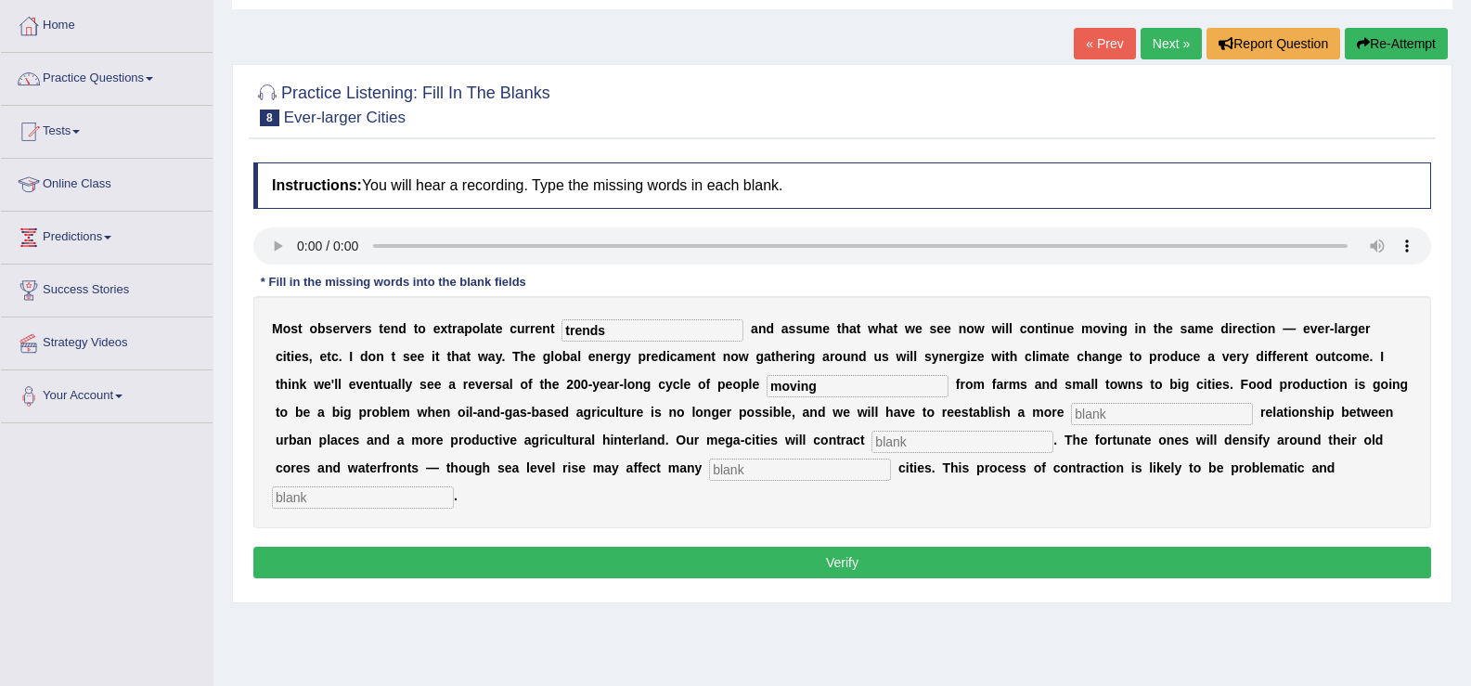
scroll to position [114, 0]
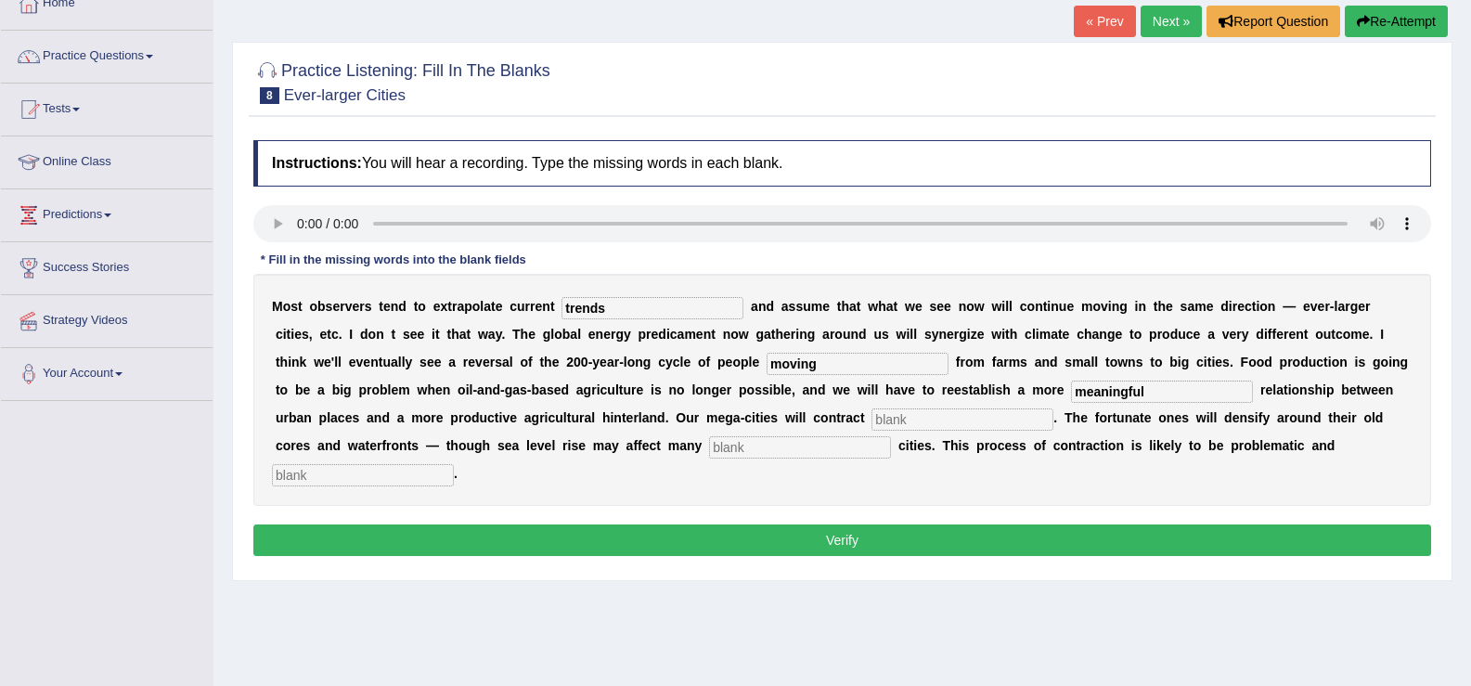
type input "meaningful"
click at [935, 419] on input "text" at bounding box center [962, 419] width 182 height 22
type input "subsentailly"
click at [804, 452] on input "text" at bounding box center [800, 447] width 182 height 22
type input "many"
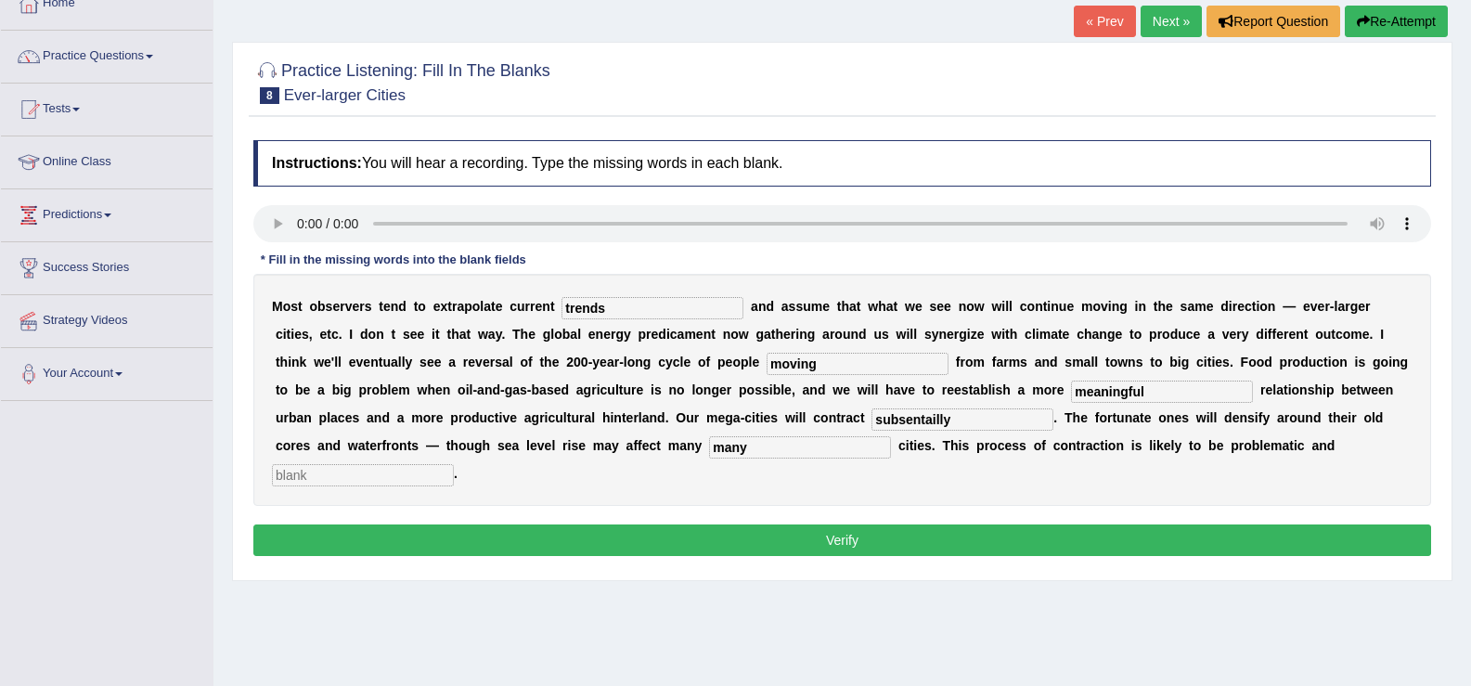
click at [424, 468] on input "text" at bounding box center [363, 475] width 182 height 22
type input "disorderly"
click at [966, 425] on input "subsentailly" at bounding box center [962, 419] width 182 height 22
type input "subsentatially"
click at [766, 529] on button "Verify" at bounding box center [842, 540] width 1178 height 32
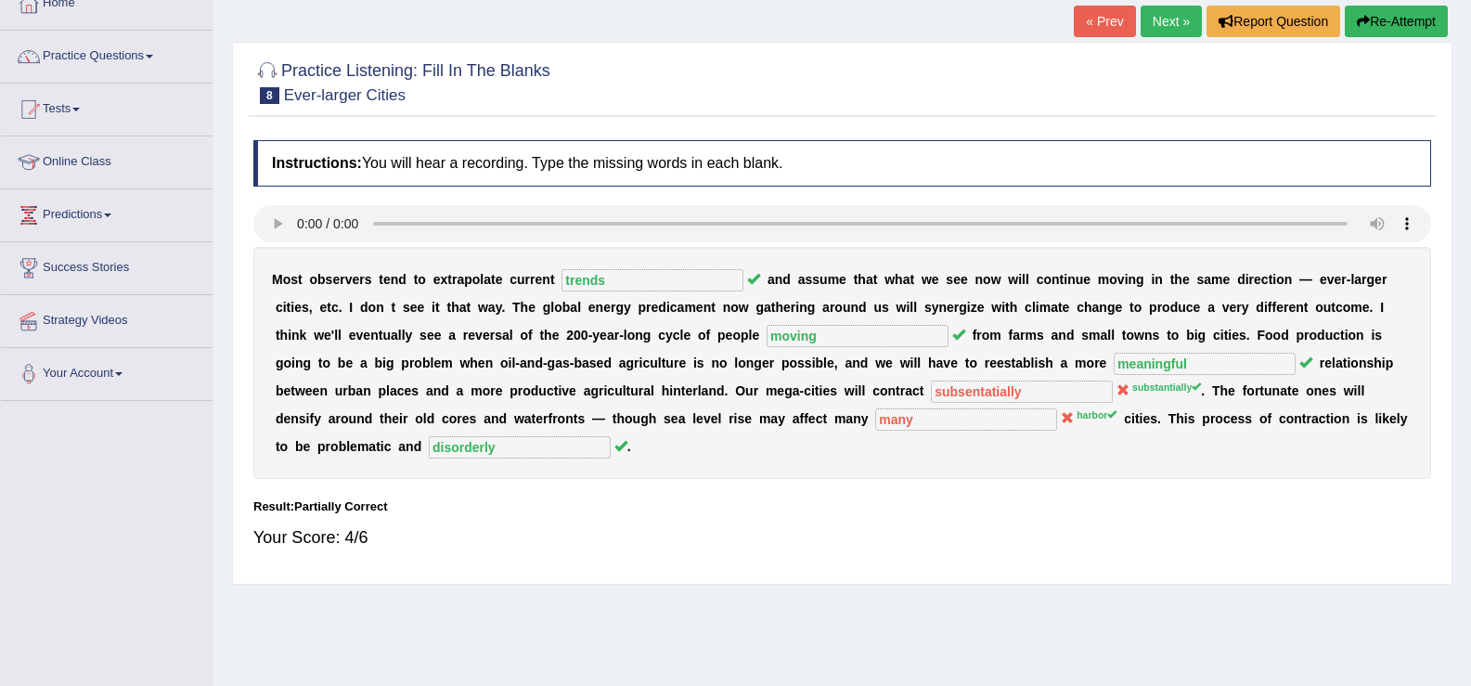
click at [1166, 19] on link "Next »" at bounding box center [1170, 22] width 61 height 32
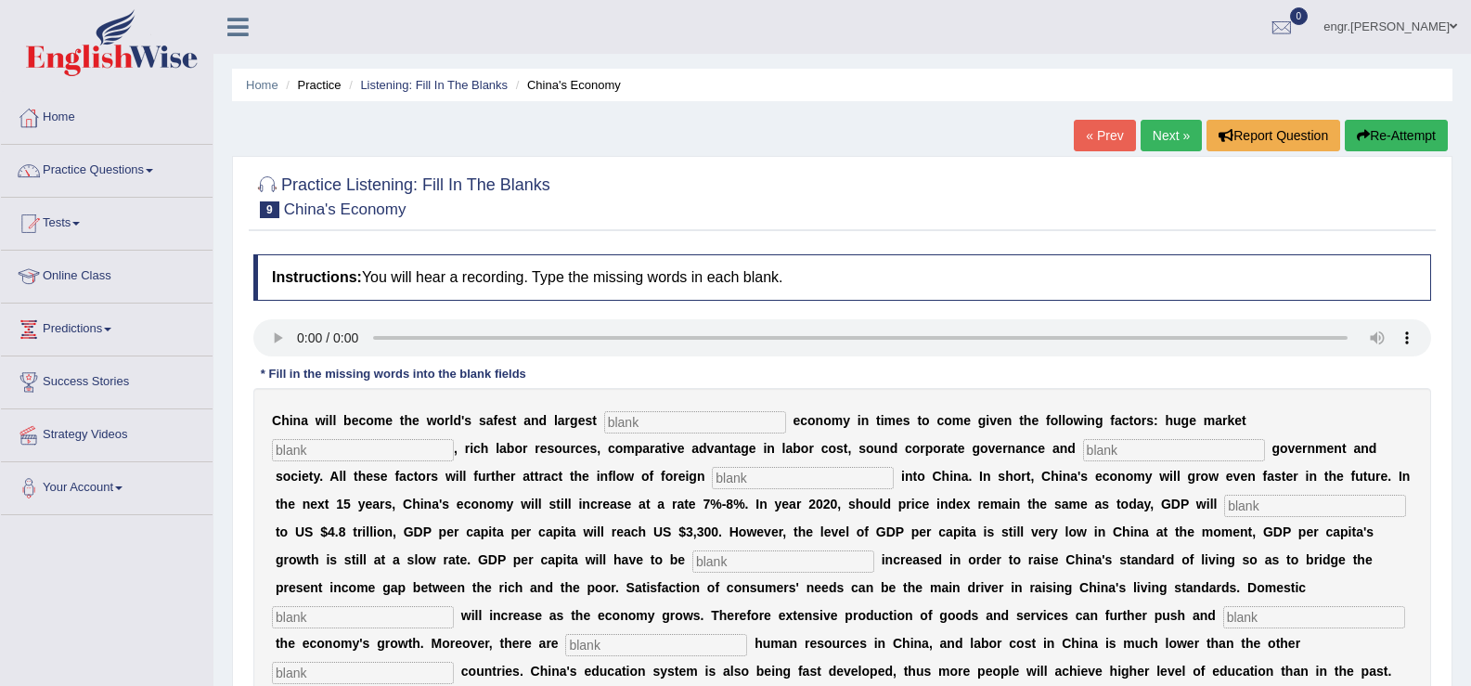
click at [634, 425] on input "text" at bounding box center [695, 422] width 182 height 22
type input "investment"
click at [390, 452] on input "text" at bounding box center [363, 450] width 182 height 22
type input "potential"
click at [1127, 450] on input "text" at bounding box center [1174, 450] width 182 height 22
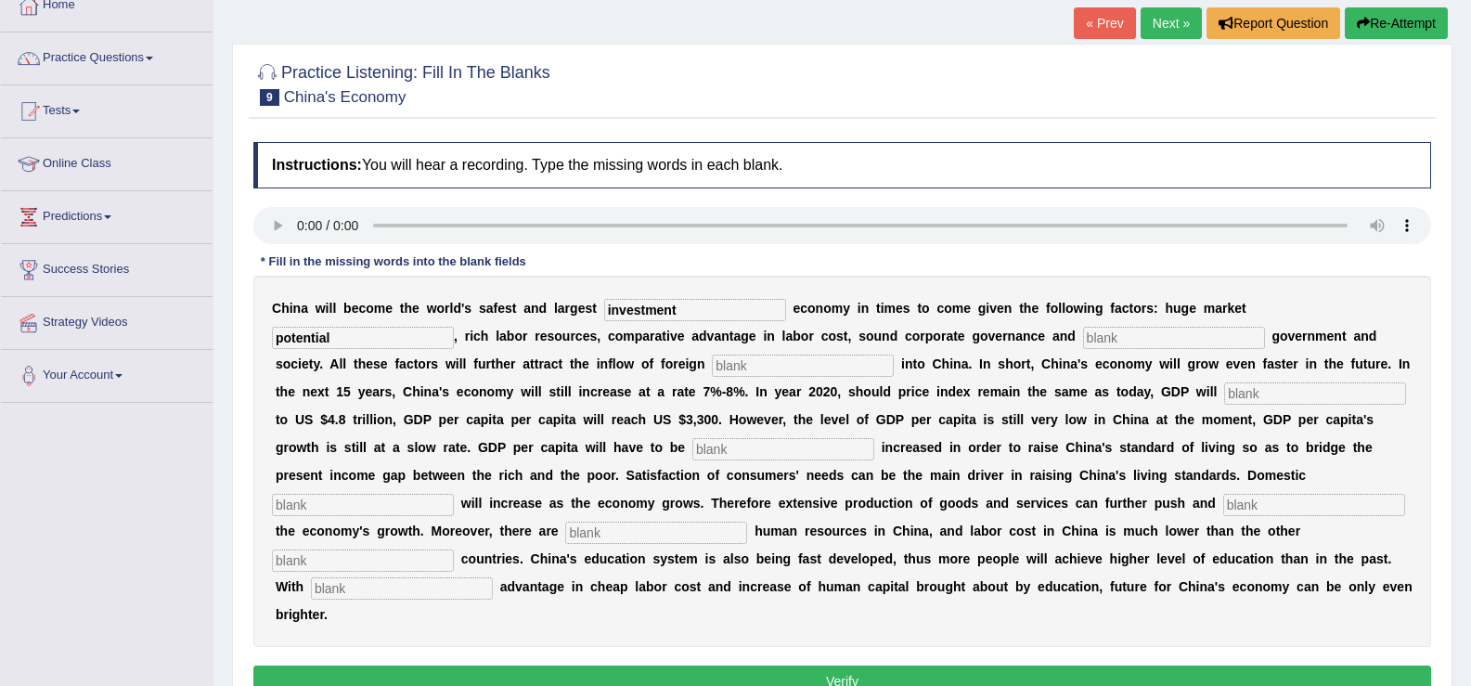
scroll to position [117, 0]
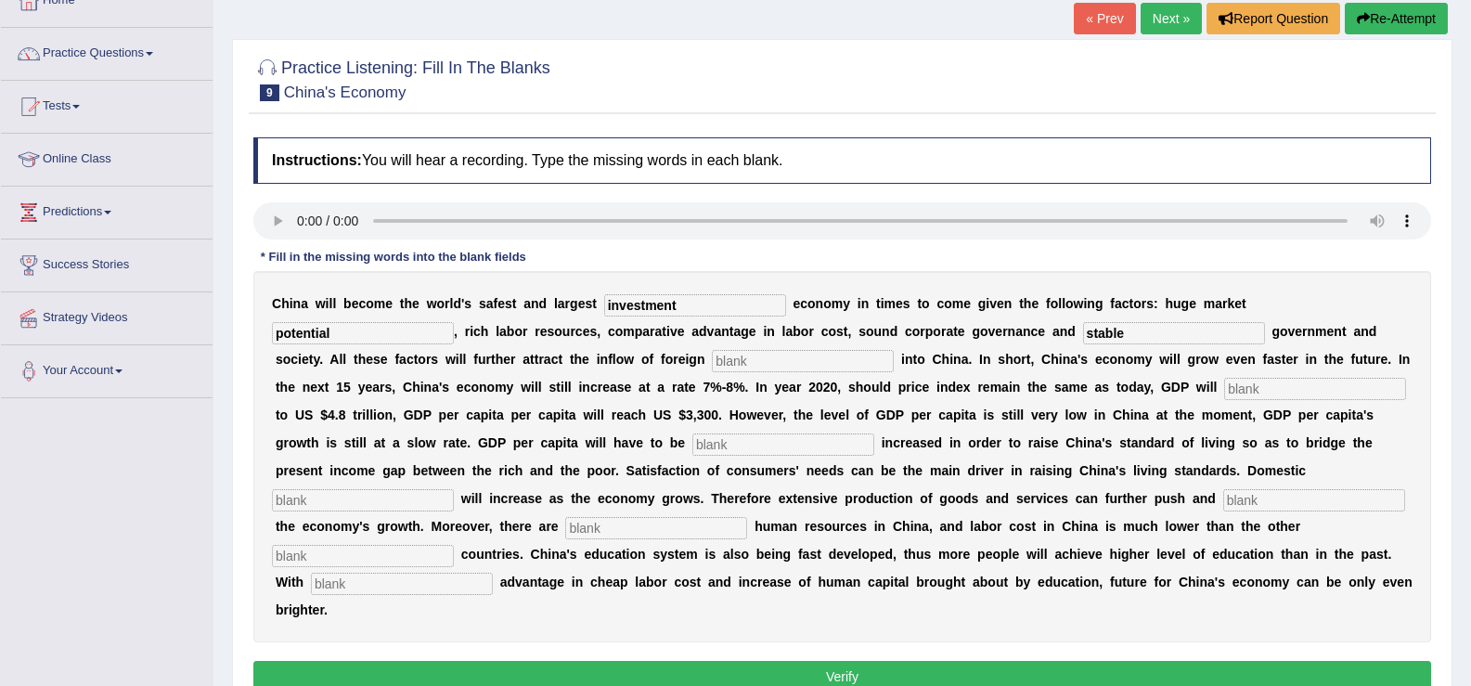
type input "stable"
click at [830, 363] on input "text" at bounding box center [803, 361] width 182 height 22
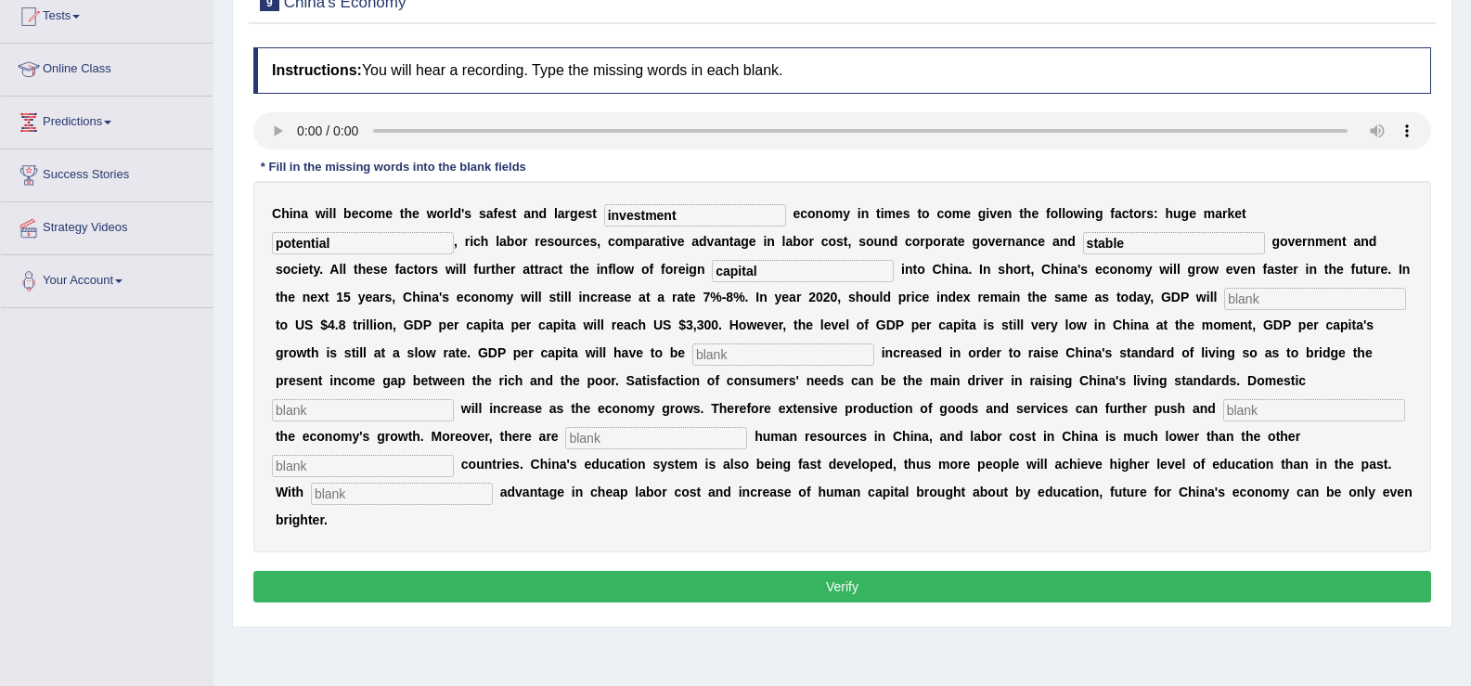
scroll to position [211, 0]
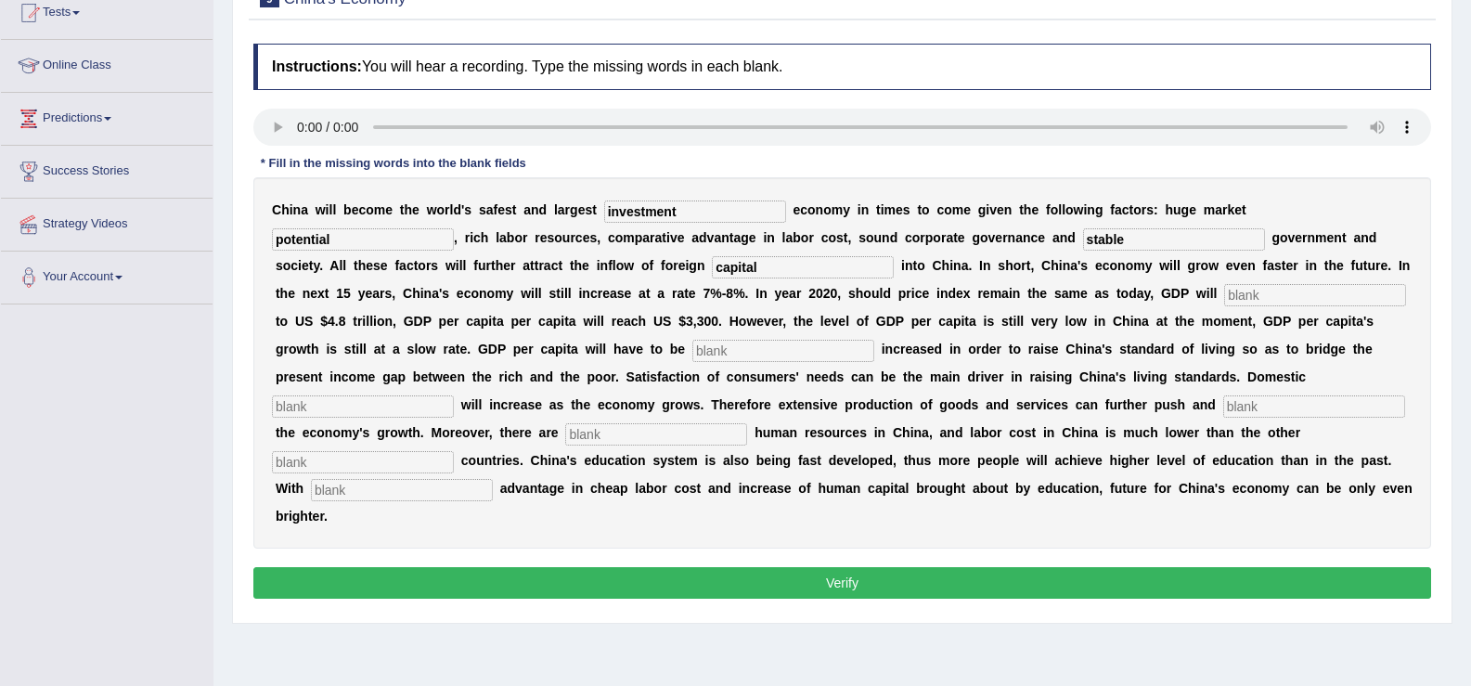
type input "capital"
click at [1271, 297] on input "text" at bounding box center [1315, 295] width 182 height 22
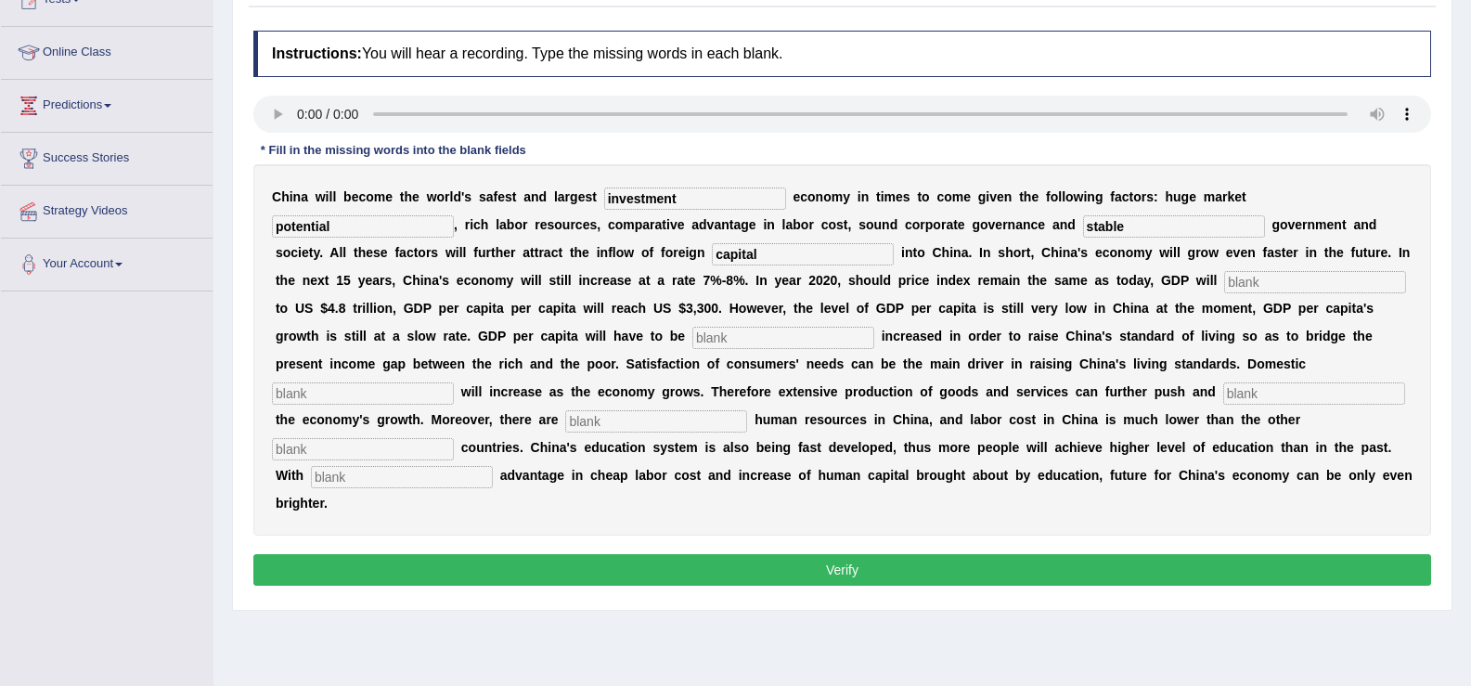
scroll to position [243, 0]
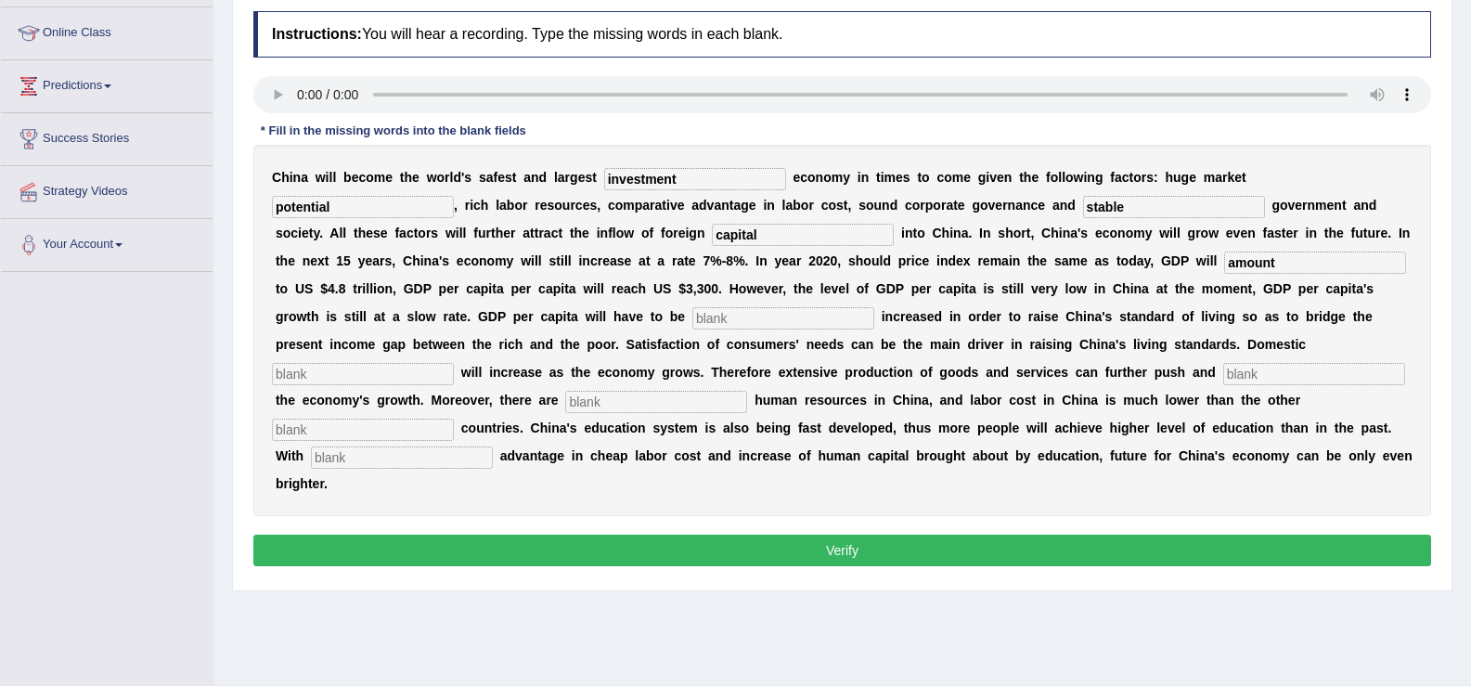
type input "amount"
click at [786, 320] on input "text" at bounding box center [783, 318] width 182 height 22
type input "further"
click at [419, 375] on input "text" at bounding box center [363, 374] width 182 height 22
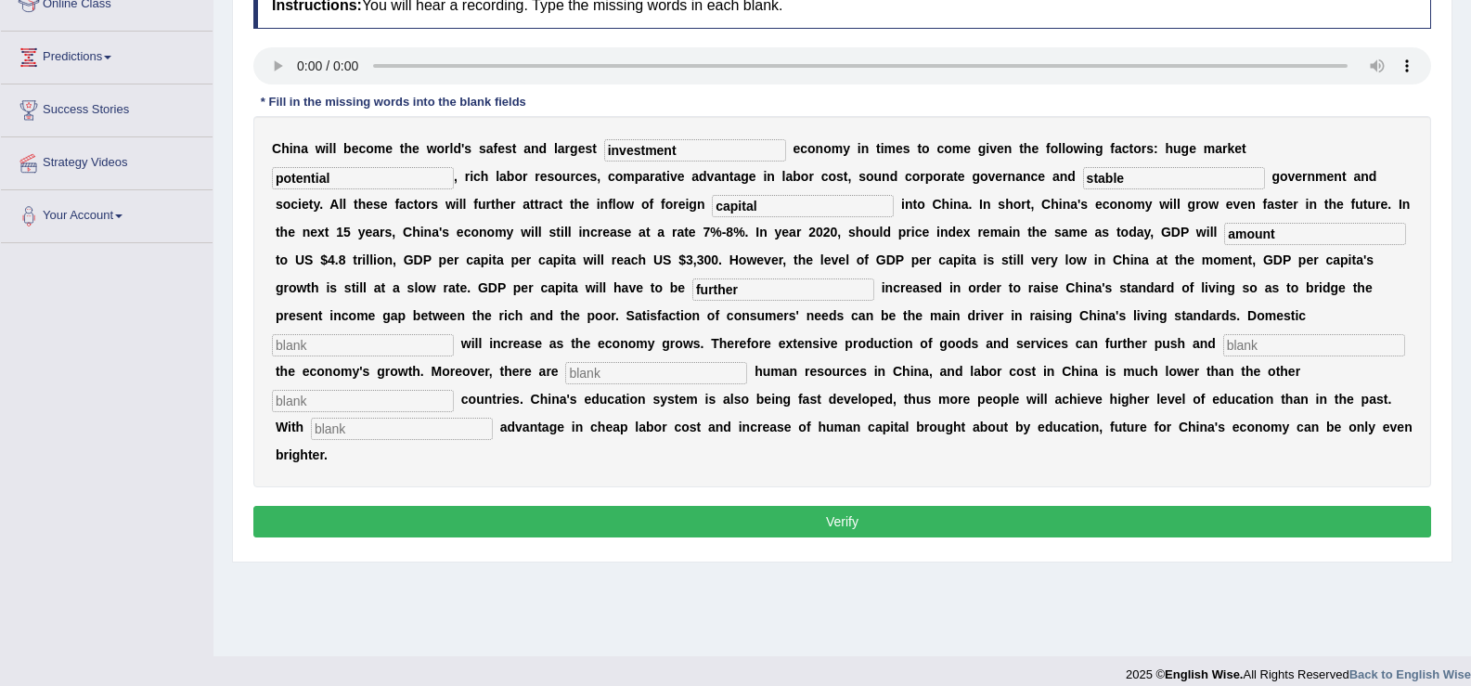
scroll to position [289, 0]
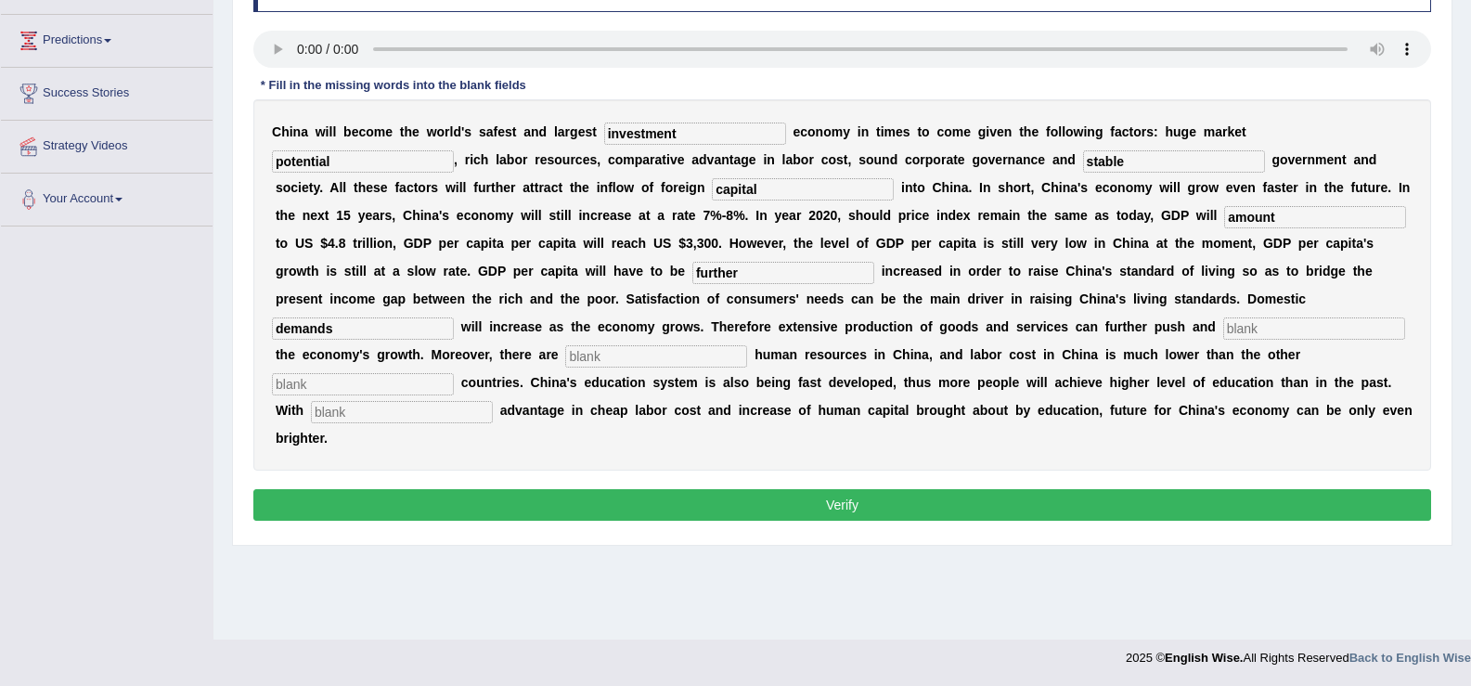
type input "demands"
click at [592, 361] on input "text" at bounding box center [656, 356] width 182 height 22
type input "abundent"
click at [375, 385] on input "text" at bounding box center [363, 384] width 182 height 22
click at [388, 412] on input "text" at bounding box center [402, 412] width 182 height 22
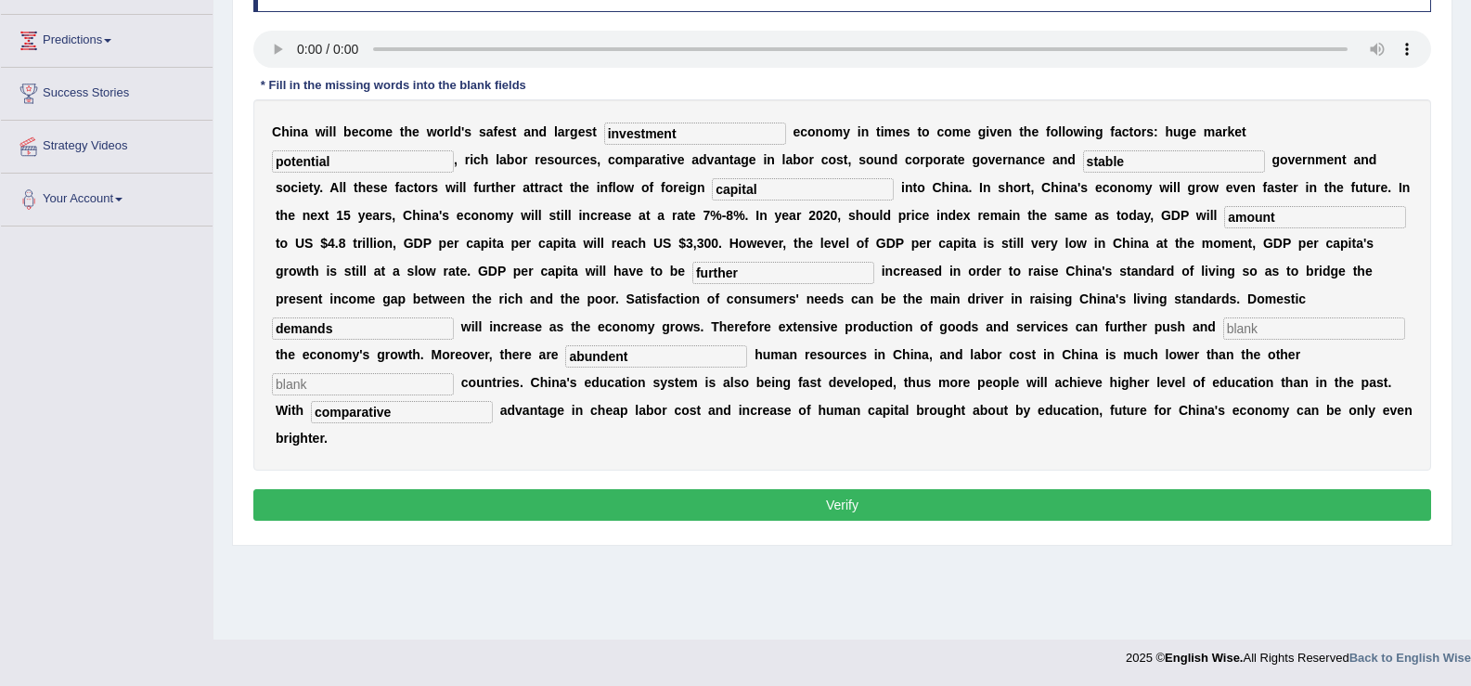
type input "comparative"
click at [676, 351] on input "abundent" at bounding box center [656, 356] width 182 height 22
type input "abundent"
click at [714, 481] on div "Instructions: You will hear a recording. Type the missing words in each blank. …" at bounding box center [842, 245] width 1187 height 579
click at [712, 494] on button "Verify" at bounding box center [842, 505] width 1178 height 32
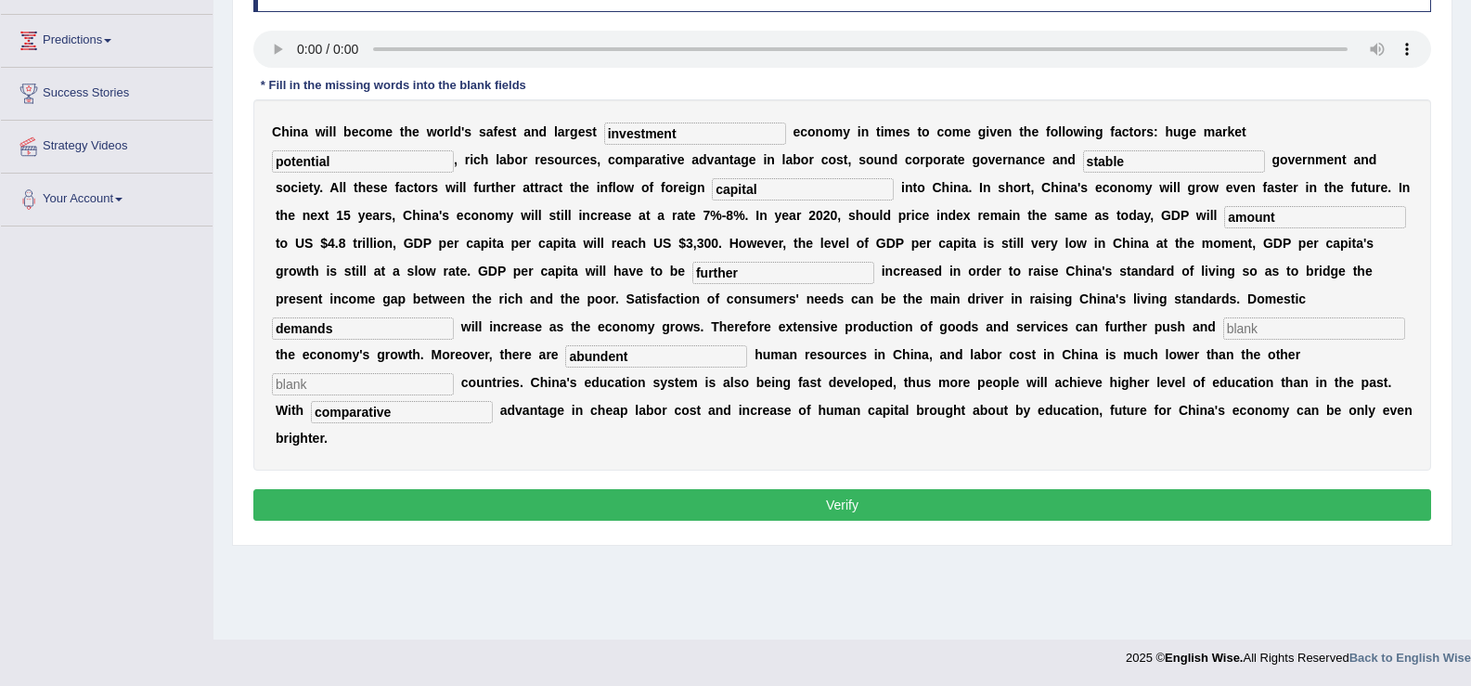
click at [423, 373] on input "text" at bounding box center [363, 384] width 182 height 22
type input "."
click at [1244, 333] on input "text" at bounding box center [1314, 328] width 182 height 22
type input "."
click at [1077, 492] on button "Verify" at bounding box center [842, 505] width 1178 height 32
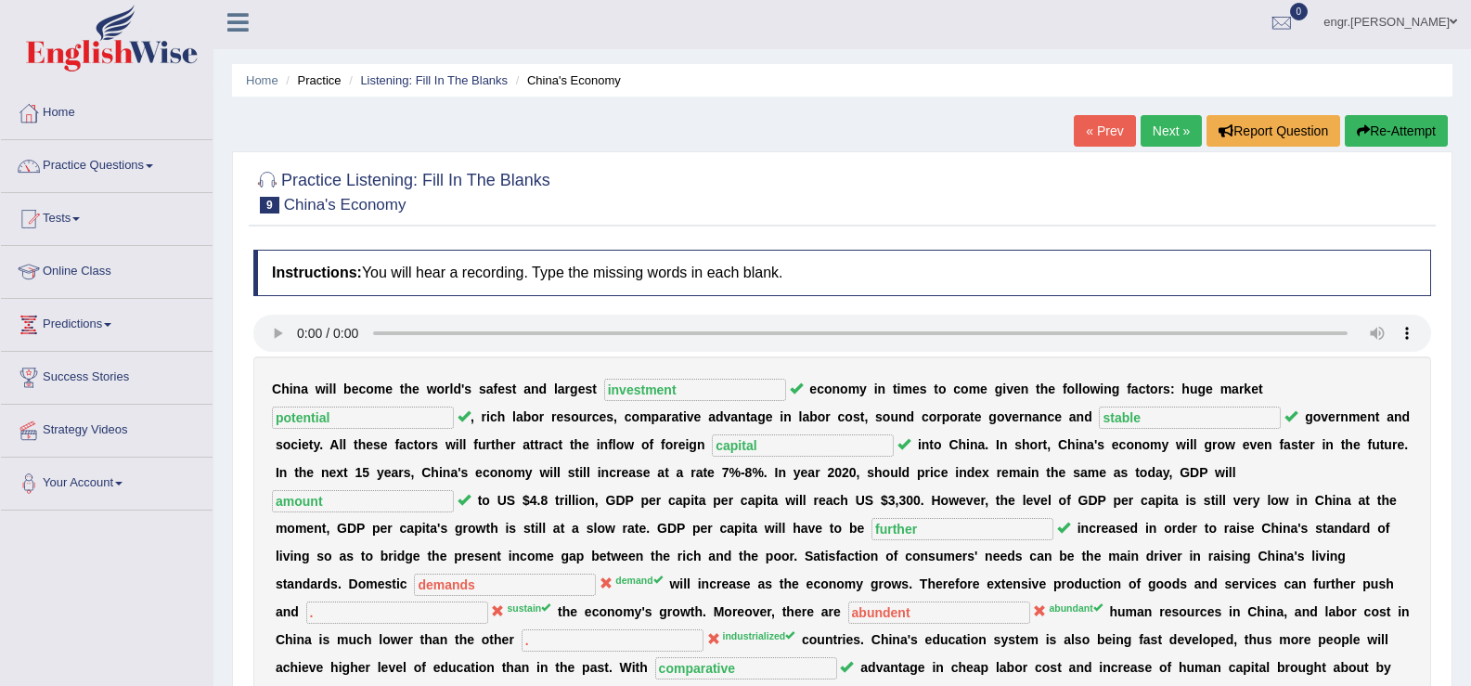
scroll to position [0, 0]
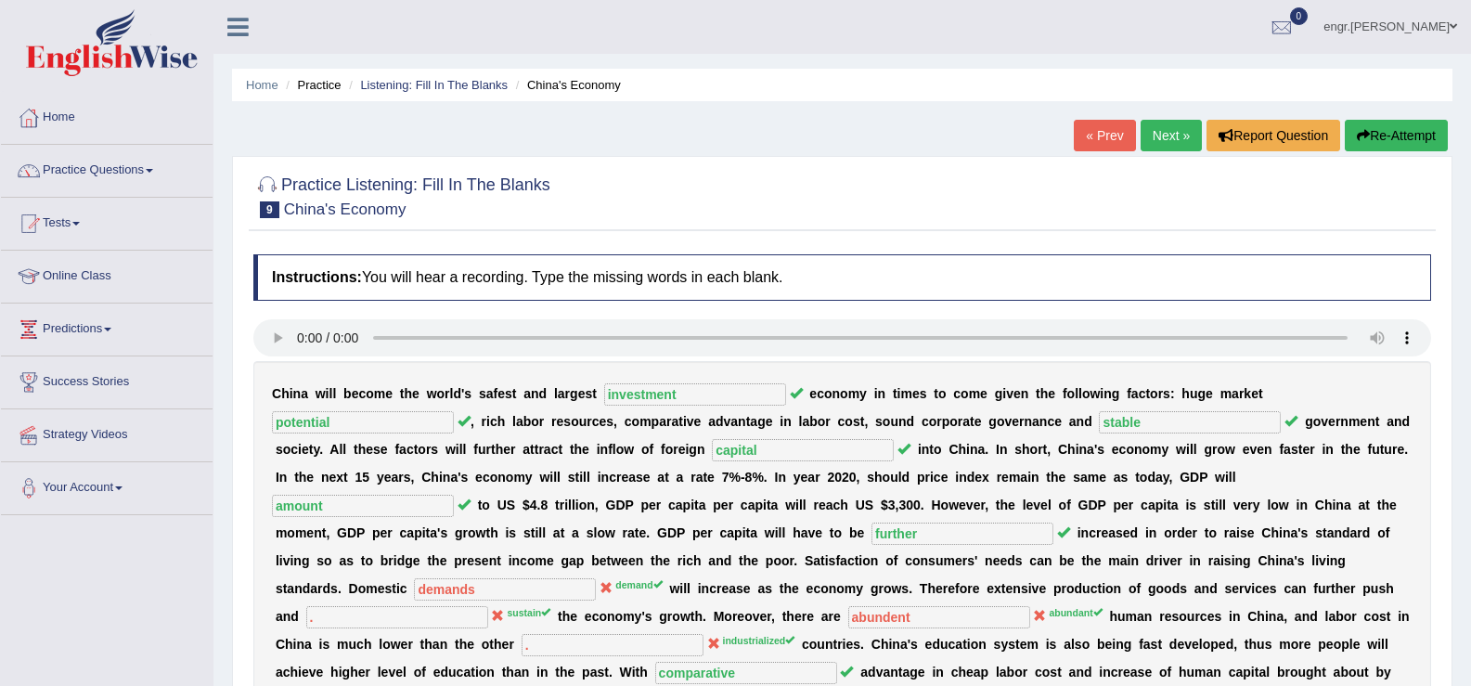
click at [1168, 143] on link "Next »" at bounding box center [1170, 136] width 61 height 32
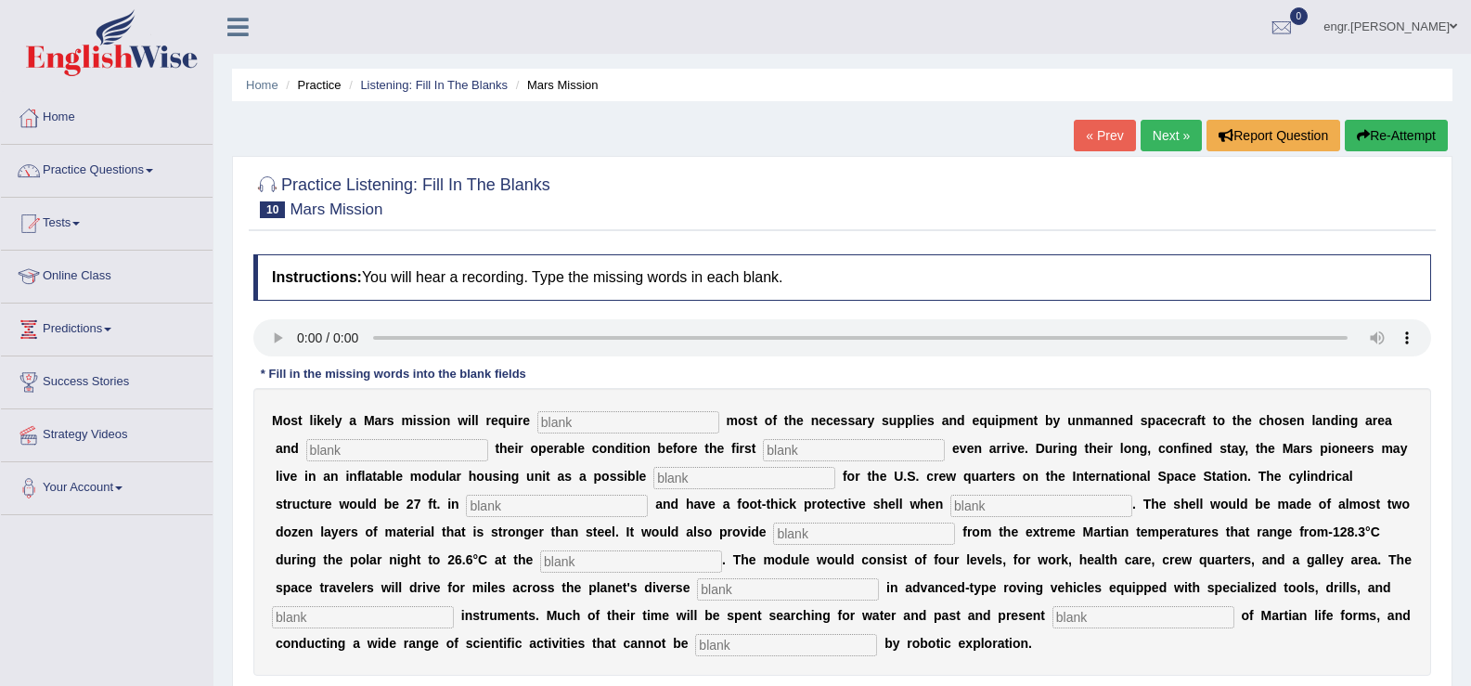
click at [570, 424] on input "text" at bounding box center [628, 422] width 182 height 22
type input "transporting"
click at [398, 460] on input "text" at bounding box center [397, 450] width 182 height 22
type input "con"
click at [804, 457] on input "text" at bounding box center [854, 450] width 182 height 22
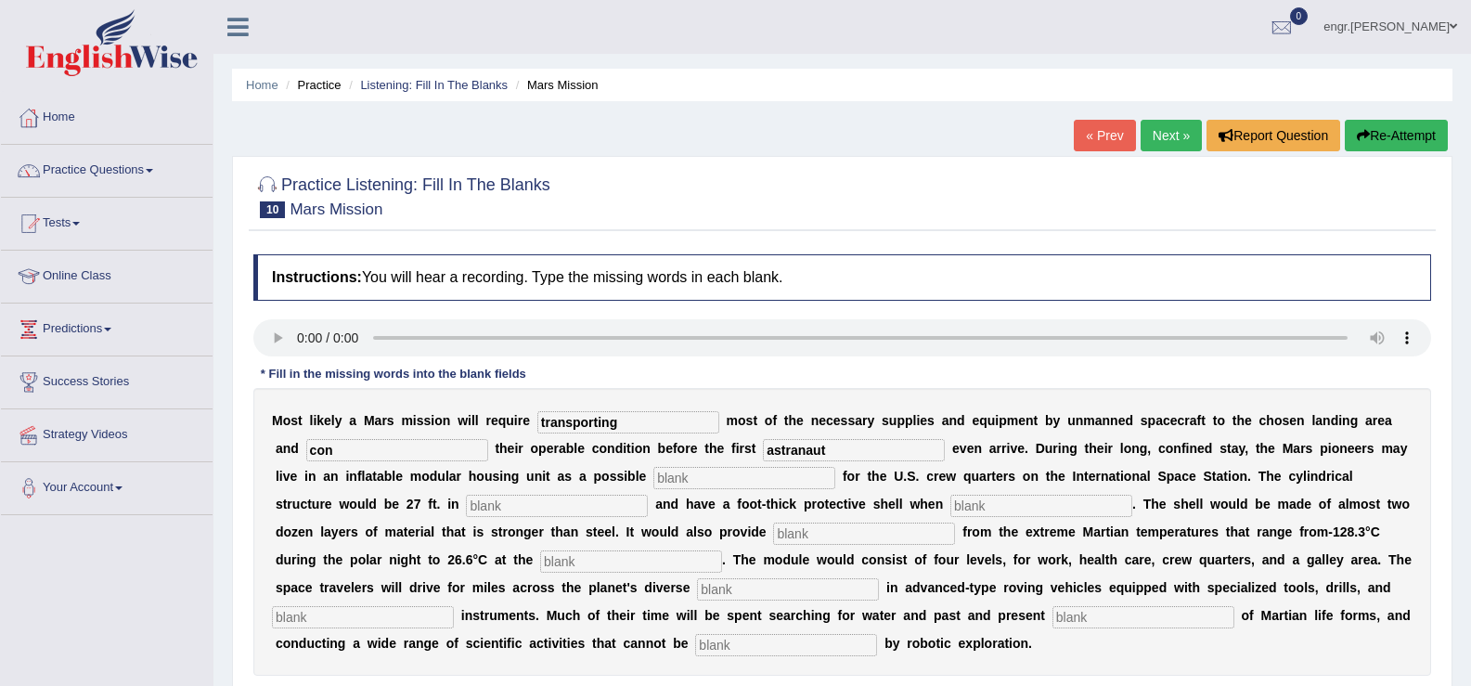
type input "astranaut"
click at [444, 444] on input "con" at bounding box center [397, 450] width 182 height 22
type input "confirming"
click at [704, 483] on input "text" at bounding box center [744, 478] width 182 height 22
type input "replacement"
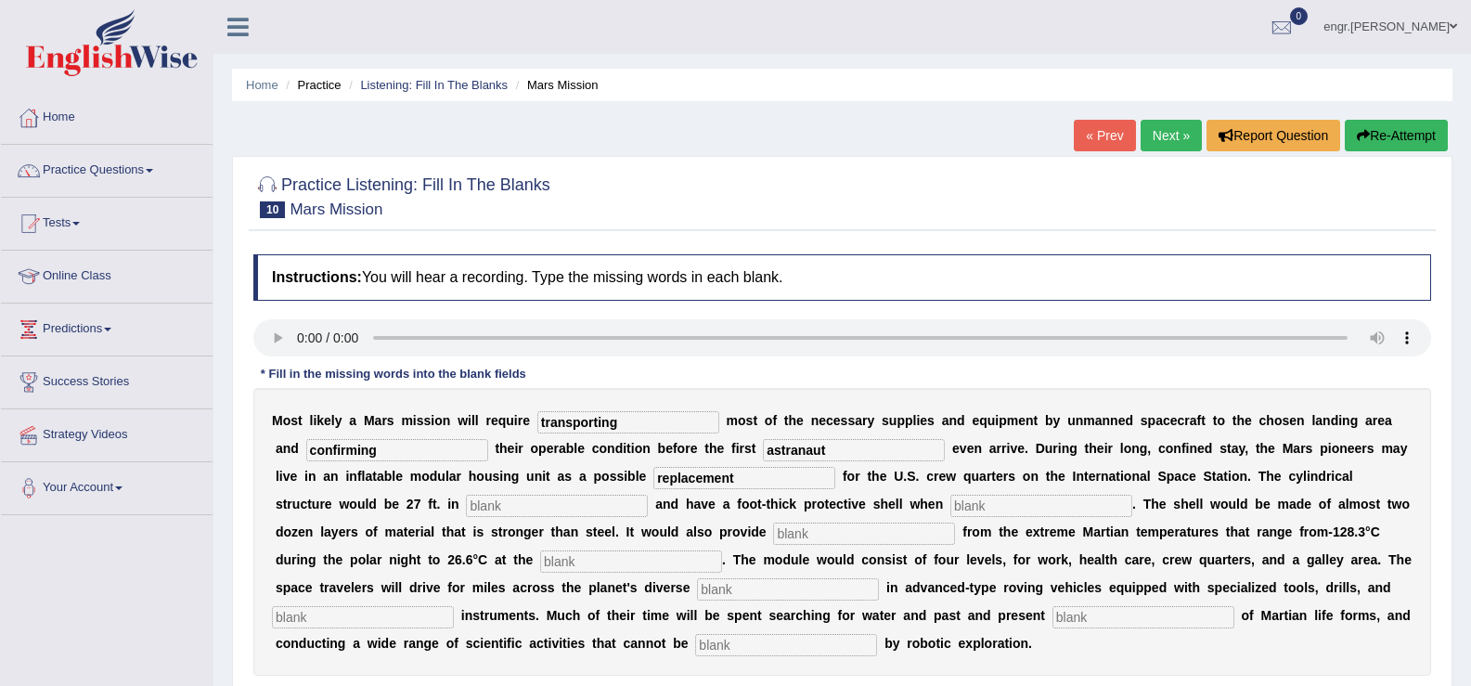
click at [534, 507] on input "text" at bounding box center [557, 506] width 182 height 22
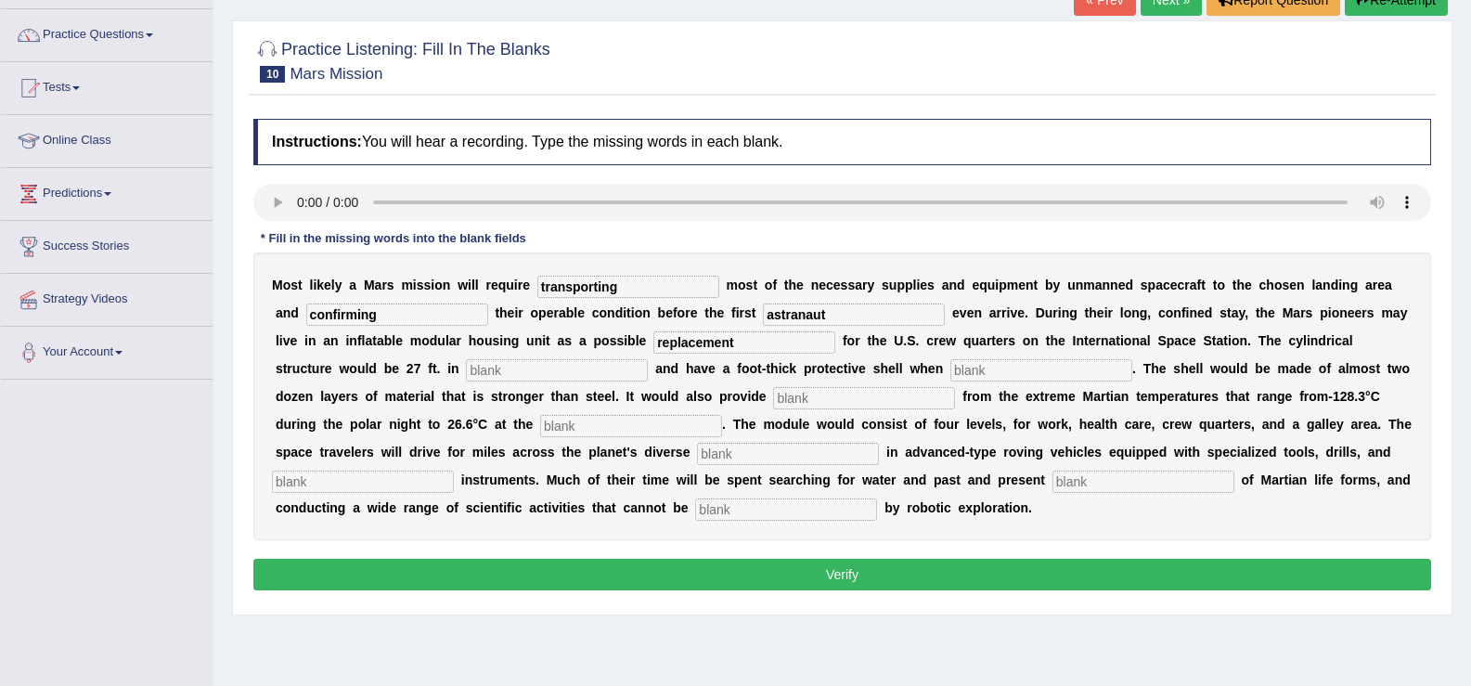
scroll to position [167, 0]
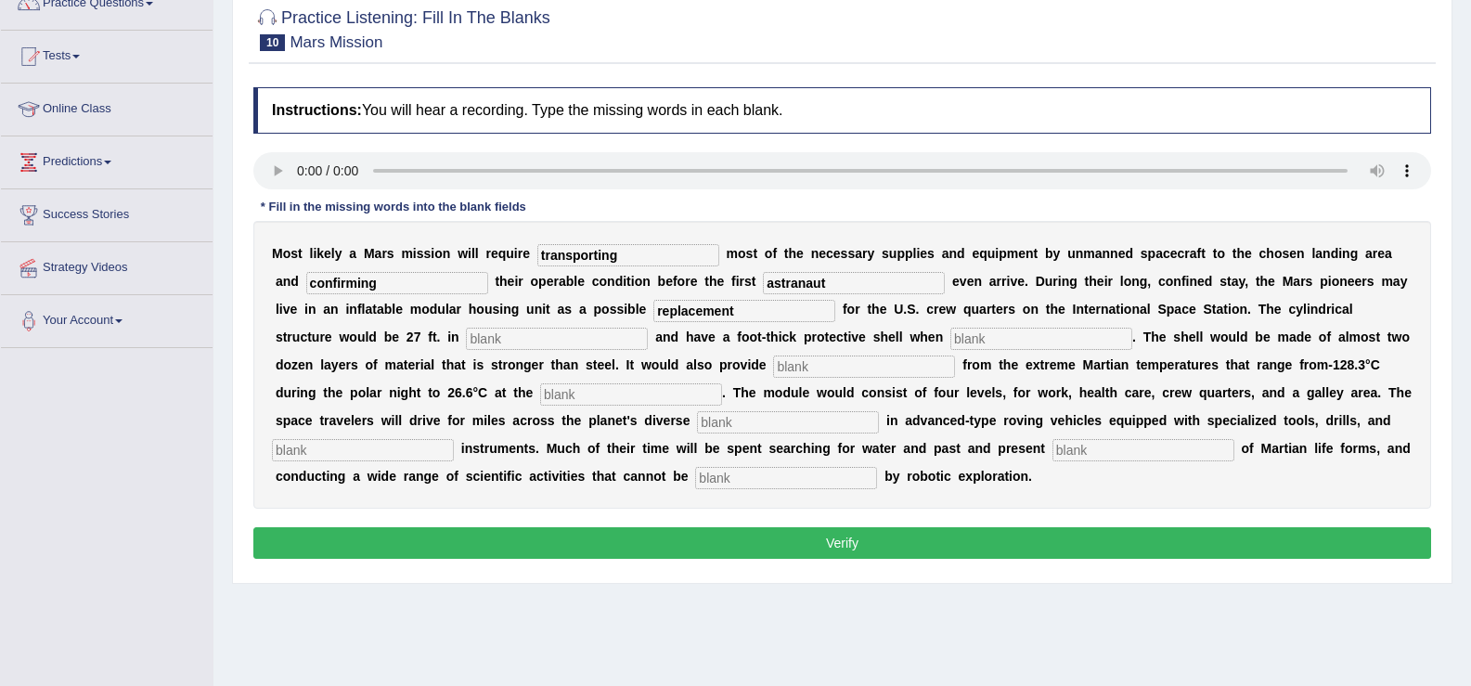
click at [522, 337] on input "text" at bounding box center [557, 339] width 182 height 22
type input "diame"
click at [1027, 336] on input "text" at bounding box center [1041, 339] width 182 height 22
type input "inflated"
click at [822, 368] on input "text" at bounding box center [864, 366] width 182 height 22
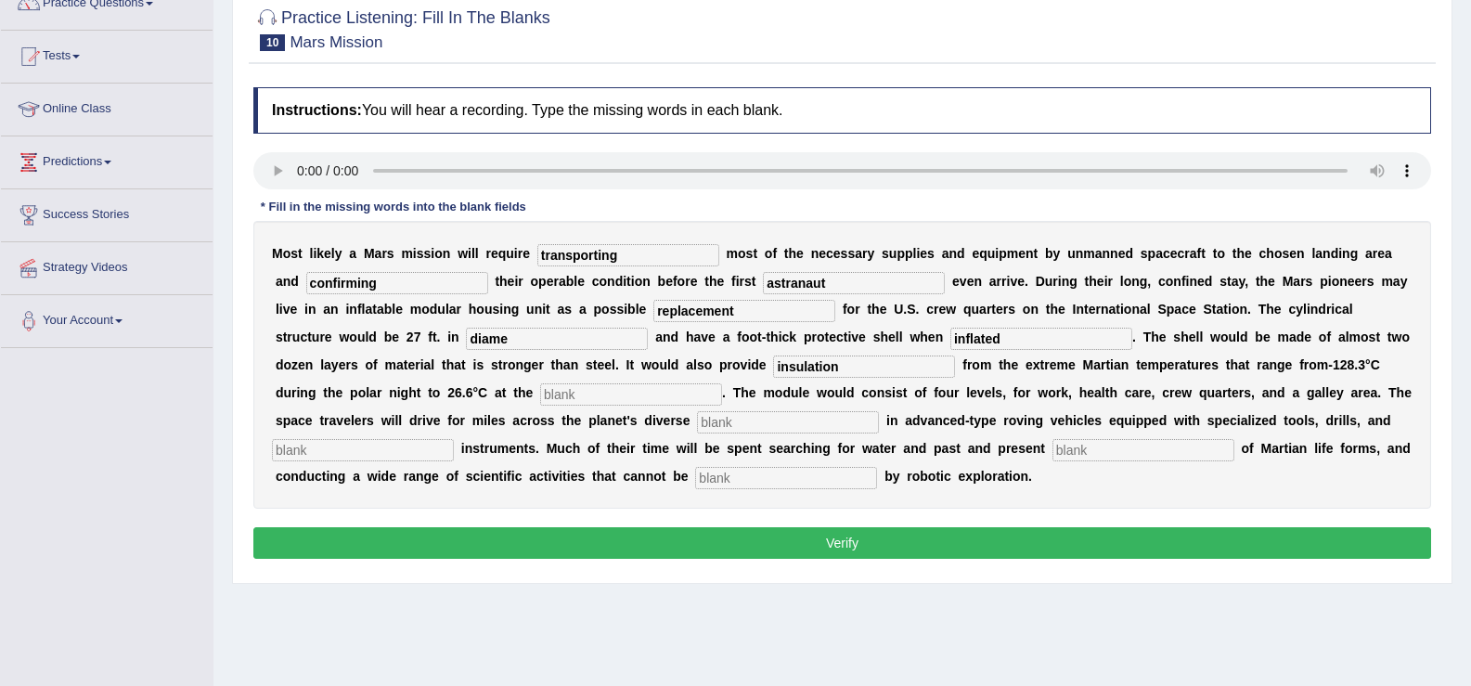
type input "insulation"
click at [586, 388] on input "text" at bounding box center [631, 394] width 182 height 22
type input "ecuator"
click at [721, 430] on input "text" at bounding box center [788, 422] width 182 height 22
type input "train"
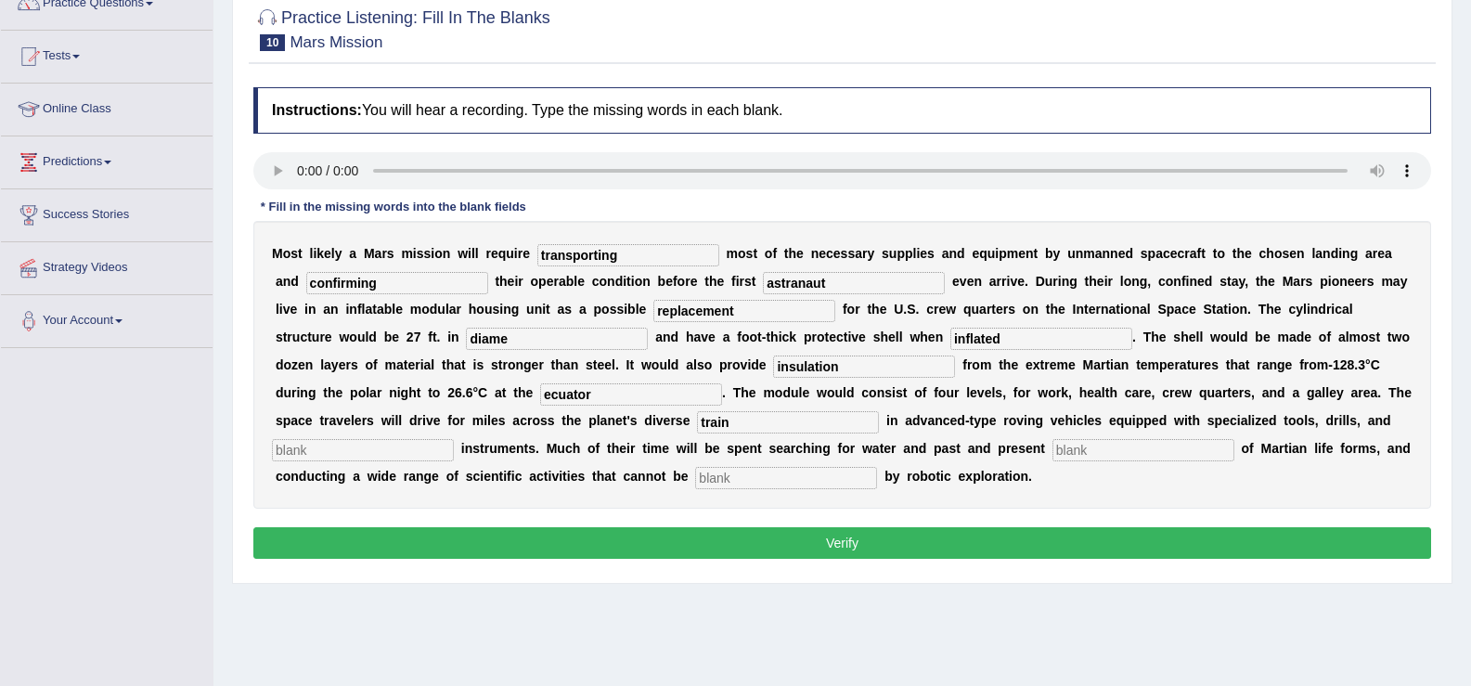
click at [418, 449] on input "text" at bounding box center [363, 450] width 182 height 22
type input "analystical"
click at [1086, 446] on input "text" at bounding box center [1143, 450] width 182 height 22
type input "evidence"
click at [795, 472] on input "text" at bounding box center [786, 478] width 182 height 22
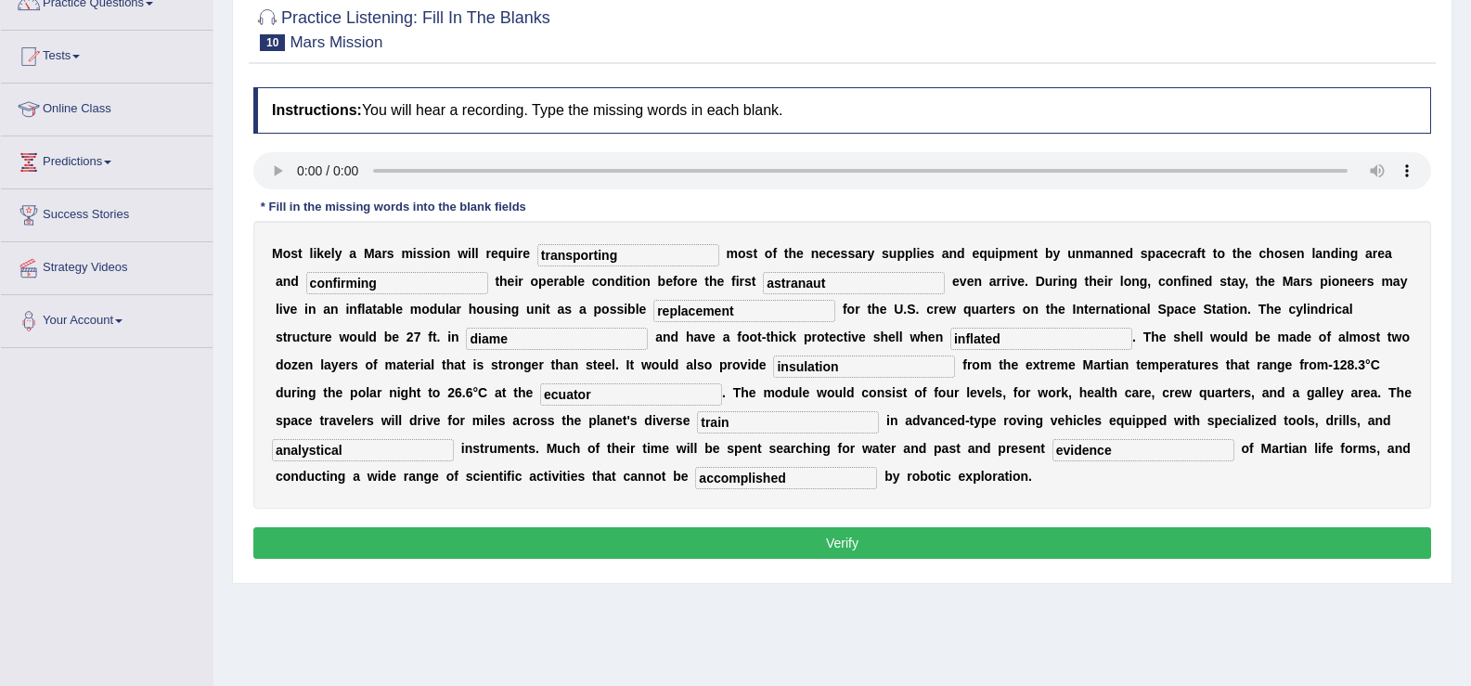
click at [748, 482] on input "accomplished" at bounding box center [786, 478] width 182 height 22
type input "accomplished"
click at [379, 456] on input "analystical" at bounding box center [363, 450] width 182 height 22
type input "analytical"
click at [846, 274] on input "astranaut" at bounding box center [854, 283] width 182 height 22
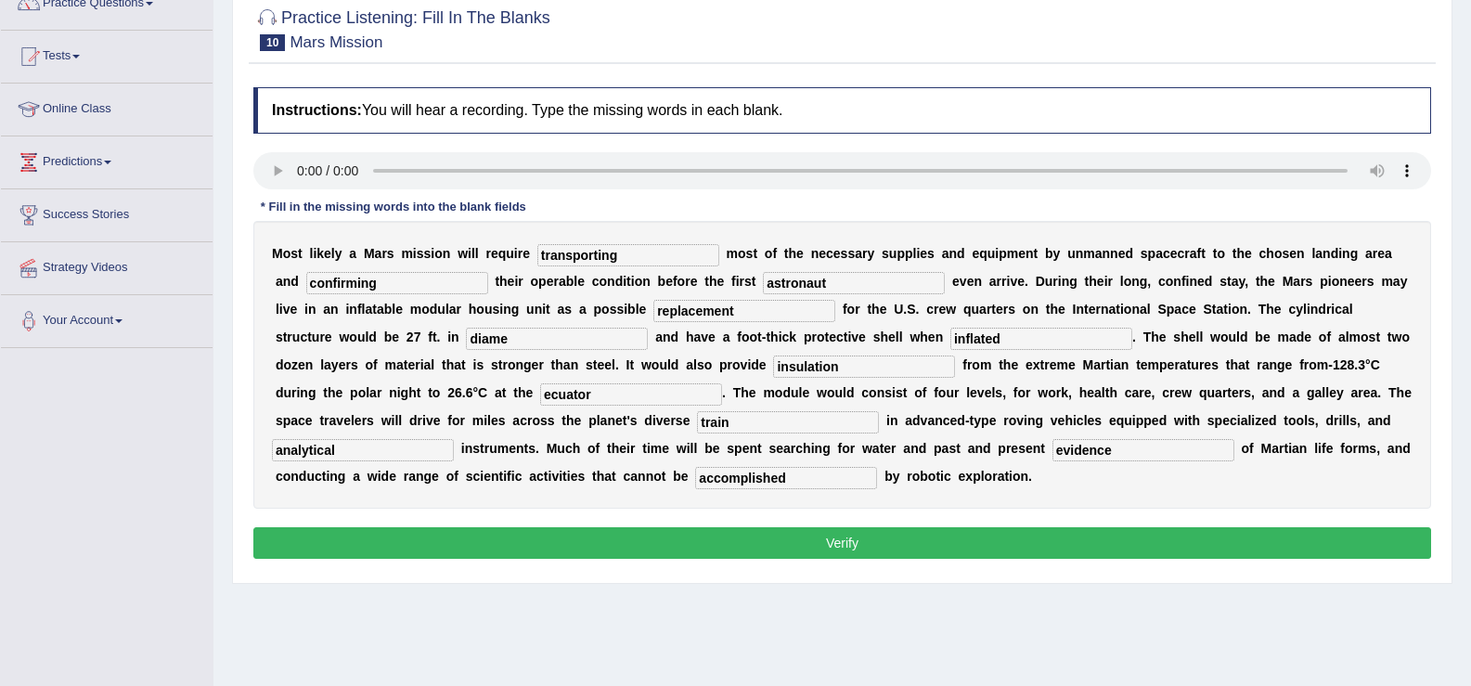
type input "astronaut"
click at [818, 543] on button "Verify" at bounding box center [842, 543] width 1178 height 32
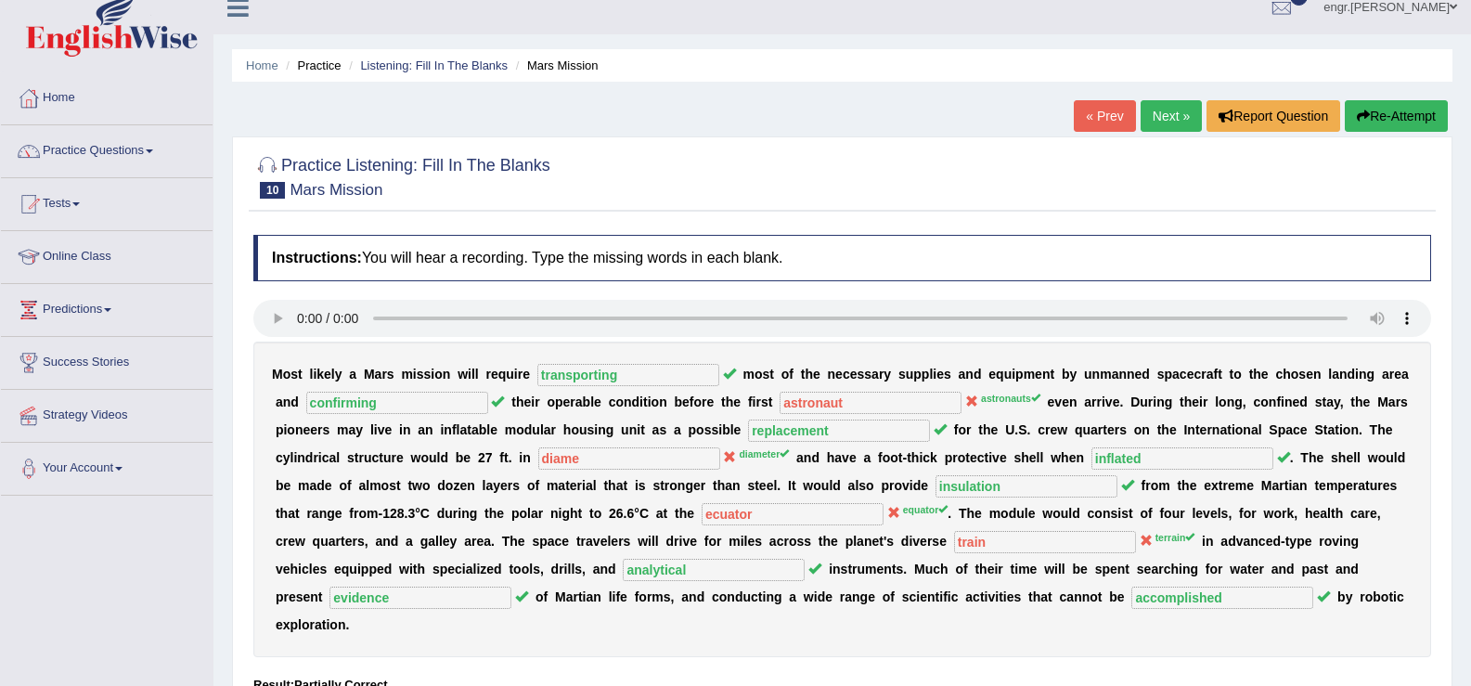
scroll to position [0, 0]
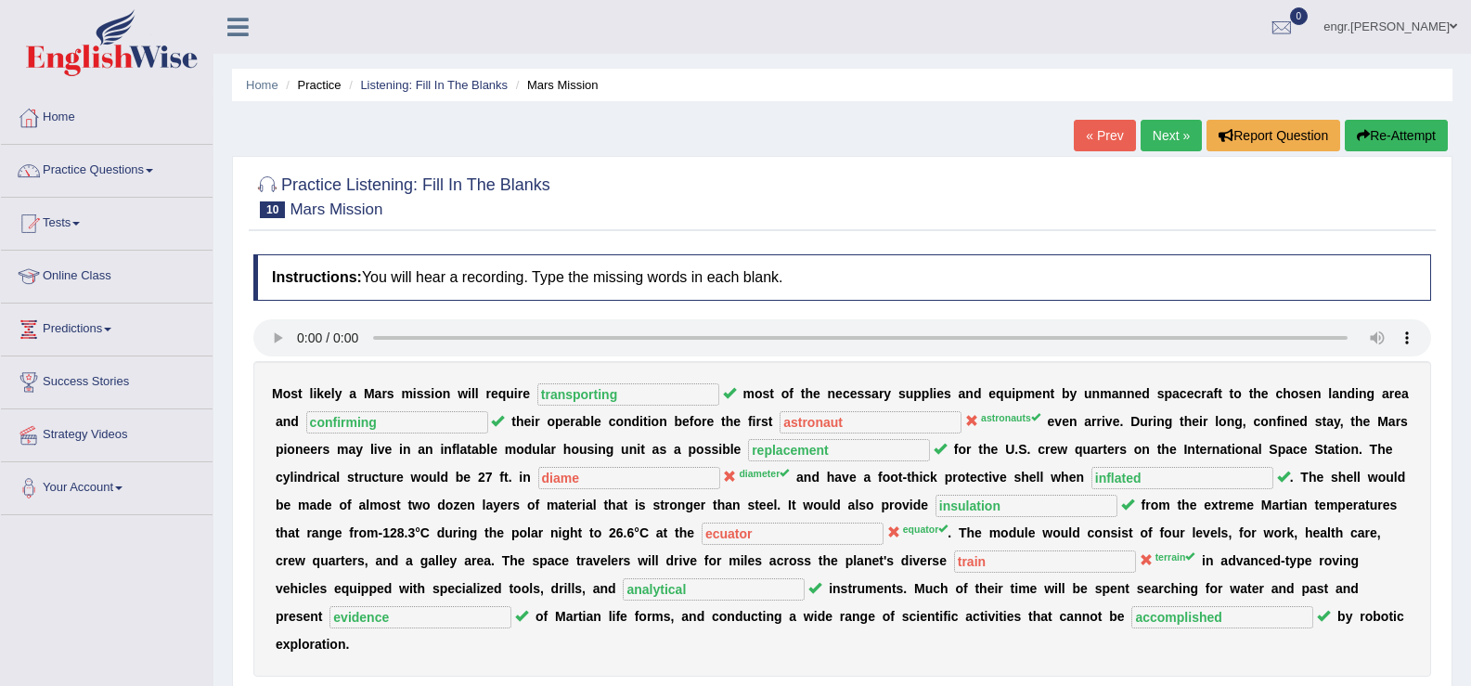
click at [1164, 130] on link "Next »" at bounding box center [1170, 136] width 61 height 32
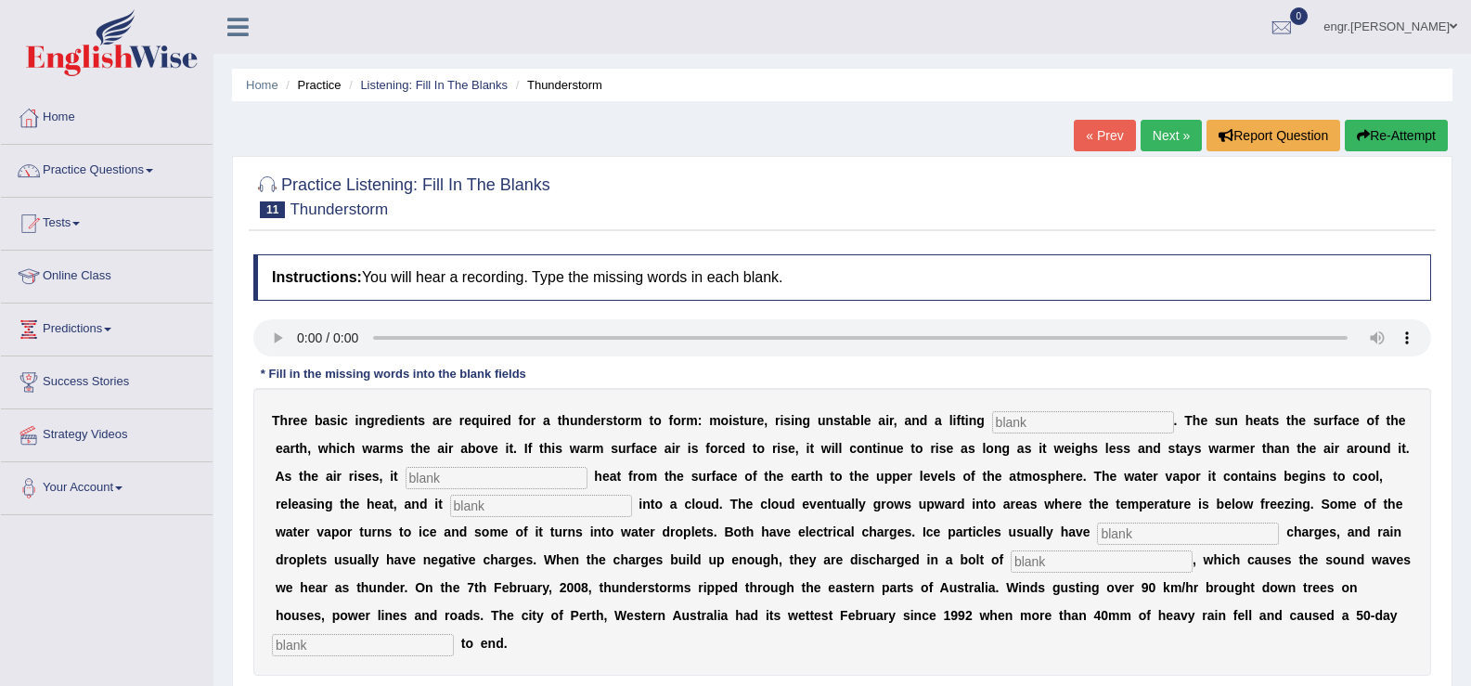
click at [1016, 430] on input "text" at bounding box center [1083, 422] width 182 height 22
type input "mechanism"
click at [505, 482] on input "text" at bounding box center [496, 478] width 182 height 22
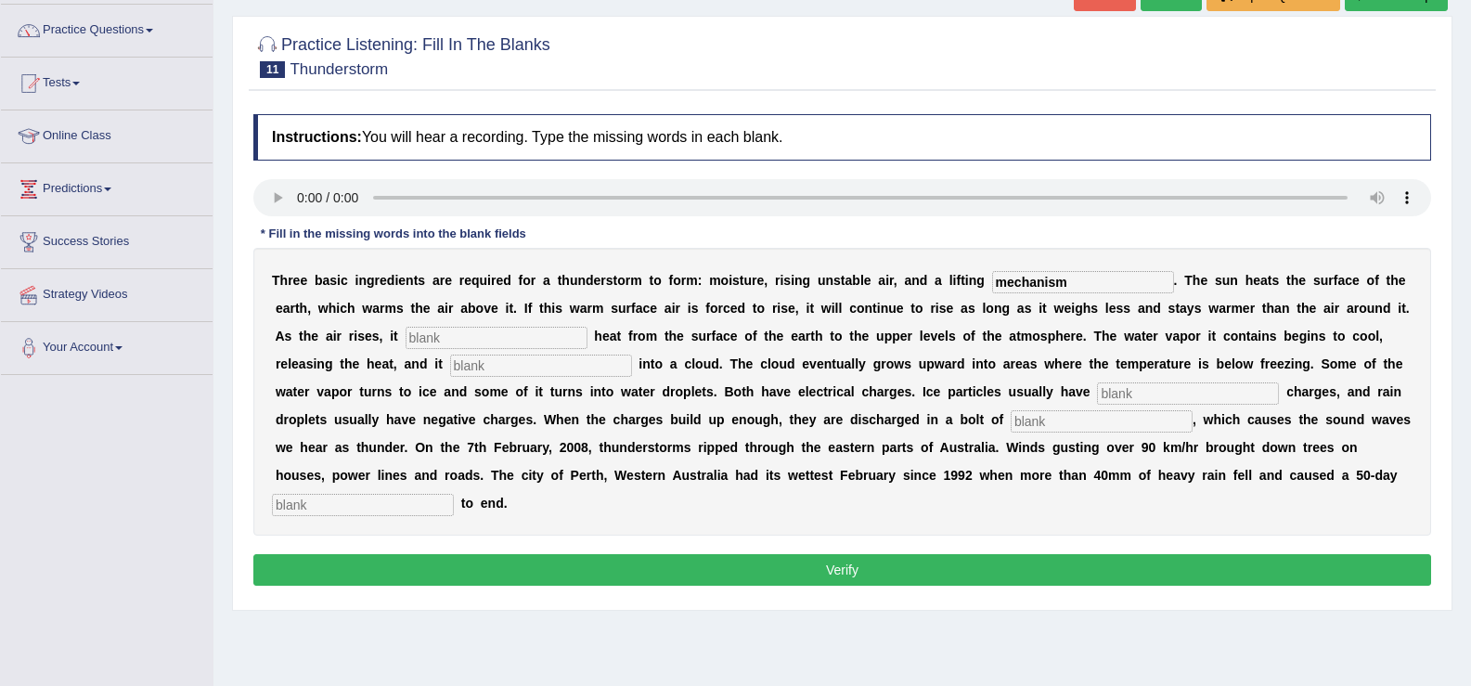
scroll to position [156, 0]
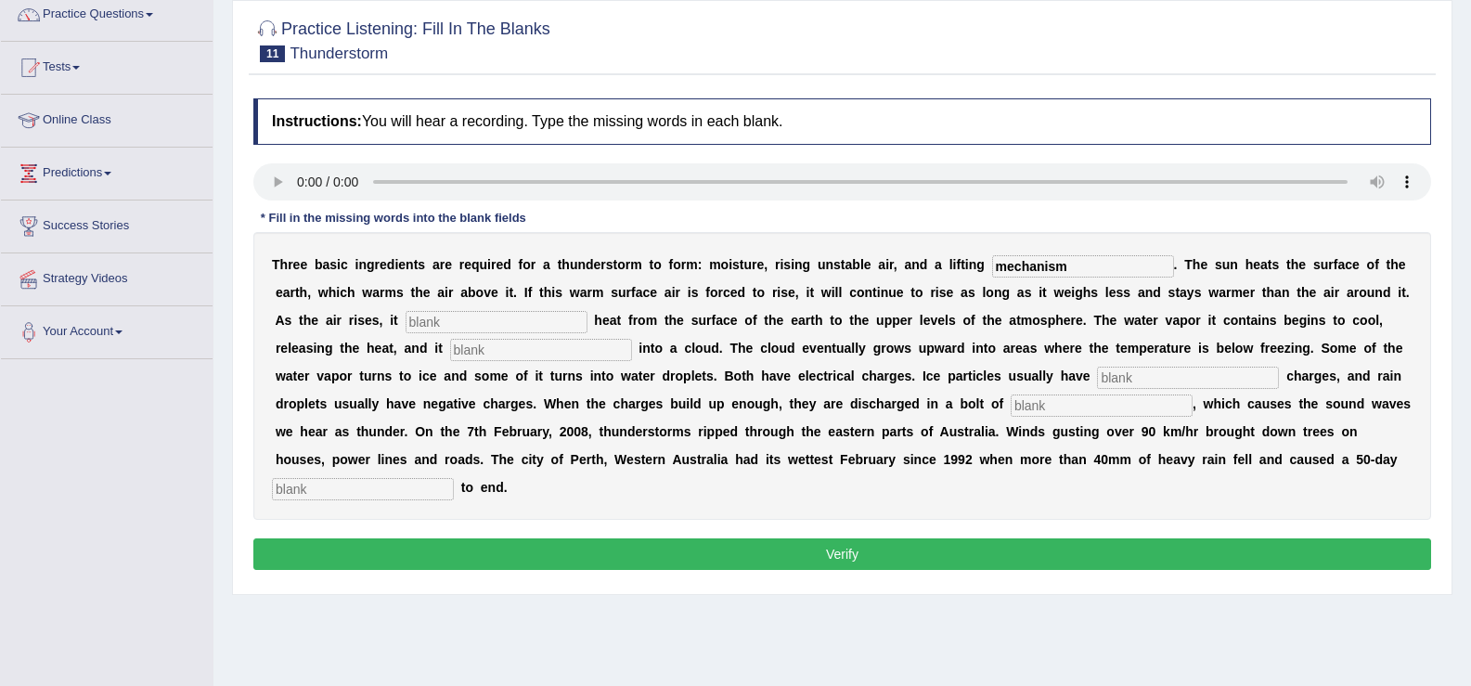
click at [473, 322] on input "text" at bounding box center [496, 322] width 182 height 22
type input "r"
type input "transfers"
click at [483, 353] on input "text" at bounding box center [541, 350] width 182 height 22
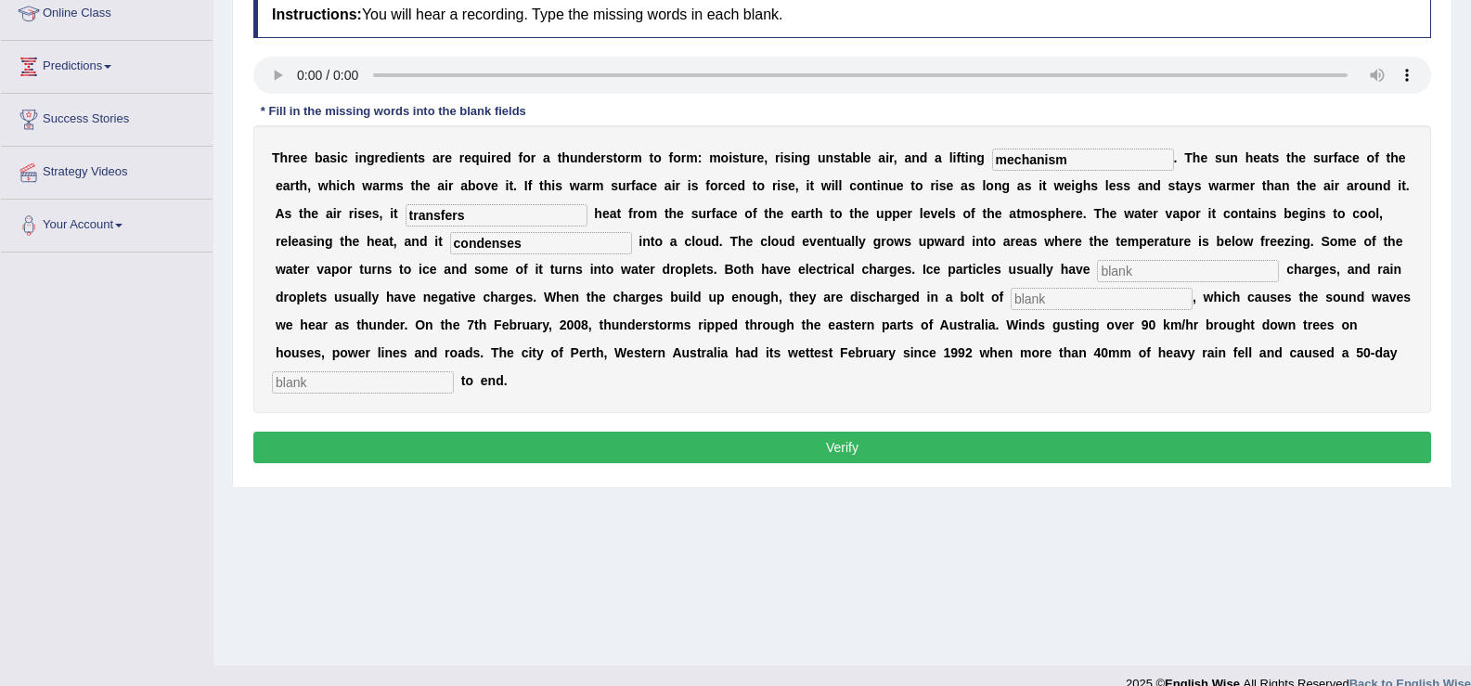
scroll to position [289, 0]
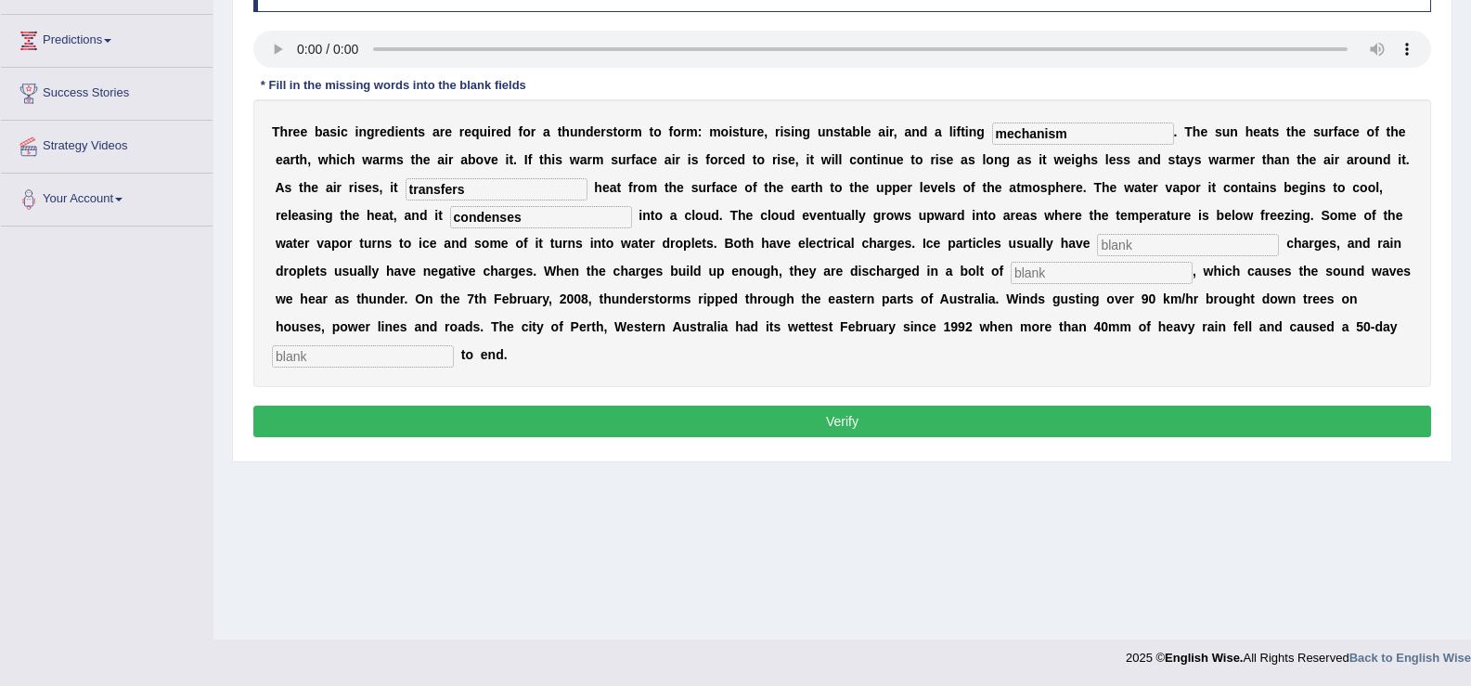
type input "condenses"
click at [1123, 242] on input "text" at bounding box center [1188, 245] width 182 height 22
type input "positive"
click at [1026, 277] on input "text" at bounding box center [1101, 273] width 182 height 22
type input "lightening"
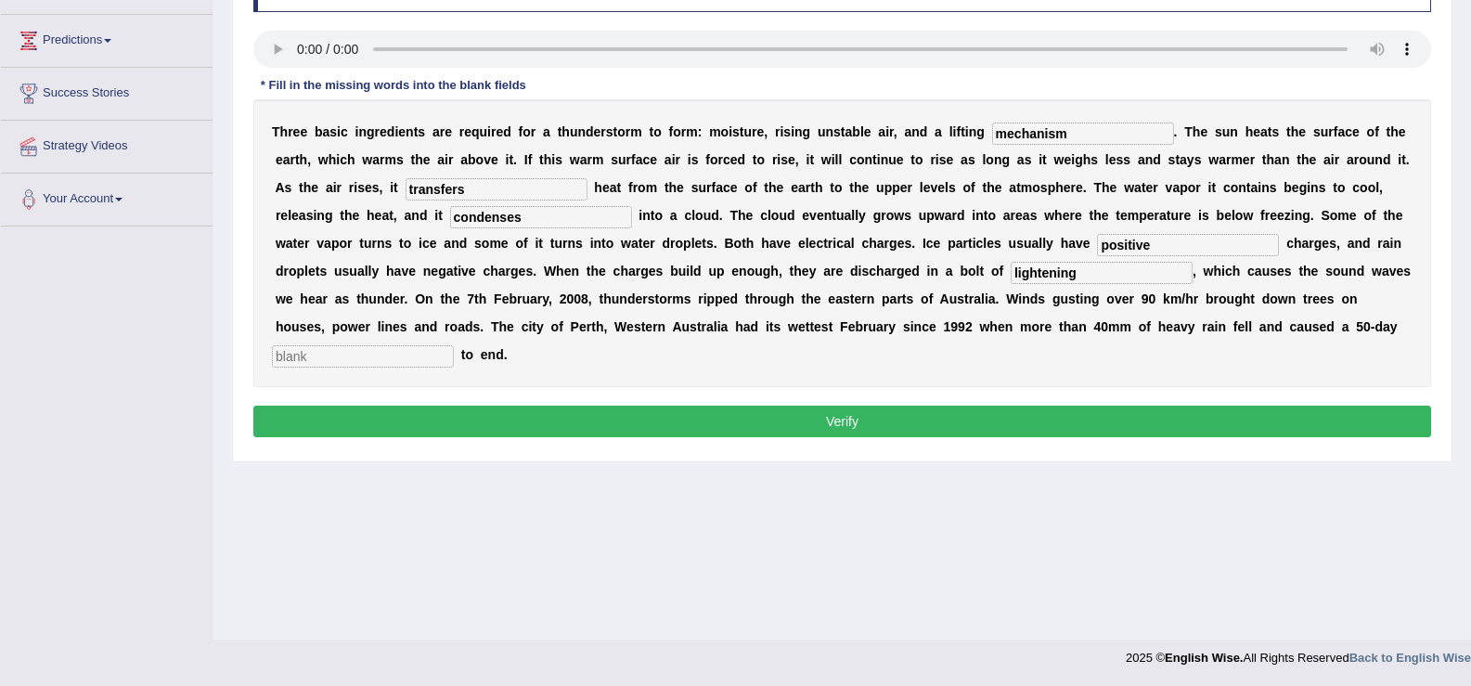
click at [399, 357] on input "text" at bounding box center [363, 356] width 182 height 22
type input "draught"
click at [438, 423] on button "Verify" at bounding box center [842, 421] width 1178 height 32
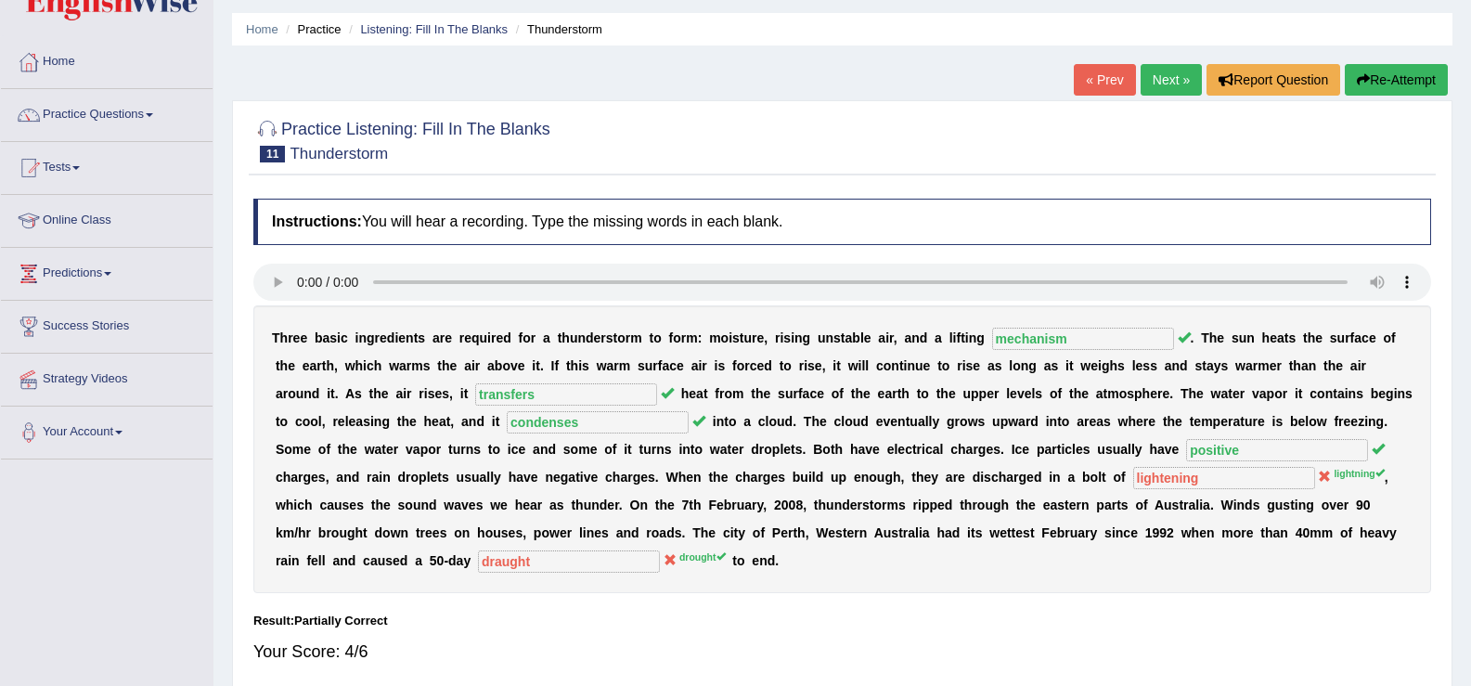
scroll to position [0, 0]
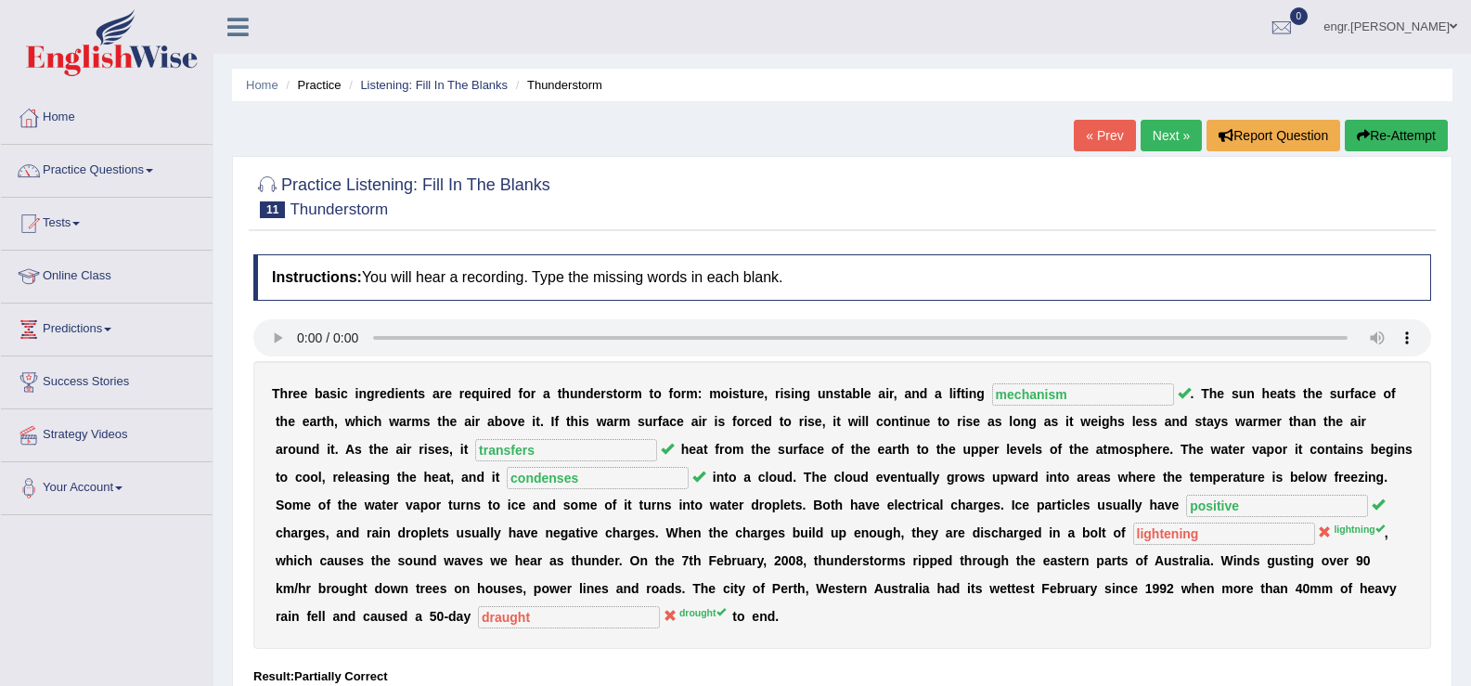
click at [1158, 133] on link "Next »" at bounding box center [1170, 136] width 61 height 32
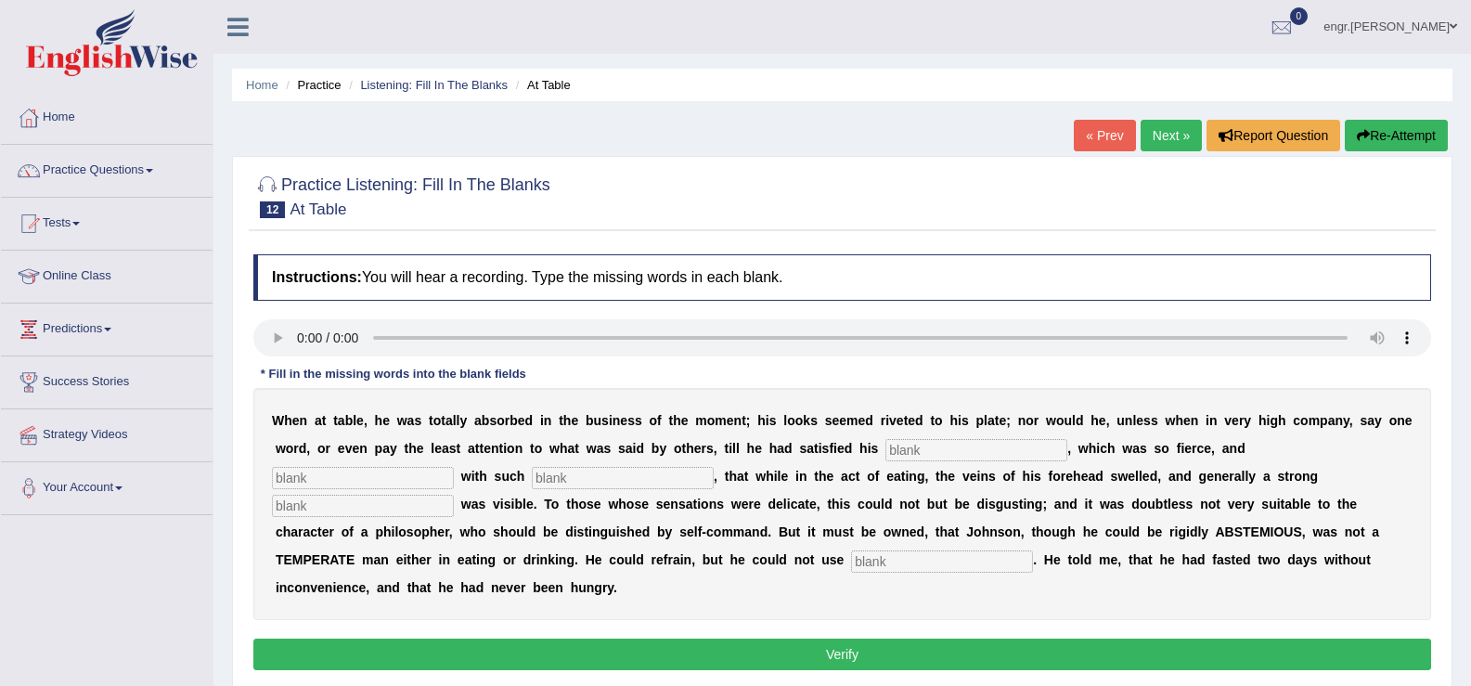
click at [896, 448] on input "text" at bounding box center [976, 450] width 182 height 22
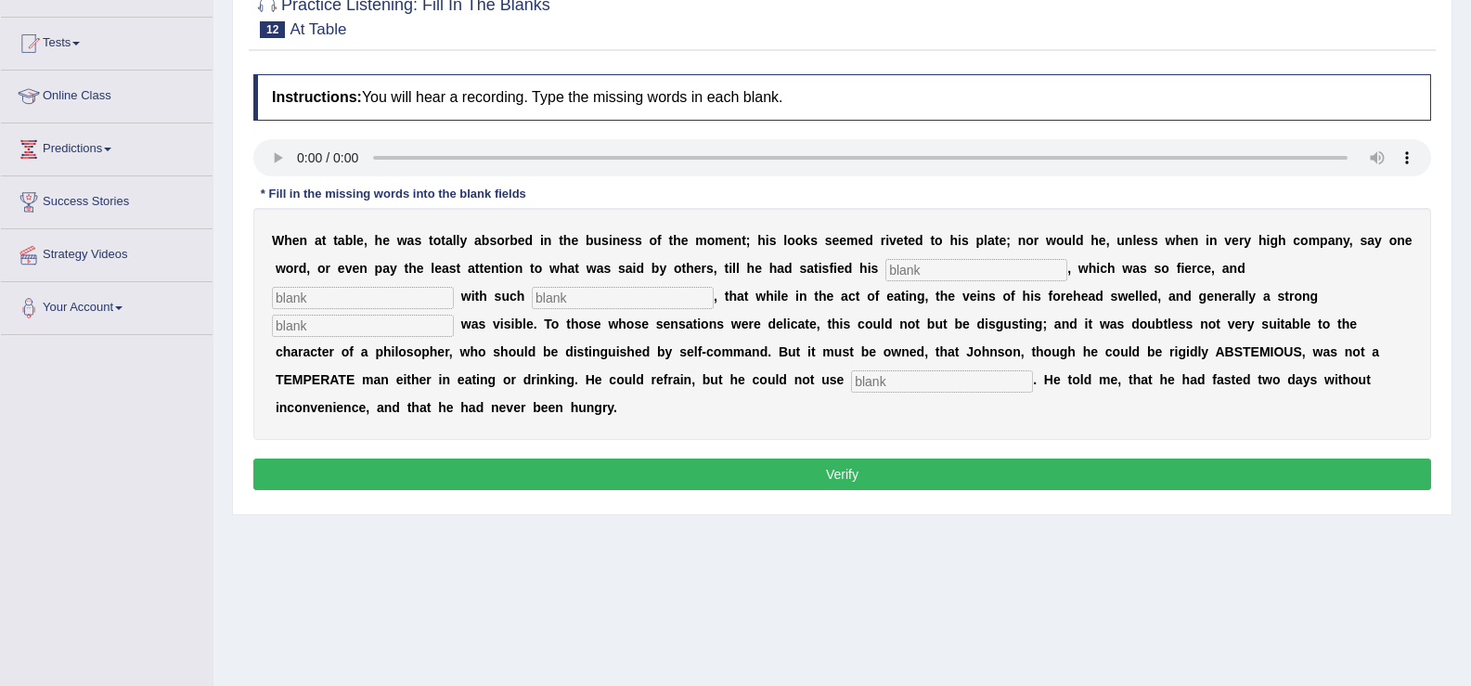
scroll to position [255, 0]
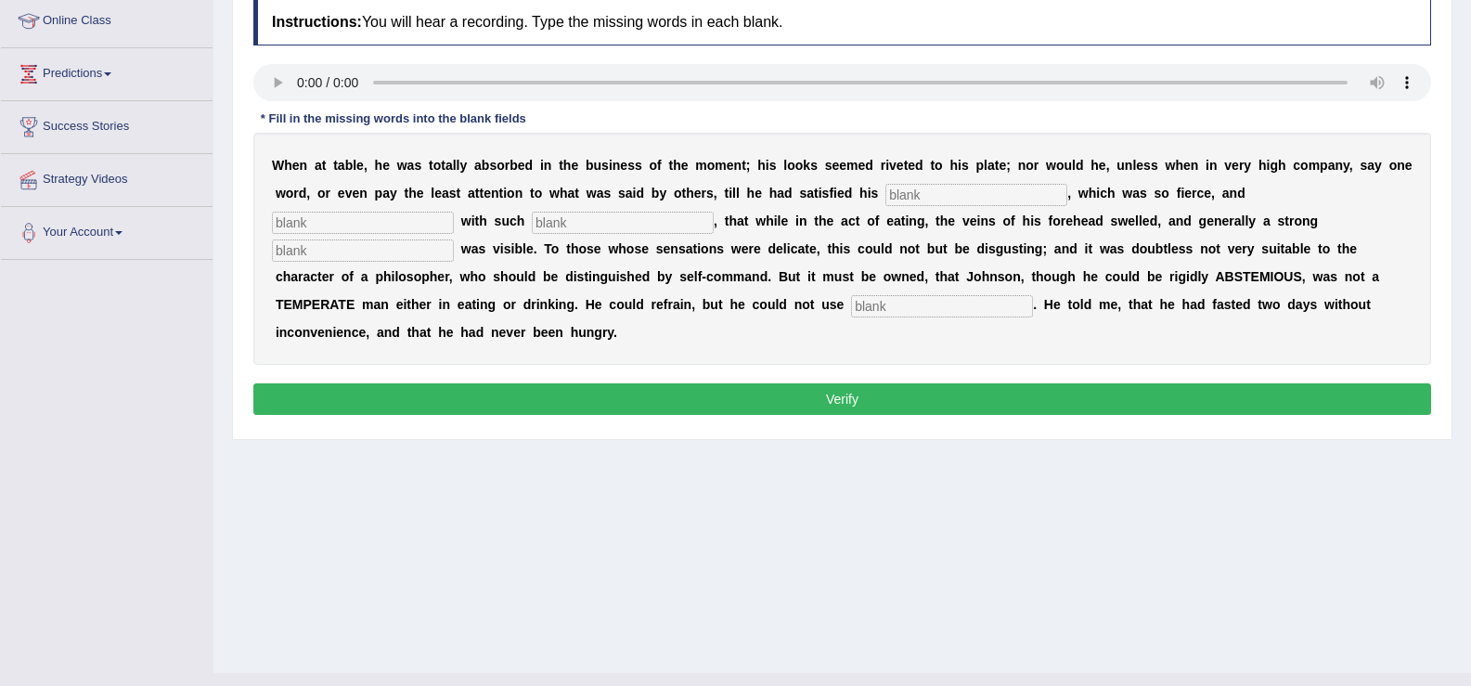
click at [920, 195] on input "text" at bounding box center [976, 195] width 182 height 22
type input "apetite"
click at [559, 225] on input "text" at bounding box center [623, 223] width 182 height 22
type input "intensc"
click at [323, 256] on input "text" at bounding box center [363, 250] width 182 height 22
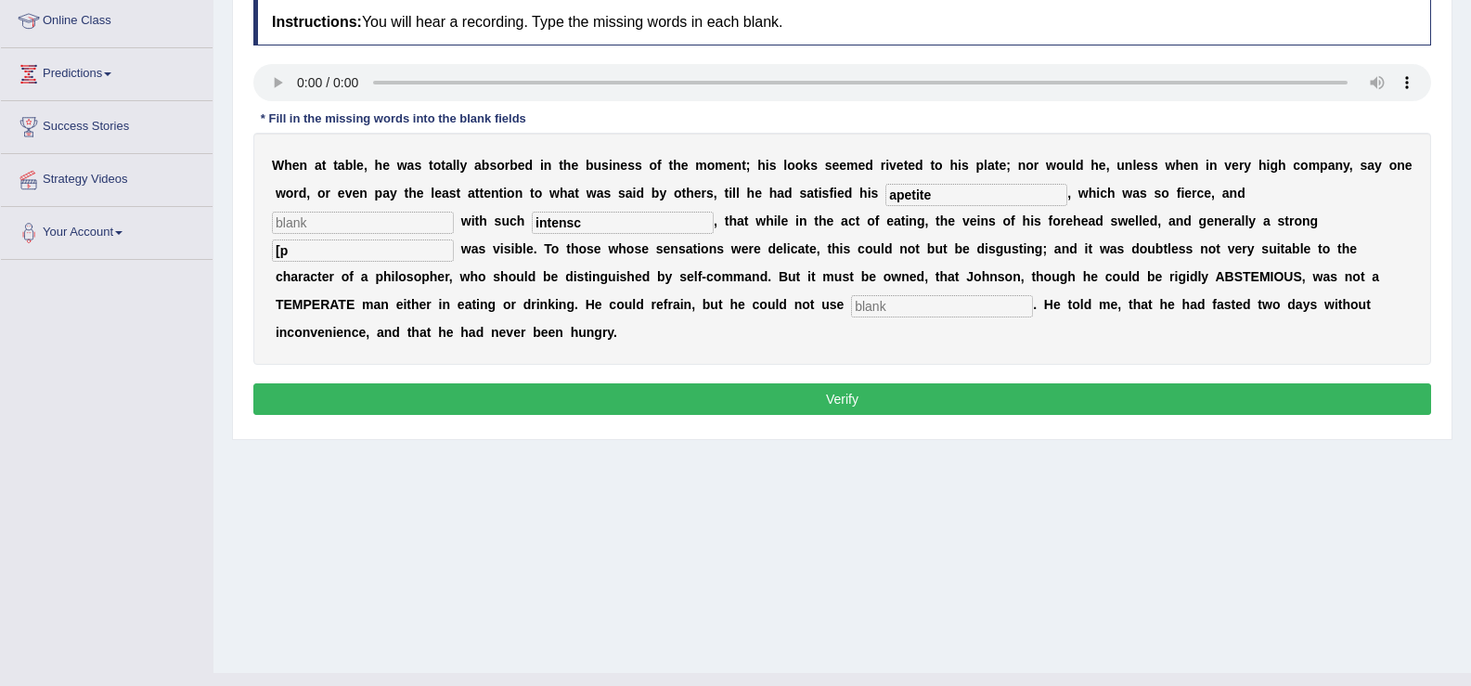
type input "["
type input "prosportation"
click at [426, 226] on input "text" at bounding box center [363, 223] width 182 height 22
type input "."
click at [887, 311] on input "text" at bounding box center [942, 306] width 182 height 22
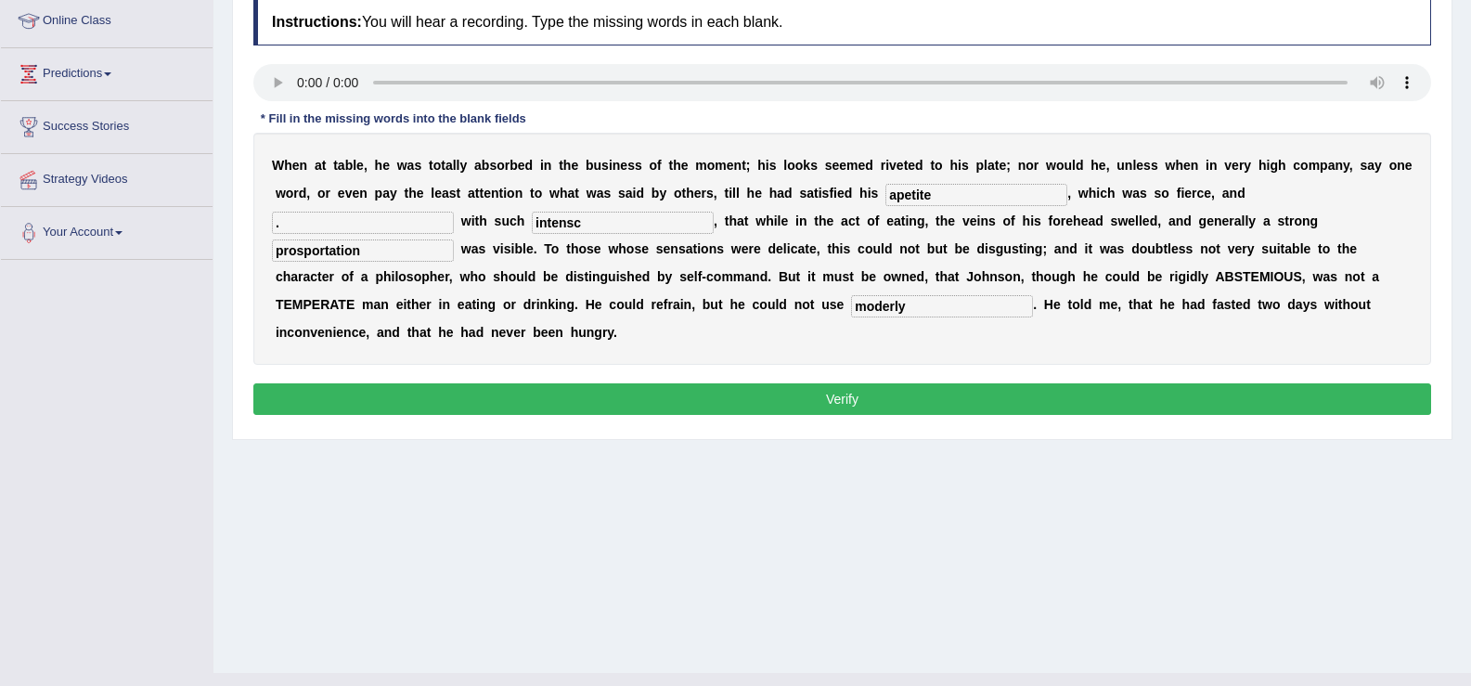
type input "moderly"
click at [947, 200] on input "apetite" at bounding box center [976, 195] width 182 height 22
type input "apetite"
click at [652, 222] on input "intensc" at bounding box center [623, 223] width 182 height 22
type input "inten"
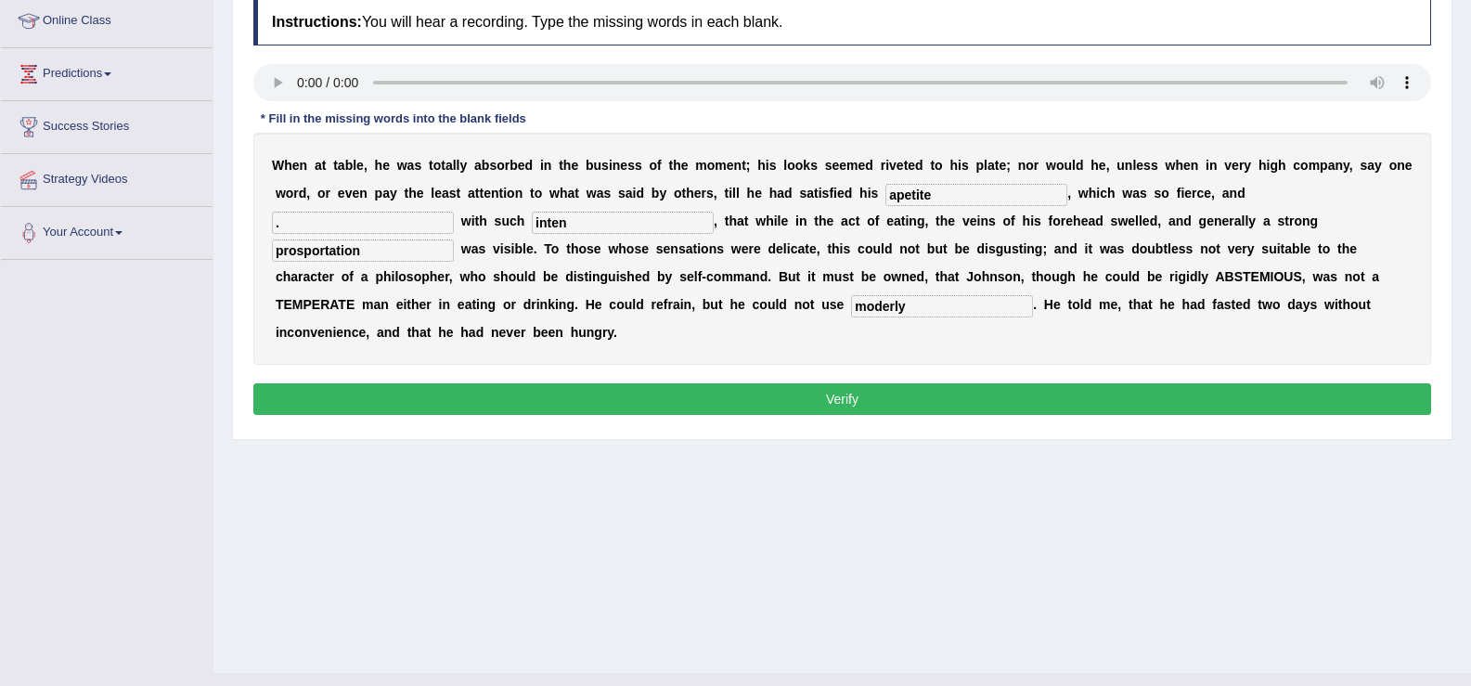
click at [388, 250] on input "prosportation" at bounding box center [363, 250] width 182 height 22
type input "prospotation"
click at [688, 393] on button "Verify" at bounding box center [842, 399] width 1178 height 32
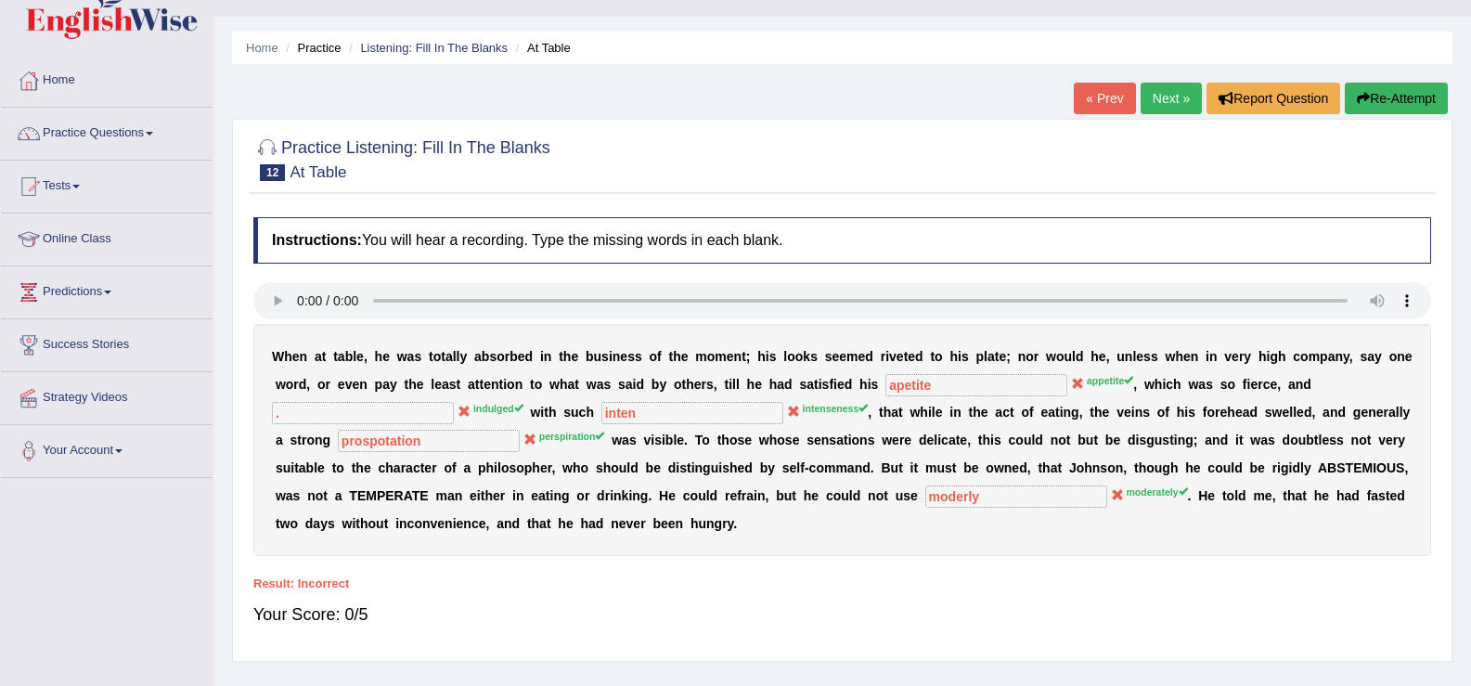
scroll to position [34, 0]
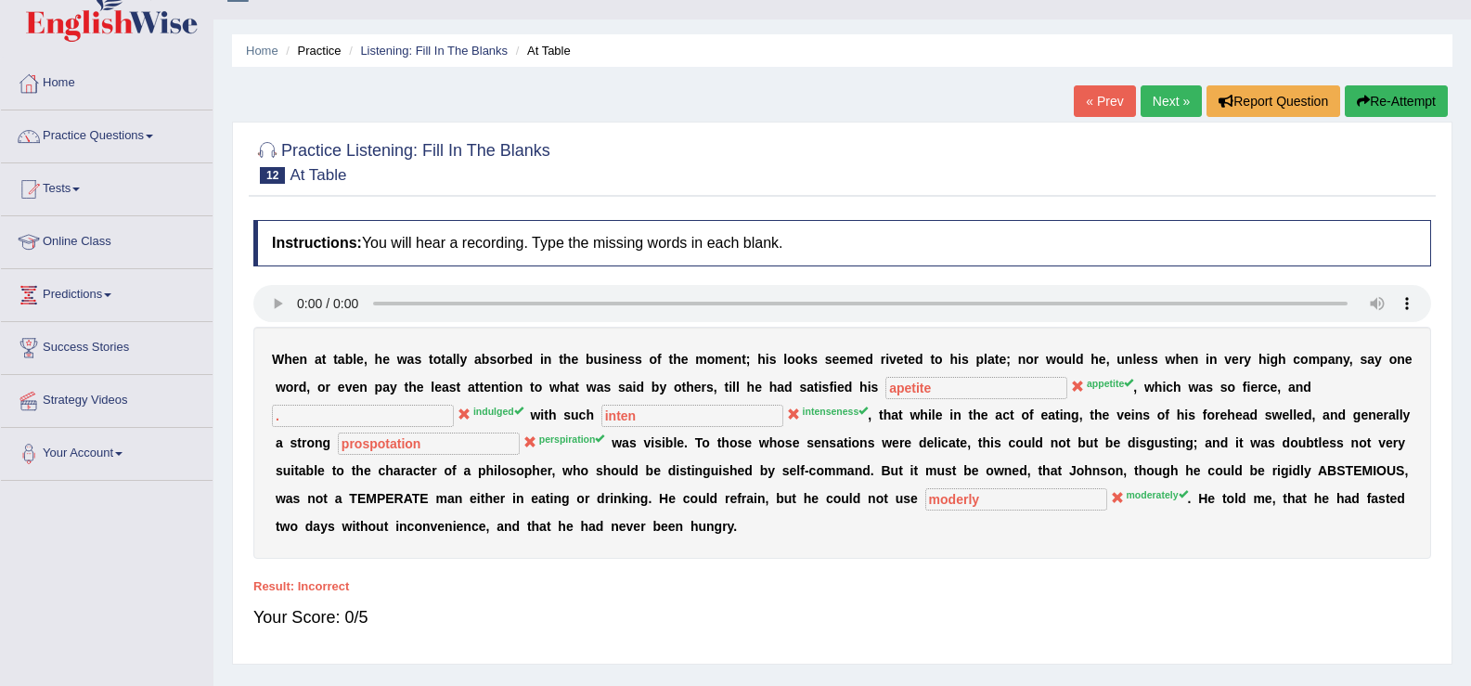
click at [1184, 101] on link "Next »" at bounding box center [1170, 101] width 61 height 32
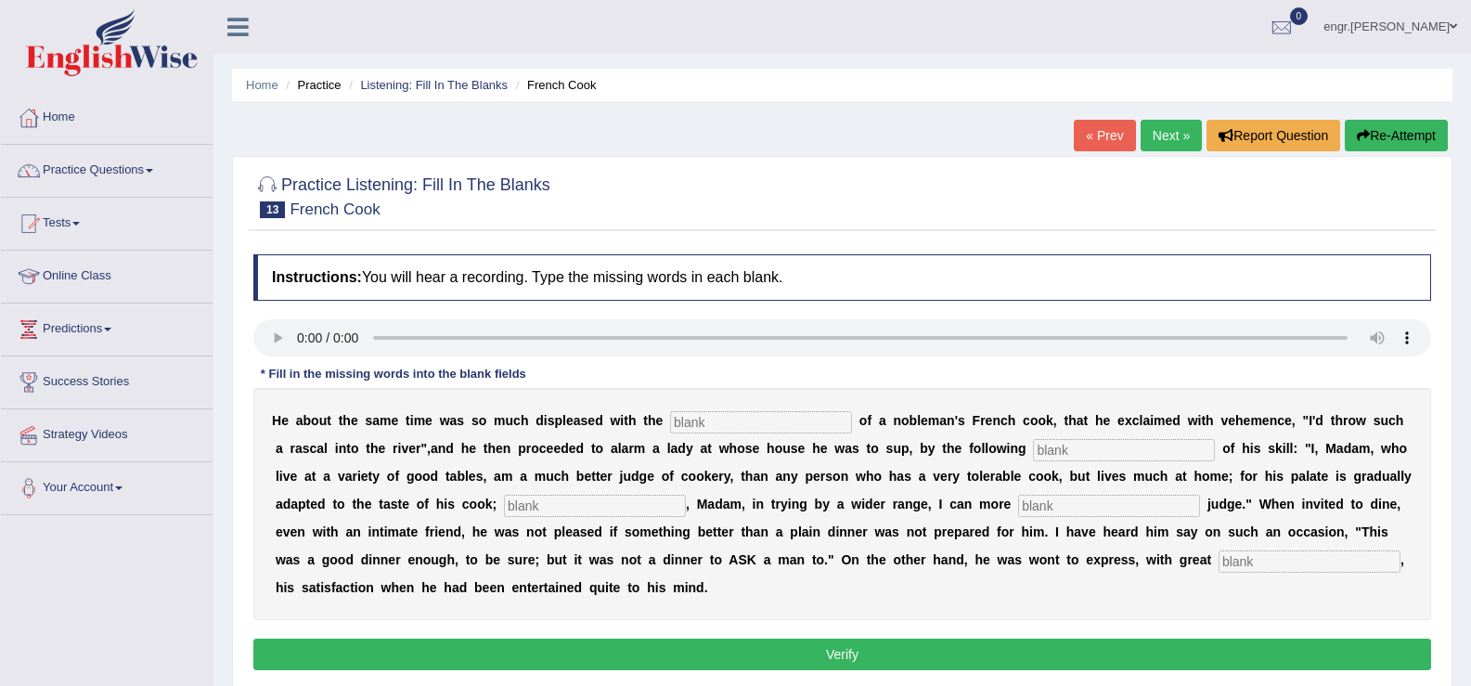
click at [696, 423] on input "text" at bounding box center [761, 422] width 182 height 22
type input "performances"
click at [1065, 446] on input "text" at bounding box center [1124, 450] width 182 height 22
click at [1070, 450] on input "manefesto" at bounding box center [1124, 450] width 182 height 22
type input "manifesto"
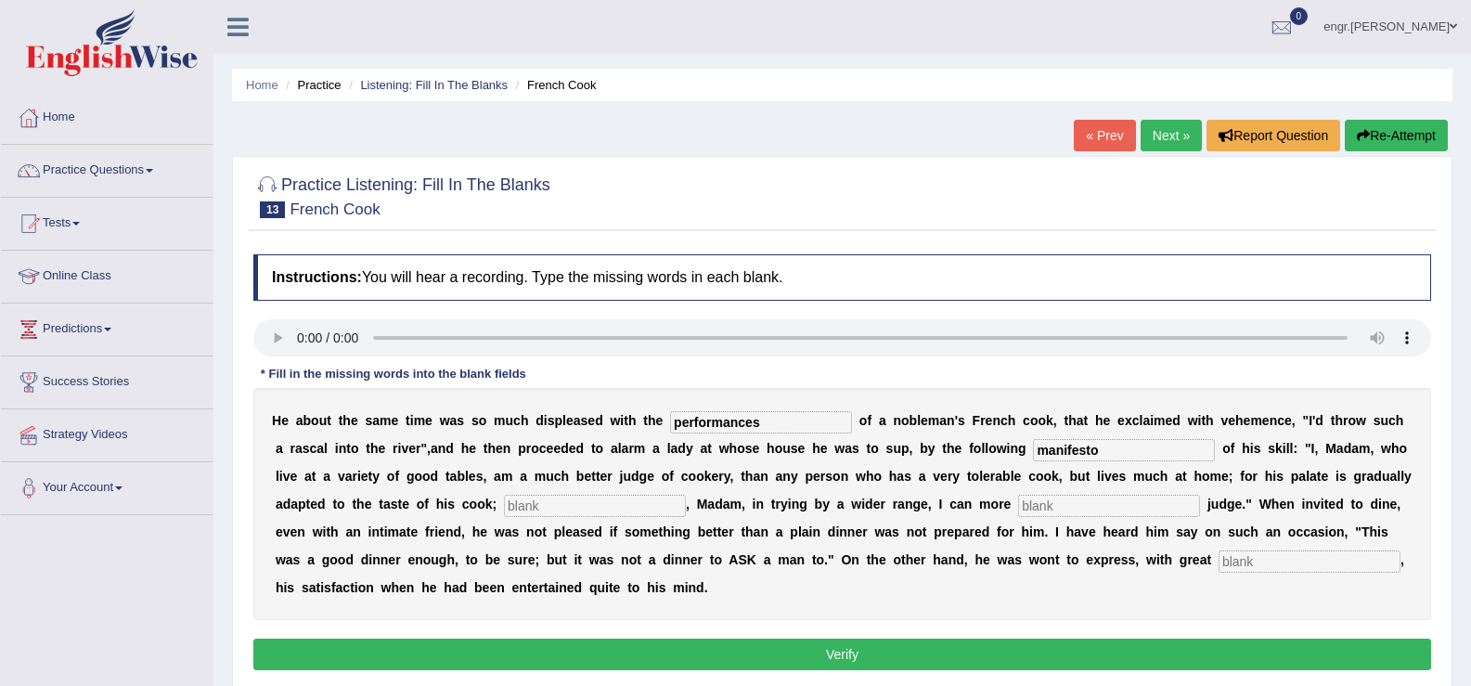
click at [599, 504] on input "text" at bounding box center [595, 506] width 182 height 22
type input "perhaps"
click at [1042, 508] on input "text" at bounding box center [1109, 506] width 182 height 22
type input "."
click at [1242, 560] on input "text" at bounding box center [1309, 561] width 182 height 22
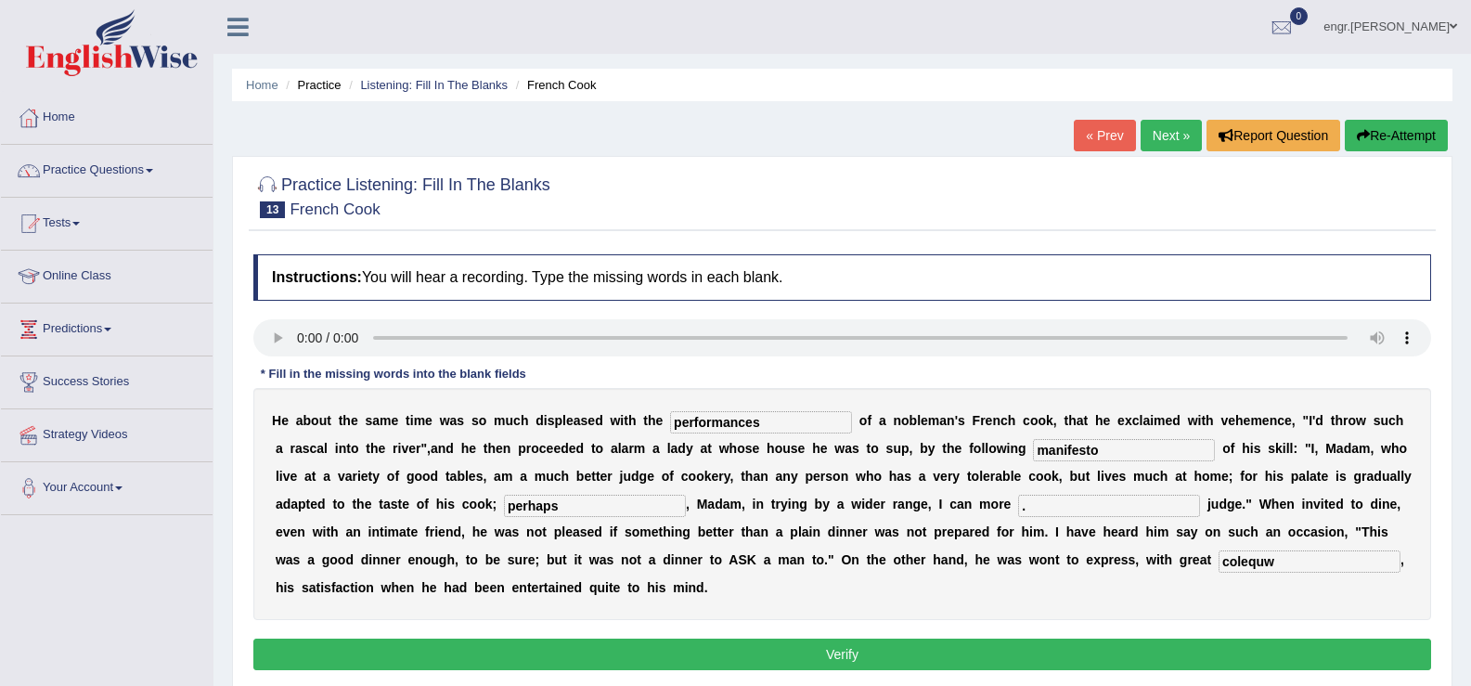
click at [1238, 562] on input "colequw" at bounding box center [1309, 561] width 182 height 22
click at [1255, 562] on input "collequw" at bounding box center [1309, 561] width 182 height 22
click at [1286, 564] on input "colleaquw" at bounding box center [1309, 561] width 182 height 22
type input "colleaque"
click at [1002, 658] on button "Verify" at bounding box center [842, 654] width 1178 height 32
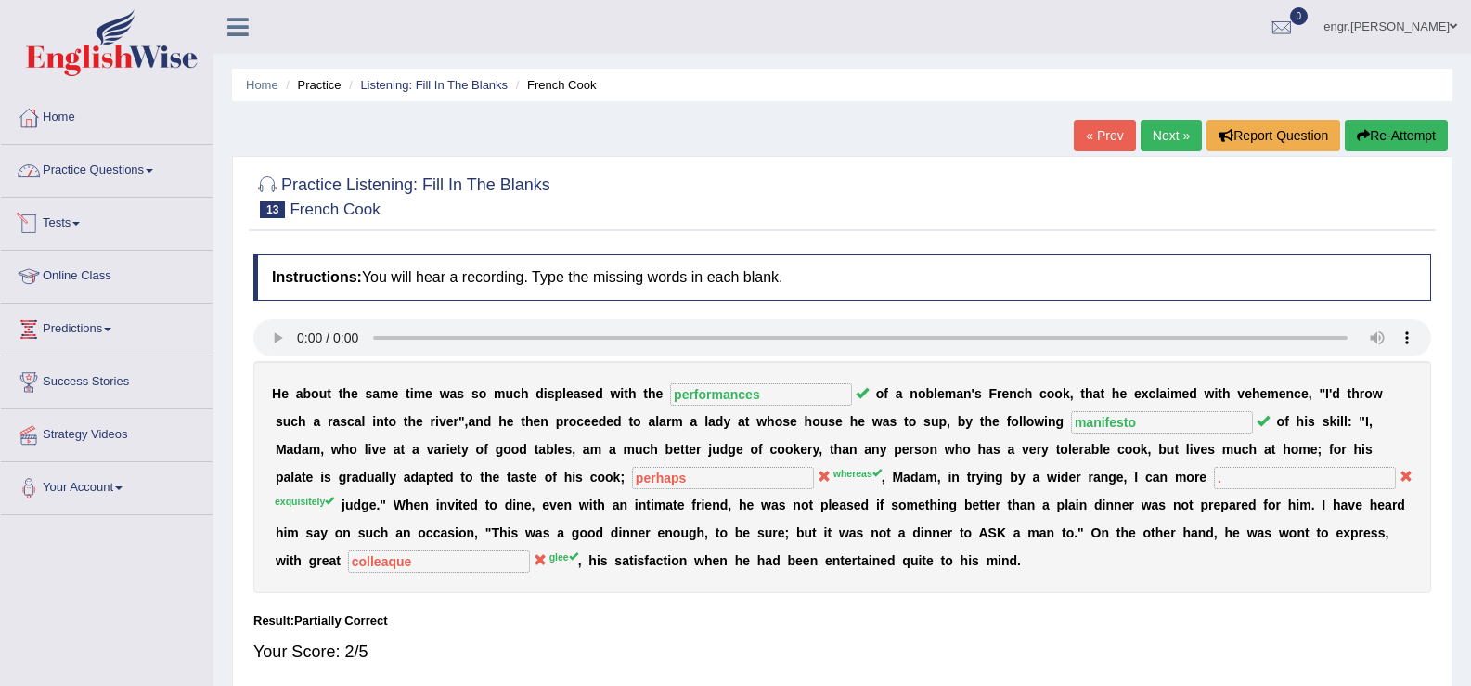
click at [148, 187] on link "Practice Questions" at bounding box center [107, 168] width 212 height 46
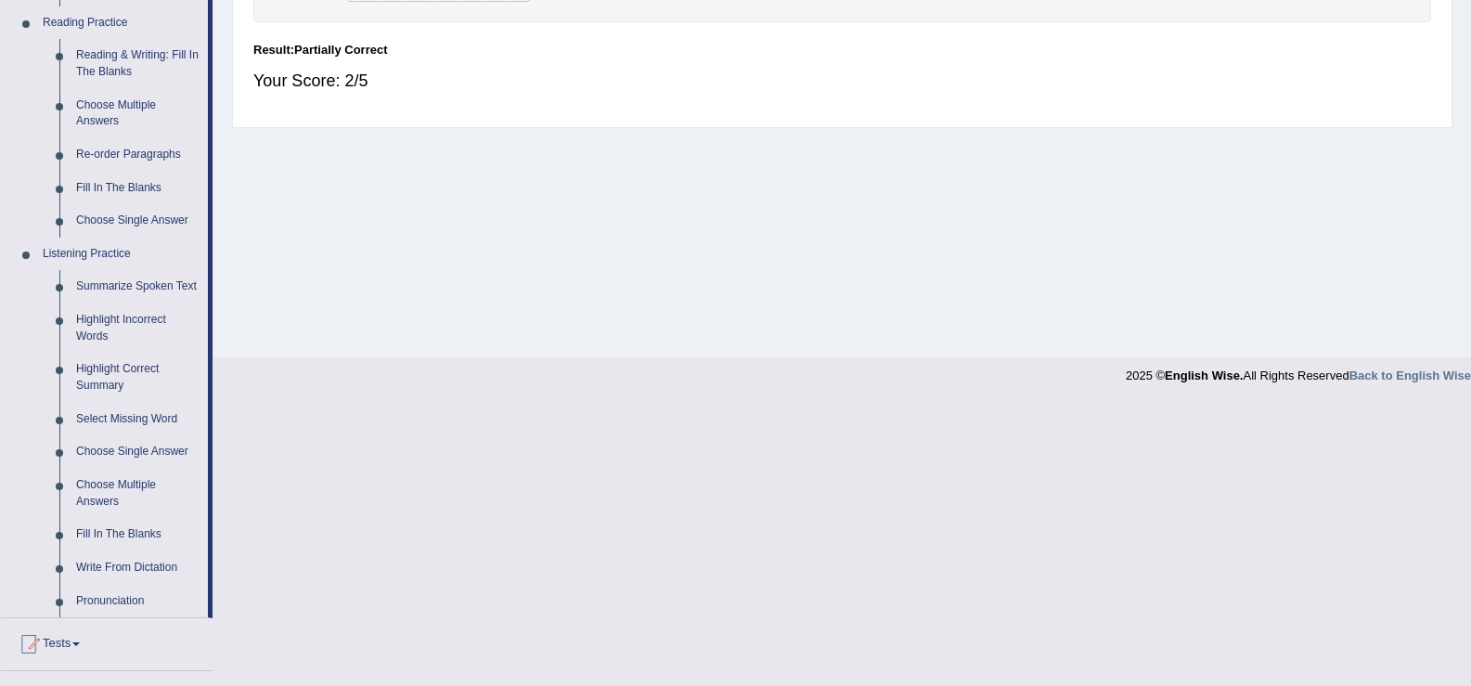
scroll to position [710, 0]
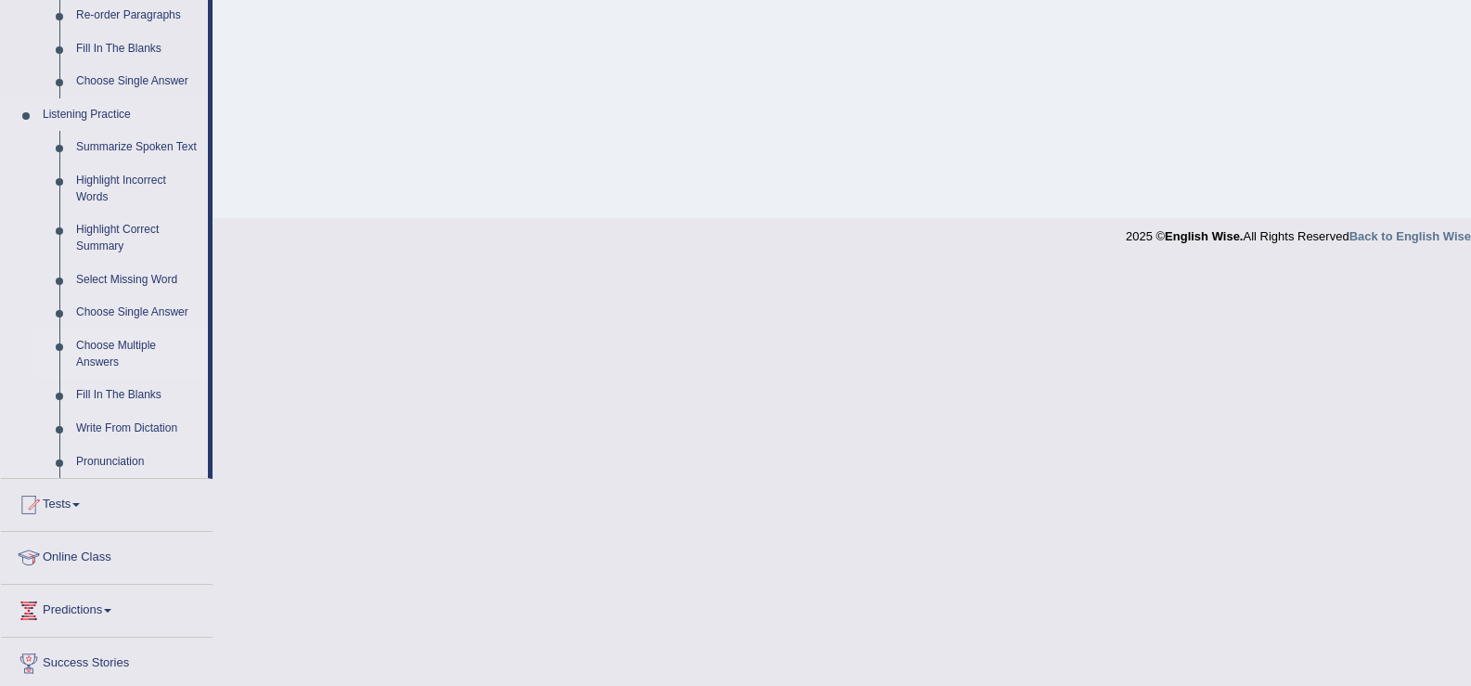
click at [135, 347] on link "Choose Multiple Answers" at bounding box center [138, 353] width 140 height 49
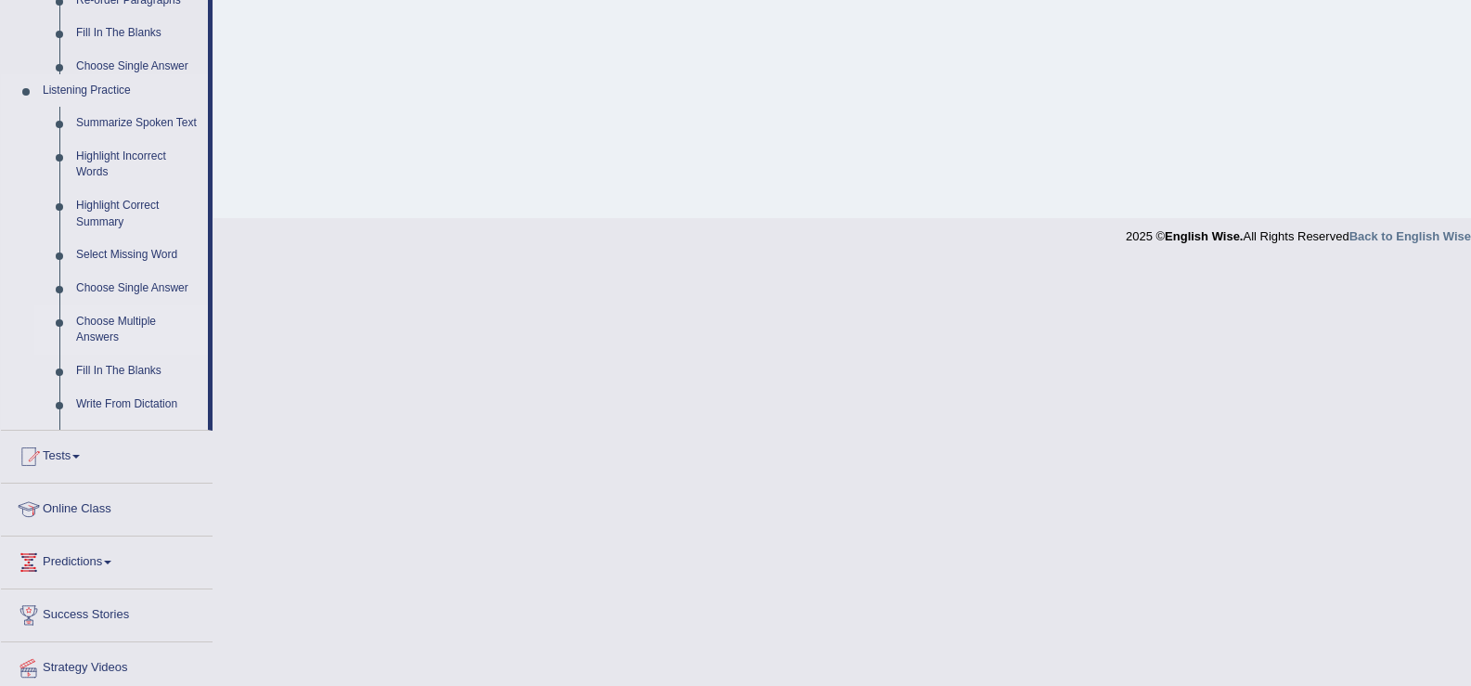
scroll to position [289, 0]
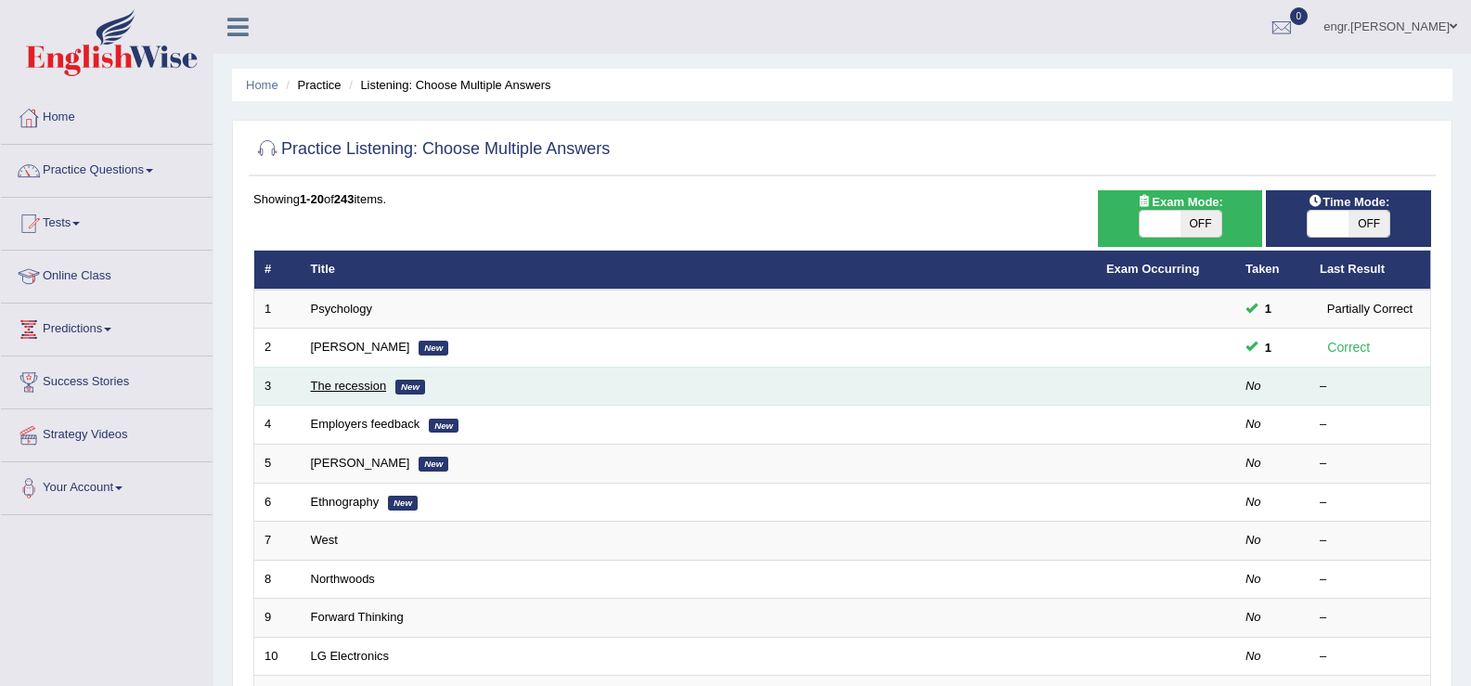
click at [354, 389] on link "The recession" at bounding box center [349, 386] width 76 height 14
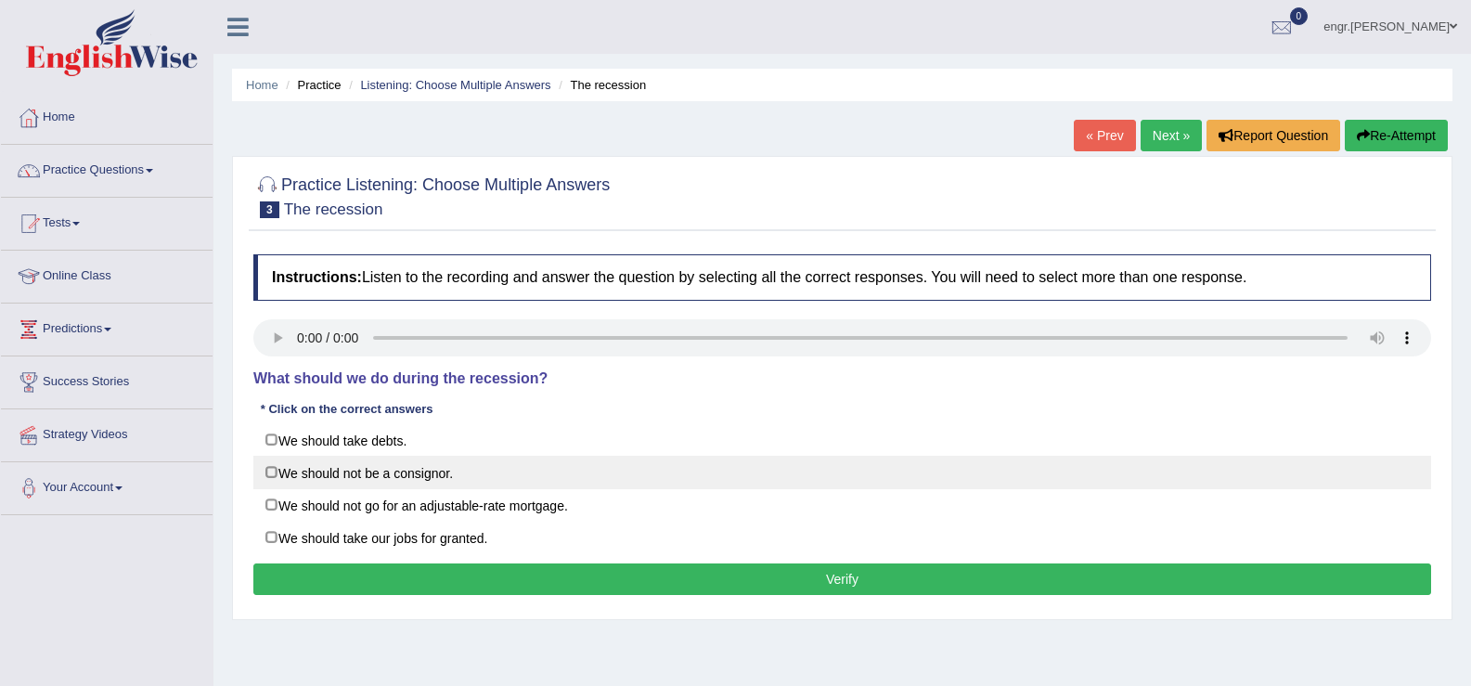
click at [274, 473] on label "We should not be a consignor." at bounding box center [842, 472] width 1178 height 33
checkbox input "true"
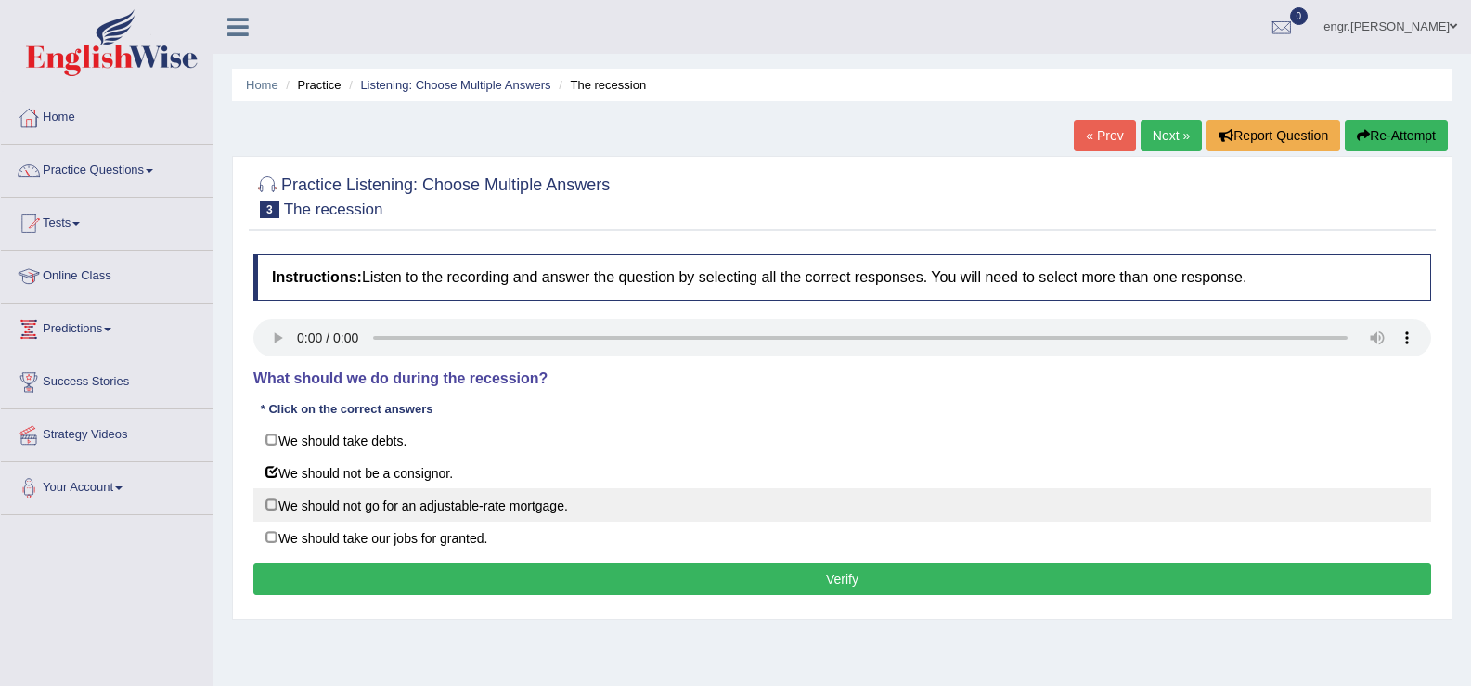
click at [274, 501] on label "We should not go for an adjustable-rate mortgage." at bounding box center [842, 504] width 1178 height 33
checkbox input "true"
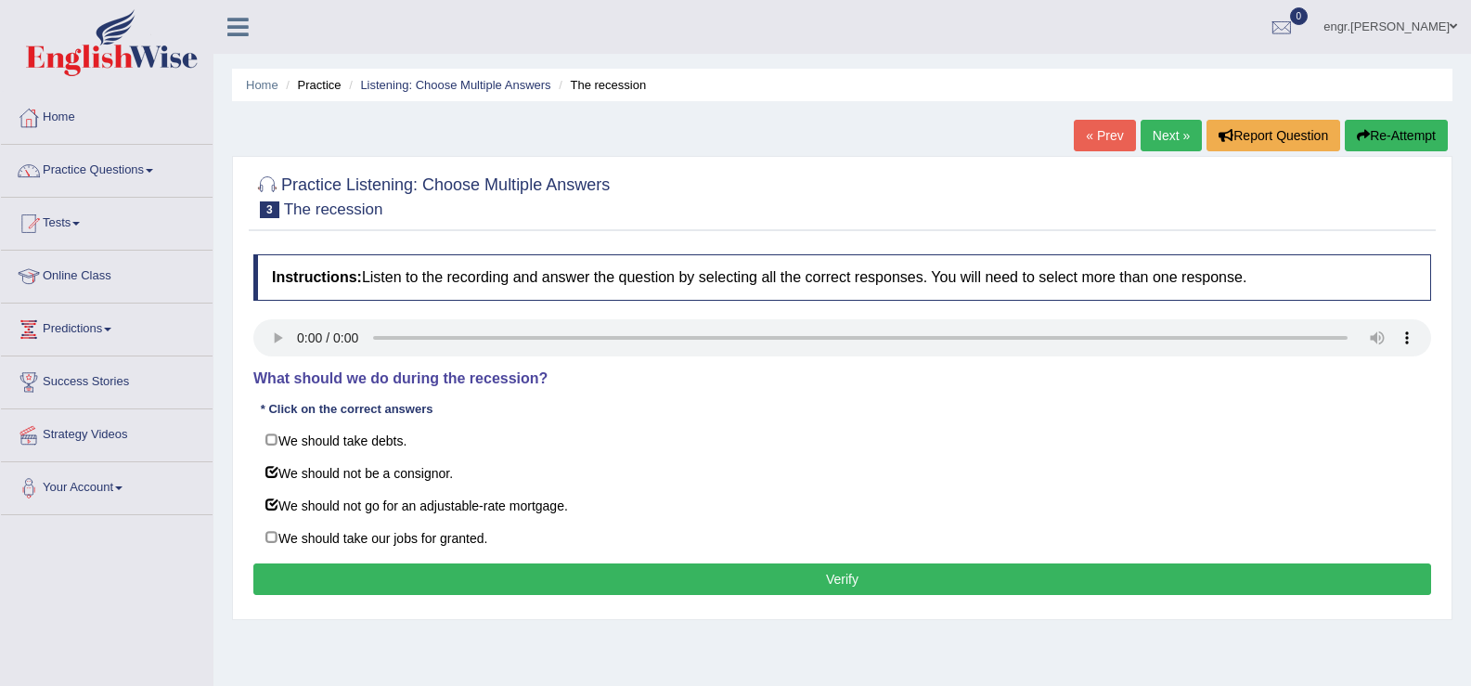
click at [388, 575] on button "Verify" at bounding box center [842, 579] width 1178 height 32
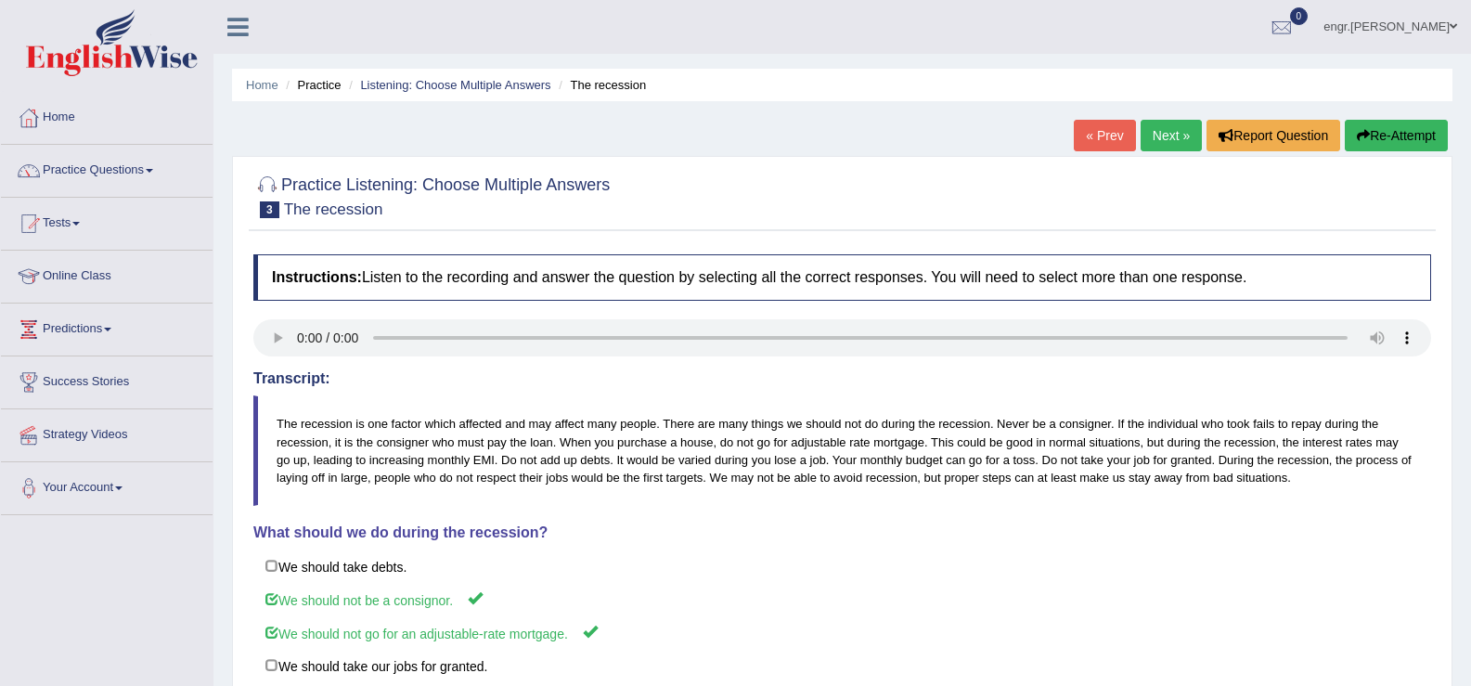
click at [1163, 134] on link "Next »" at bounding box center [1170, 136] width 61 height 32
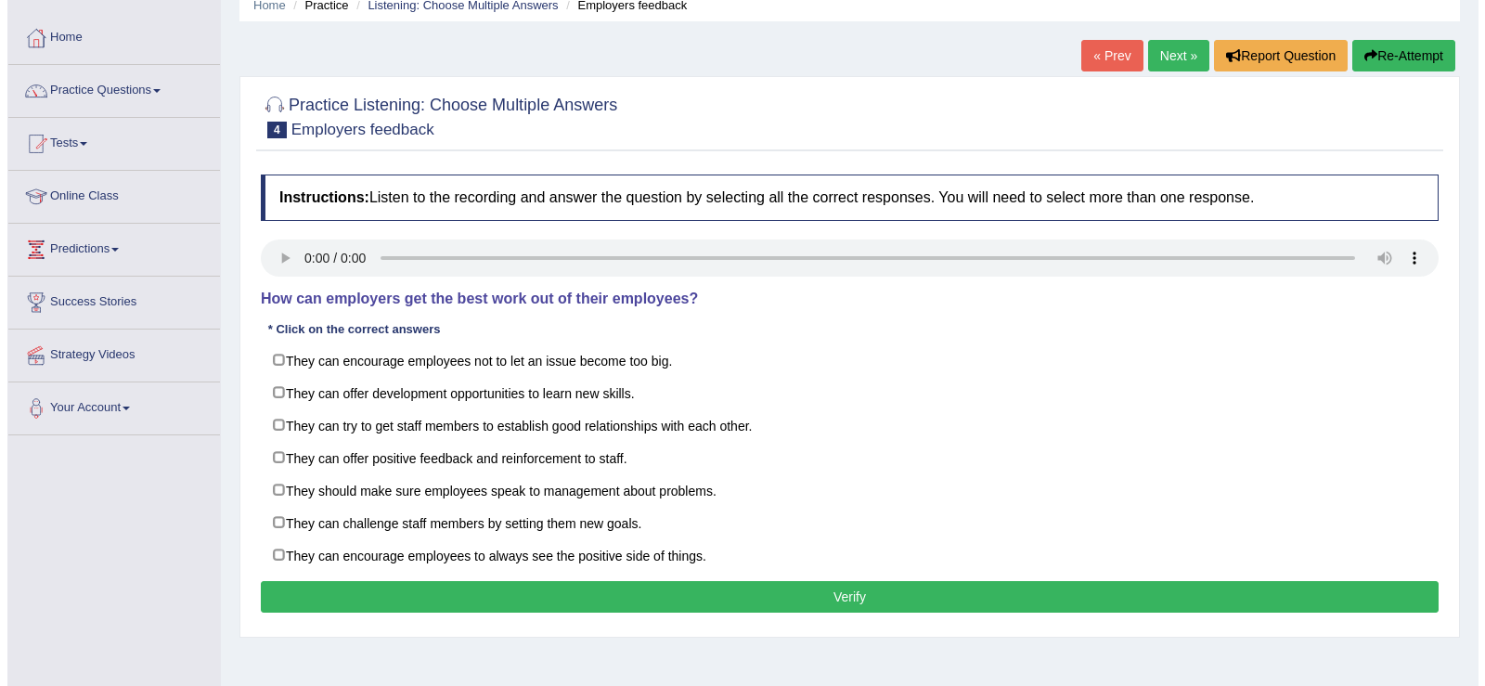
scroll to position [96, 0]
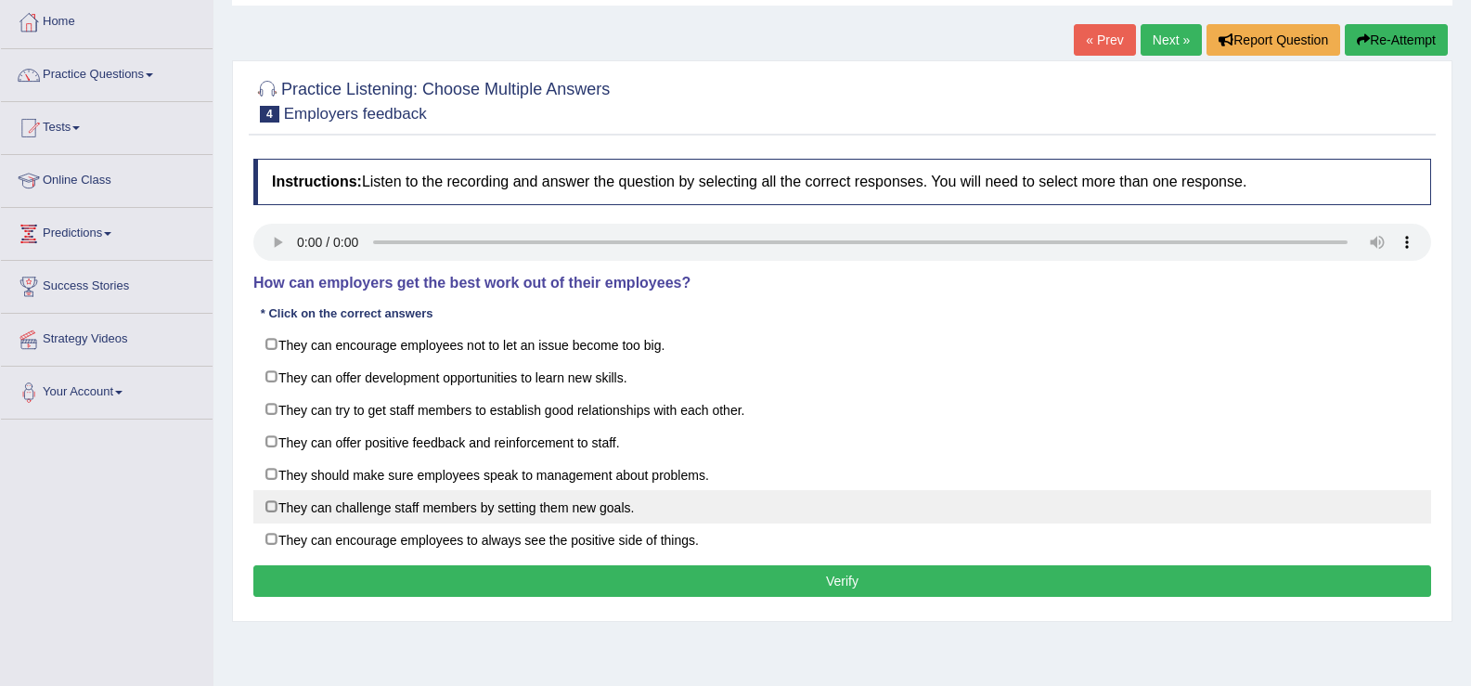
click at [275, 507] on label "They can challenge staff members by setting them new goals." at bounding box center [842, 506] width 1178 height 33
checkbox input "true"
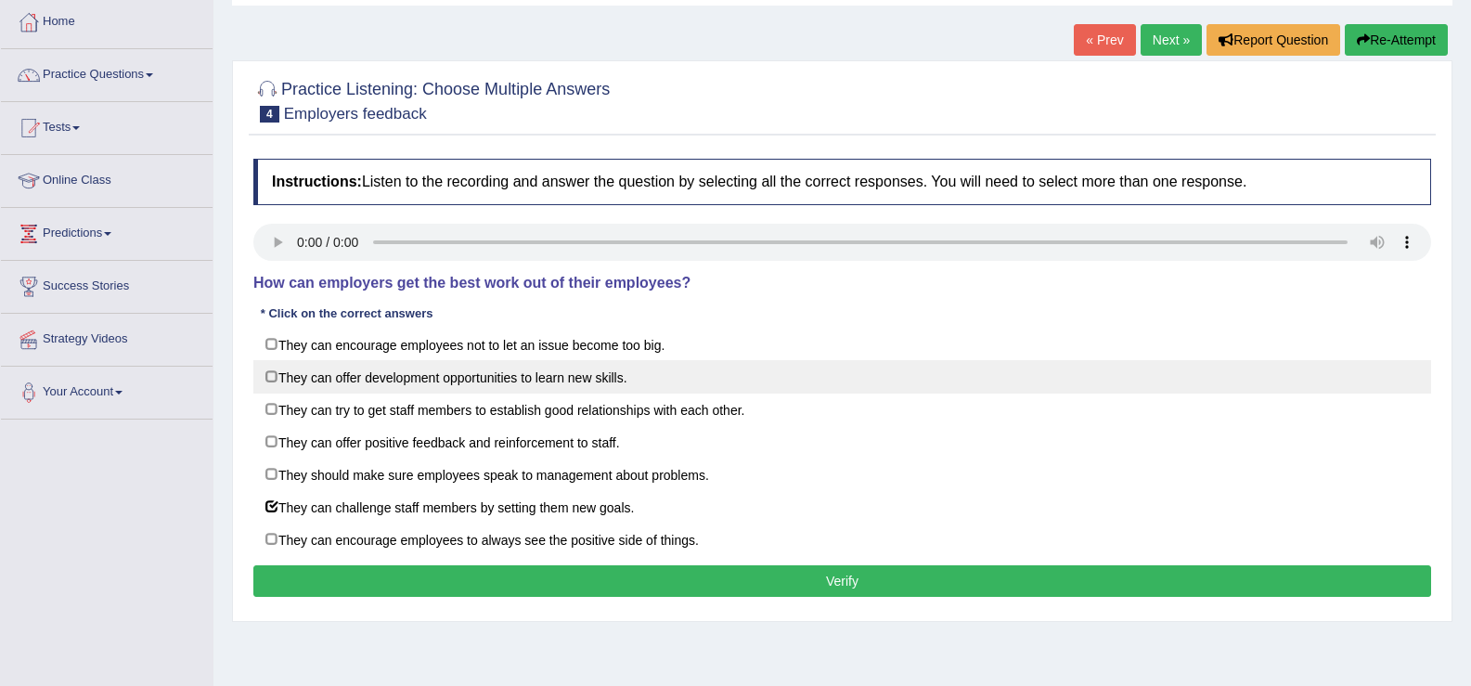
click at [272, 380] on label "They can offer development opportunities to learn new skills." at bounding box center [842, 376] width 1178 height 33
checkbox input "true"
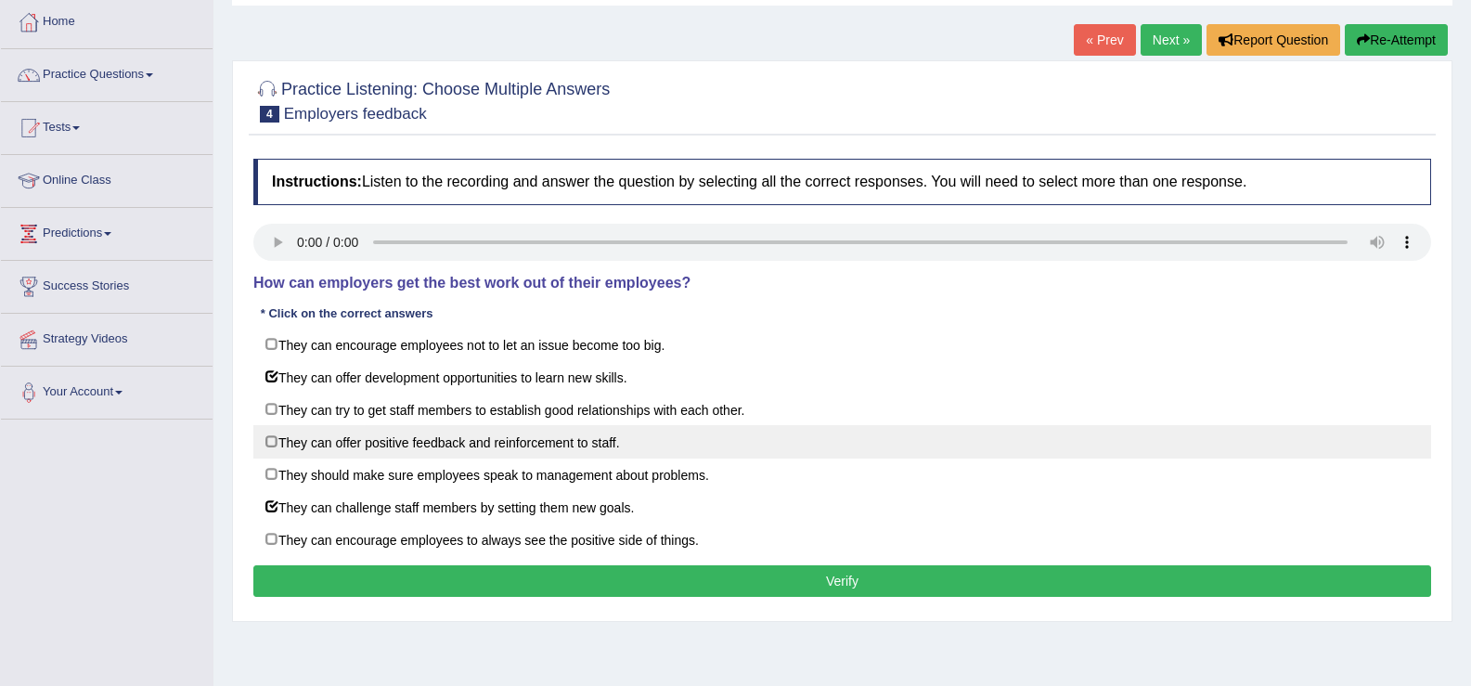
click at [271, 444] on label "They can offer positive feedback and reinforcement to staff." at bounding box center [842, 441] width 1178 height 33
checkbox input "true"
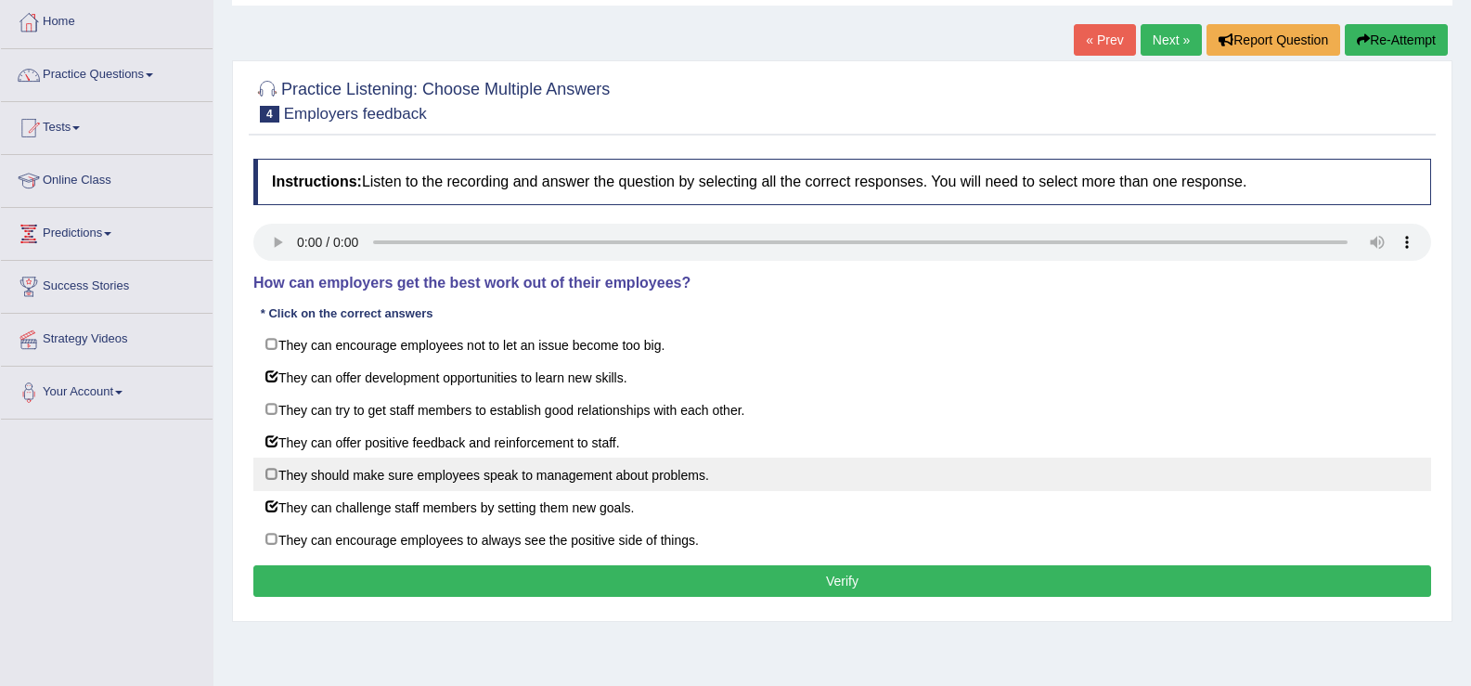
click at [267, 475] on label "They should make sure employees speak to management about problems." at bounding box center [842, 473] width 1178 height 33
checkbox input "true"
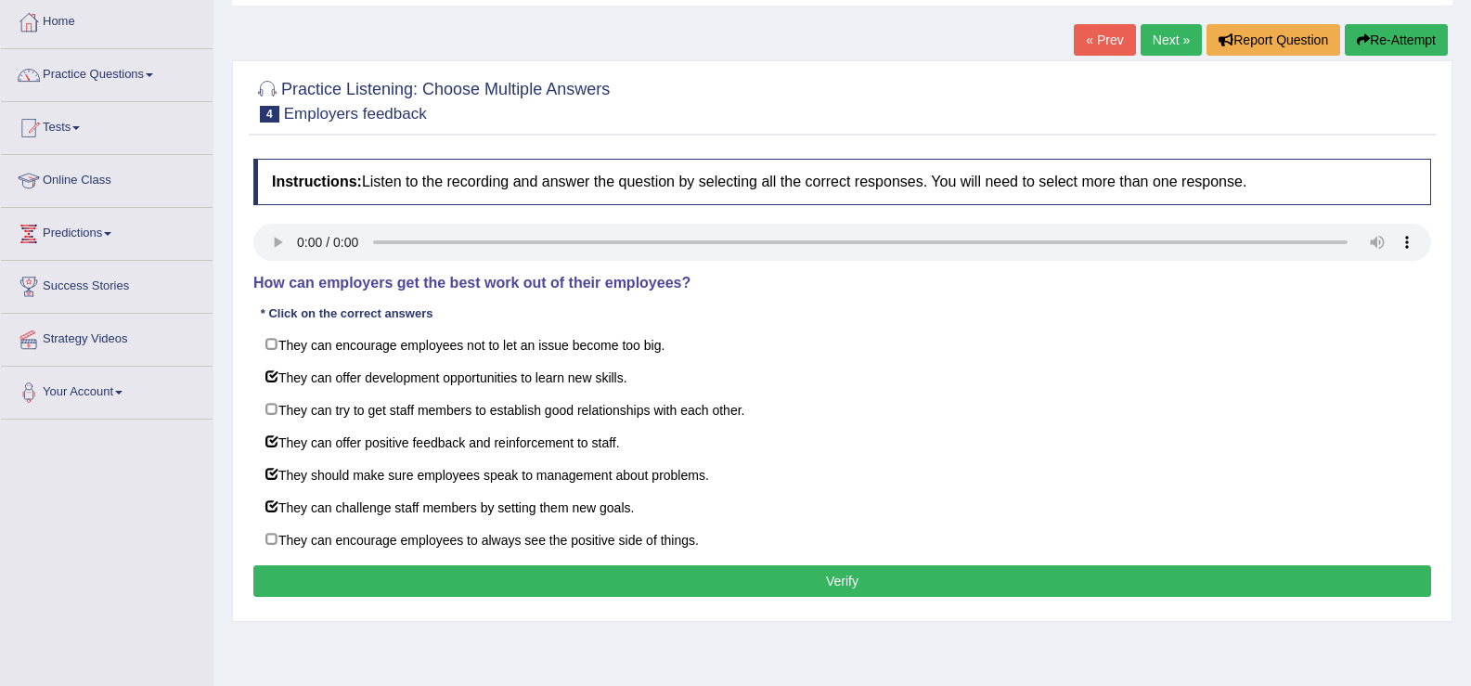
click at [460, 582] on button "Verify" at bounding box center [842, 581] width 1178 height 32
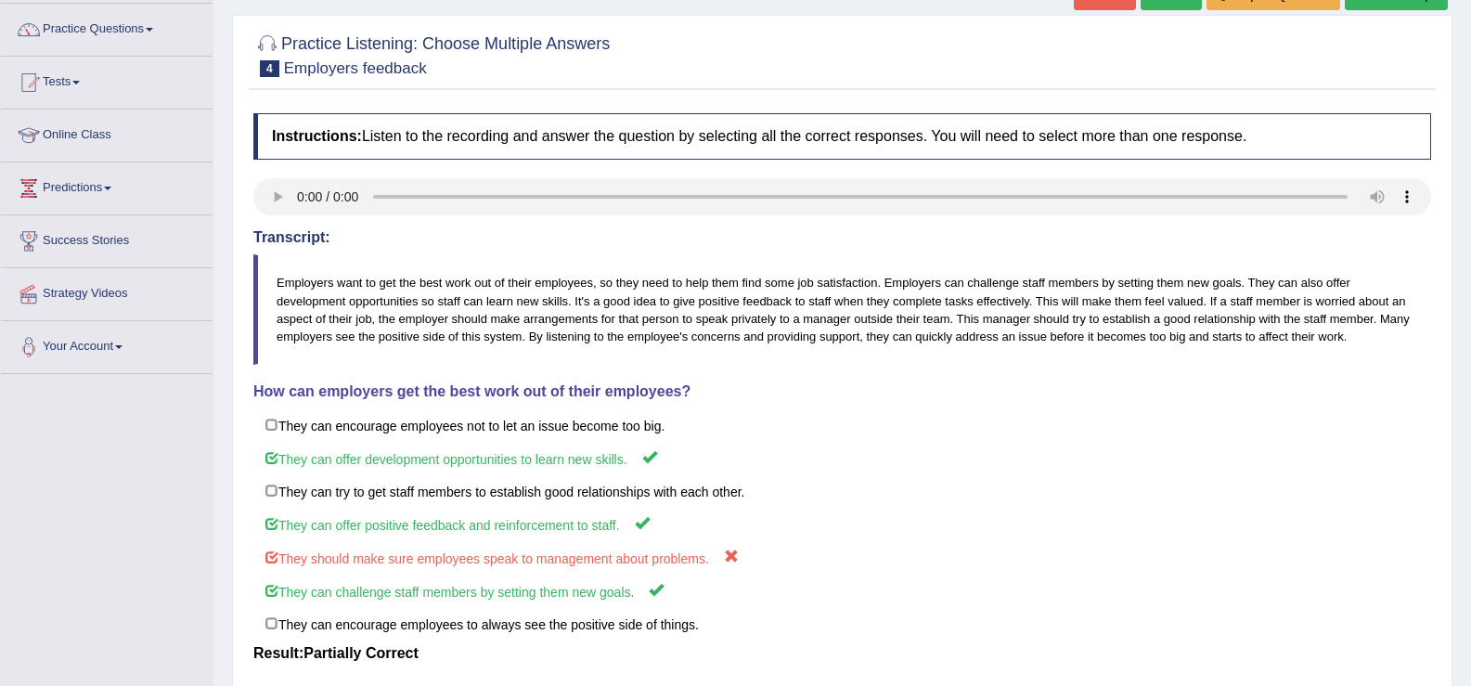
scroll to position [92, 0]
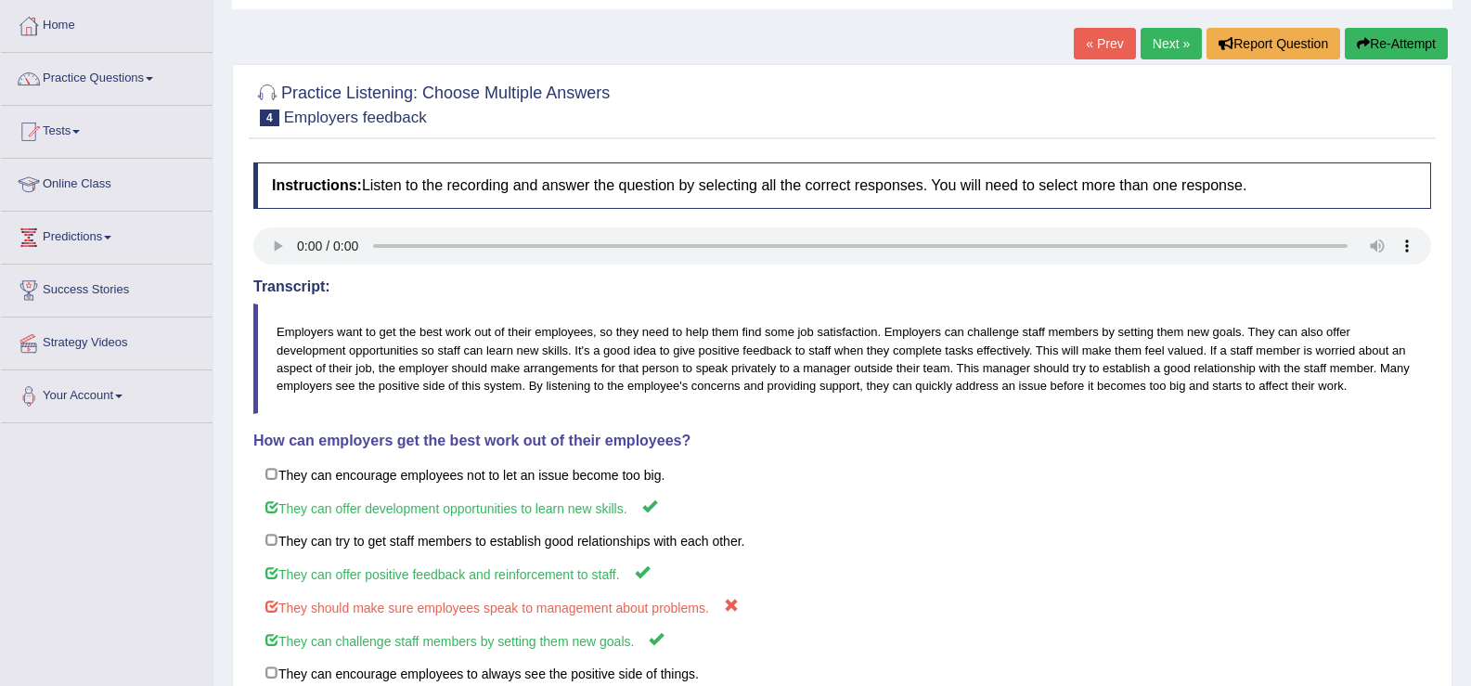
click at [1170, 48] on link "Next »" at bounding box center [1170, 44] width 61 height 32
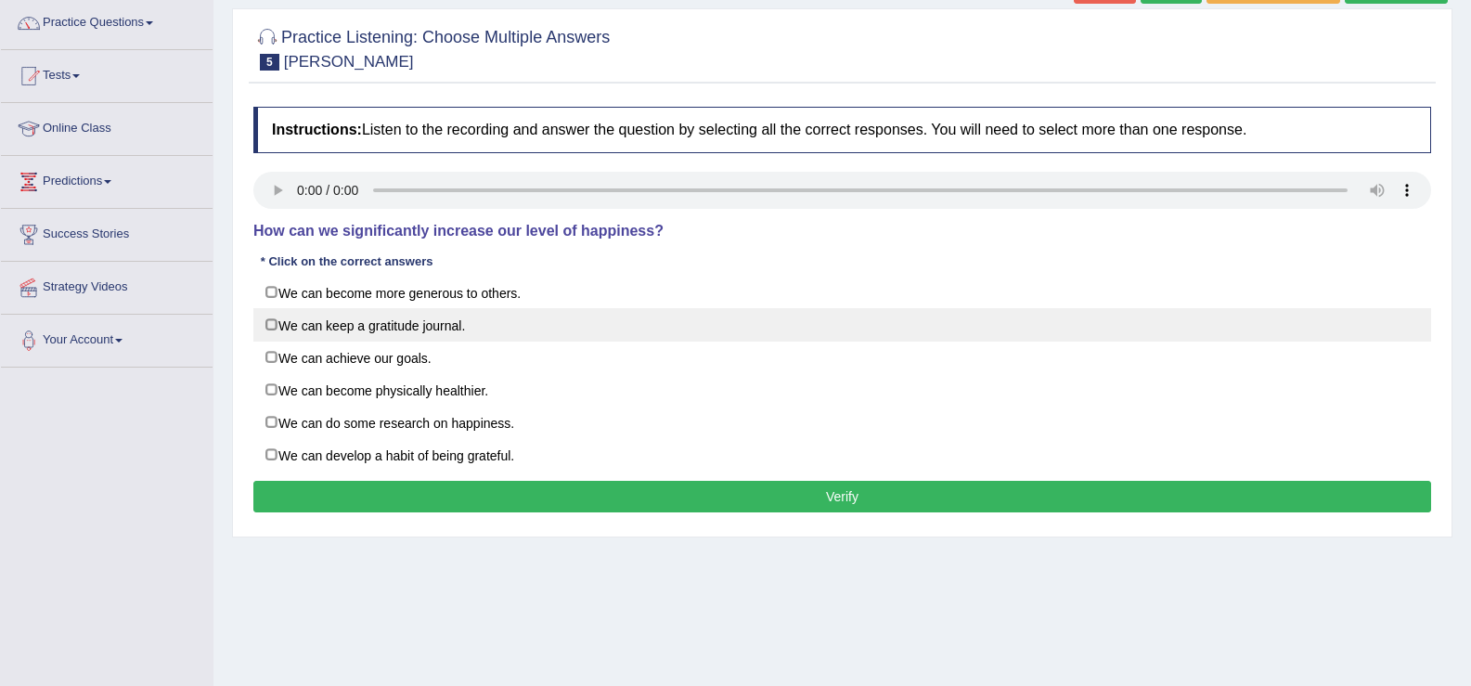
scroll to position [149, 0]
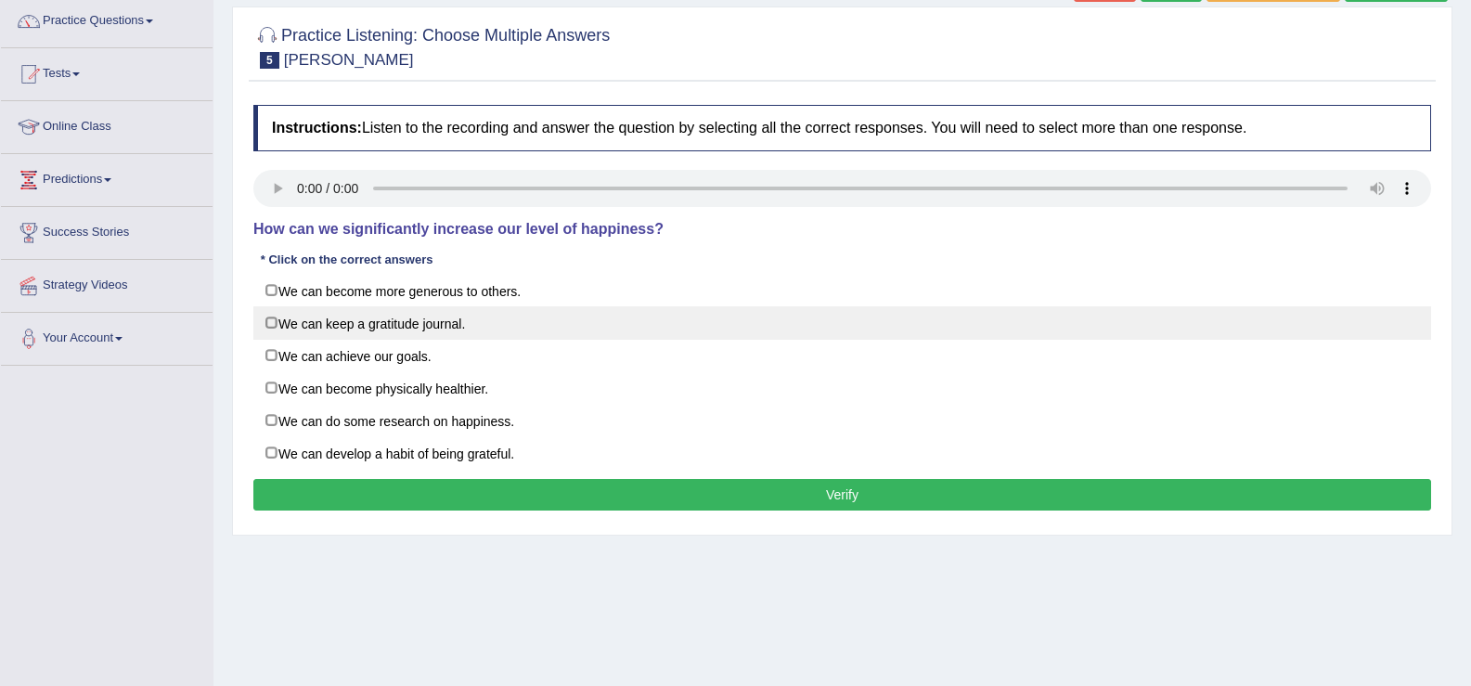
click at [275, 321] on label "We can keep a gratitude journal." at bounding box center [842, 322] width 1178 height 33
checkbox input "true"
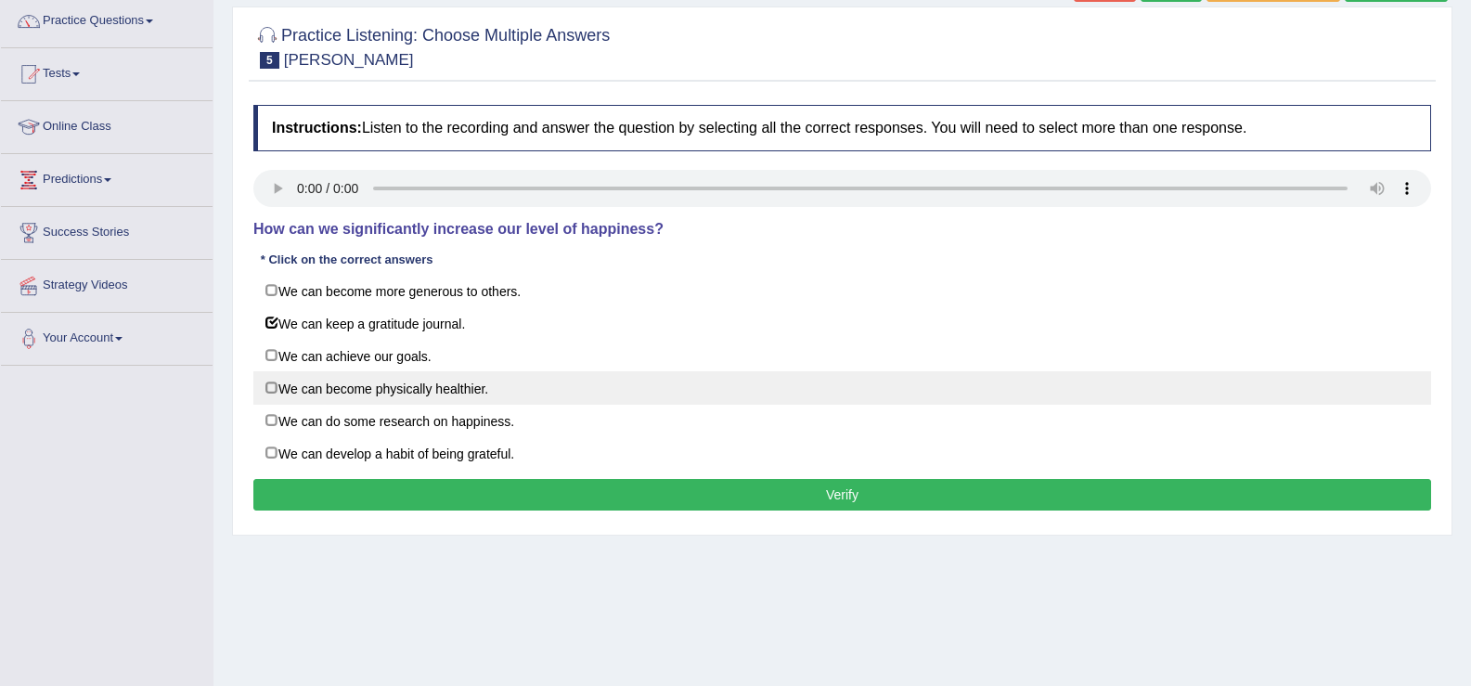
click at [271, 386] on label "We can become physically healthier." at bounding box center [842, 387] width 1178 height 33
checkbox input "true"
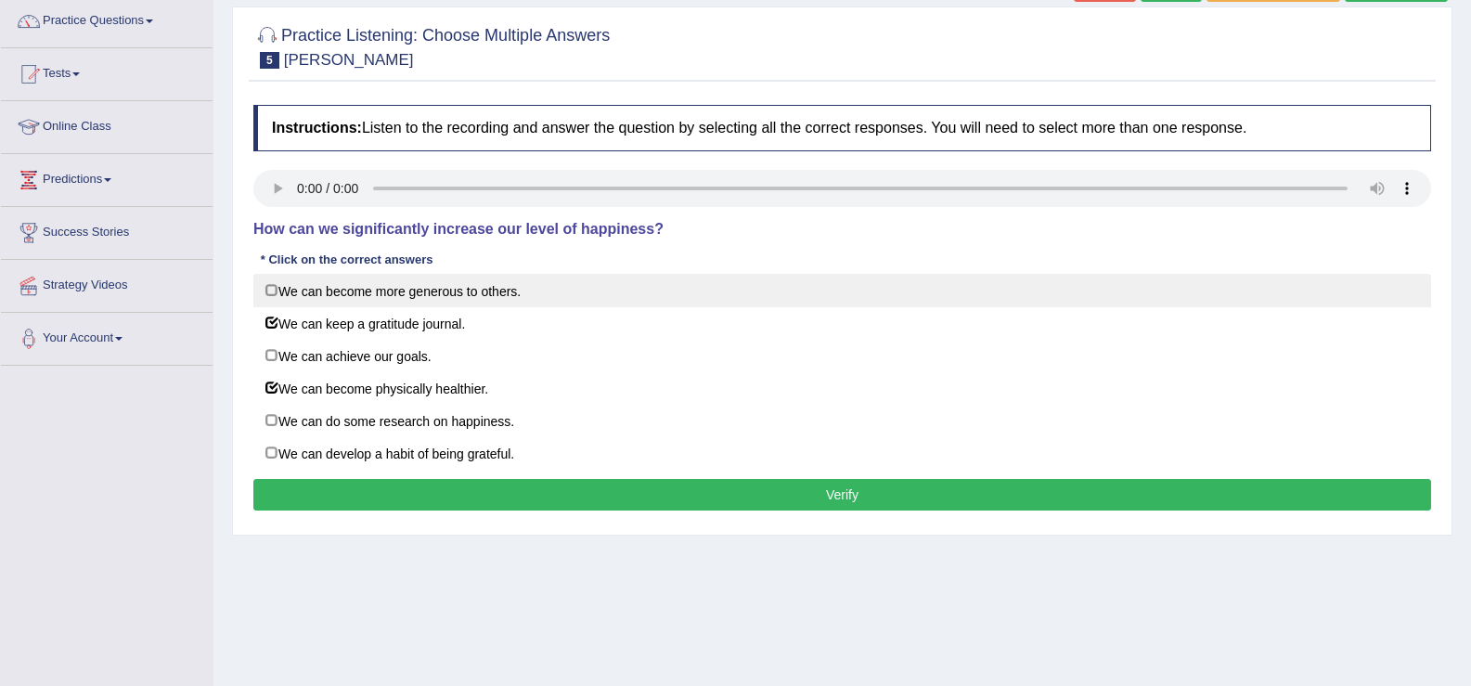
click at [274, 289] on label "We can become more generous to others." at bounding box center [842, 290] width 1178 height 33
checkbox input "true"
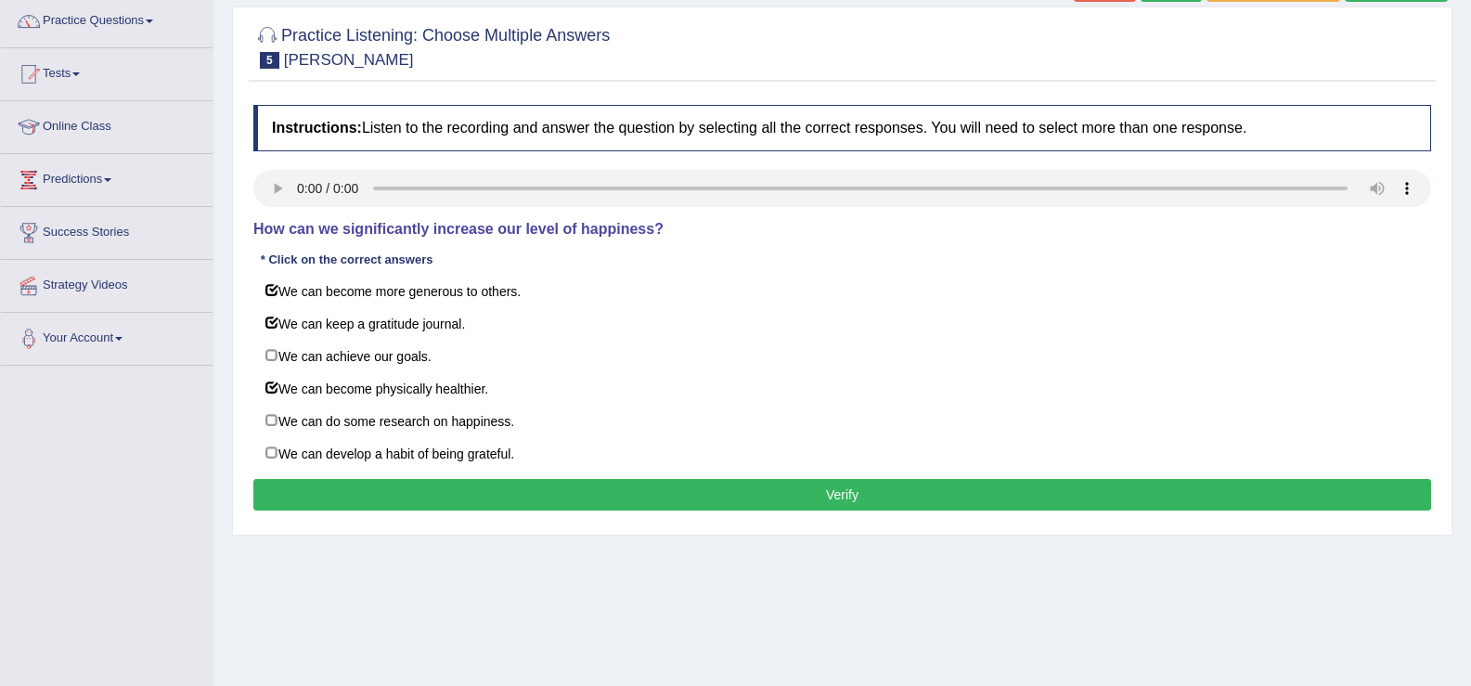
click at [404, 495] on button "Verify" at bounding box center [842, 495] width 1178 height 32
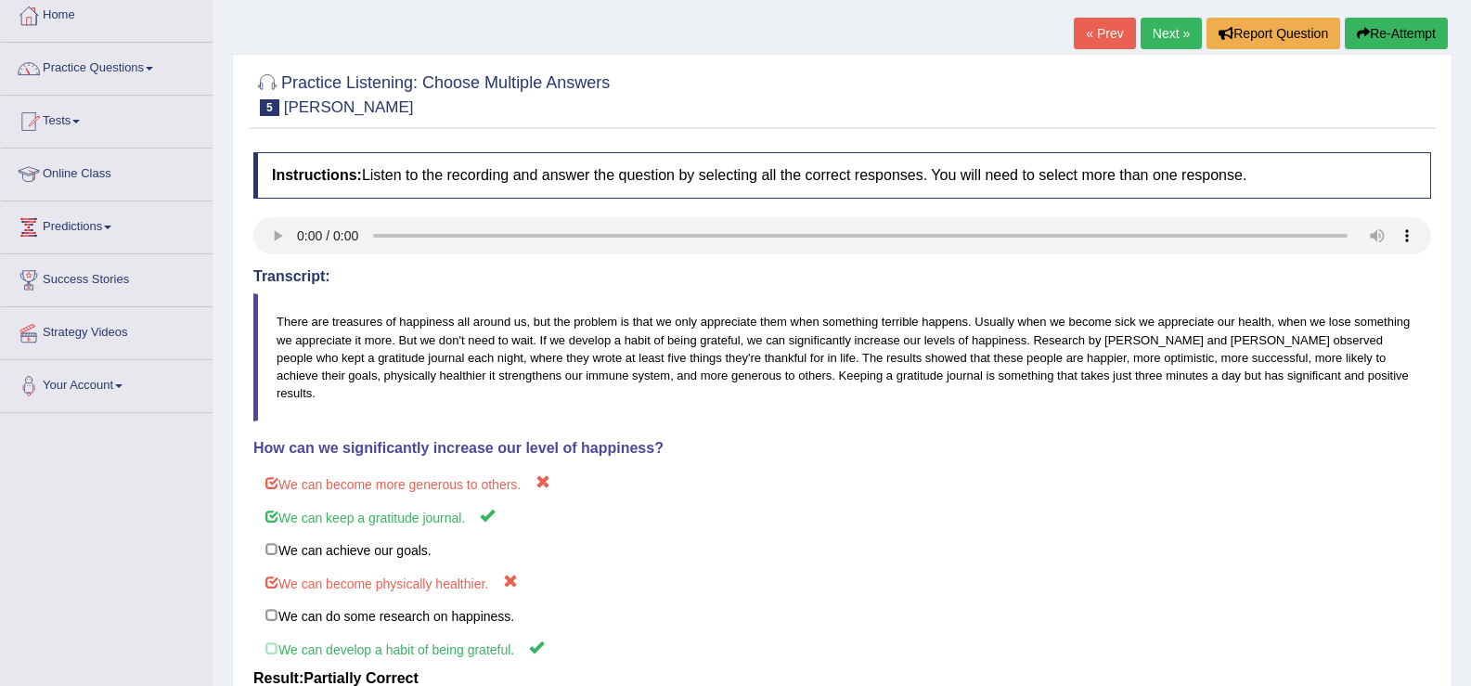
scroll to position [100, 0]
click at [1168, 43] on link "Next »" at bounding box center [1170, 35] width 61 height 32
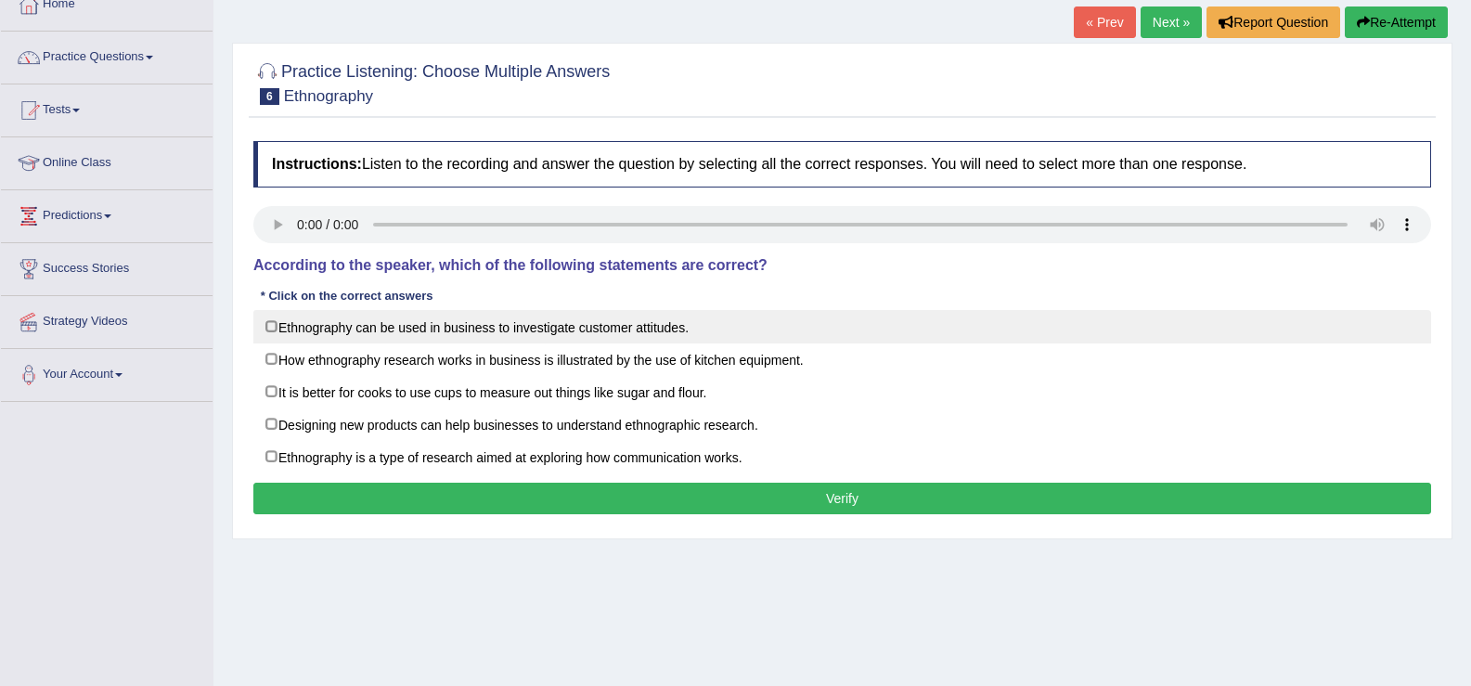
scroll to position [190, 0]
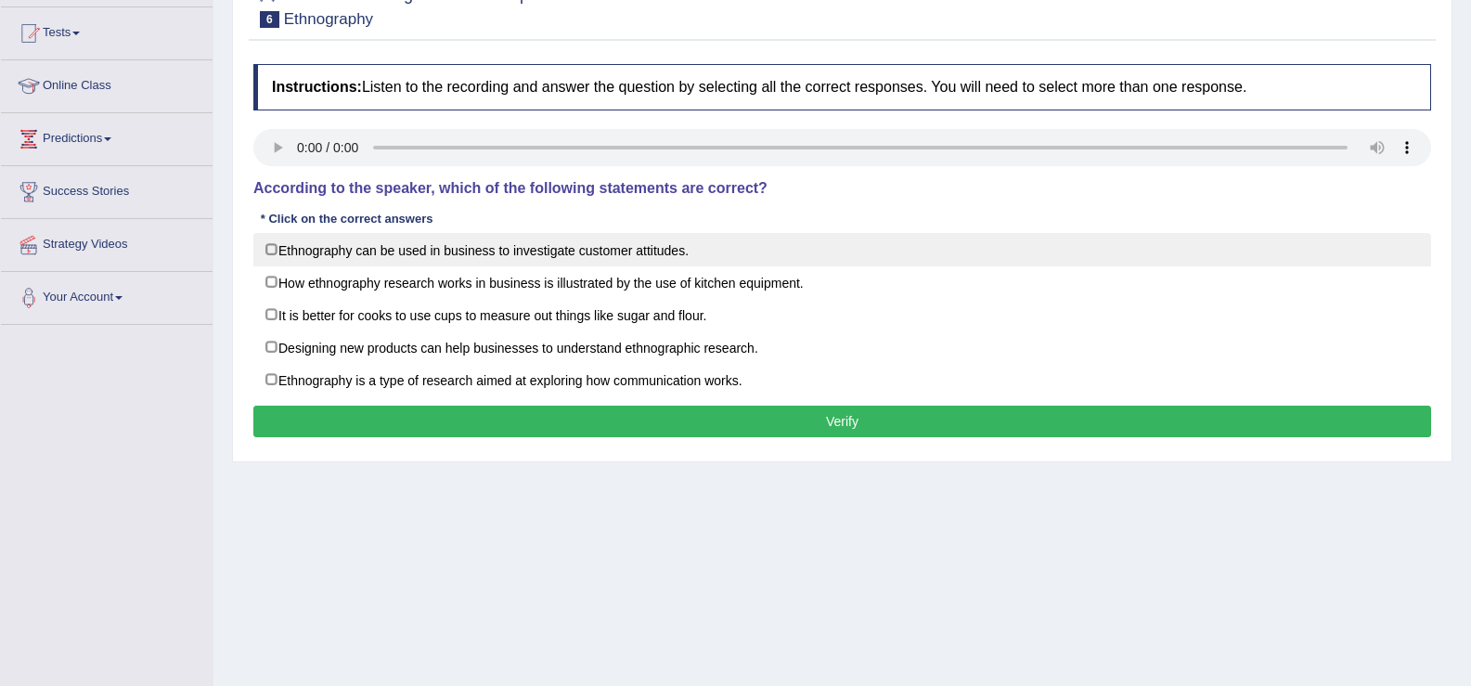
click at [277, 253] on label "Ethnography can be used in business to investigate customer attitudes." at bounding box center [842, 249] width 1178 height 33
checkbox input "true"
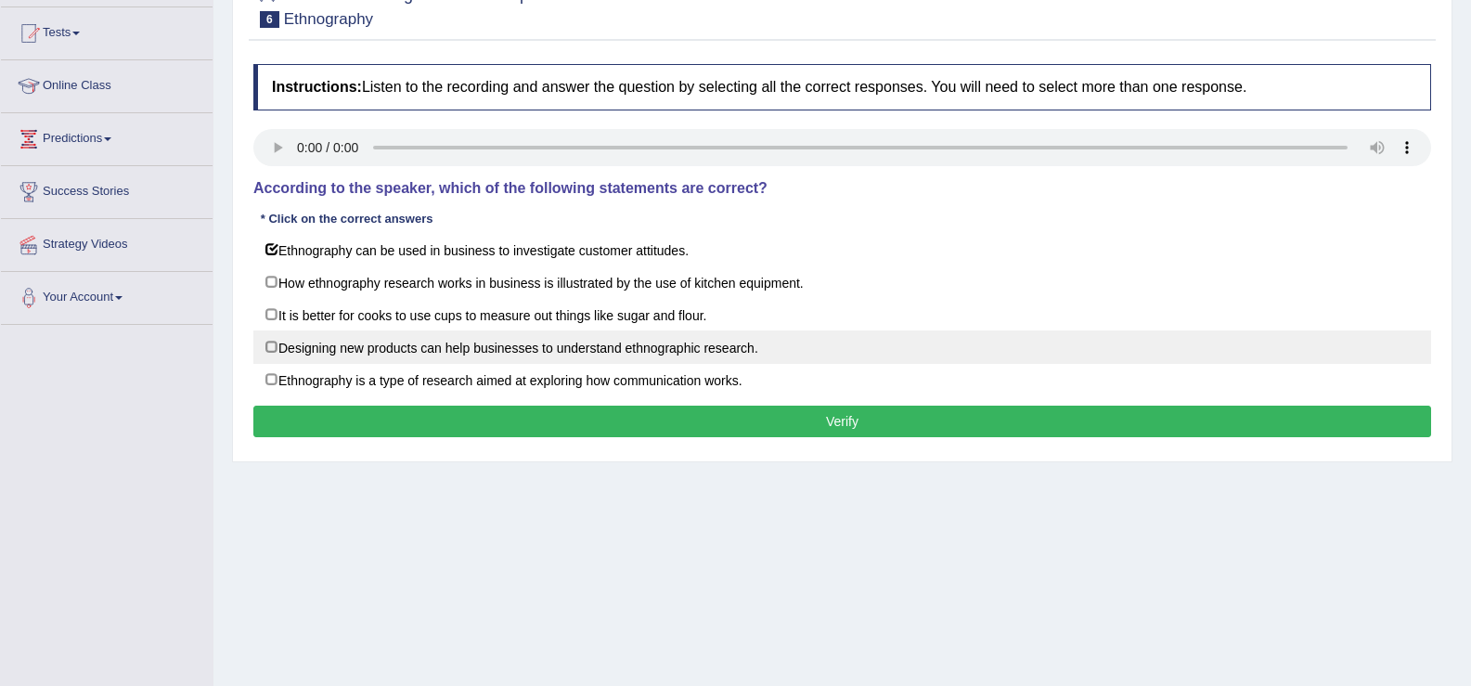
click at [271, 348] on label "Designing new products can help businesses to understand ethnographic research." at bounding box center [842, 346] width 1178 height 33
checkbox input "true"
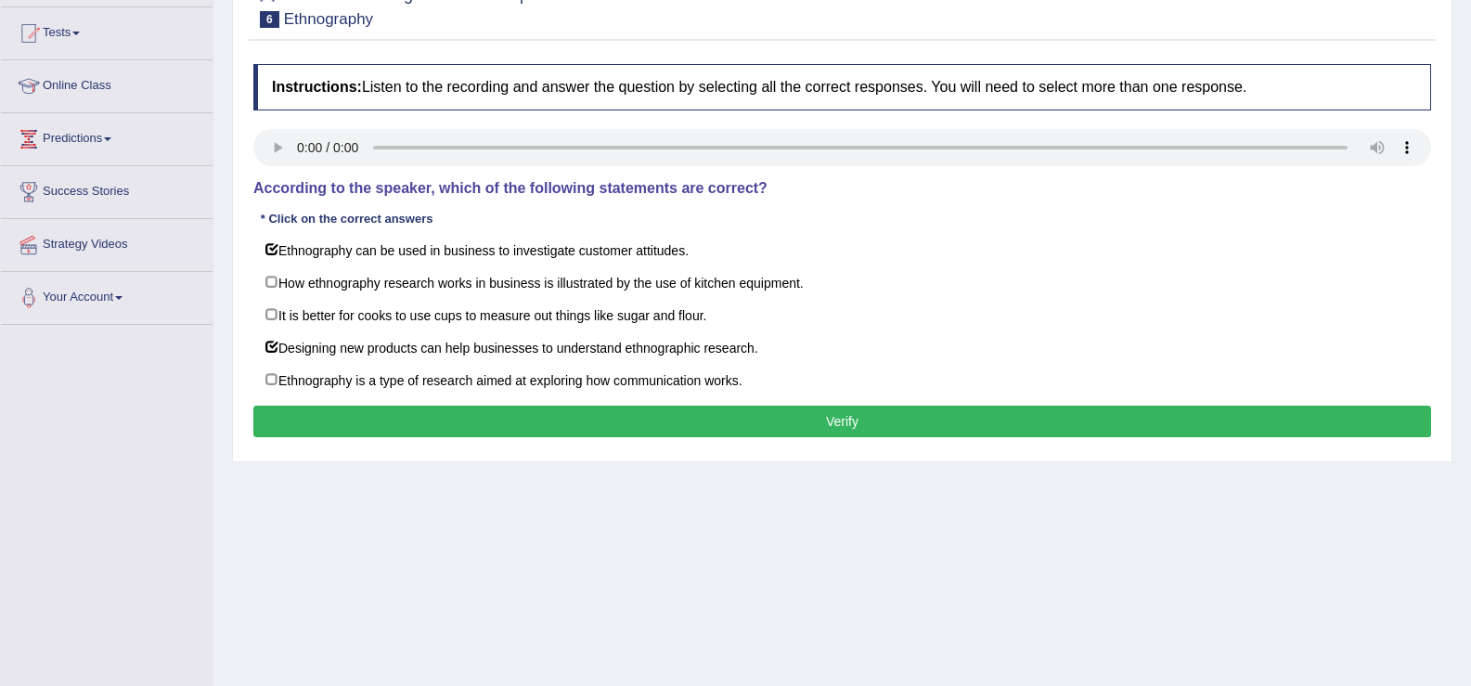
click at [357, 421] on button "Verify" at bounding box center [842, 421] width 1178 height 32
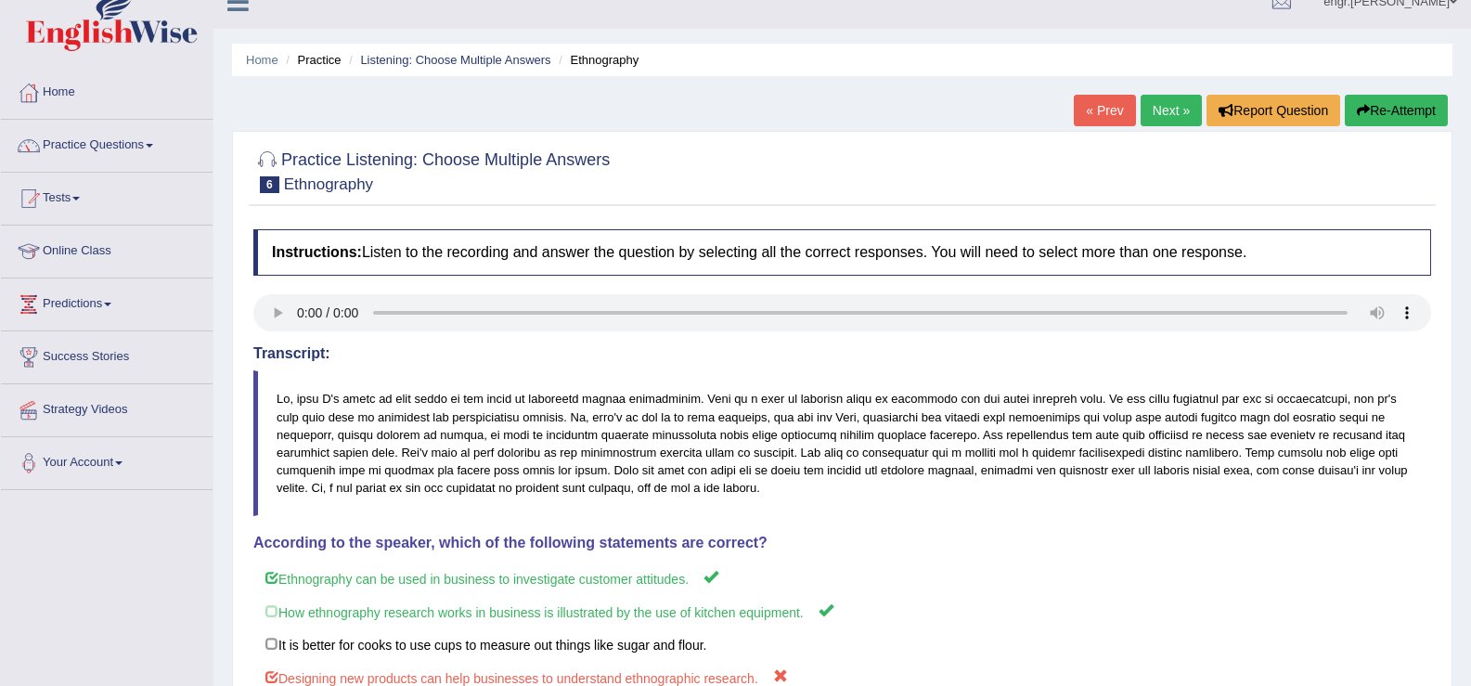
scroll to position [21, 0]
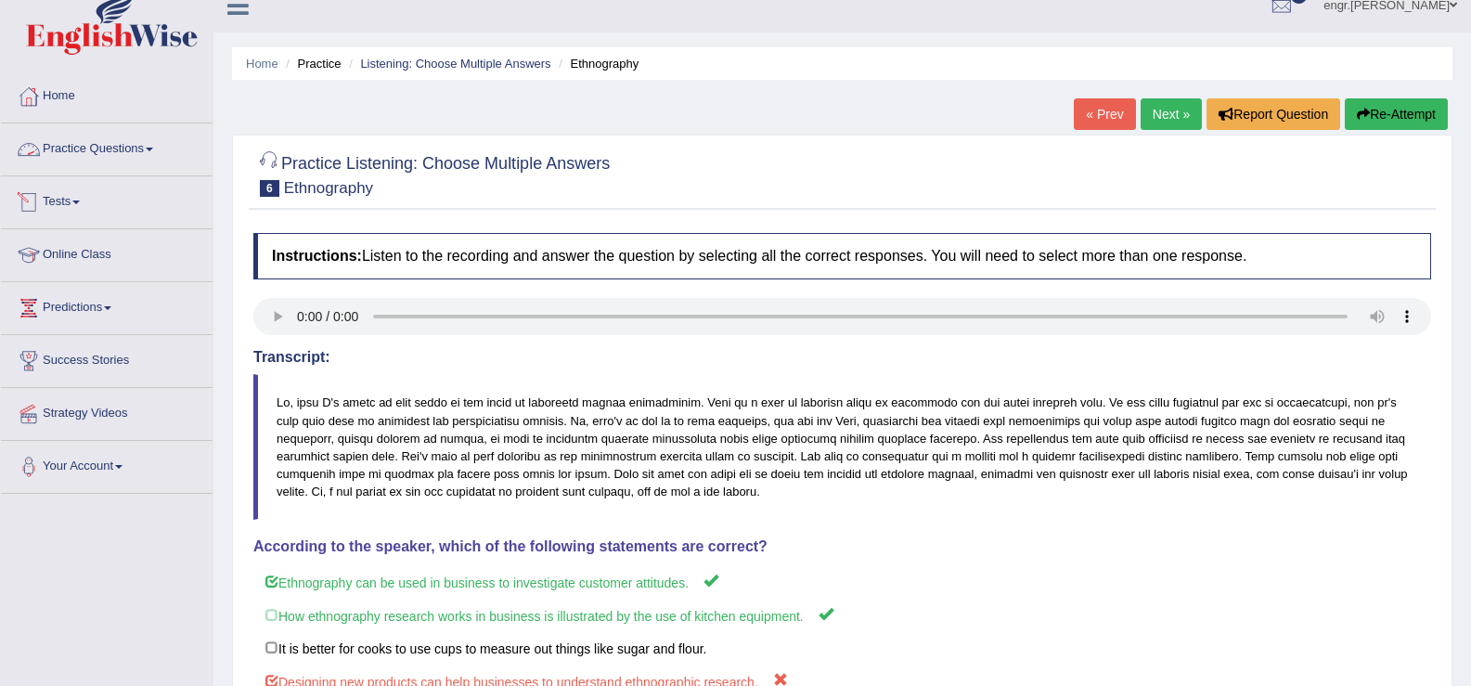
click at [126, 142] on link "Practice Questions" at bounding box center [107, 146] width 212 height 46
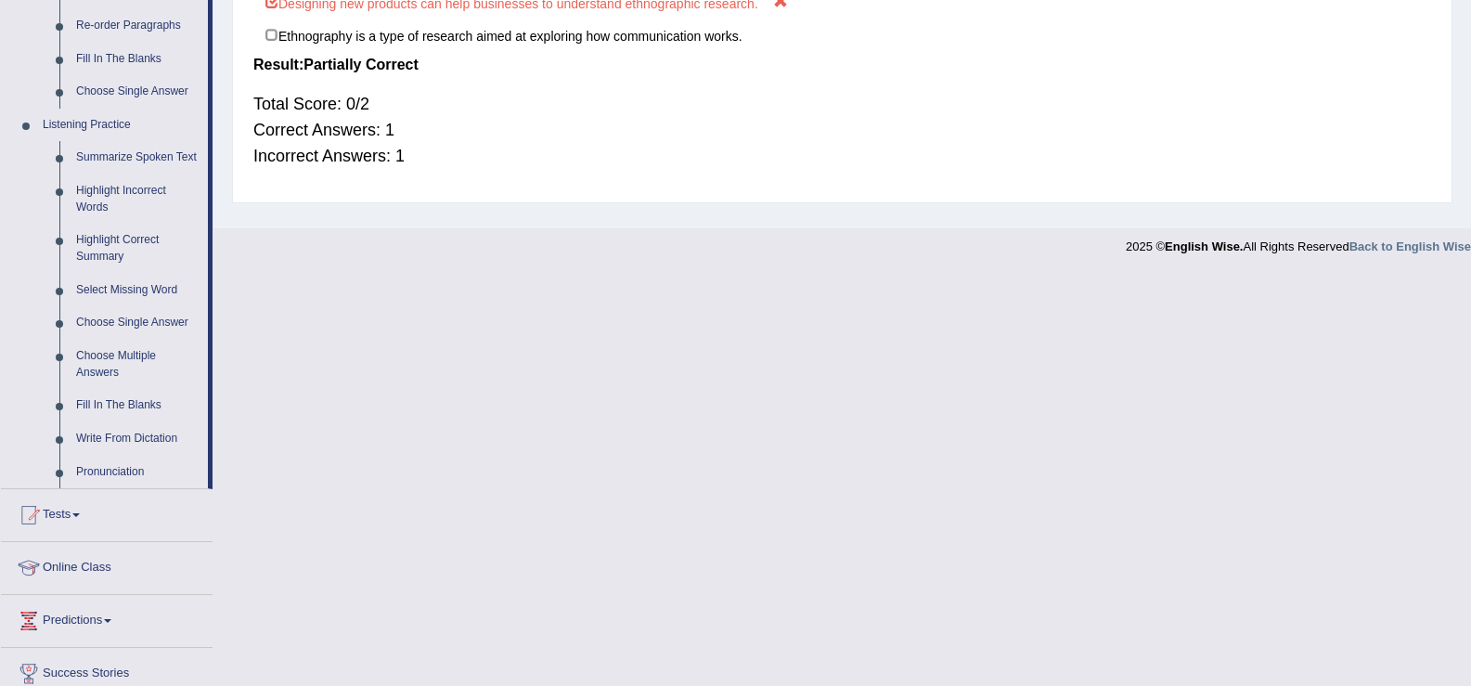
scroll to position [711, 0]
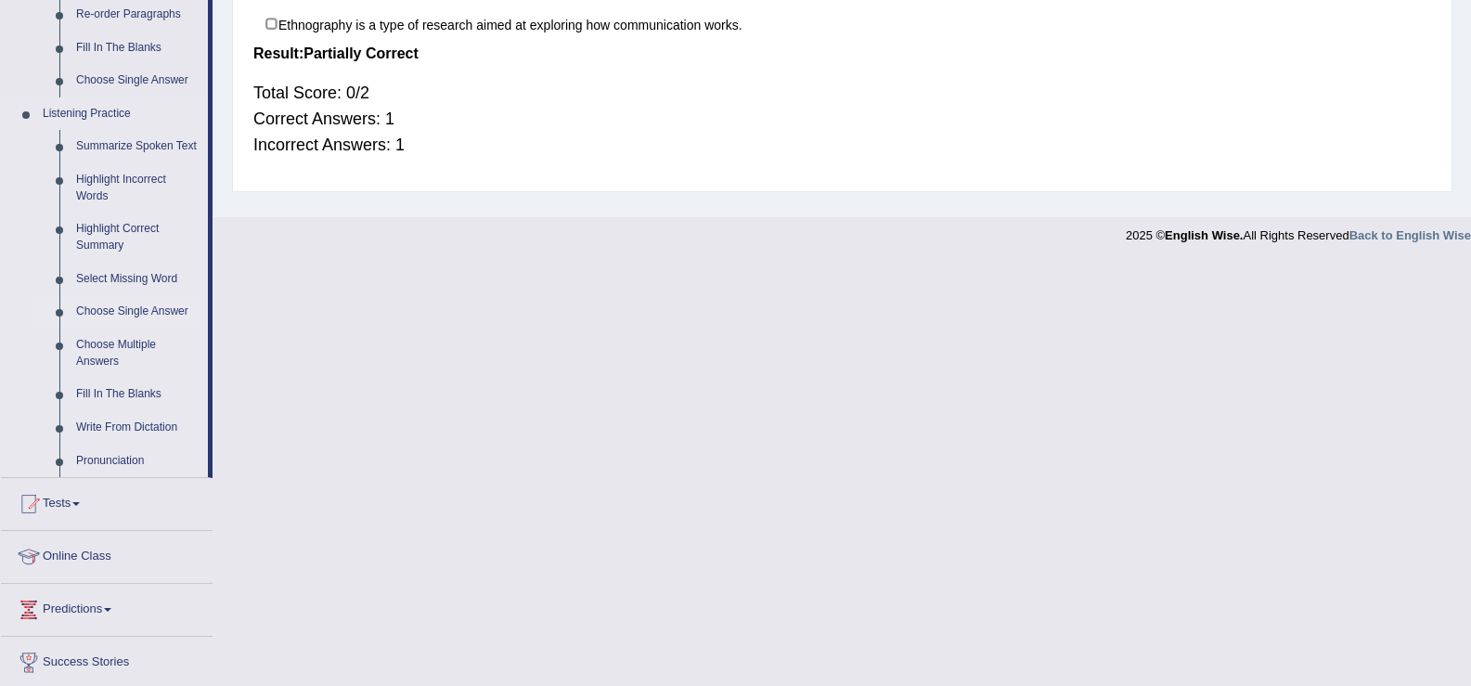
click at [138, 313] on link "Choose Single Answer" at bounding box center [138, 311] width 140 height 33
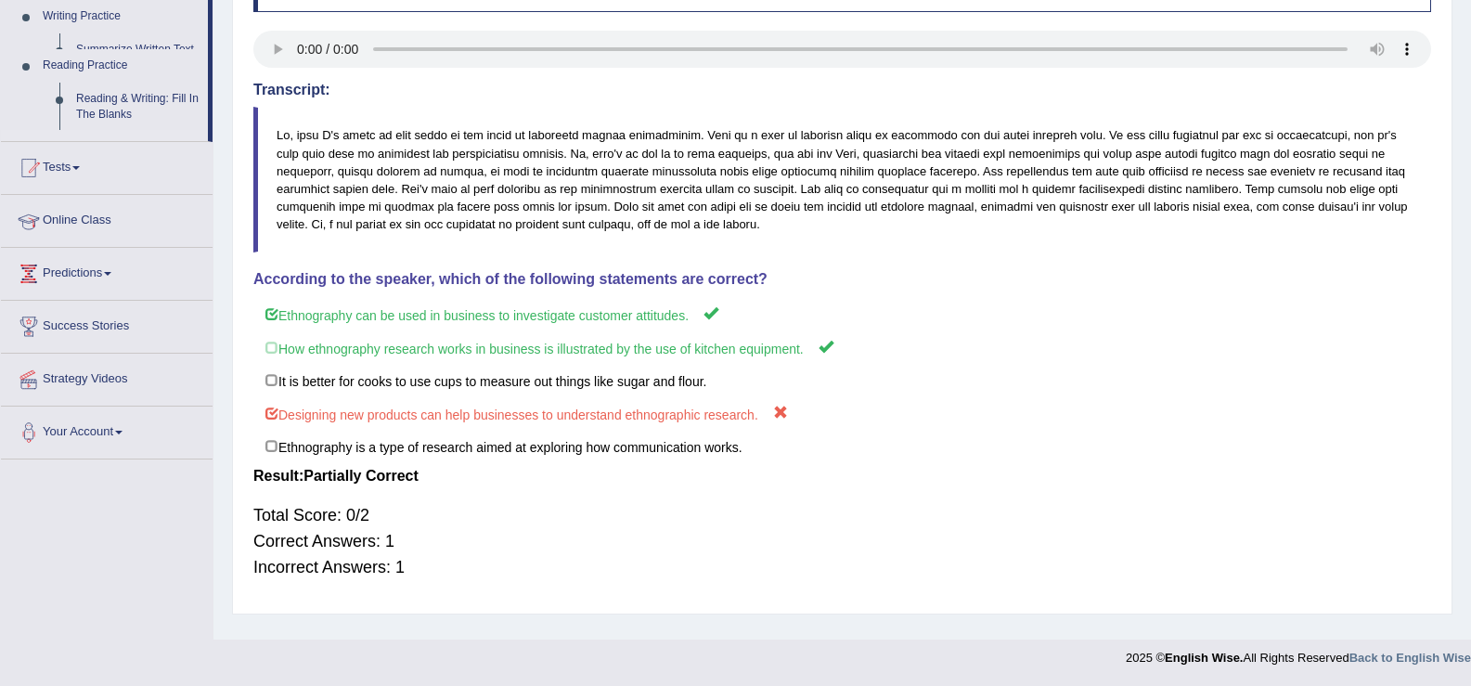
scroll to position [289, 0]
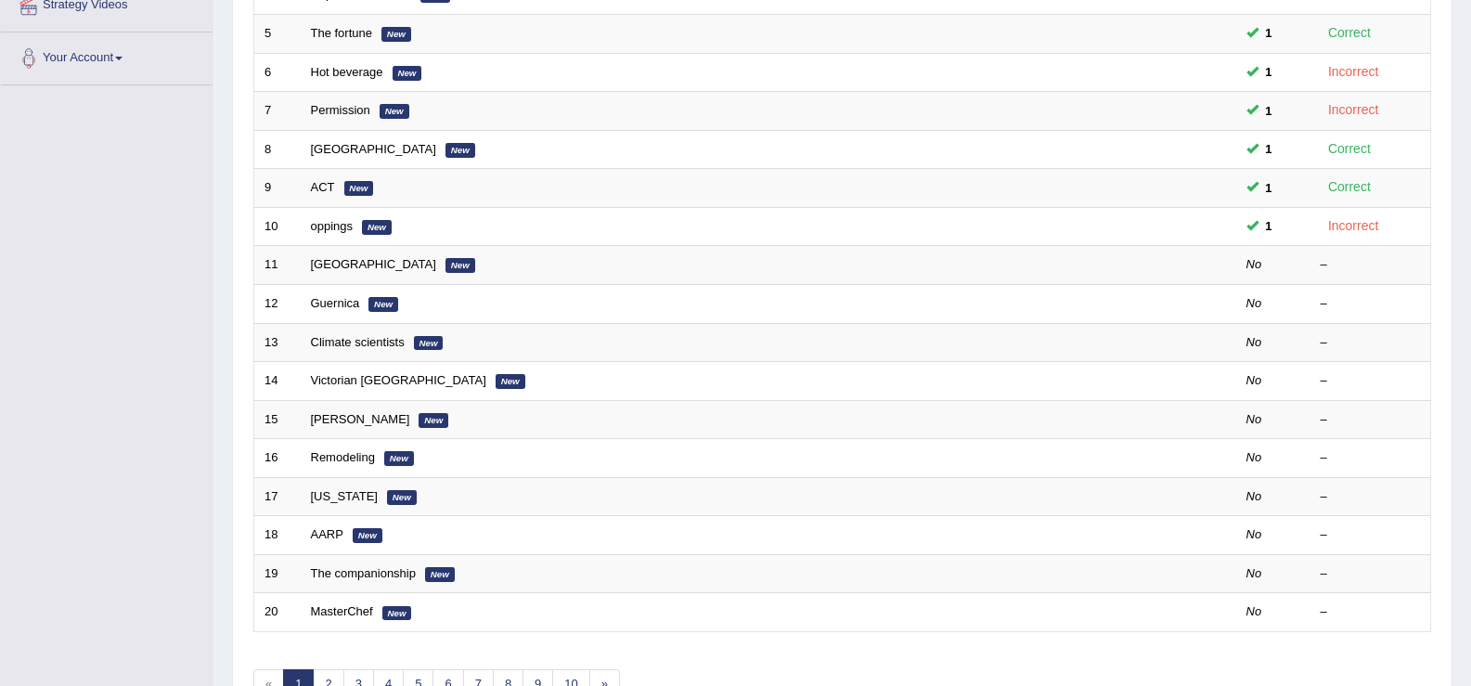
scroll to position [543, 0]
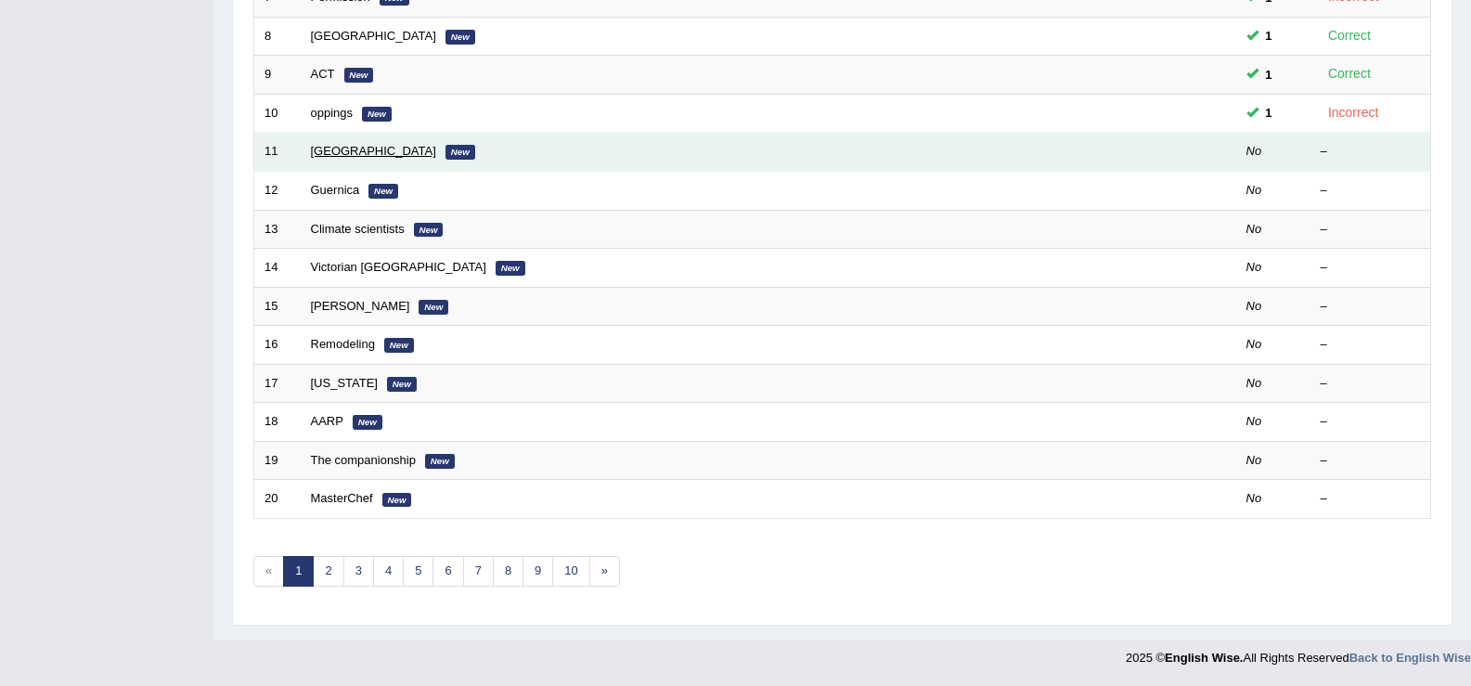
click at [330, 152] on link "[GEOGRAPHIC_DATA]" at bounding box center [373, 151] width 125 height 14
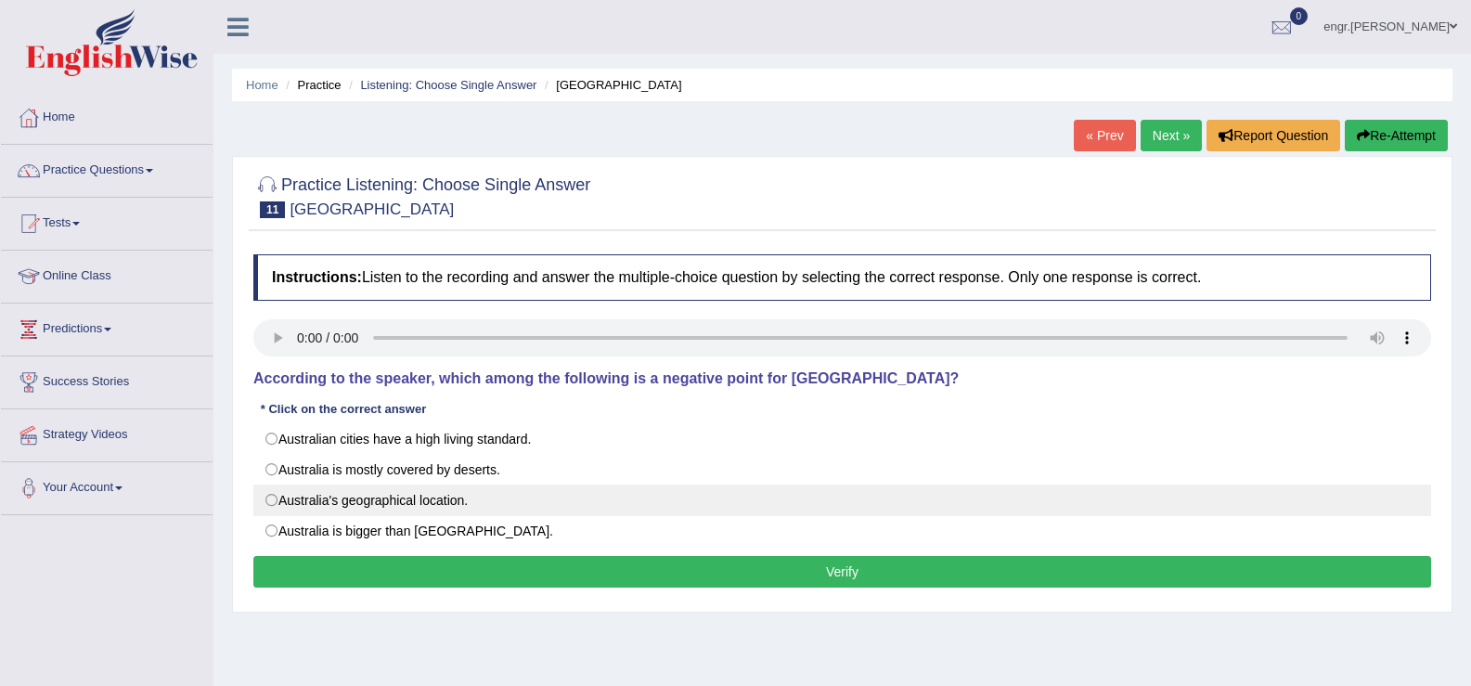
click at [271, 499] on label "Australia's geographical location." at bounding box center [842, 500] width 1178 height 32
radio input "true"
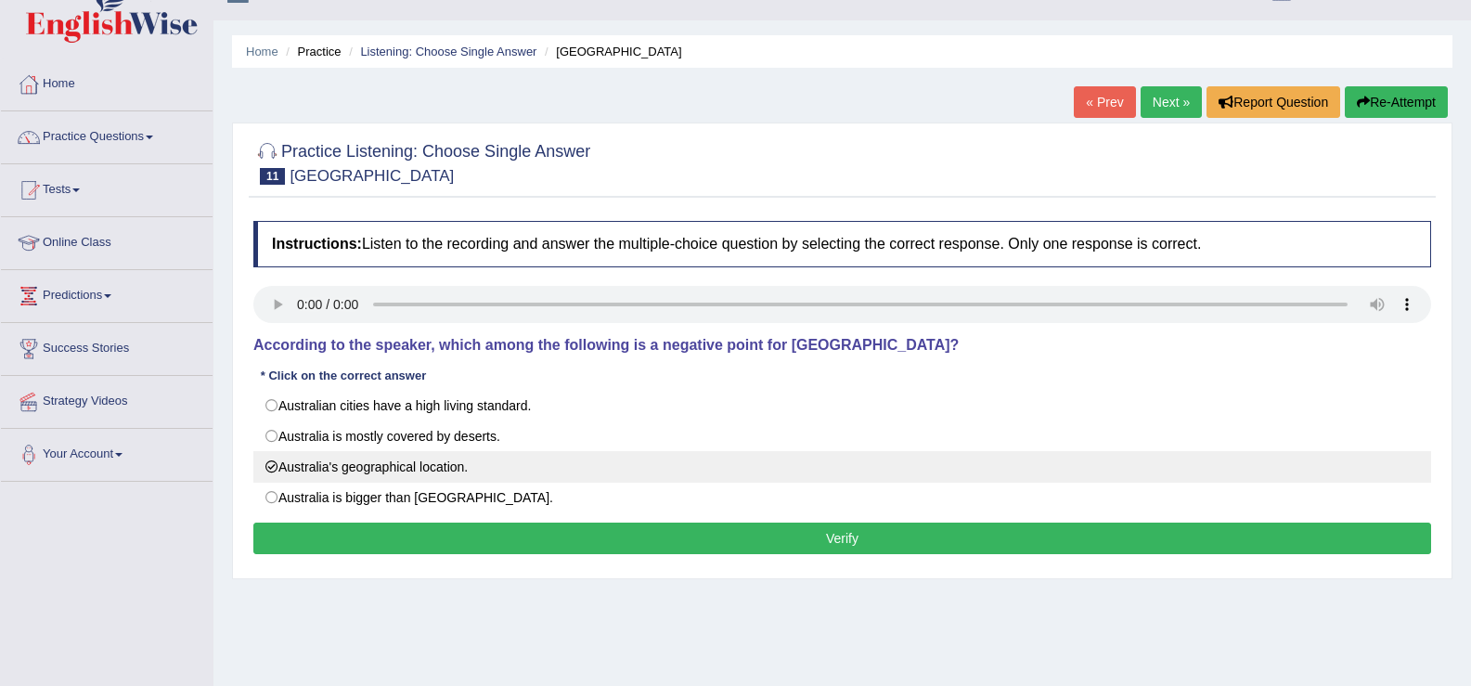
scroll to position [37, 0]
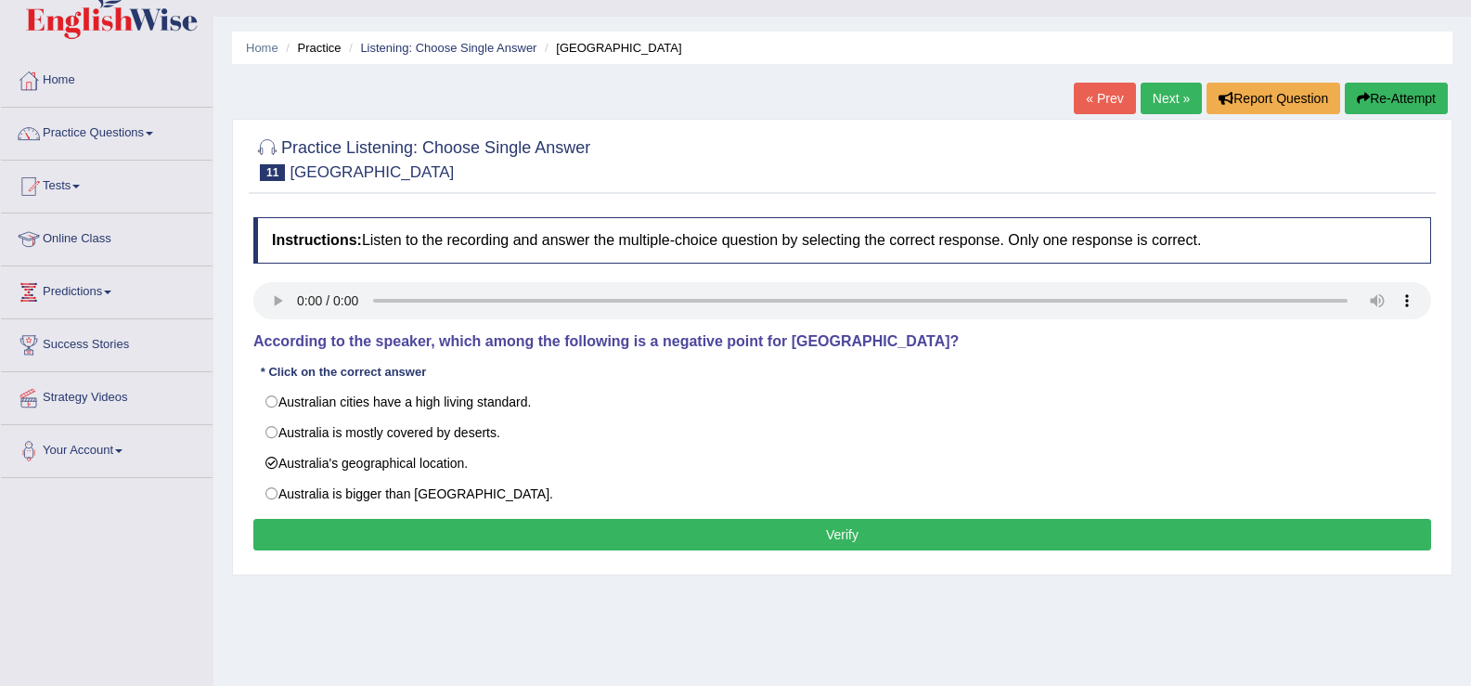
click at [586, 534] on button "Verify" at bounding box center [842, 535] width 1178 height 32
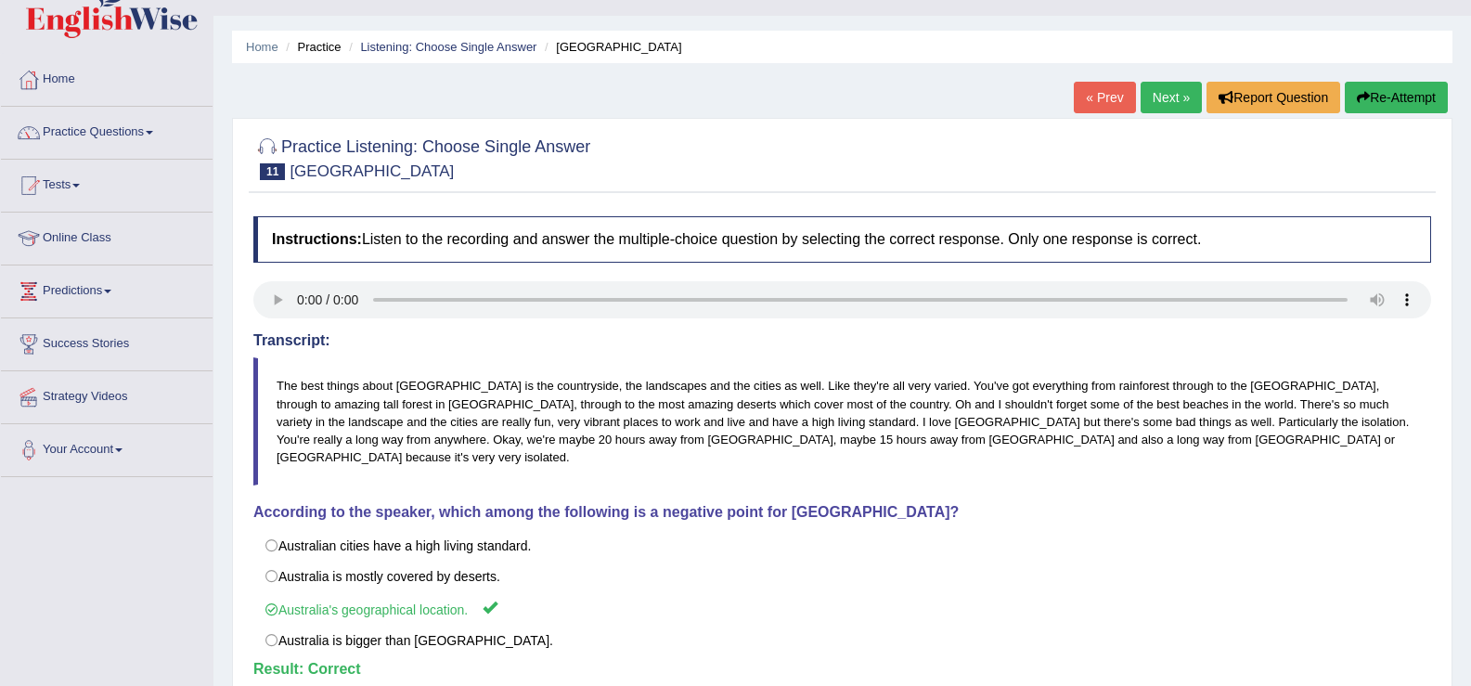
scroll to position [0, 0]
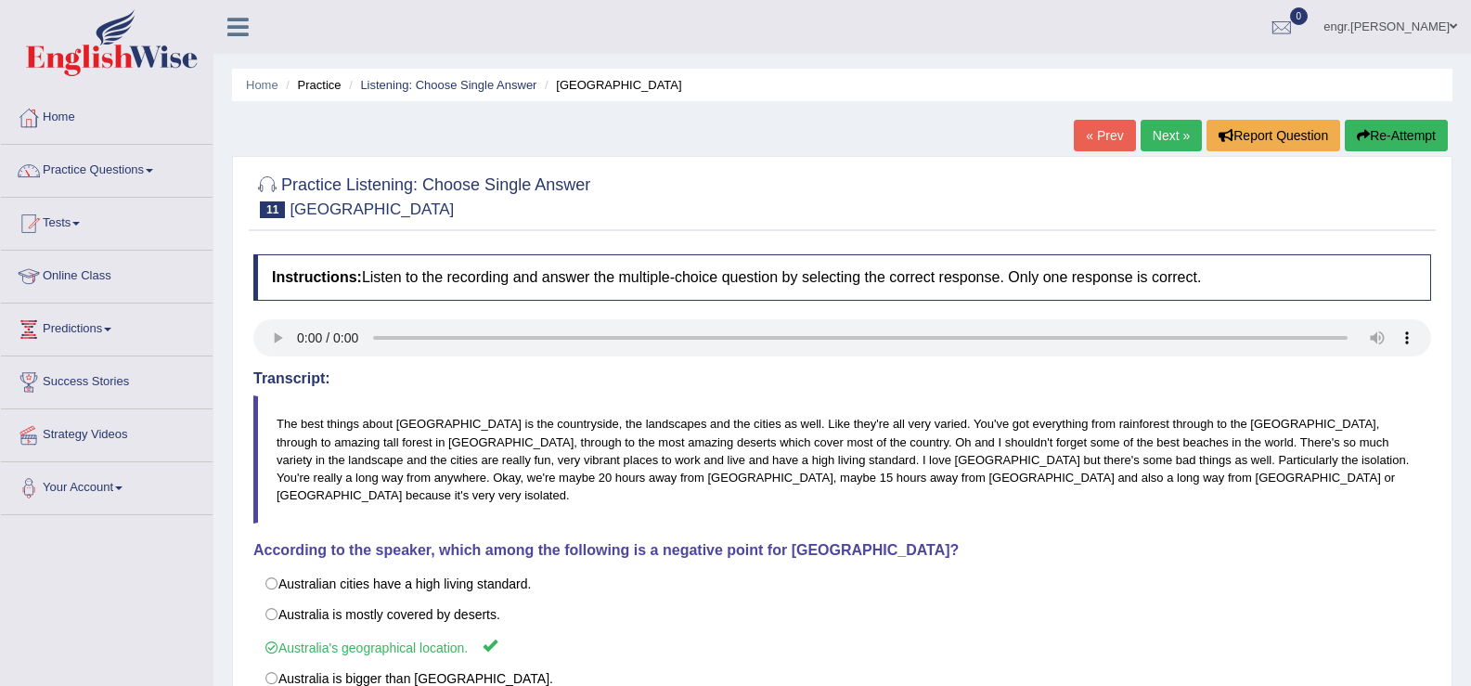
click at [1171, 141] on link "Next »" at bounding box center [1170, 136] width 61 height 32
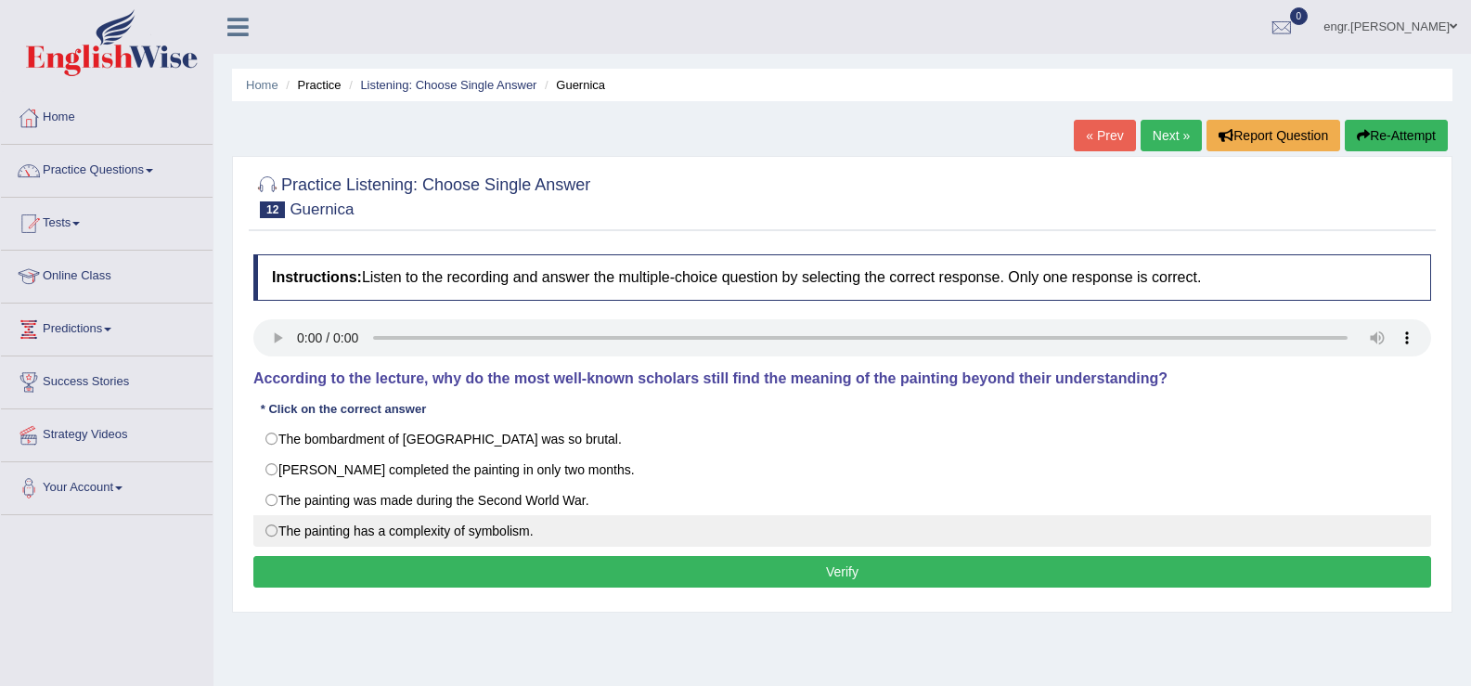
click at [275, 536] on label "The painting has a complexity of symbolism." at bounding box center [842, 531] width 1178 height 32
radio input "true"
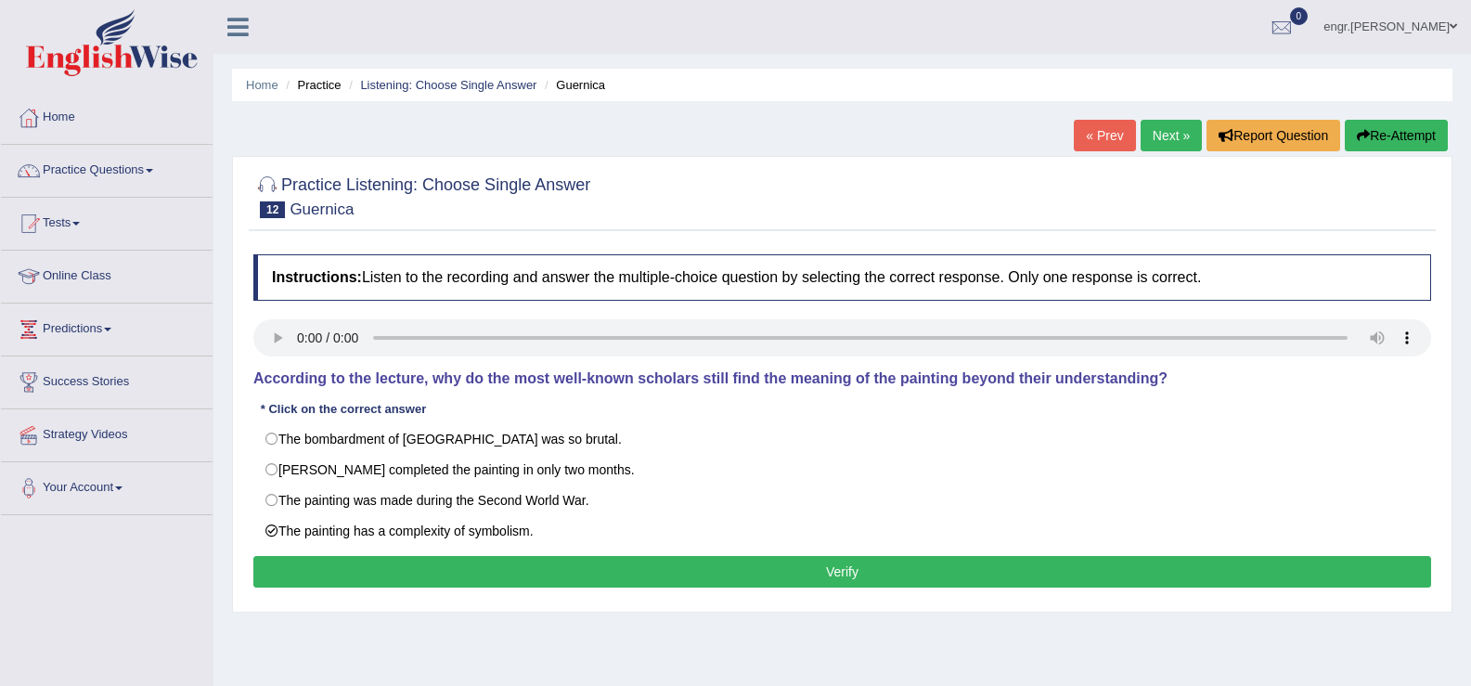
click at [381, 570] on button "Verify" at bounding box center [842, 572] width 1178 height 32
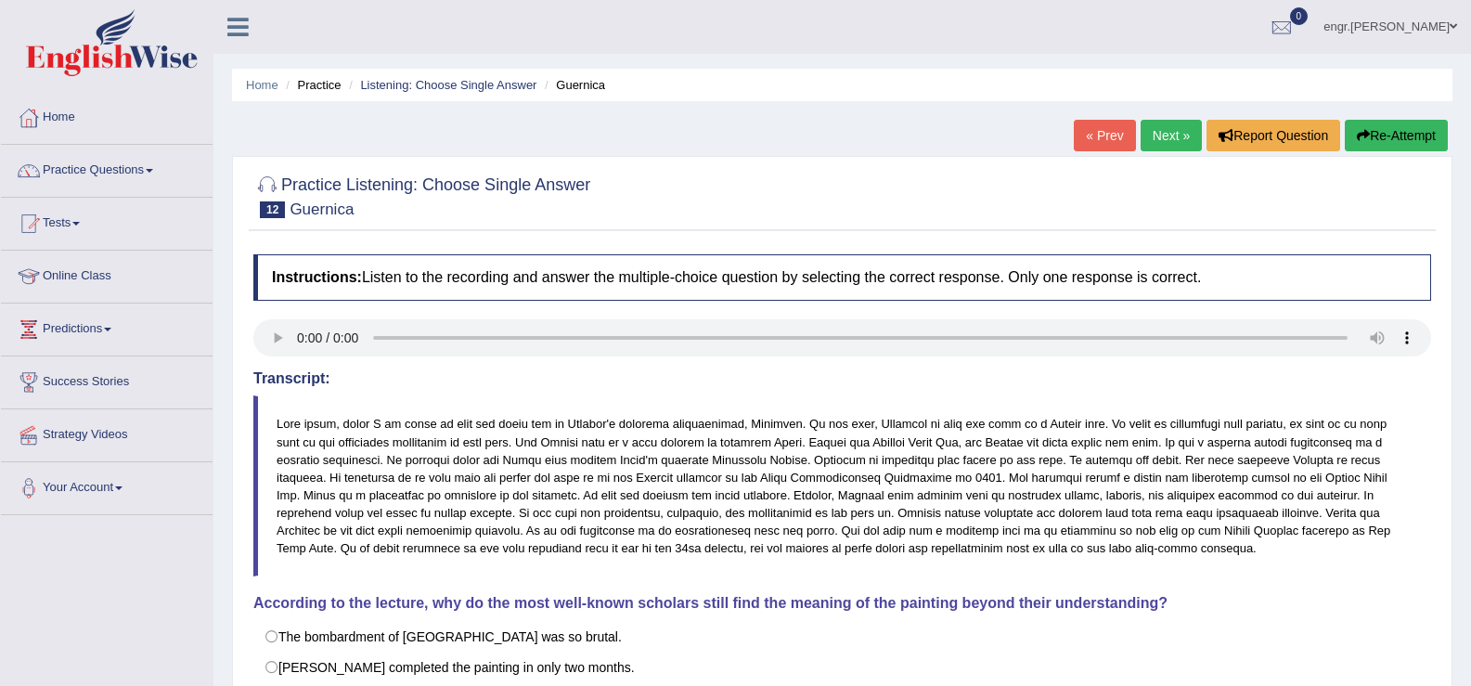
click at [1168, 130] on link "Next »" at bounding box center [1170, 136] width 61 height 32
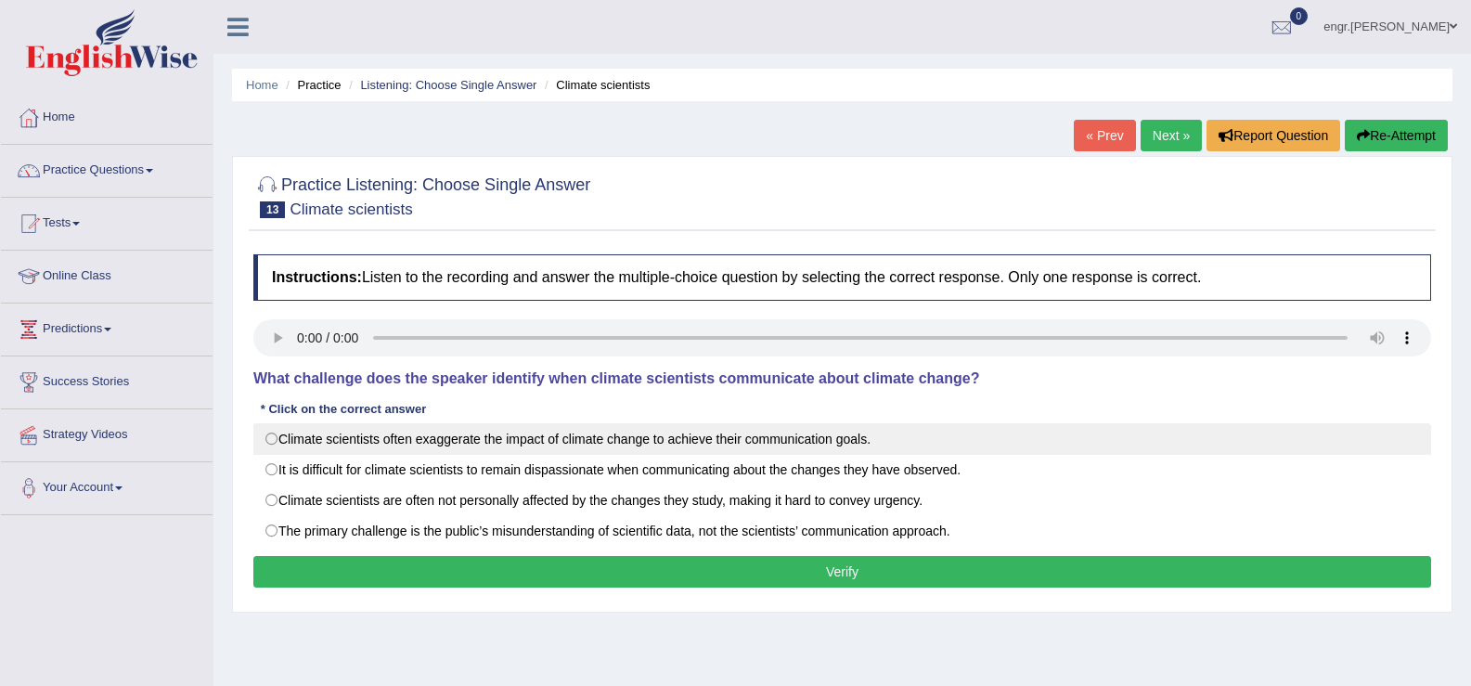
click at [278, 423] on label "Climate scientists often exaggerate the impact of climate change to achieve the…" at bounding box center [842, 439] width 1178 height 32
radio input "true"
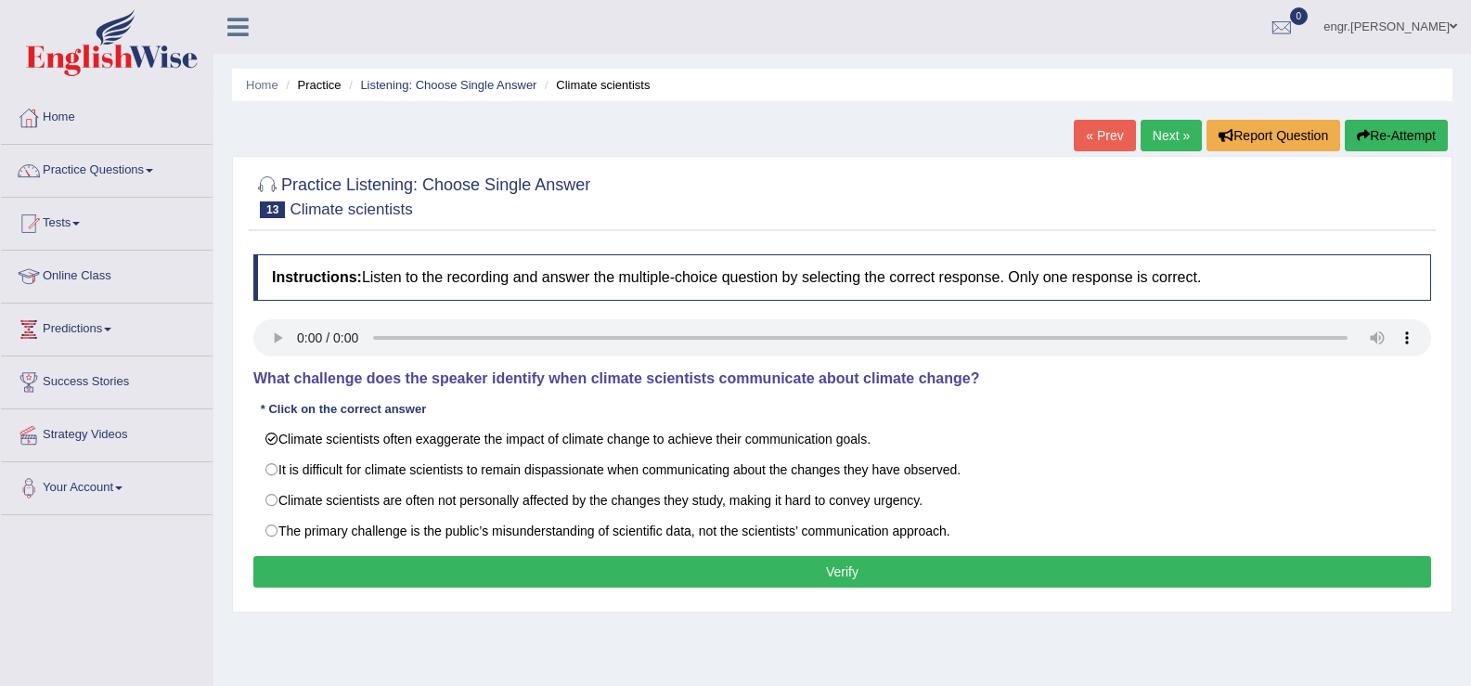
click at [412, 571] on button "Verify" at bounding box center [842, 572] width 1178 height 32
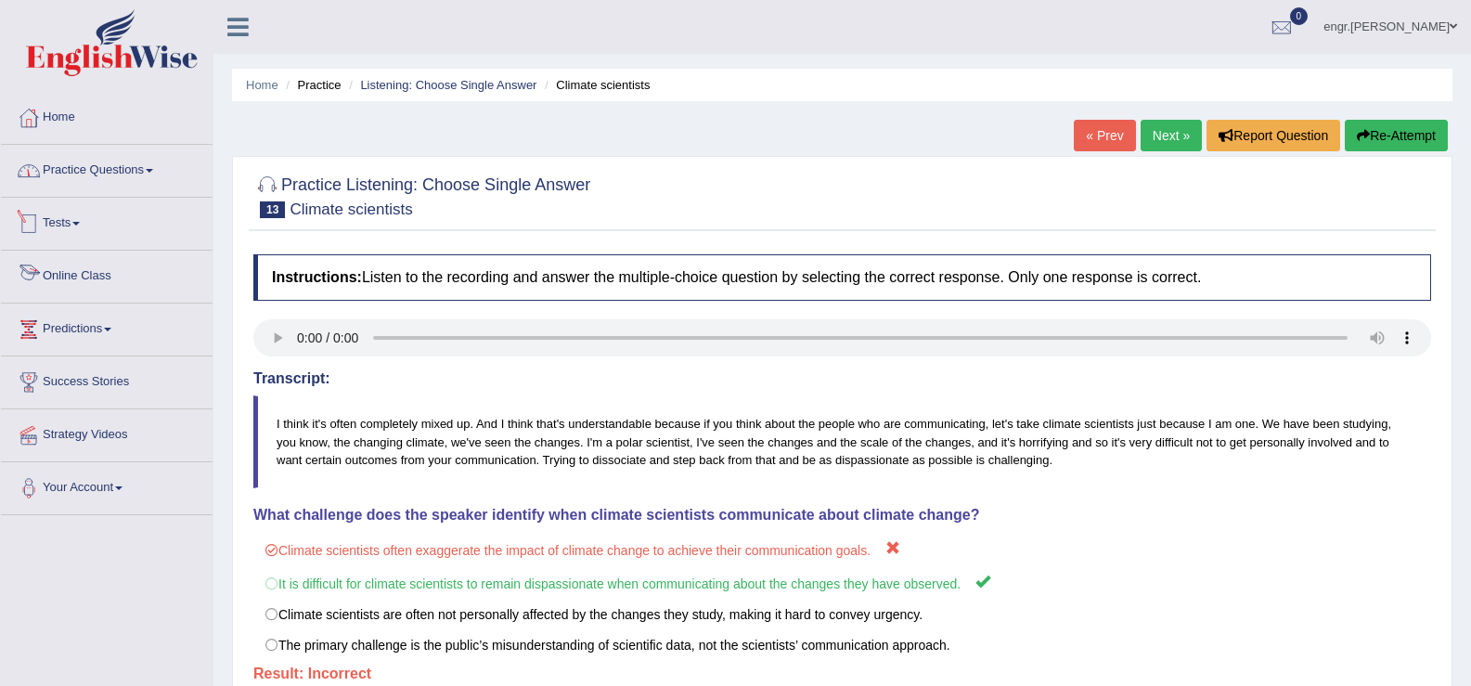
click at [140, 188] on link "Practice Questions" at bounding box center [107, 168] width 212 height 46
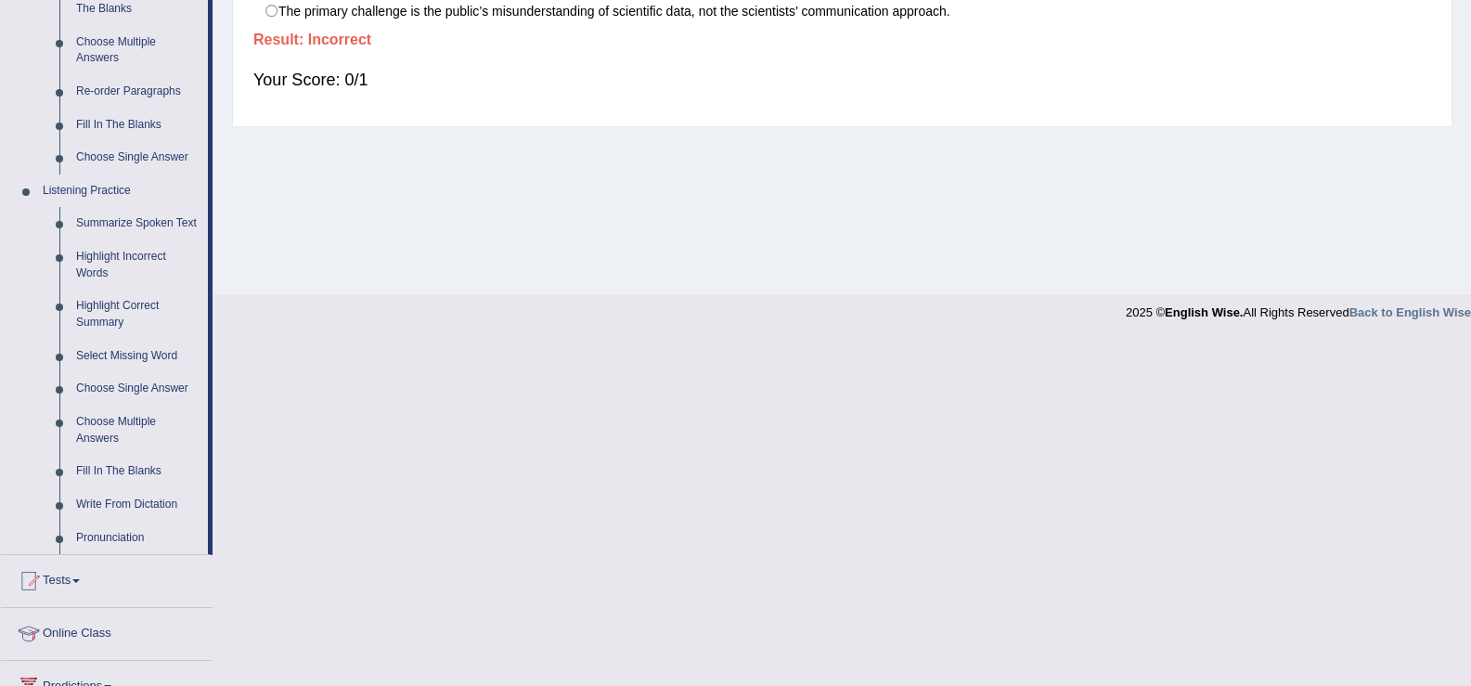
scroll to position [647, 0]
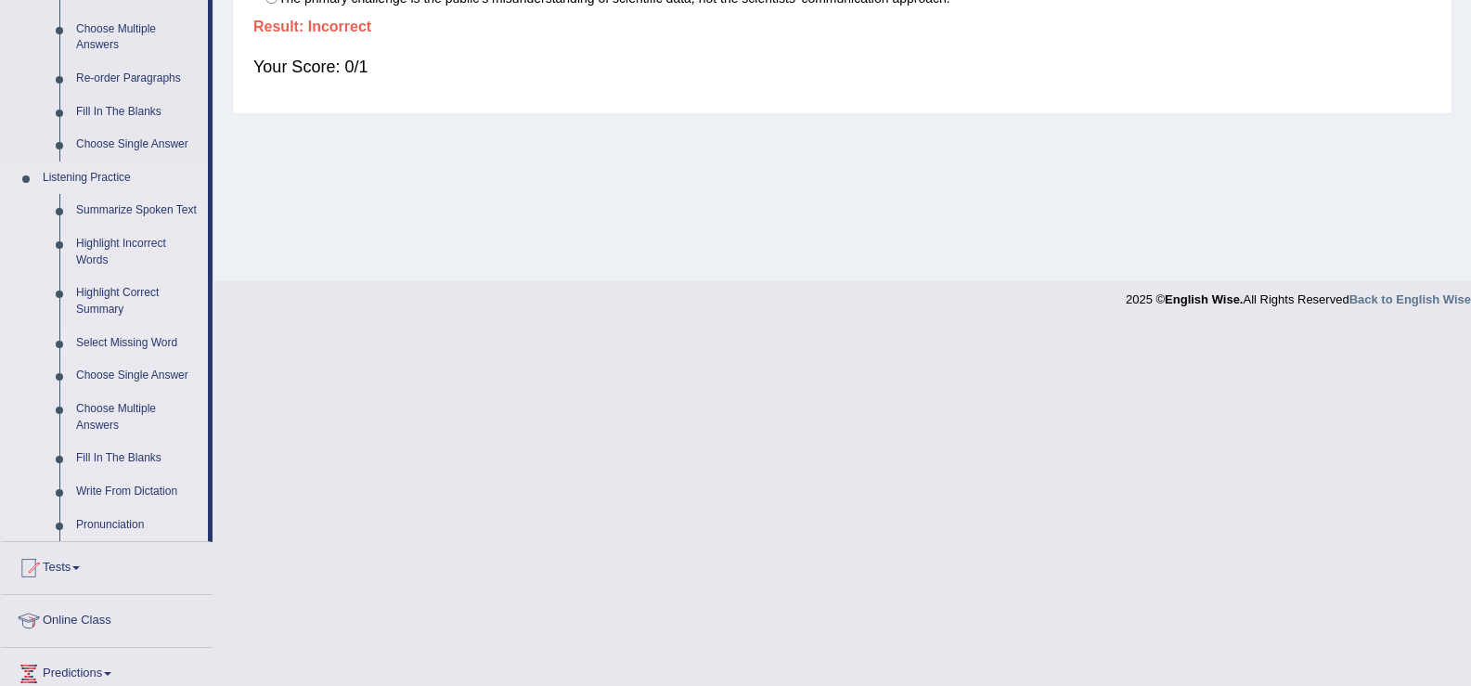
click at [146, 346] on link "Select Missing Word" at bounding box center [138, 343] width 140 height 33
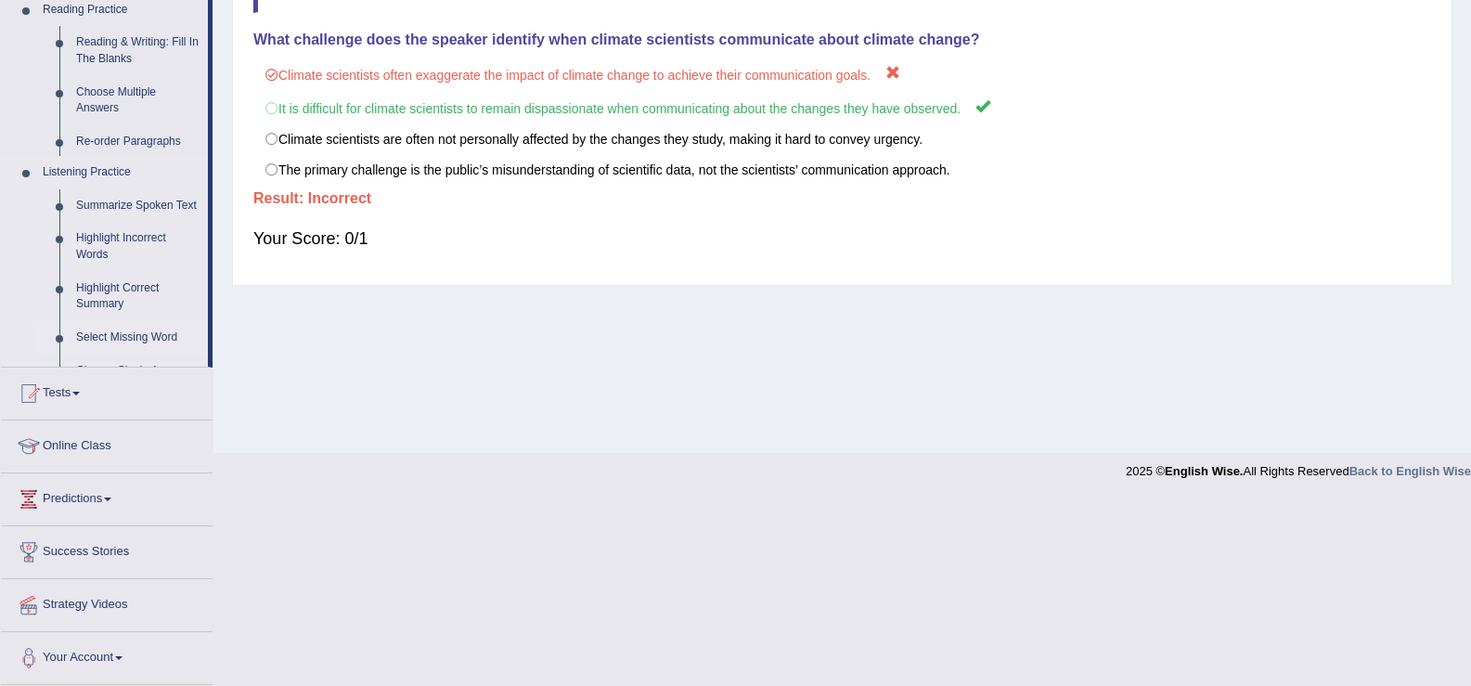
scroll to position [299, 0]
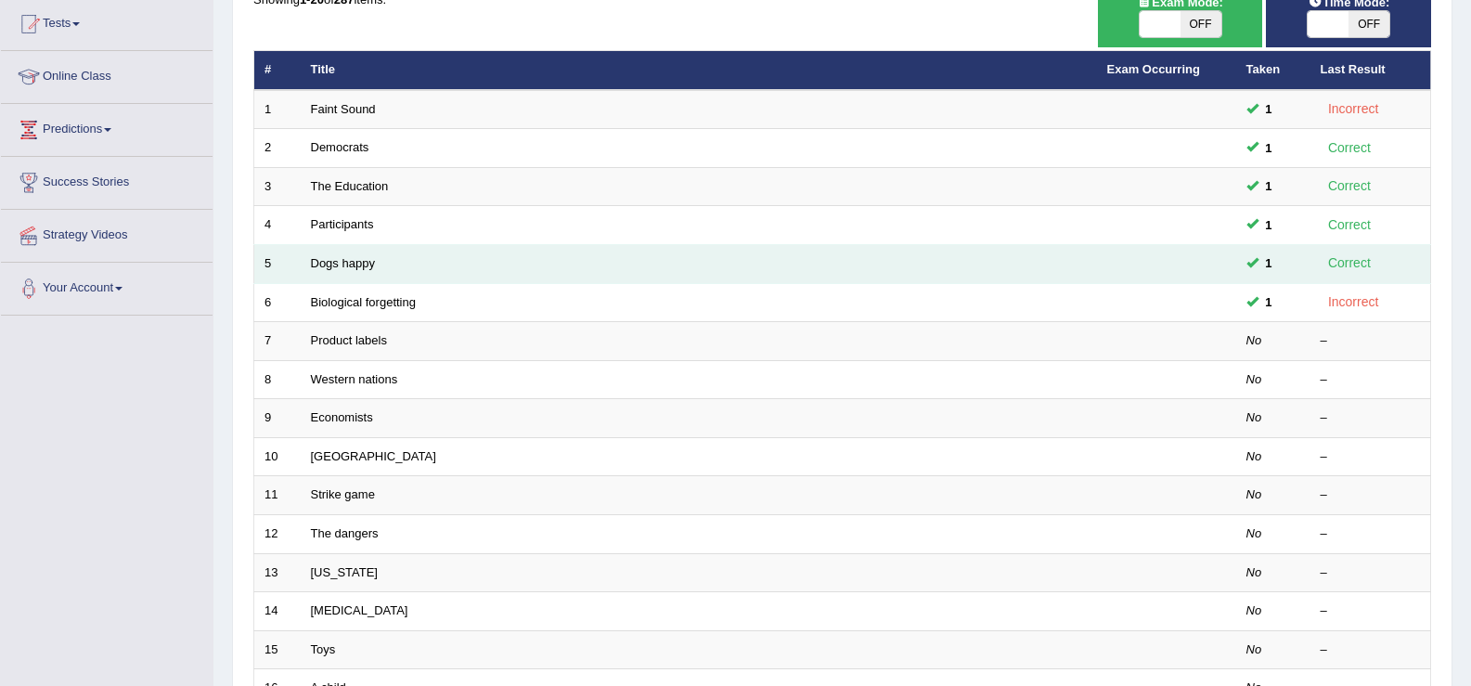
scroll to position [226, 0]
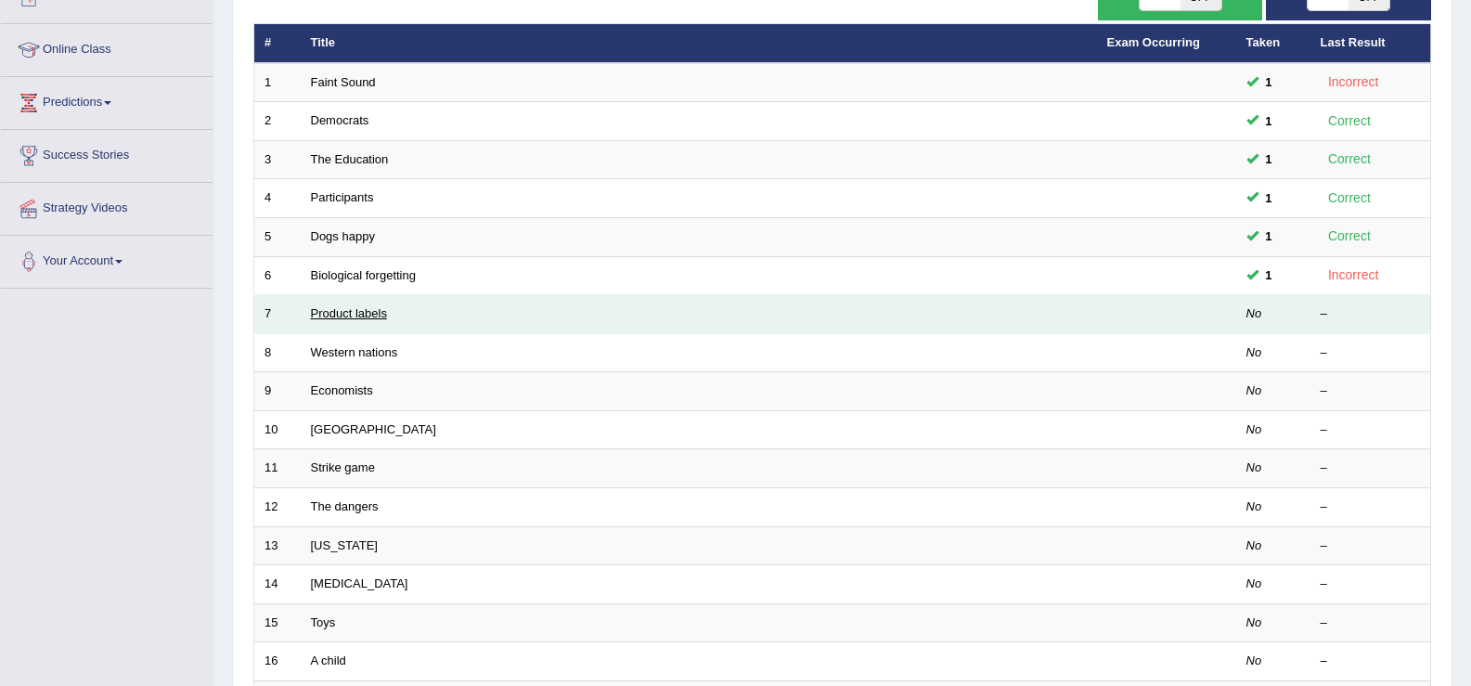
click at [346, 319] on link "Product labels" at bounding box center [349, 313] width 76 height 14
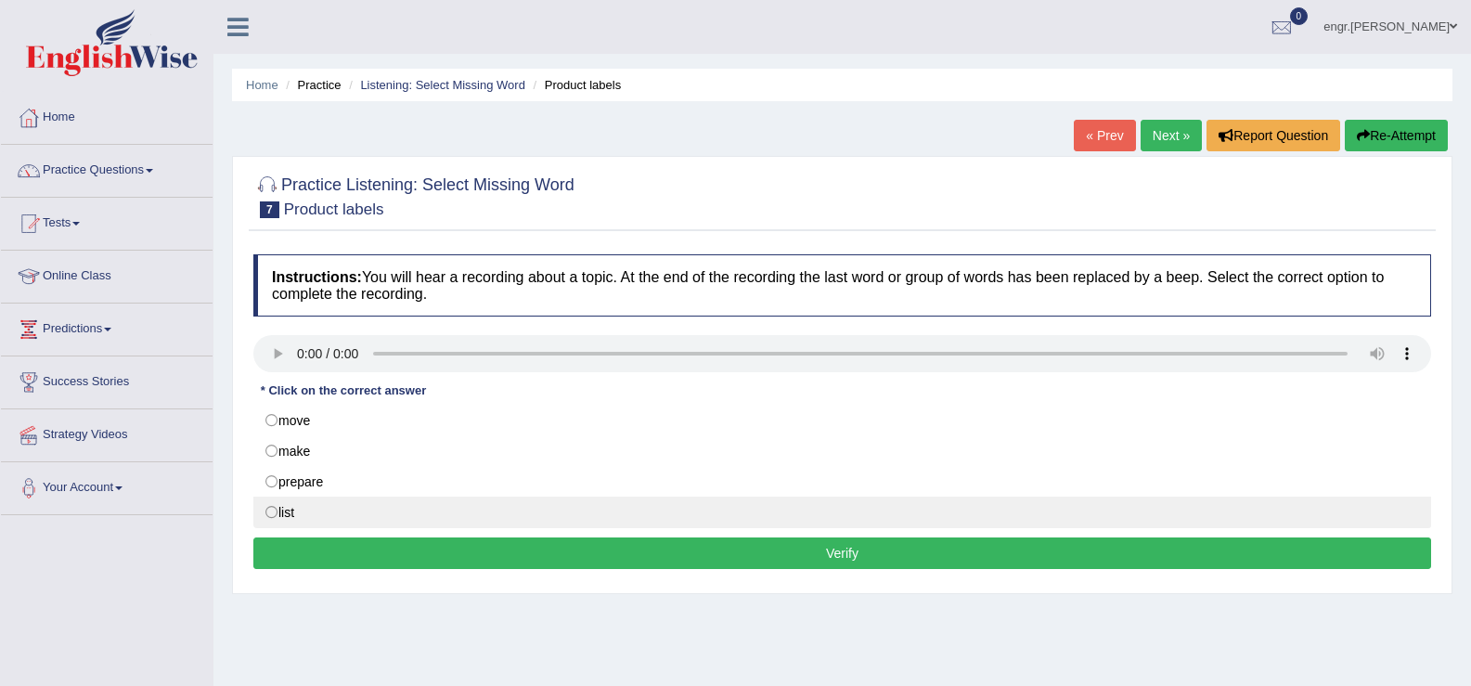
click at [287, 507] on label "list" at bounding box center [842, 512] width 1178 height 32
radio input "true"
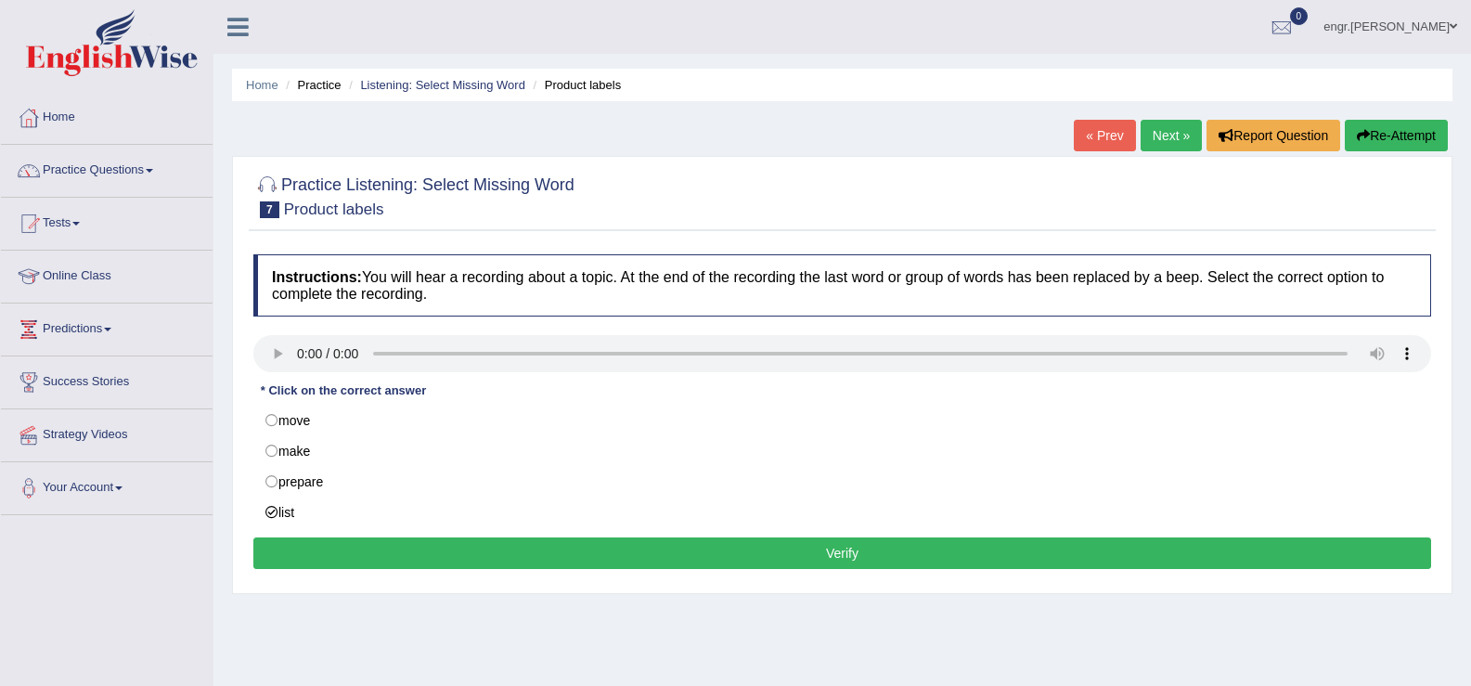
click at [372, 554] on button "Verify" at bounding box center [842, 553] width 1178 height 32
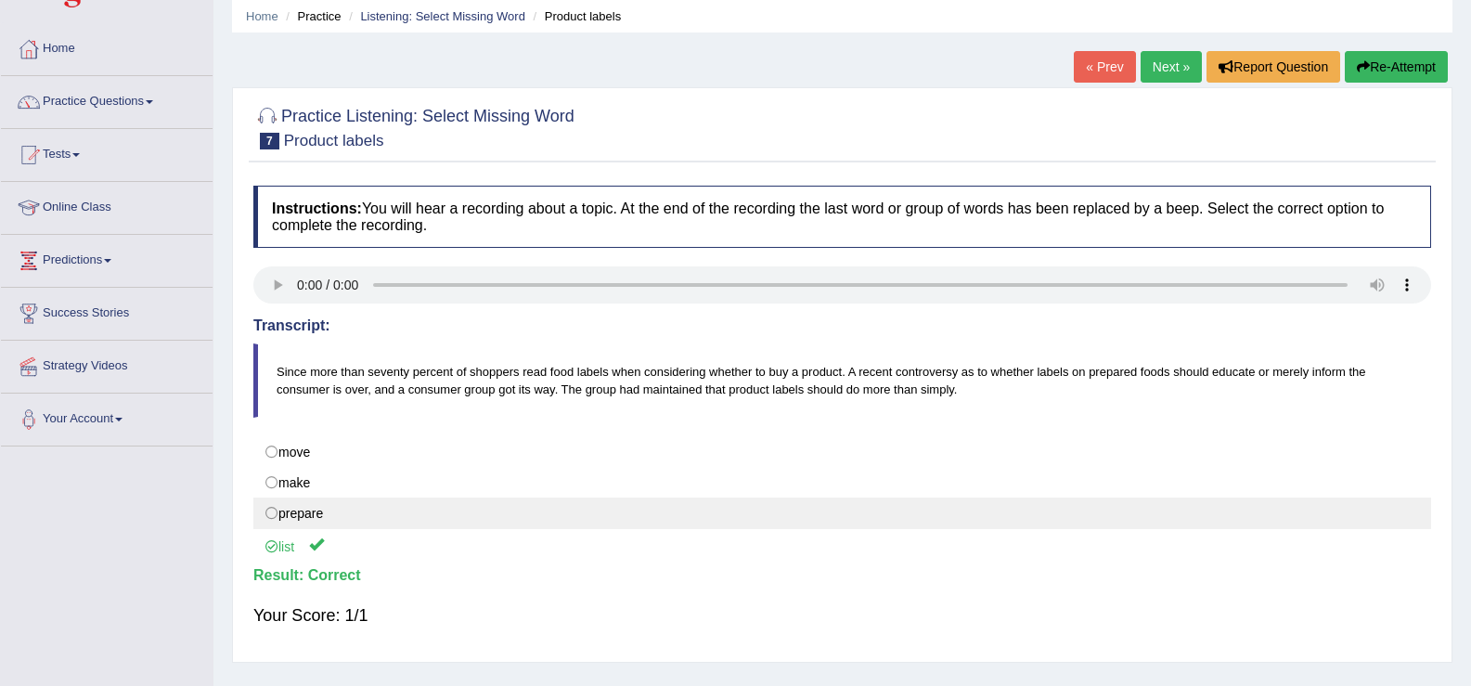
scroll to position [18, 0]
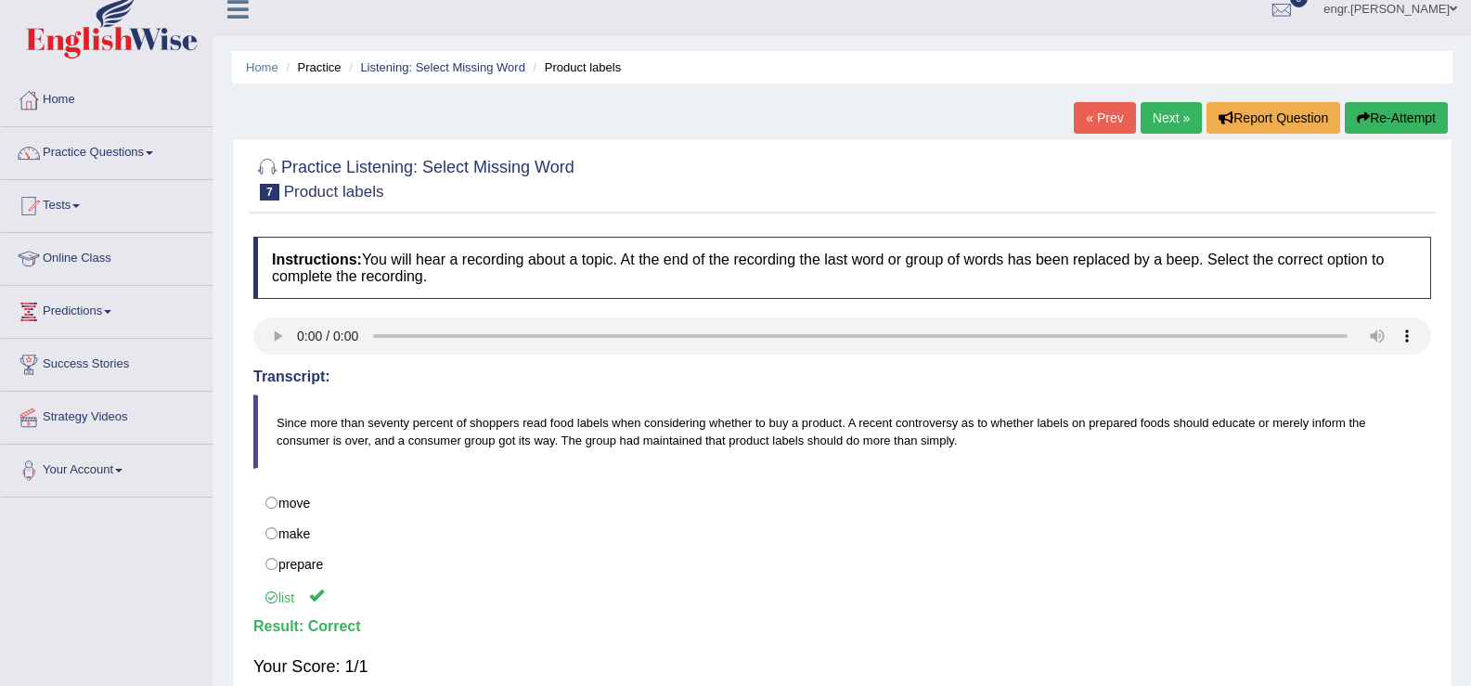
click at [1149, 126] on link "Next »" at bounding box center [1170, 118] width 61 height 32
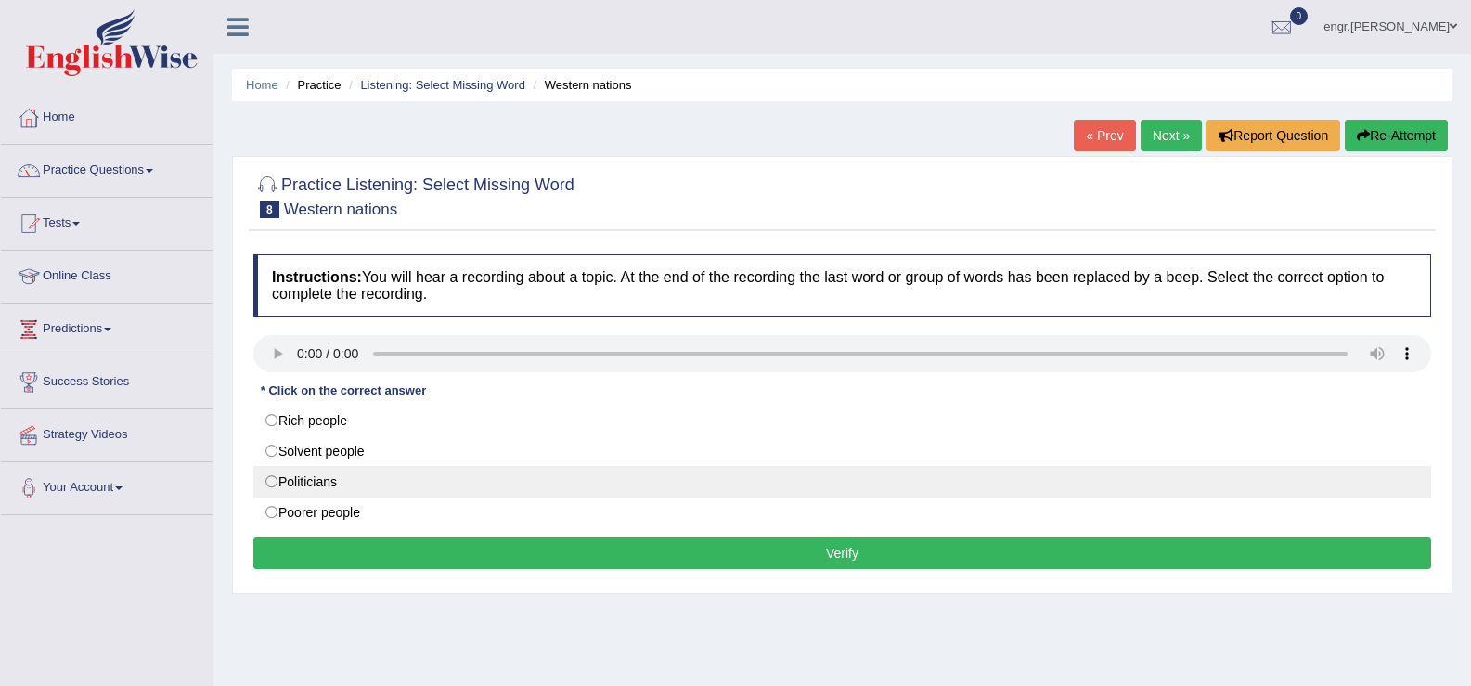
click at [328, 481] on label "Politicians" at bounding box center [842, 482] width 1178 height 32
radio input "true"
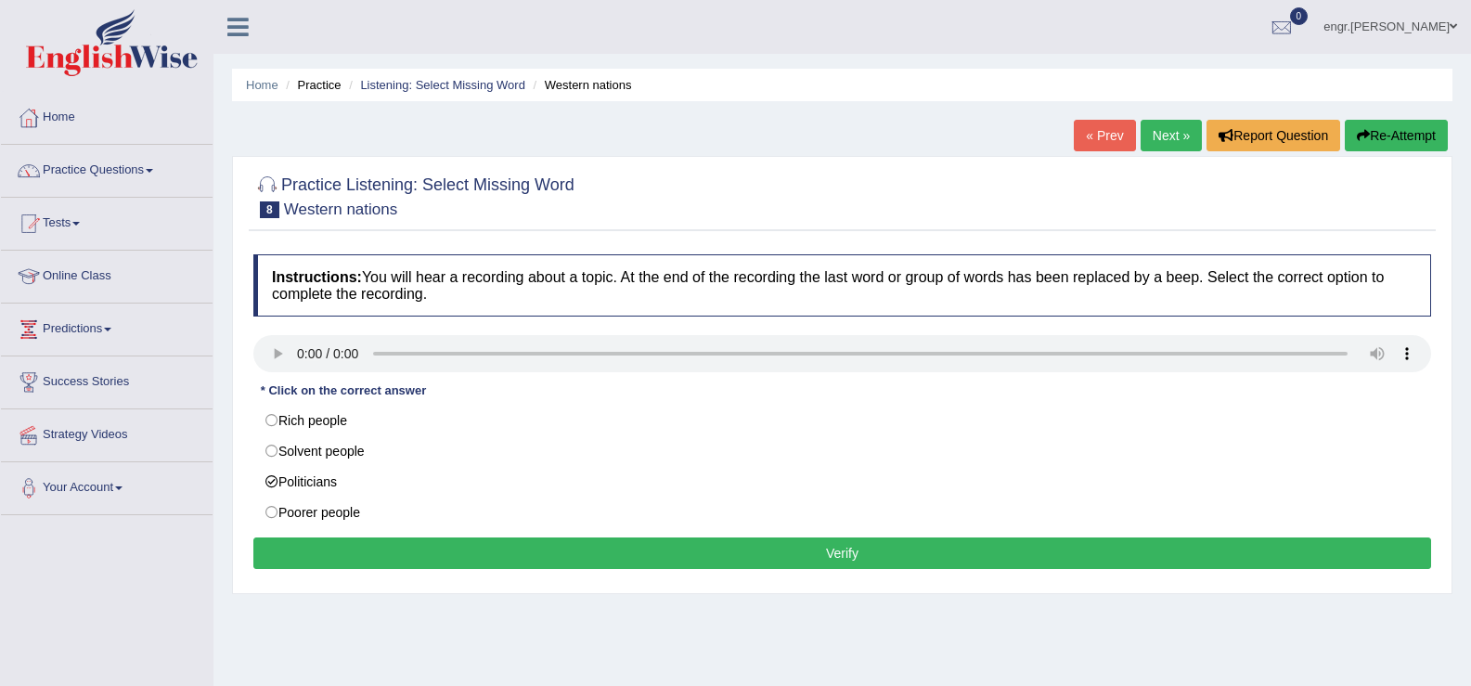
click at [396, 555] on button "Verify" at bounding box center [842, 553] width 1178 height 32
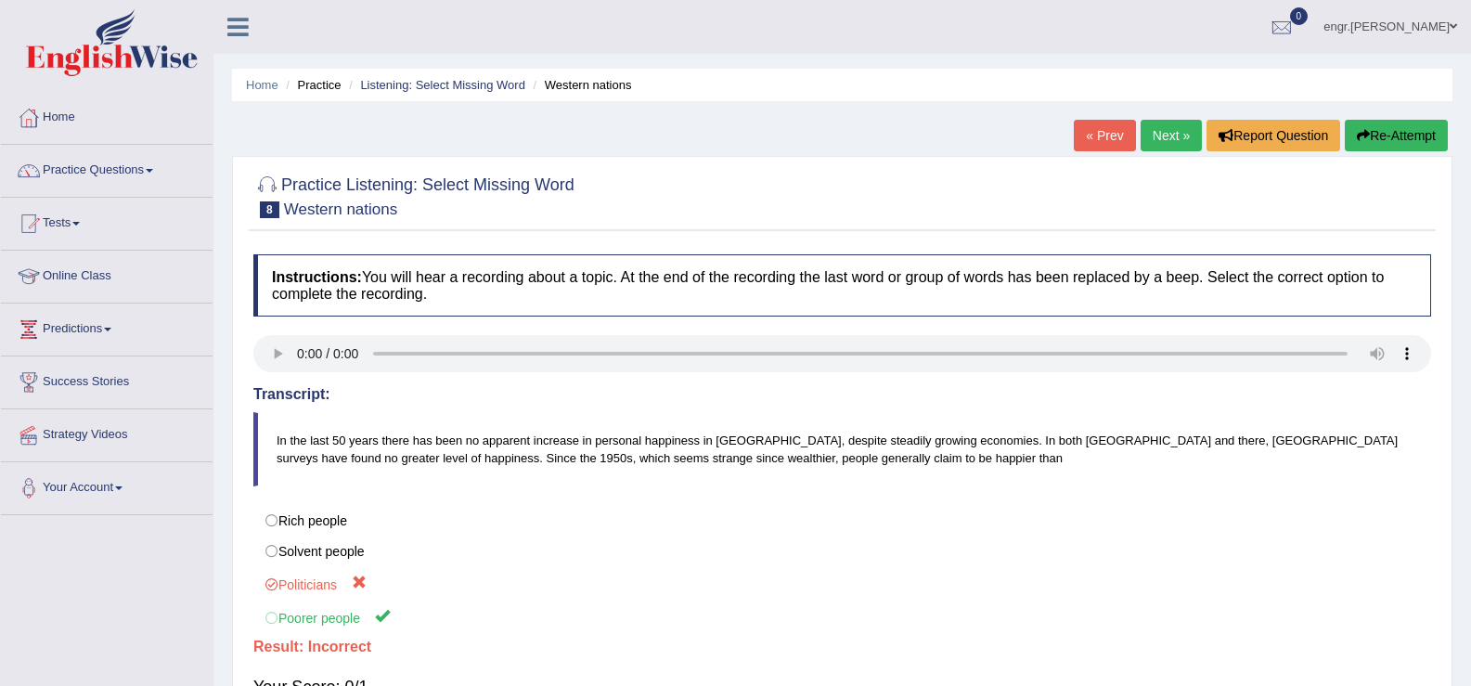
click at [1160, 138] on link "Next »" at bounding box center [1170, 136] width 61 height 32
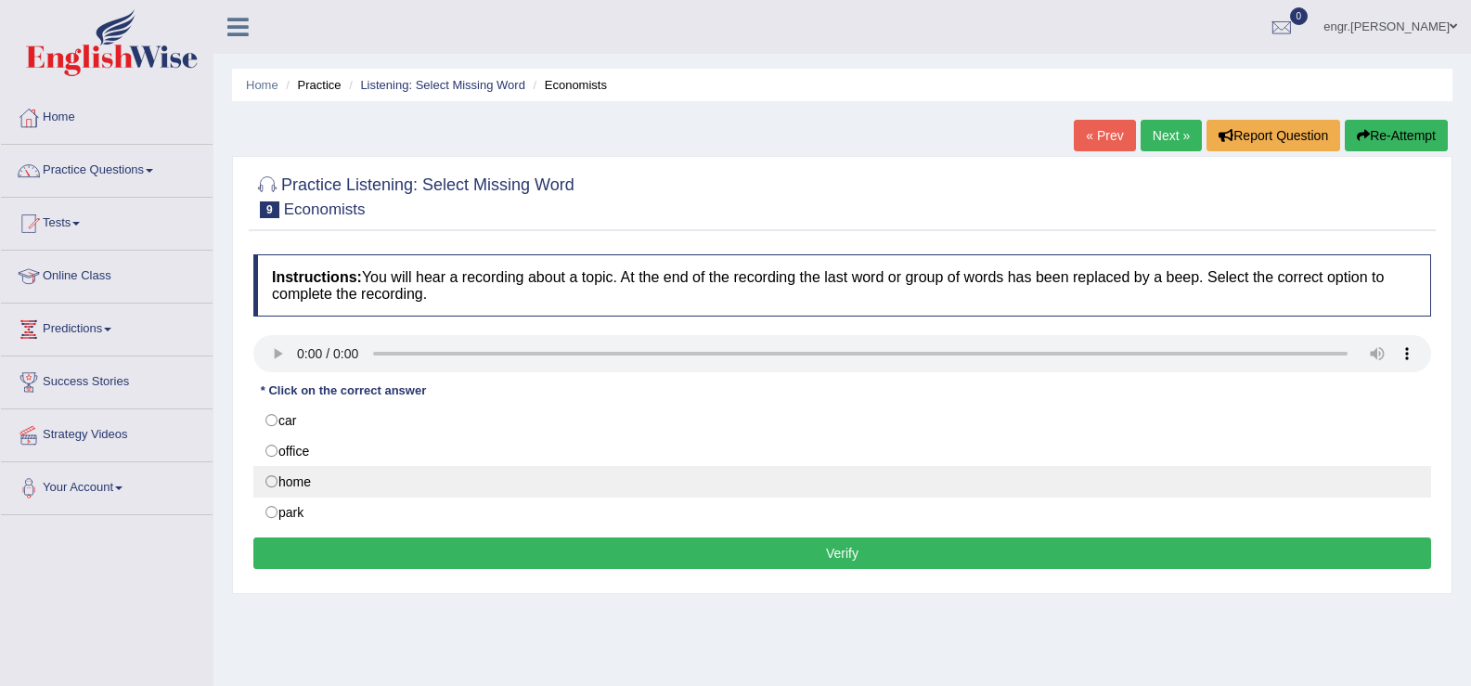
click at [300, 473] on label "home" at bounding box center [842, 482] width 1178 height 32
radio input "true"
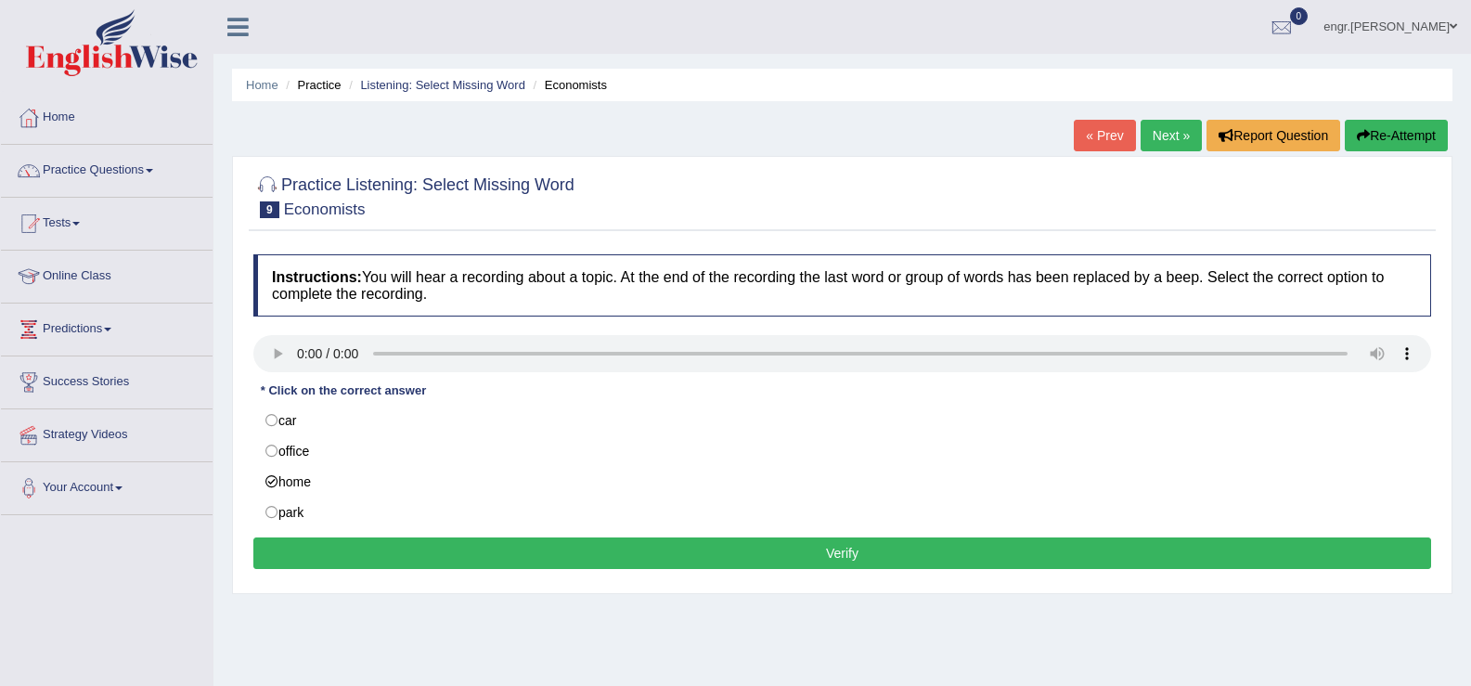
click at [413, 549] on button "Verify" at bounding box center [842, 553] width 1178 height 32
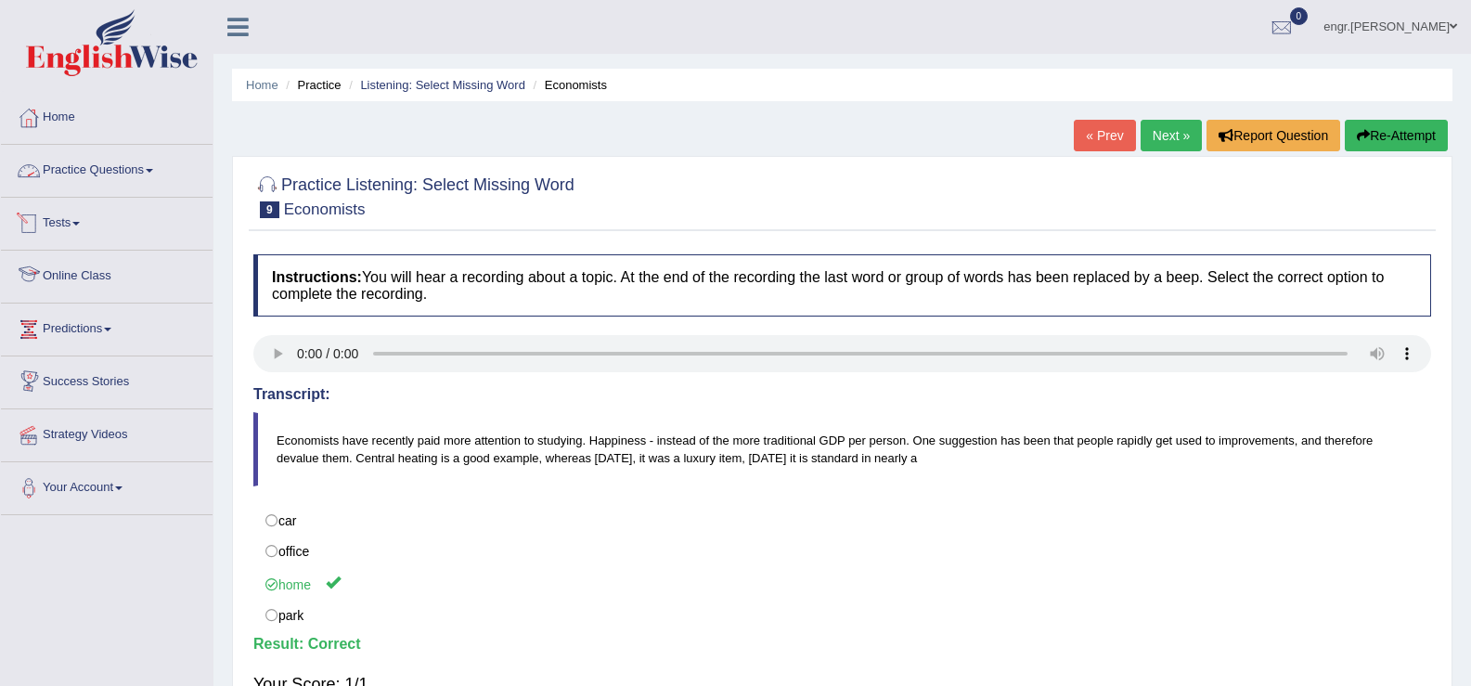
click at [125, 172] on link "Practice Questions" at bounding box center [107, 168] width 212 height 46
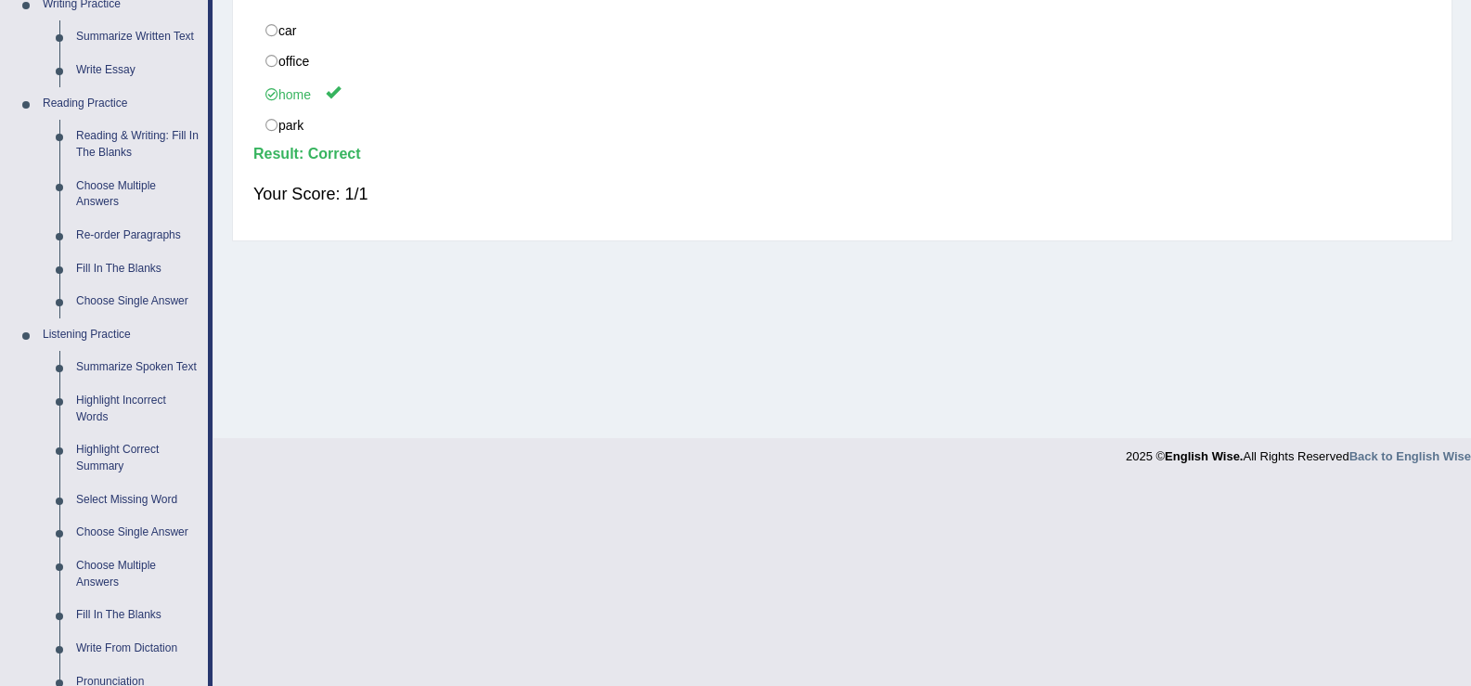
scroll to position [552, 0]
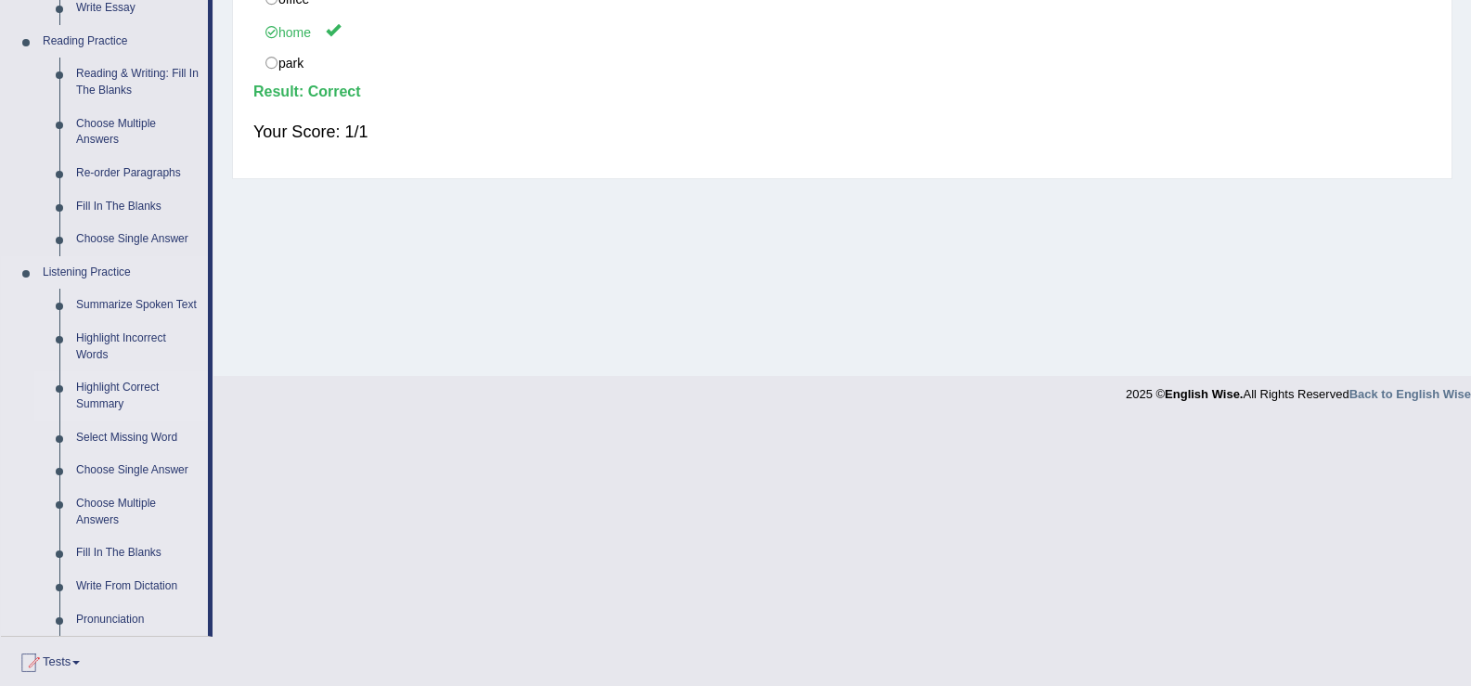
click at [135, 388] on link "Highlight Correct Summary" at bounding box center [138, 395] width 140 height 49
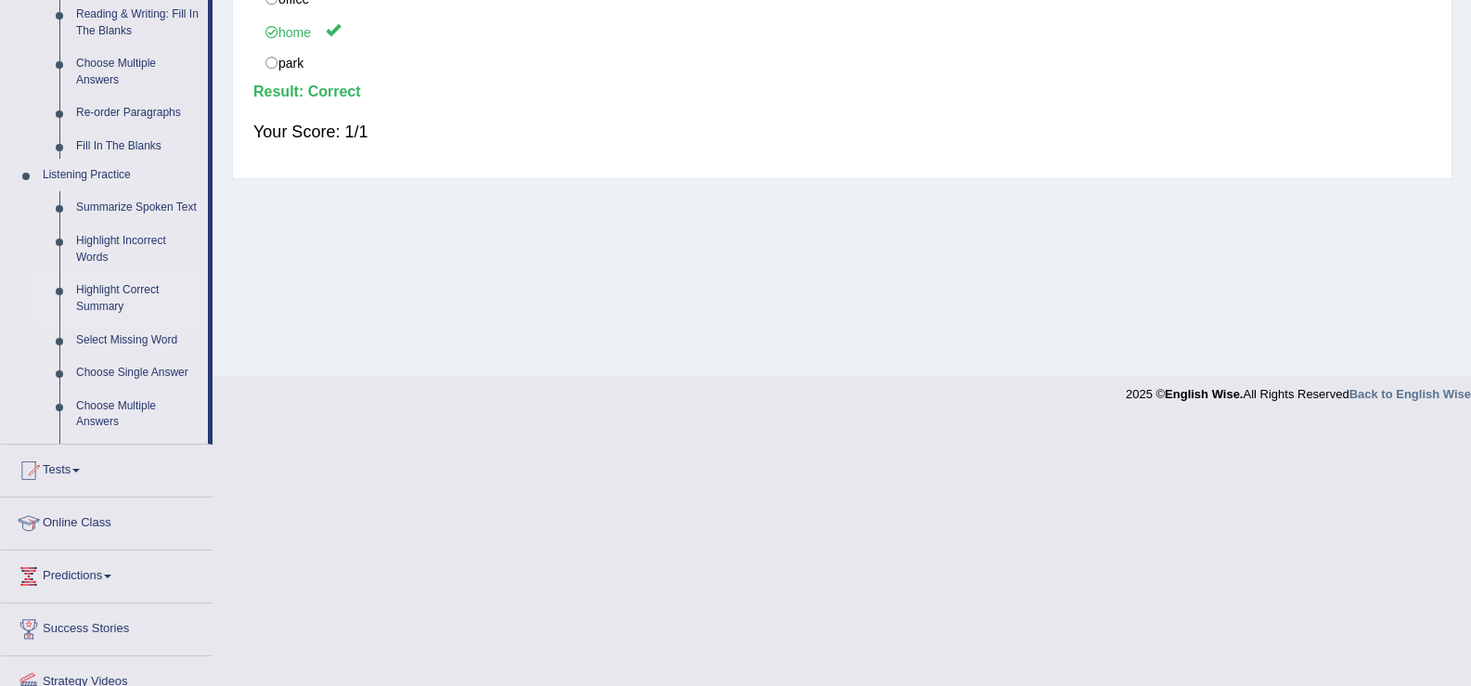
scroll to position [289, 0]
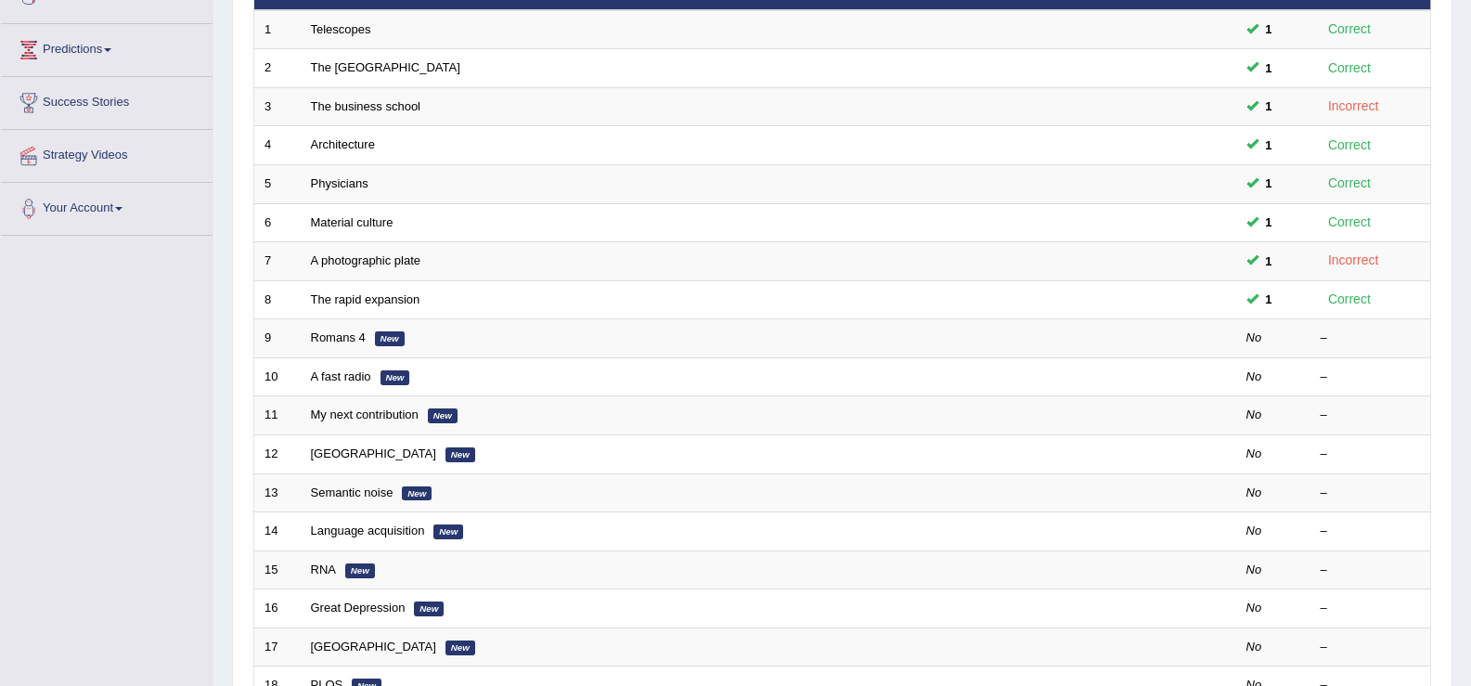
scroll to position [283, 0]
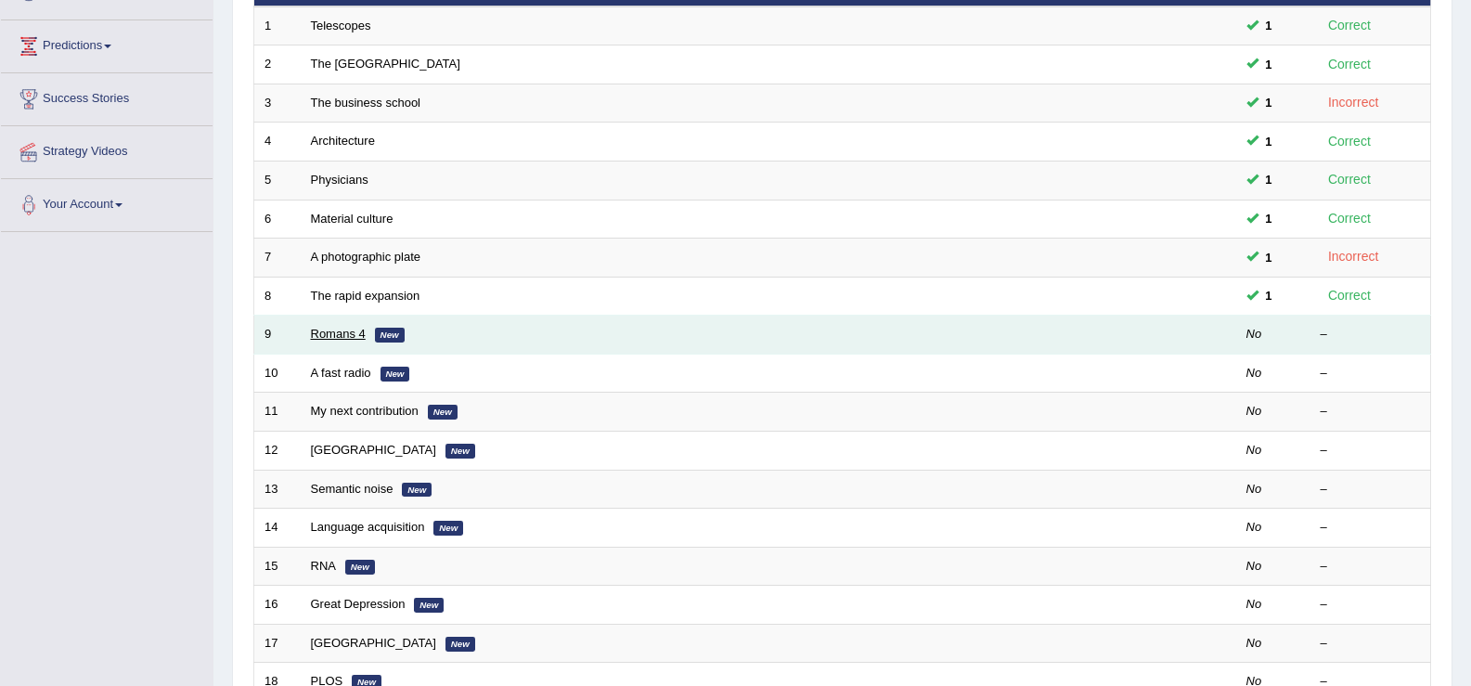
click at [343, 331] on link "Romans 4" at bounding box center [338, 334] width 55 height 14
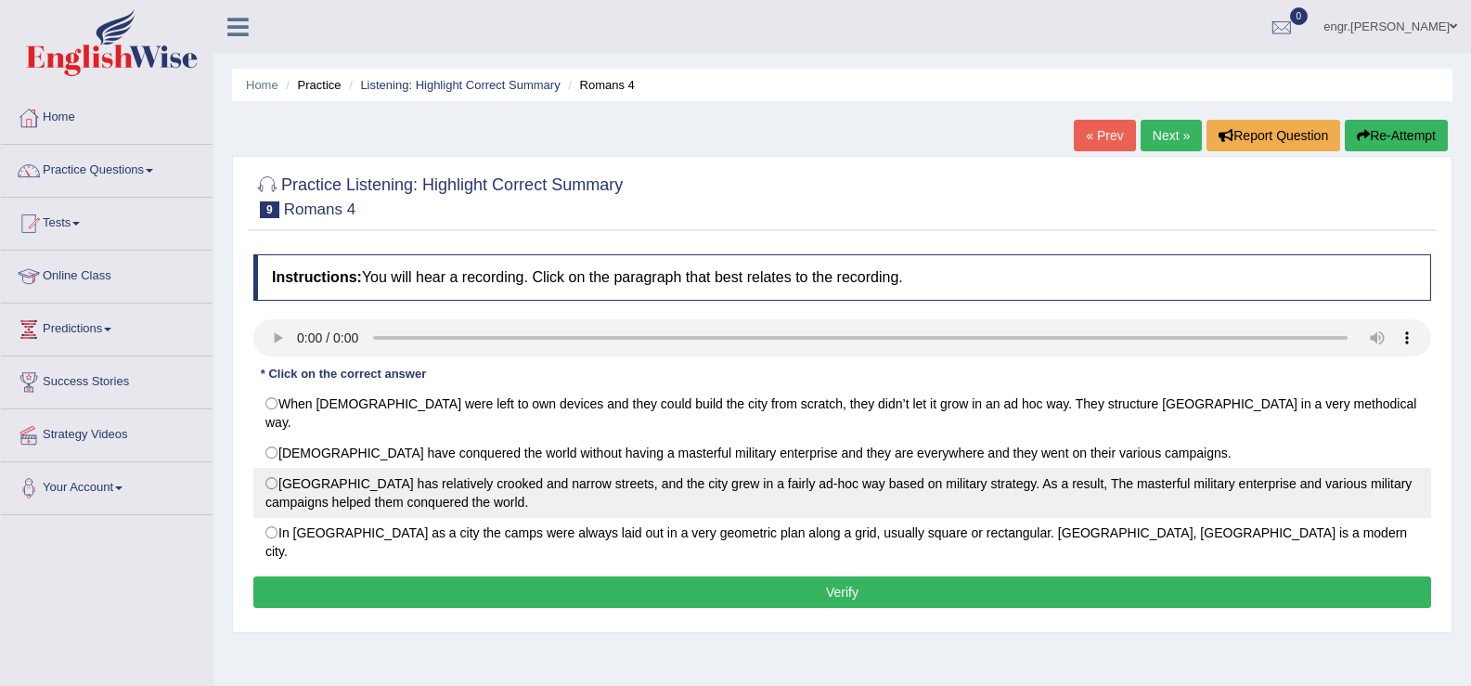
click at [361, 468] on label "[GEOGRAPHIC_DATA] has relatively crooked and narrow streets, and the city grew …" at bounding box center [842, 493] width 1178 height 50
radio input "true"
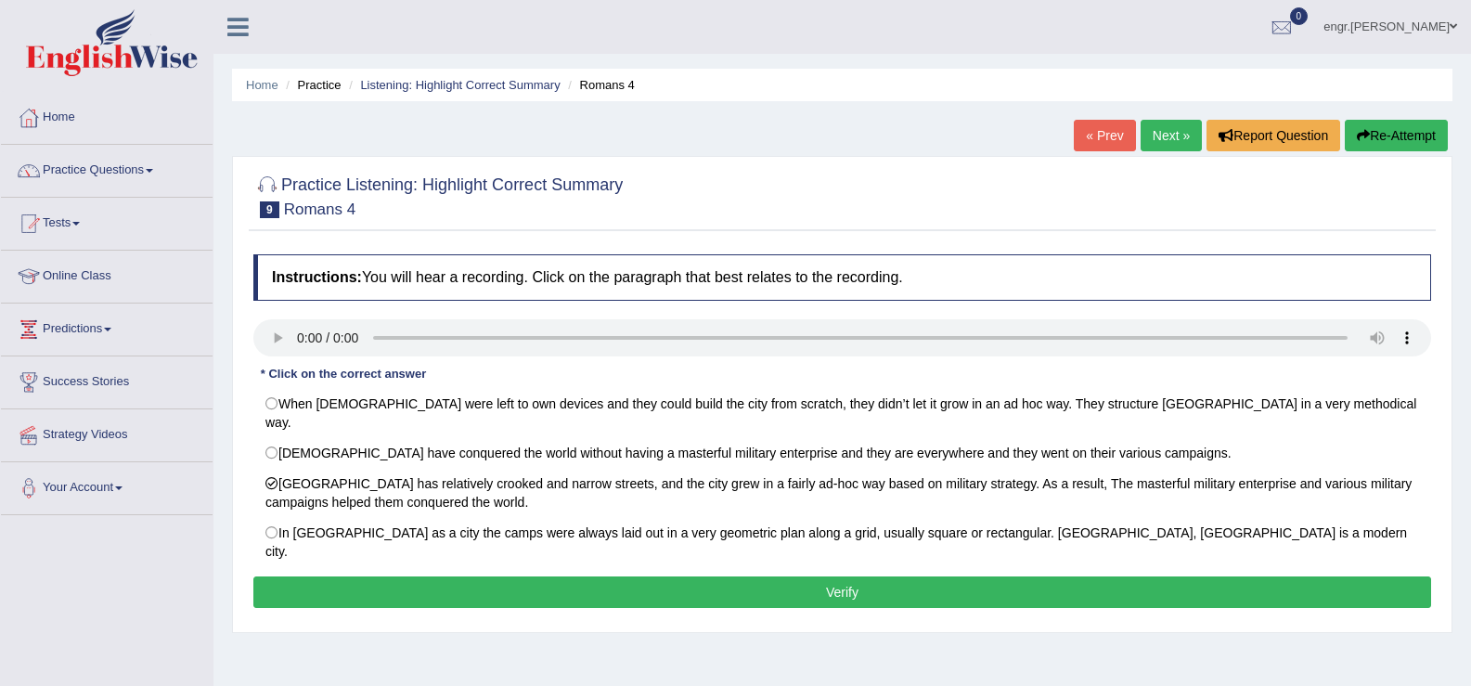
click at [481, 576] on button "Verify" at bounding box center [842, 592] width 1178 height 32
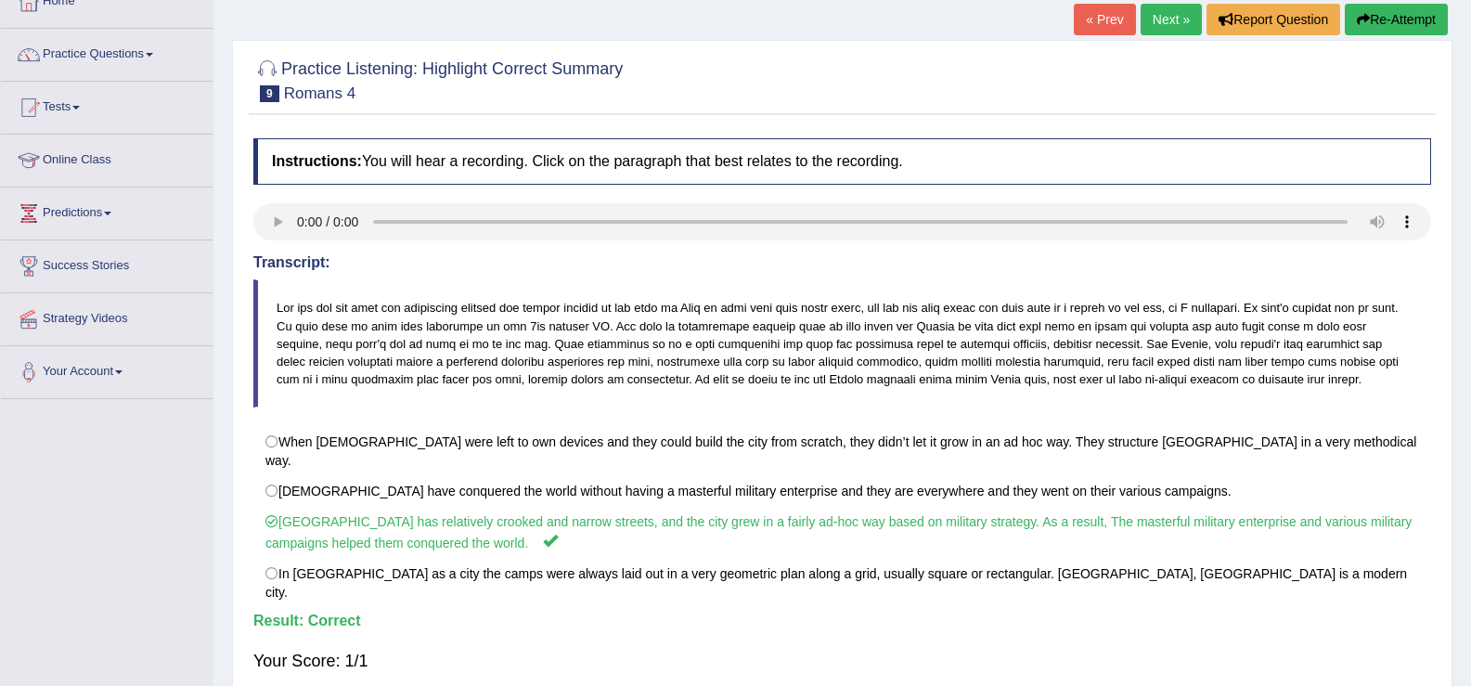
scroll to position [127, 0]
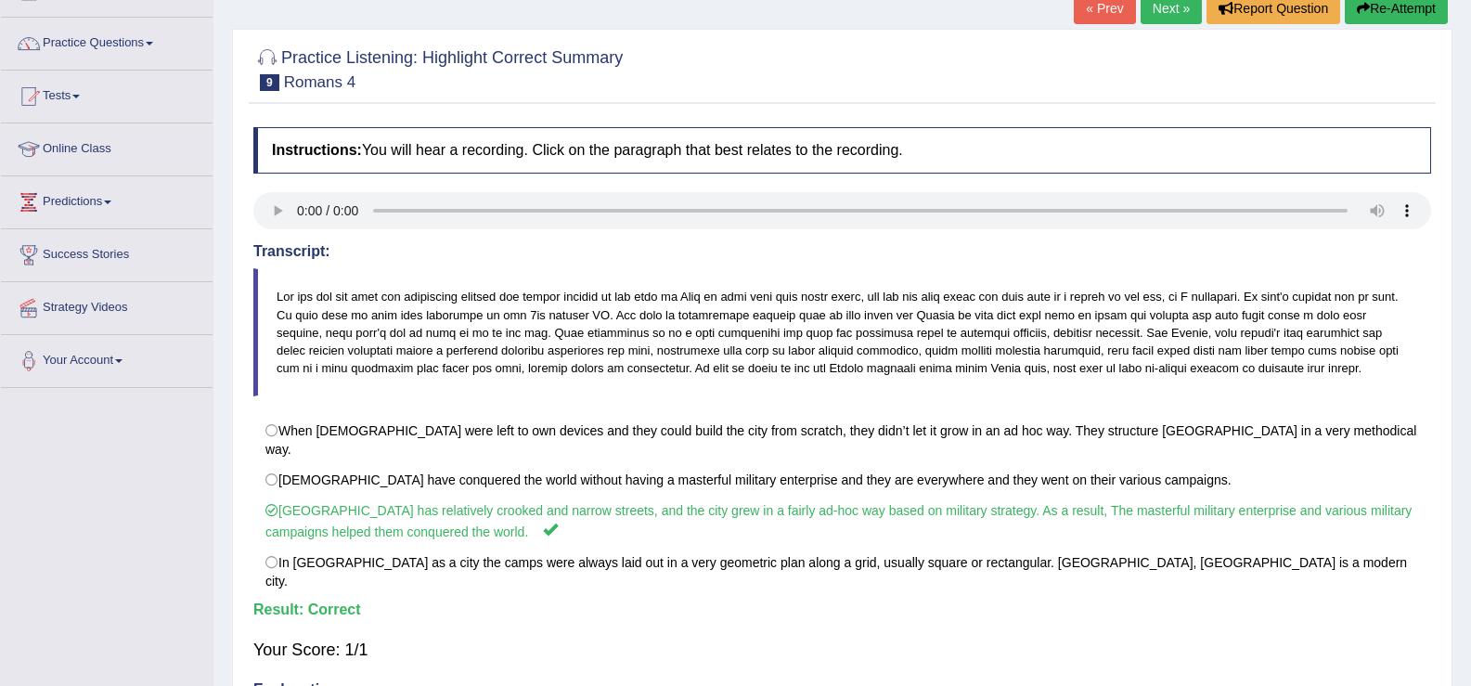
click at [1162, 21] on link "Next »" at bounding box center [1170, 9] width 61 height 32
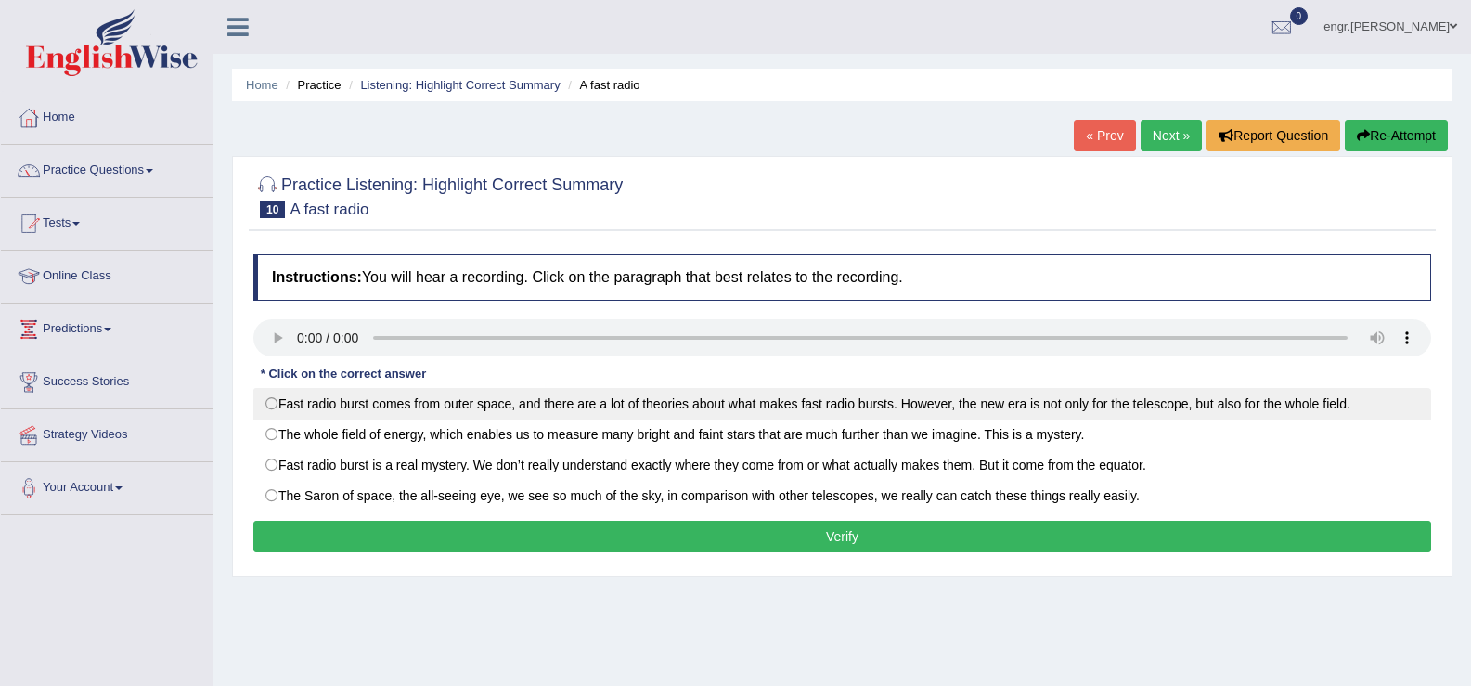
click at [299, 404] on label "Fast radio burst comes from outer space, and there are a lot of theories about …" at bounding box center [842, 404] width 1178 height 32
radio input "true"
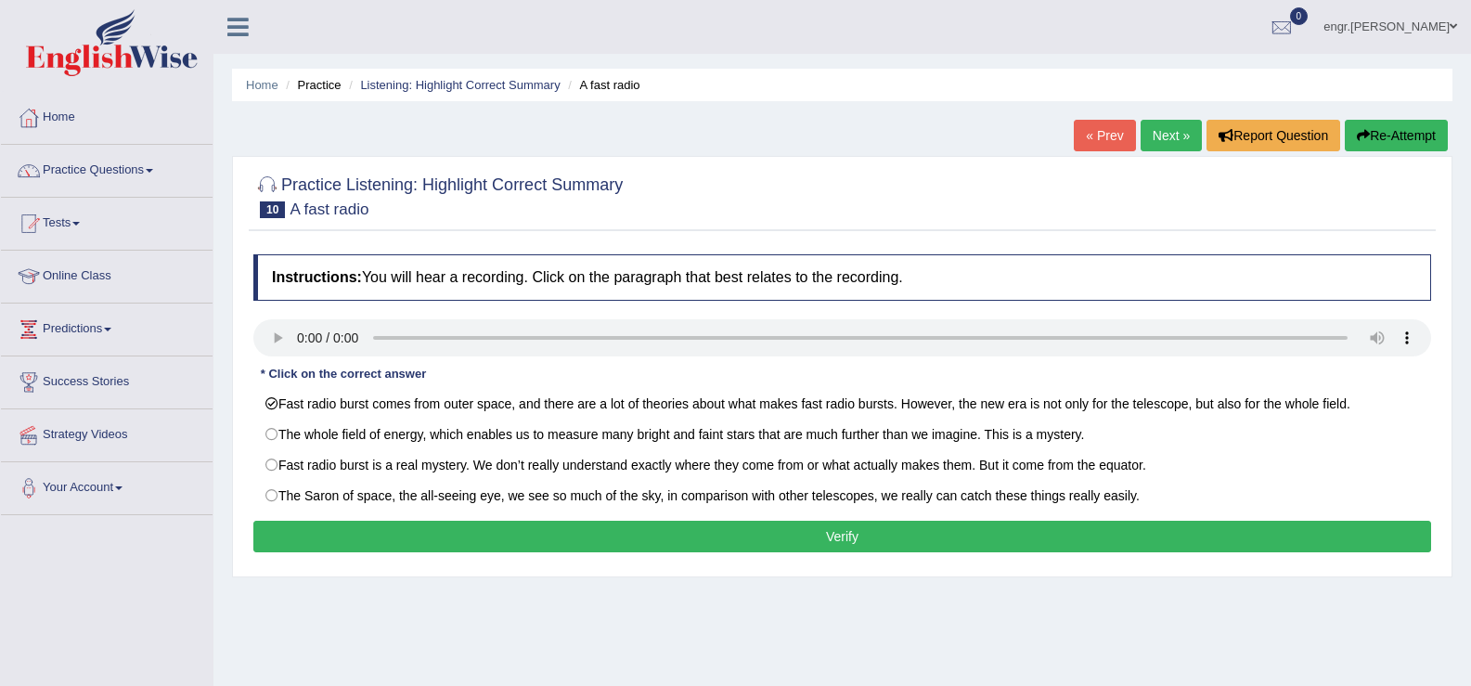
click at [420, 534] on button "Verify" at bounding box center [842, 537] width 1178 height 32
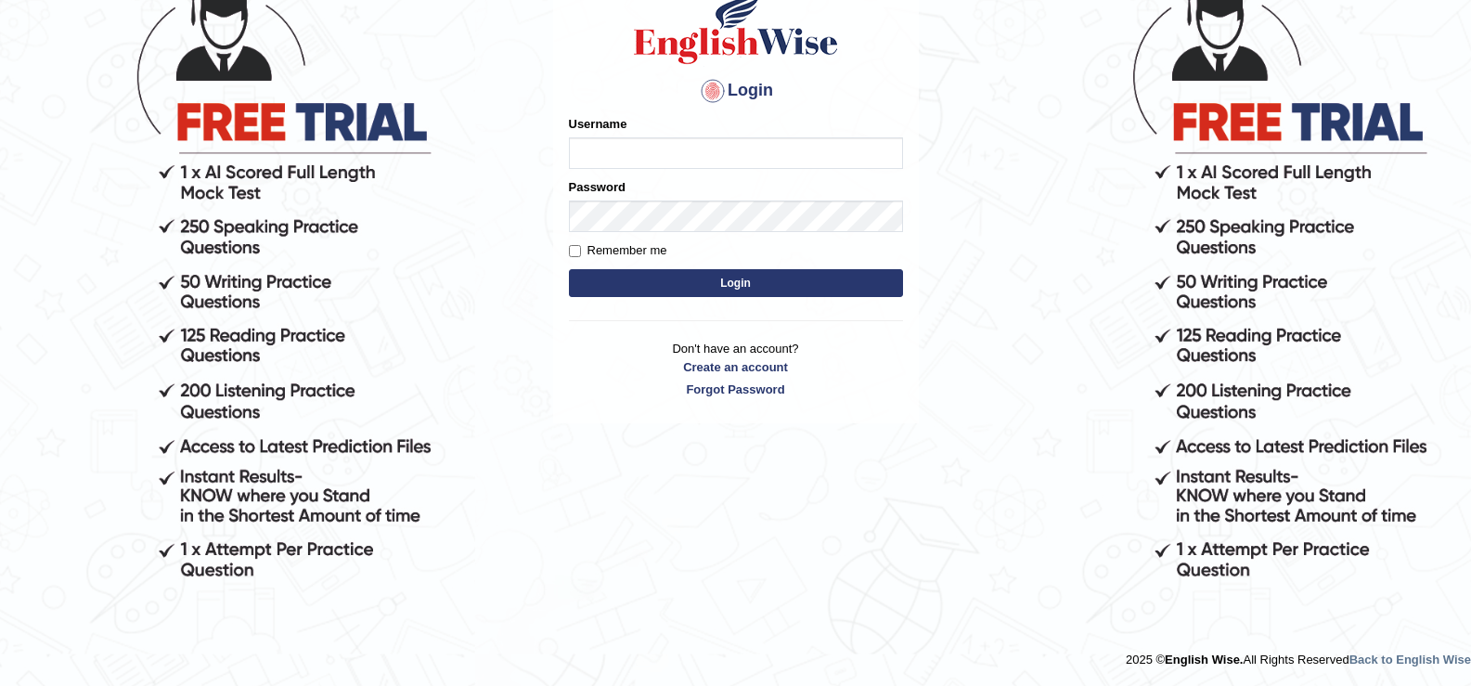
type input "engrmuhammadriz"
click at [612, 251] on label "Remember me" at bounding box center [618, 250] width 98 height 19
click at [581, 251] on input "Remember me" at bounding box center [575, 251] width 12 height 12
checkbox input "true"
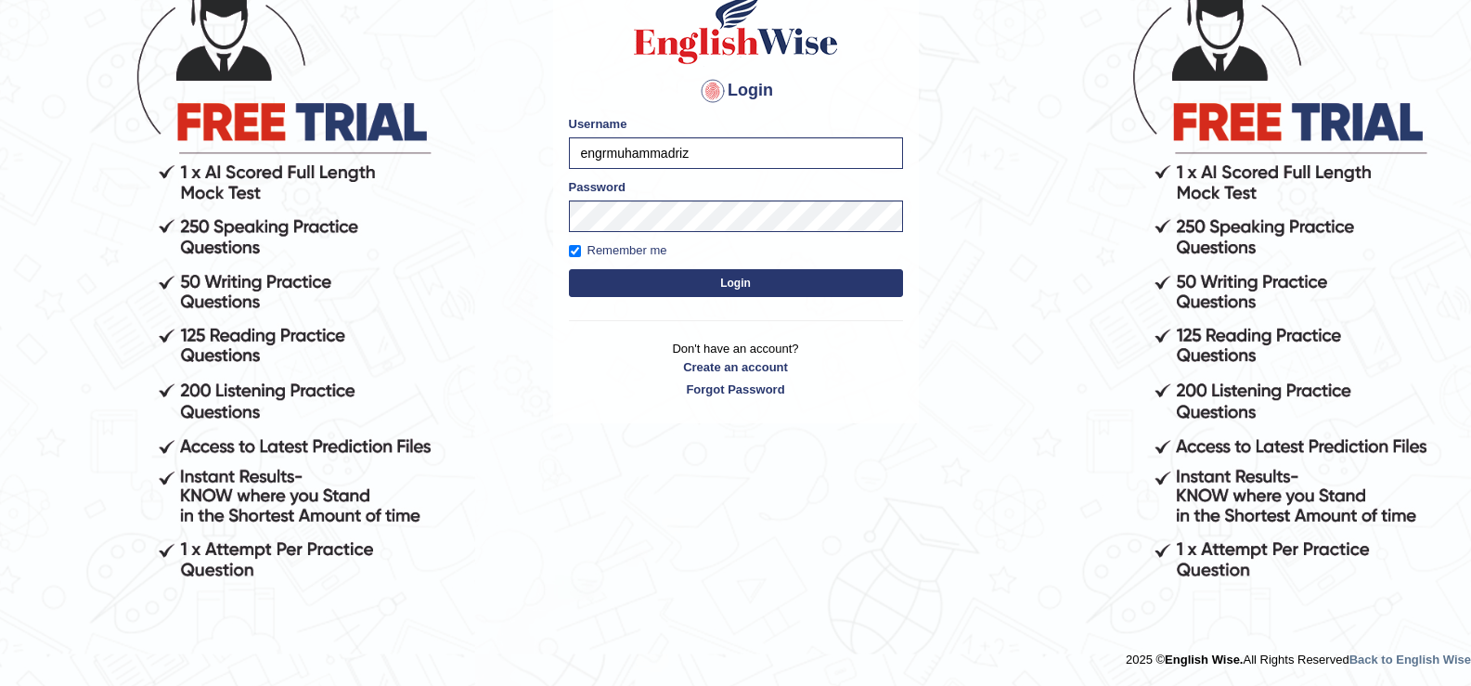
click at [623, 280] on button "Login" at bounding box center [736, 283] width 334 height 28
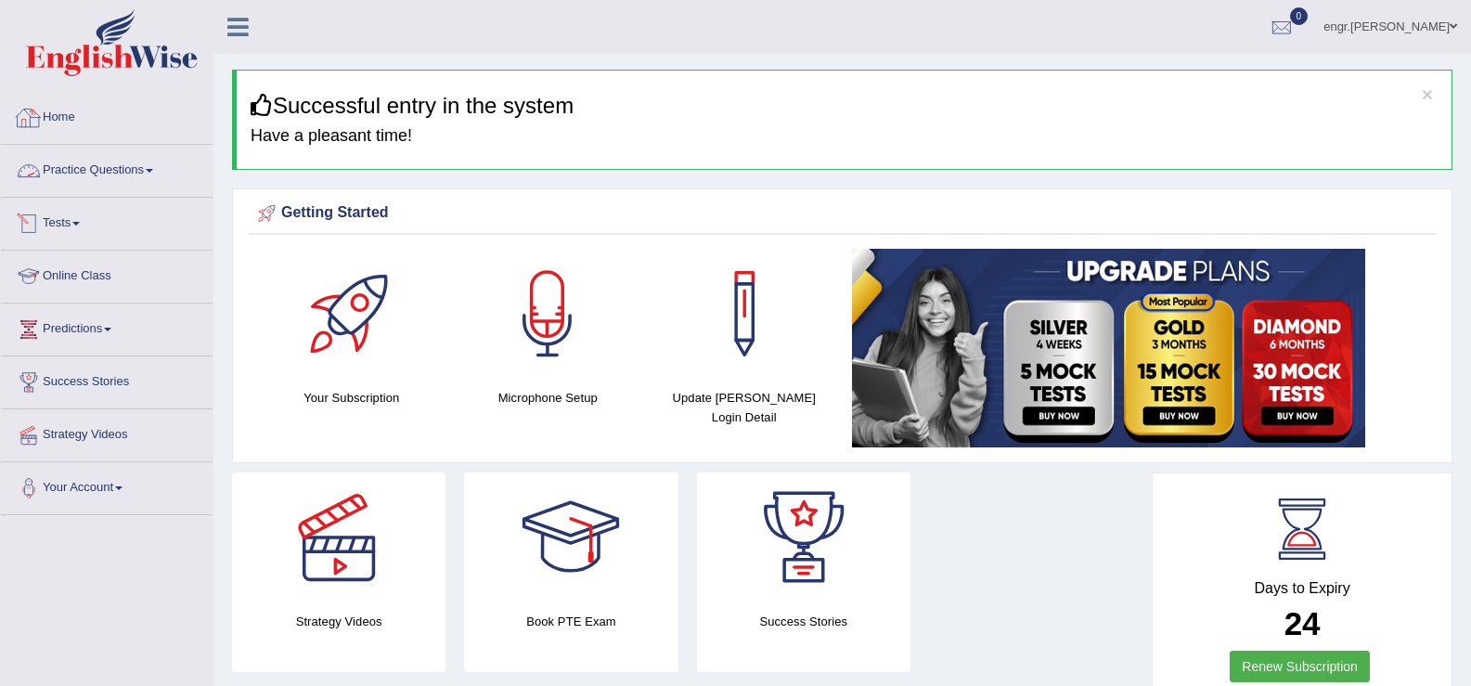
click at [118, 161] on link "Practice Questions" at bounding box center [107, 168] width 212 height 46
